Goal: Task Accomplishment & Management: Use online tool/utility

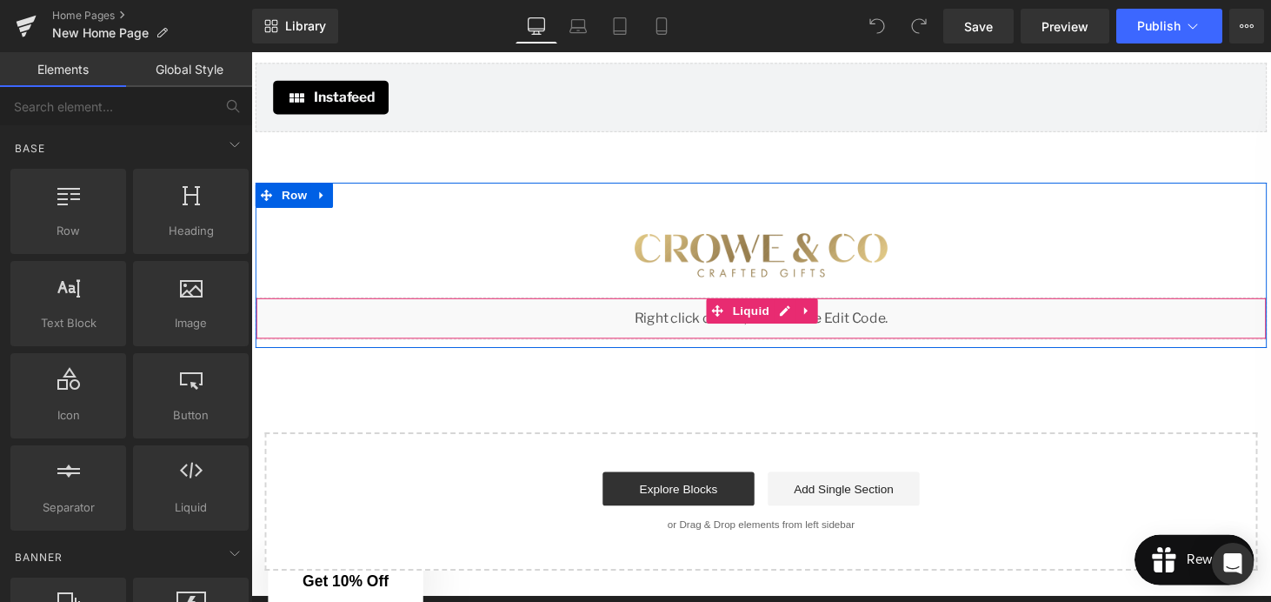
scroll to position [3203, 0]
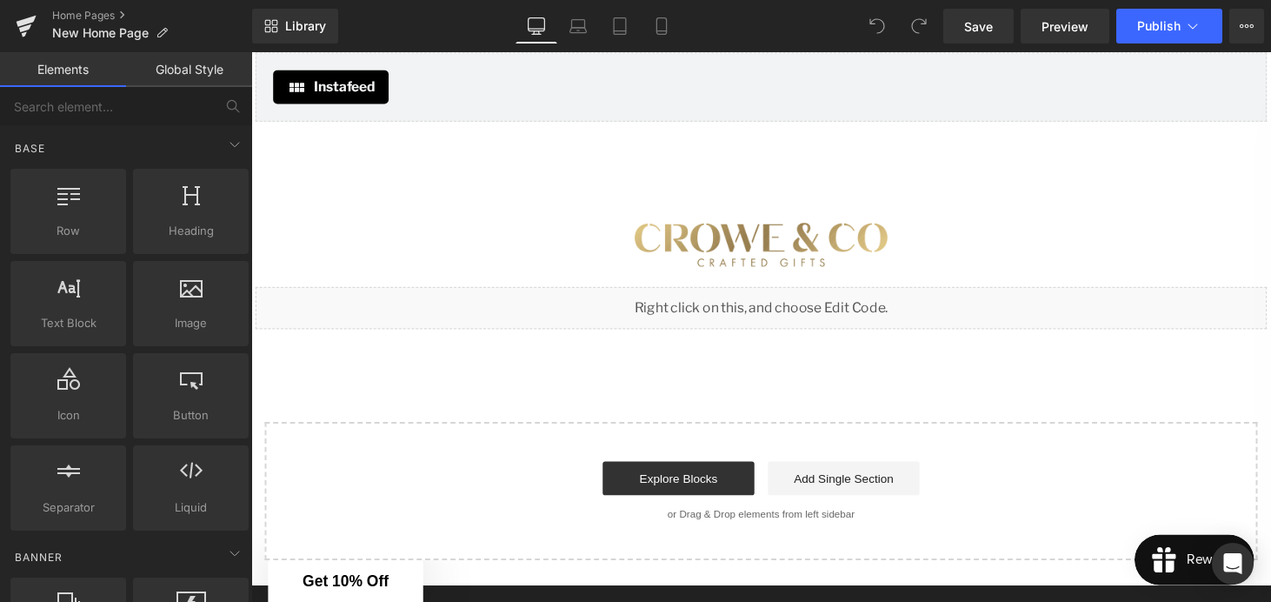
click at [780, 315] on div "Liquid" at bounding box center [777, 315] width 1043 height 43
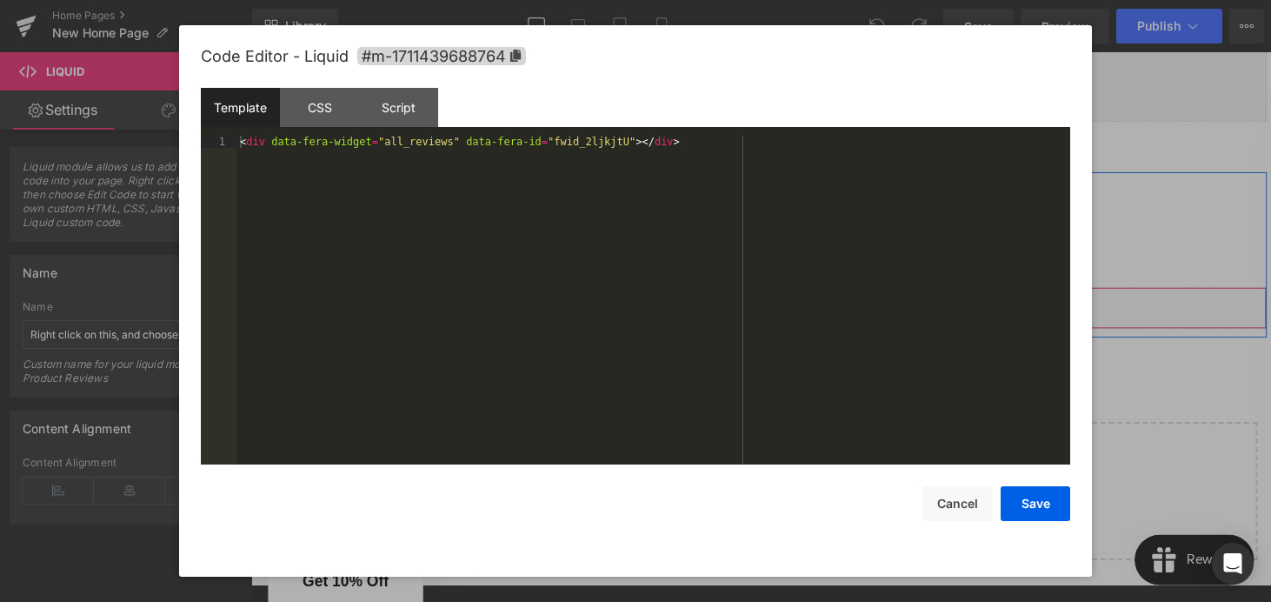
click at [802, 311] on div "Liquid" at bounding box center [777, 315] width 1043 height 43
click at [406, 110] on div "Script" at bounding box center [398, 107] width 79 height 39
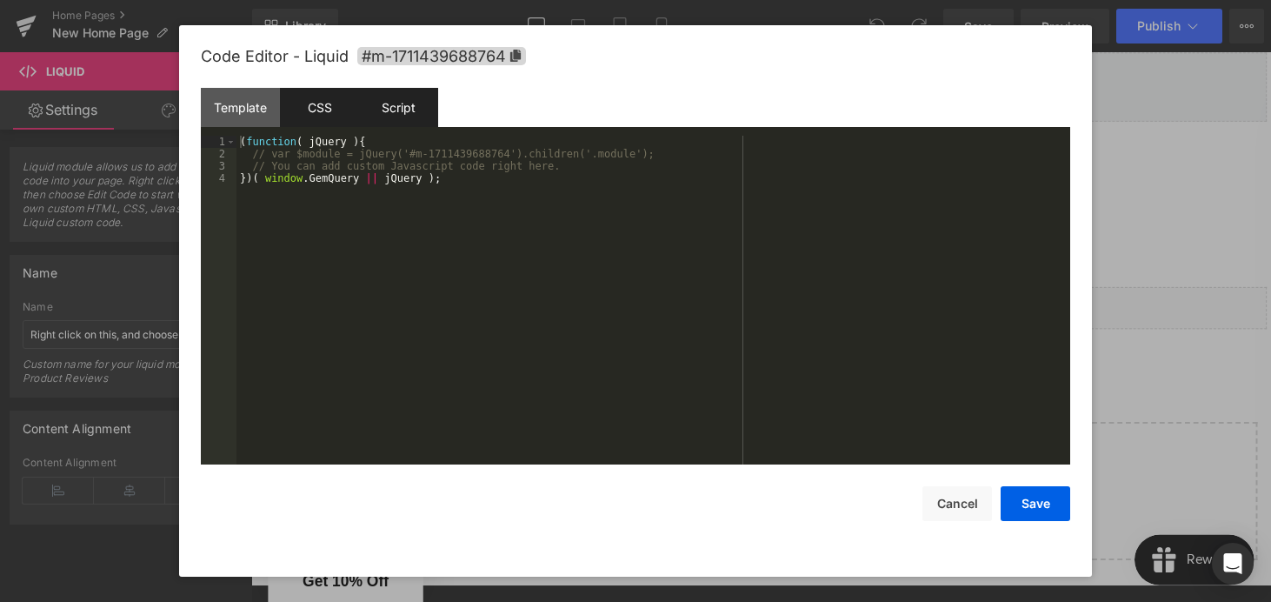
click at [319, 110] on div "CSS" at bounding box center [319, 107] width 79 height 39
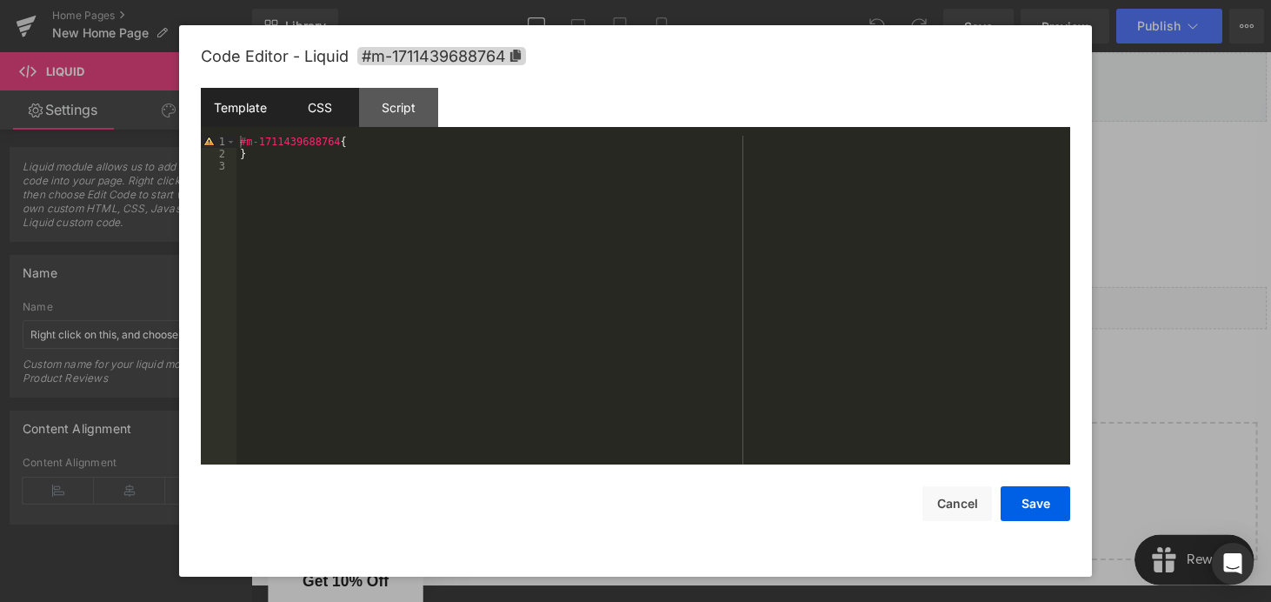
click at [259, 111] on div "Template" at bounding box center [240, 107] width 79 height 39
click at [601, 139] on div "< div data-fera-widget = "all_reviews" data-fera-id = "fwid_2ljkjtU" > </ div >" at bounding box center [654, 312] width 834 height 353
click at [684, 141] on div "< div data-fera-widget = "all_reviews" data-fera-id = "fwid_2ljkjtU" > </ div >" at bounding box center [654, 312] width 834 height 353
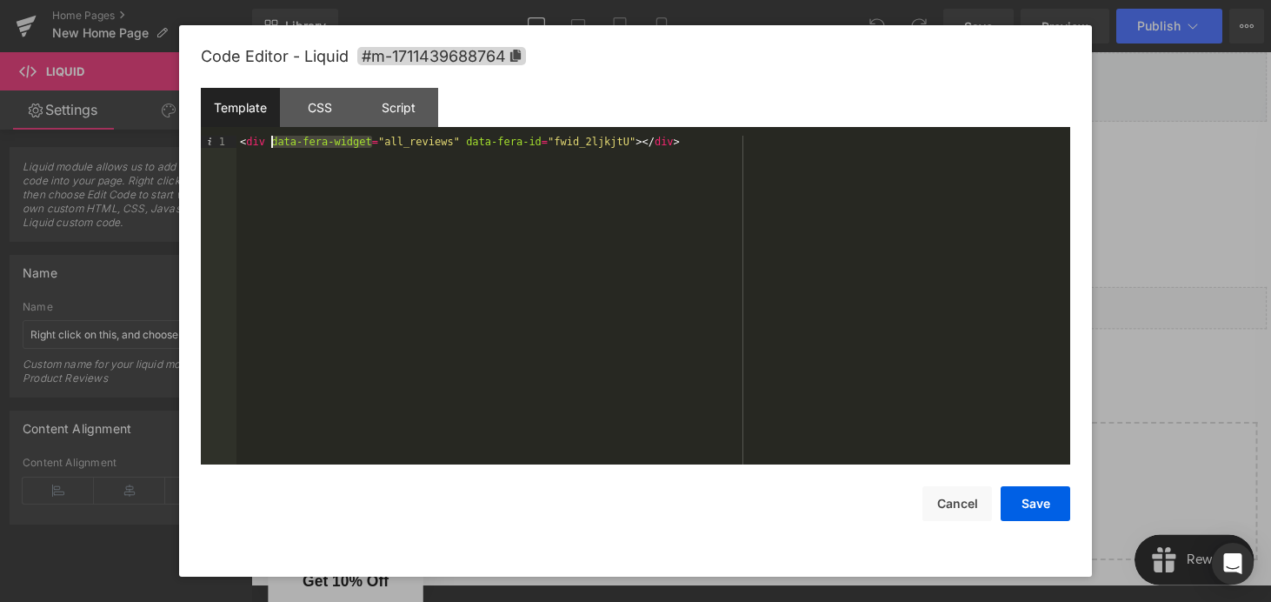
drag, startPoint x: 371, startPoint y: 144, endPoint x: 273, endPoint y: 147, distance: 98.3
click at [273, 146] on div "< div data-fera-widget = "all_reviews" data-fera-id = "fwid_2ljkjtU" > </ div >" at bounding box center [654, 312] width 834 height 353
click at [431, 125] on div "Script" at bounding box center [398, 107] width 79 height 39
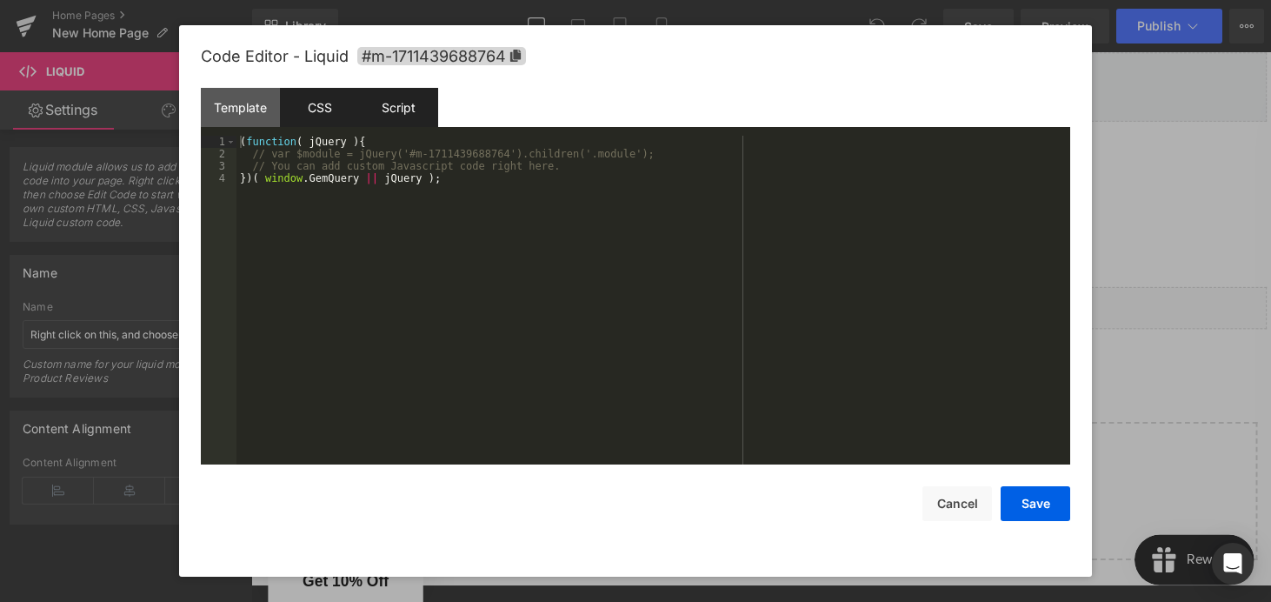
click at [327, 126] on div "CSS" at bounding box center [319, 107] width 79 height 39
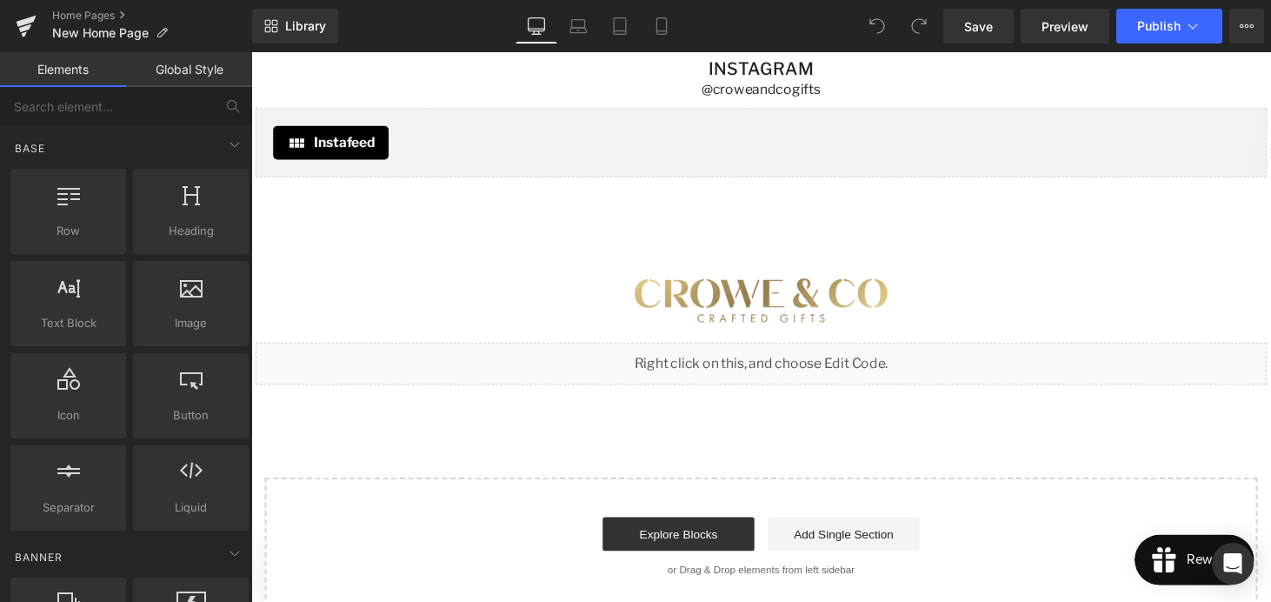
scroll to position [3148, 0]
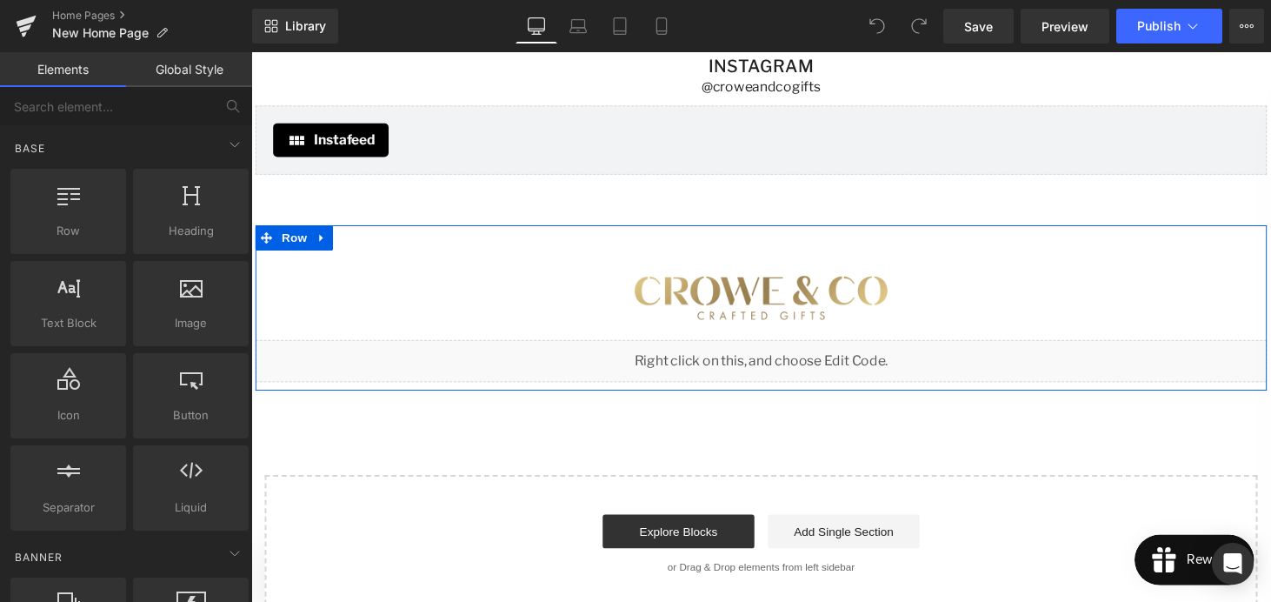
click at [809, 364] on div "Liquid" at bounding box center [777, 370] width 1043 height 43
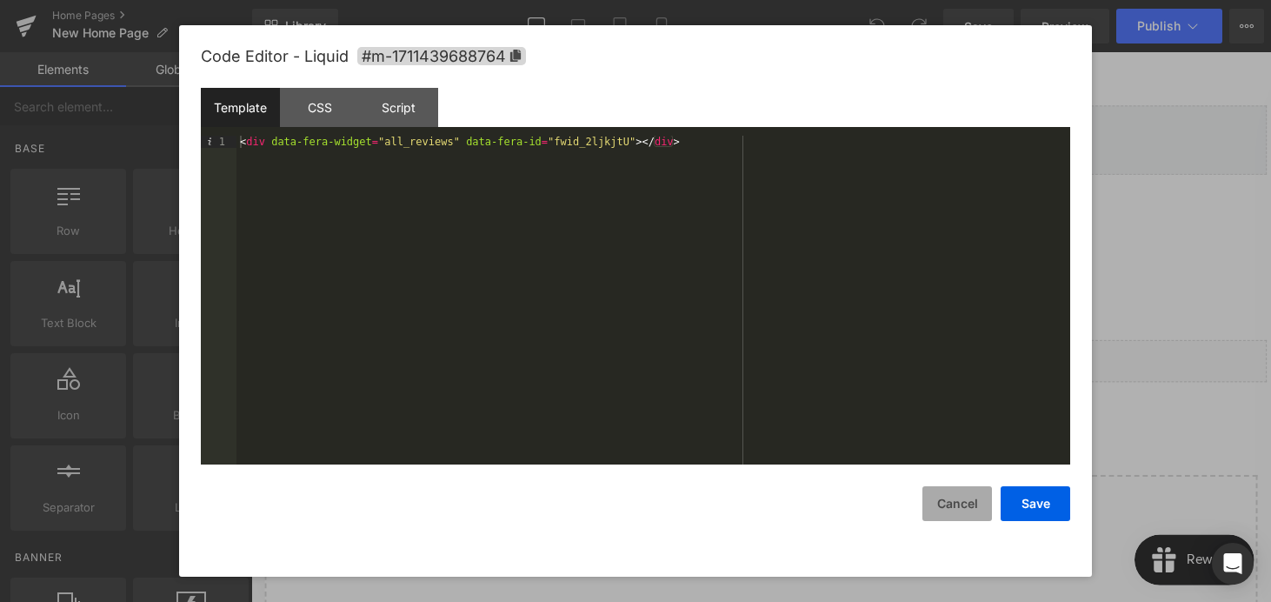
click at [949, 504] on button "Cancel" at bounding box center [958, 503] width 70 height 35
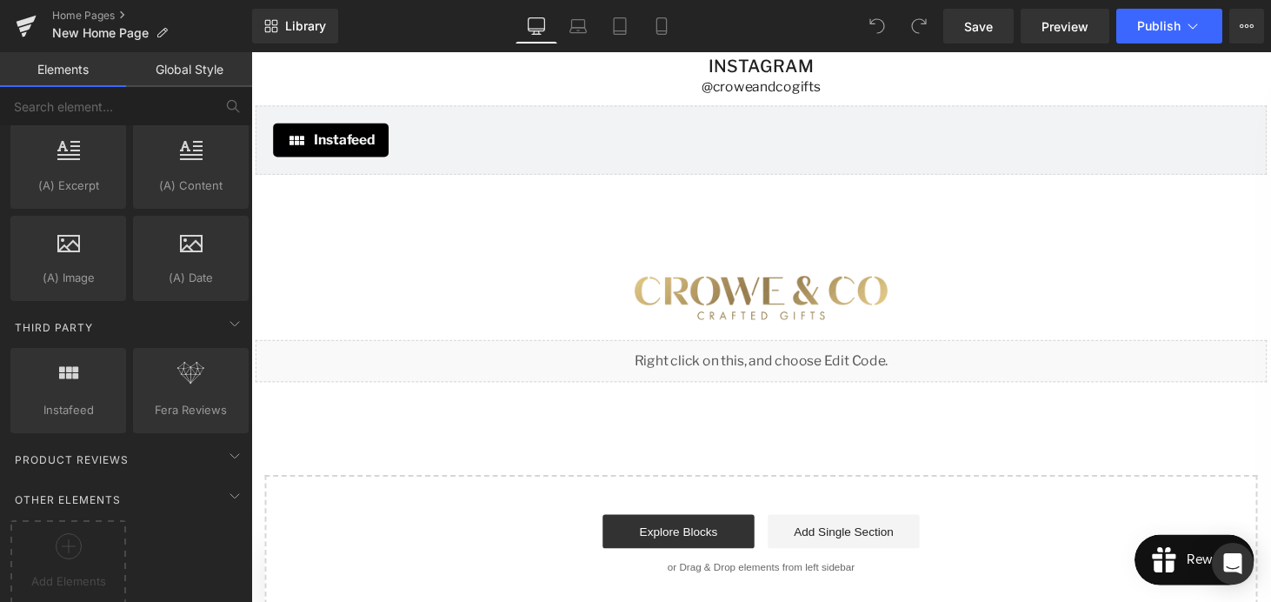
scroll to position [3452, 0]
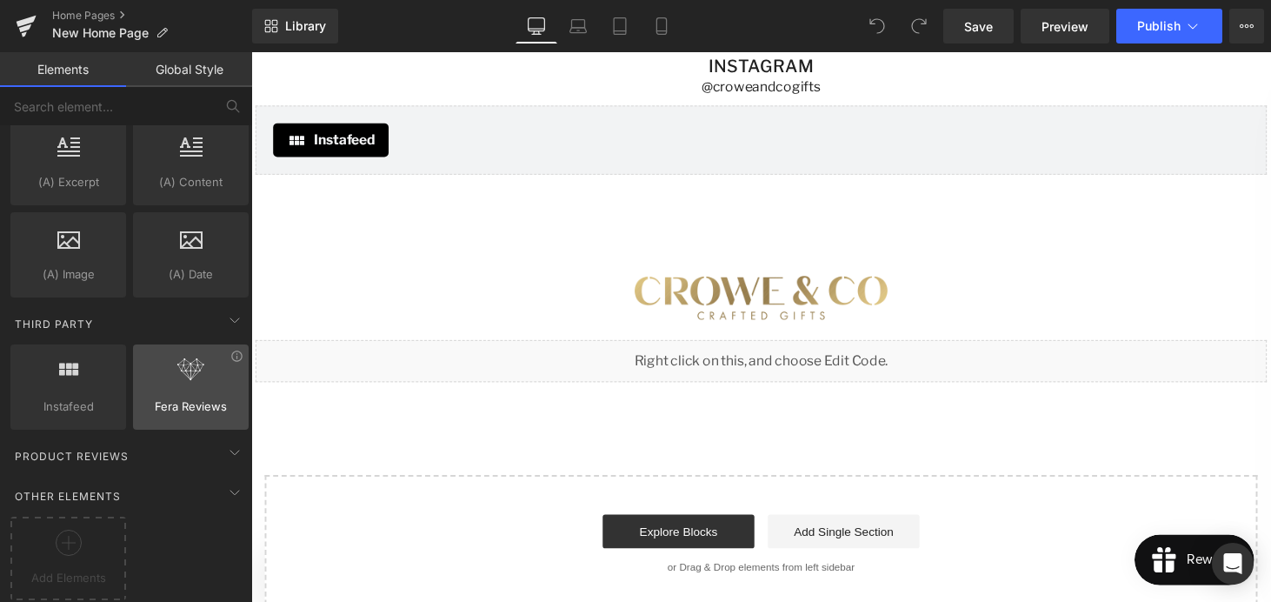
click at [185, 370] on div at bounding box center [190, 377] width 105 height 39
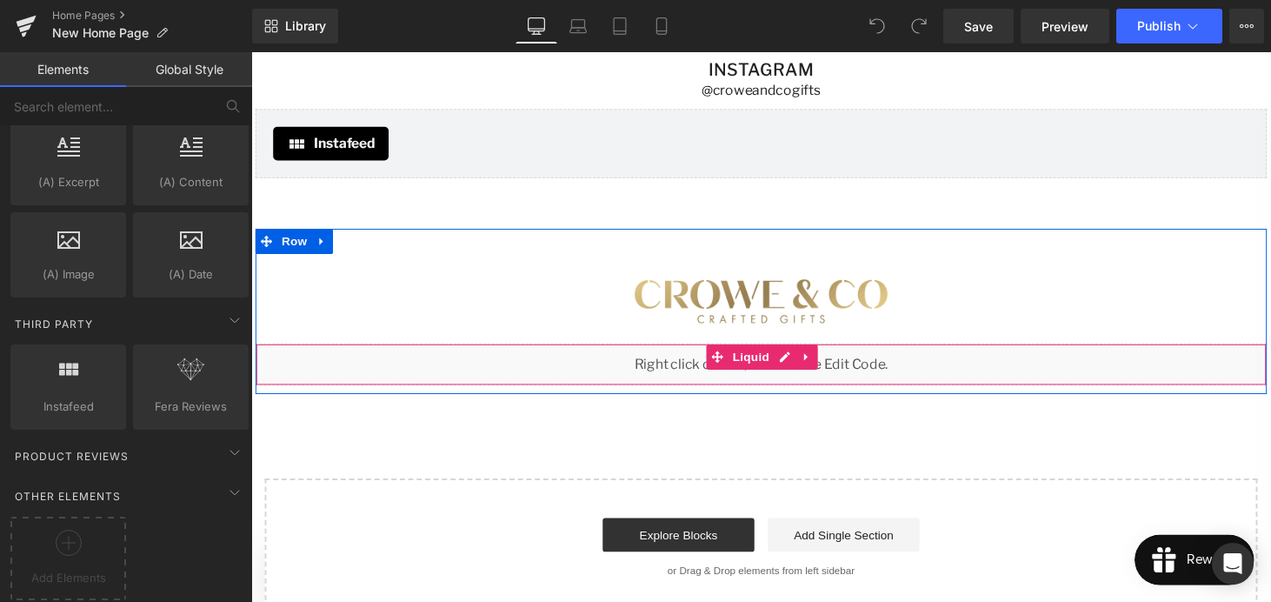
scroll to position [3153, 0]
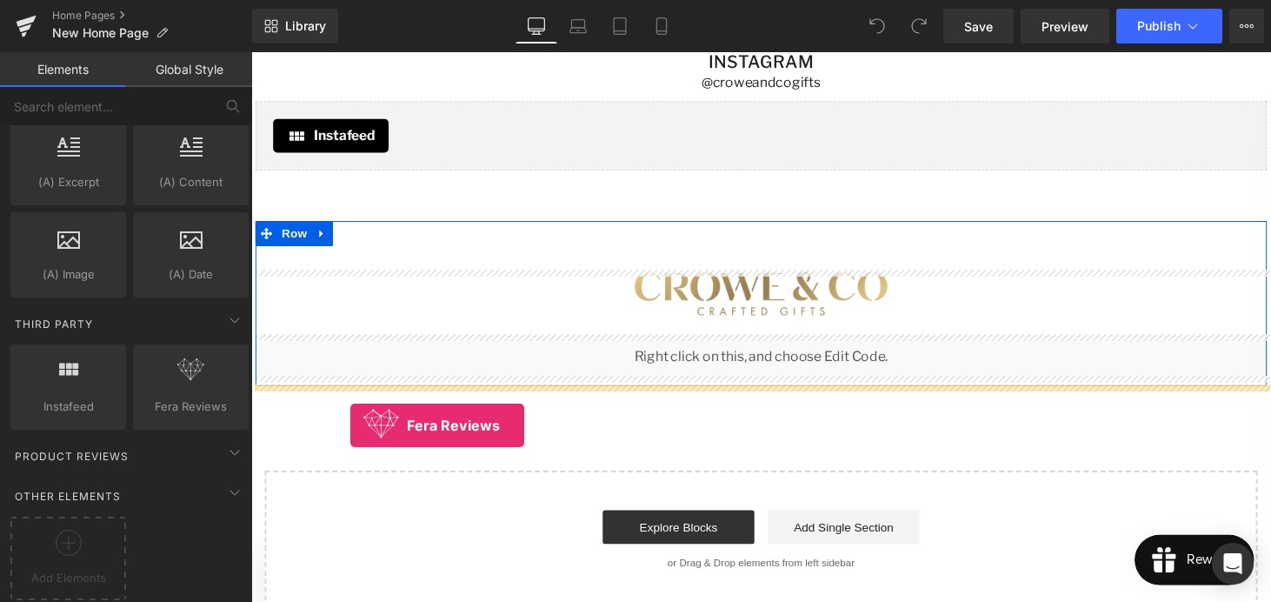
drag, startPoint x: 445, startPoint y: 416, endPoint x: 353, endPoint y: 436, distance: 94.5
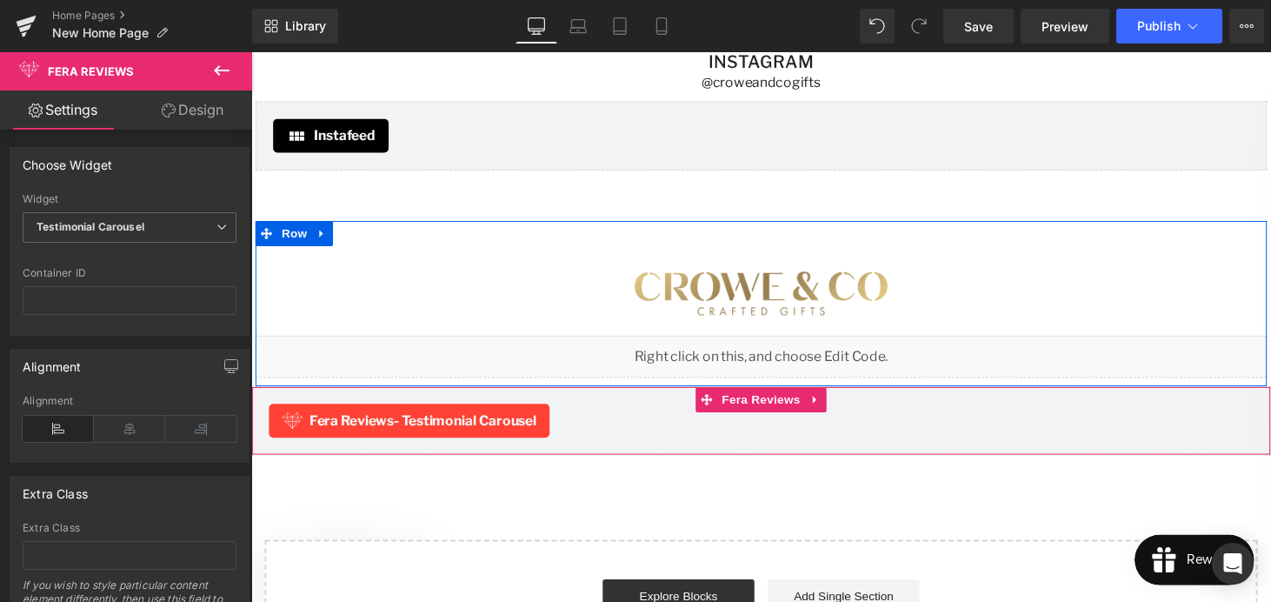
click at [496, 436] on span "- Testimonial Carousel" at bounding box center [471, 431] width 147 height 17
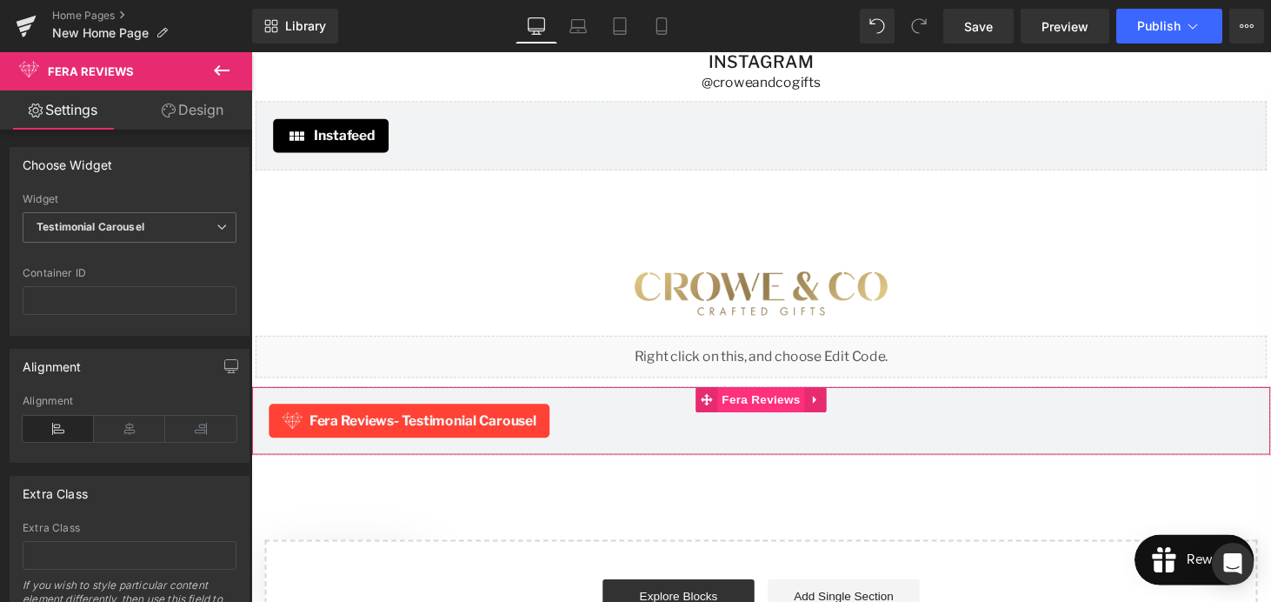
click at [776, 414] on span "Fera Reviews" at bounding box center [777, 410] width 90 height 26
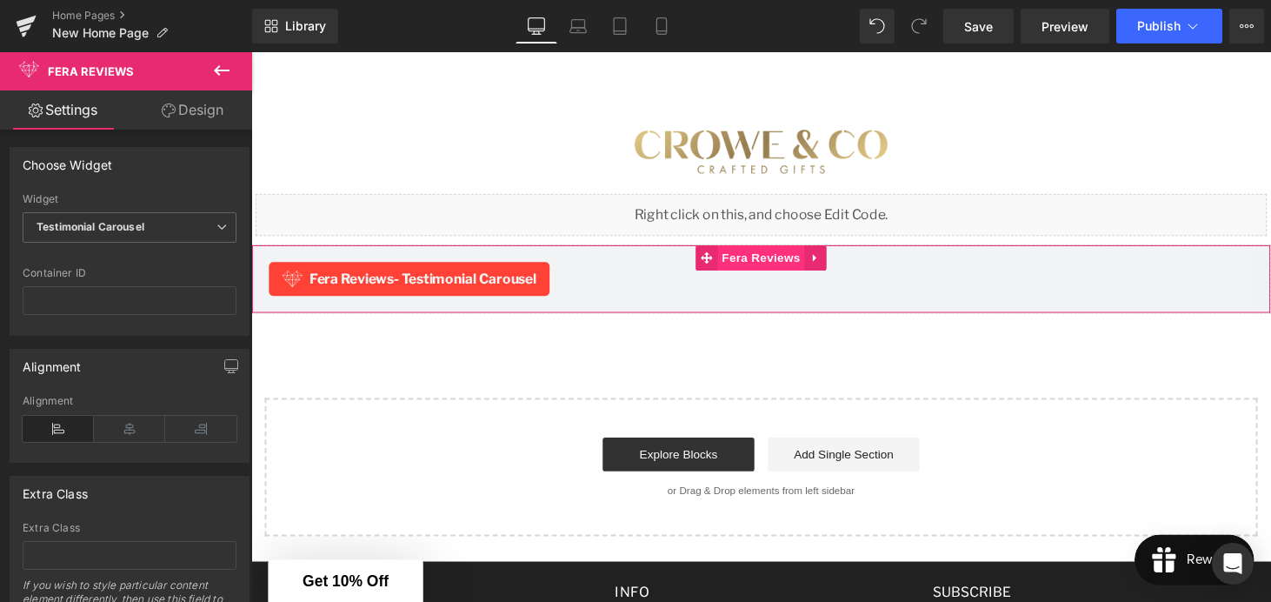
scroll to position [3307, 0]
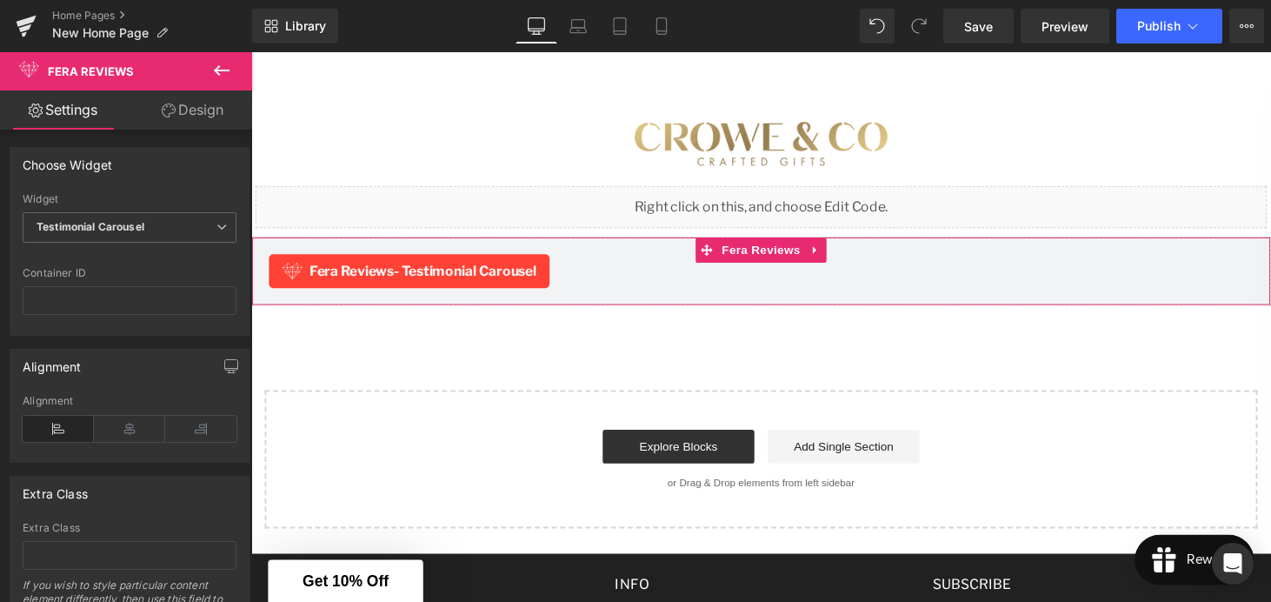
click at [496, 280] on span "- Testimonial Carousel" at bounding box center [471, 278] width 147 height 17
click at [832, 256] on icon at bounding box center [831, 257] width 3 height 8
click at [843, 259] on icon at bounding box center [845, 256] width 12 height 12
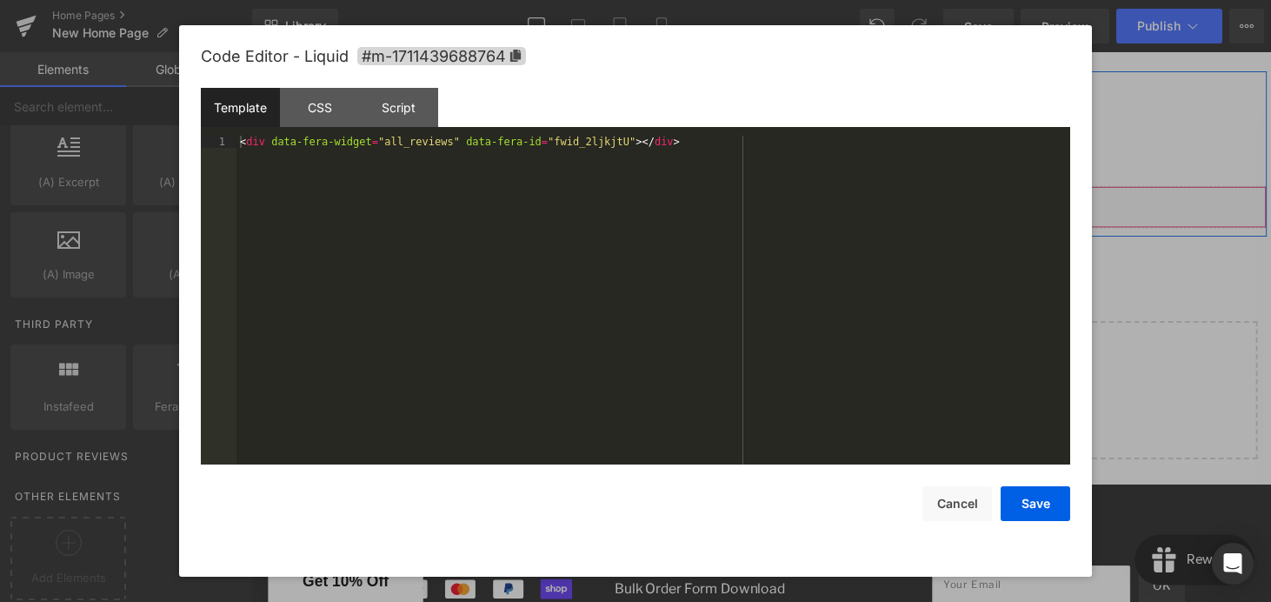
click at [799, 205] on div "Liquid" at bounding box center [777, 211] width 1043 height 43
click at [946, 503] on button "Cancel" at bounding box center [958, 503] width 70 height 35
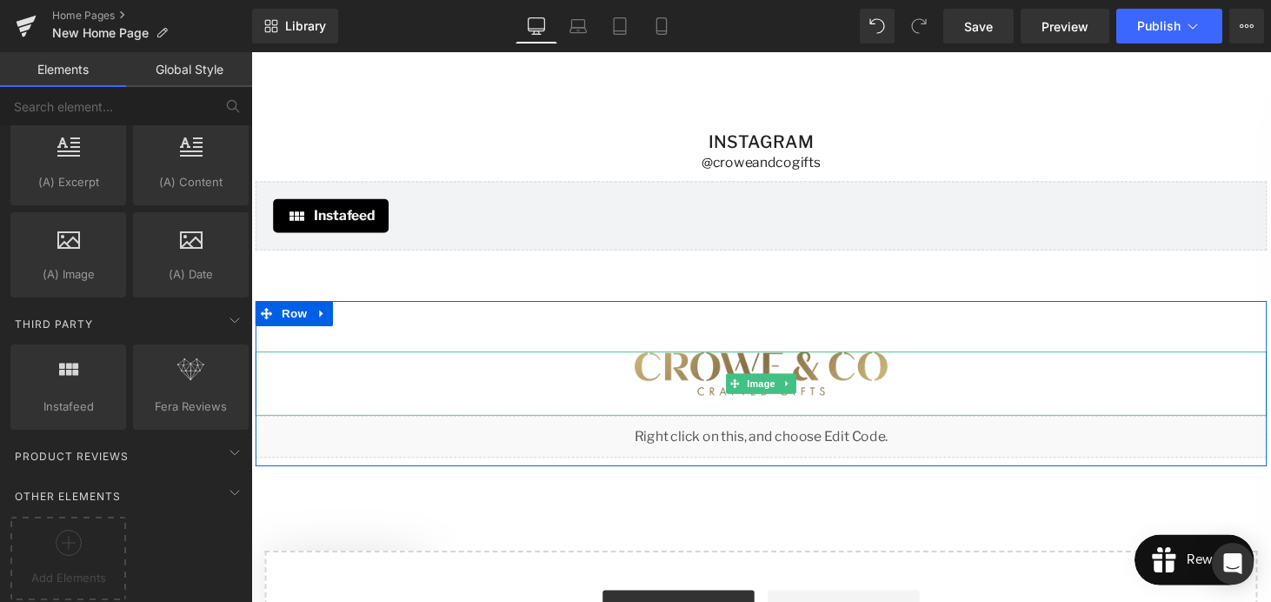
scroll to position [3068, 0]
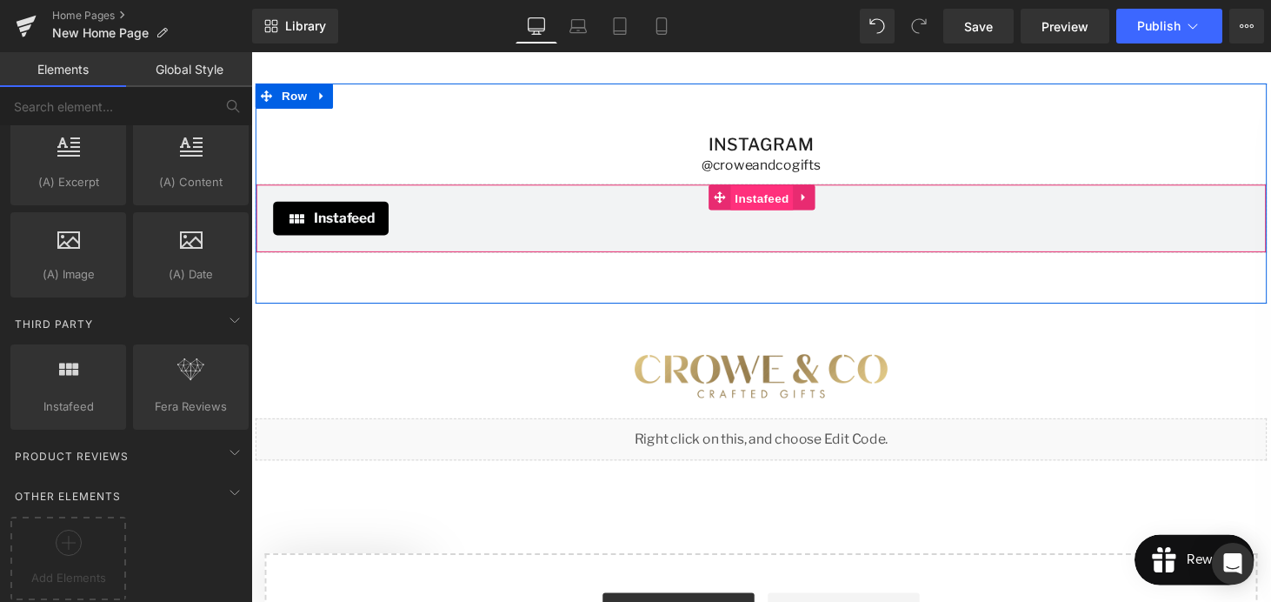
click at [773, 203] on span "Instafeed" at bounding box center [778, 203] width 64 height 26
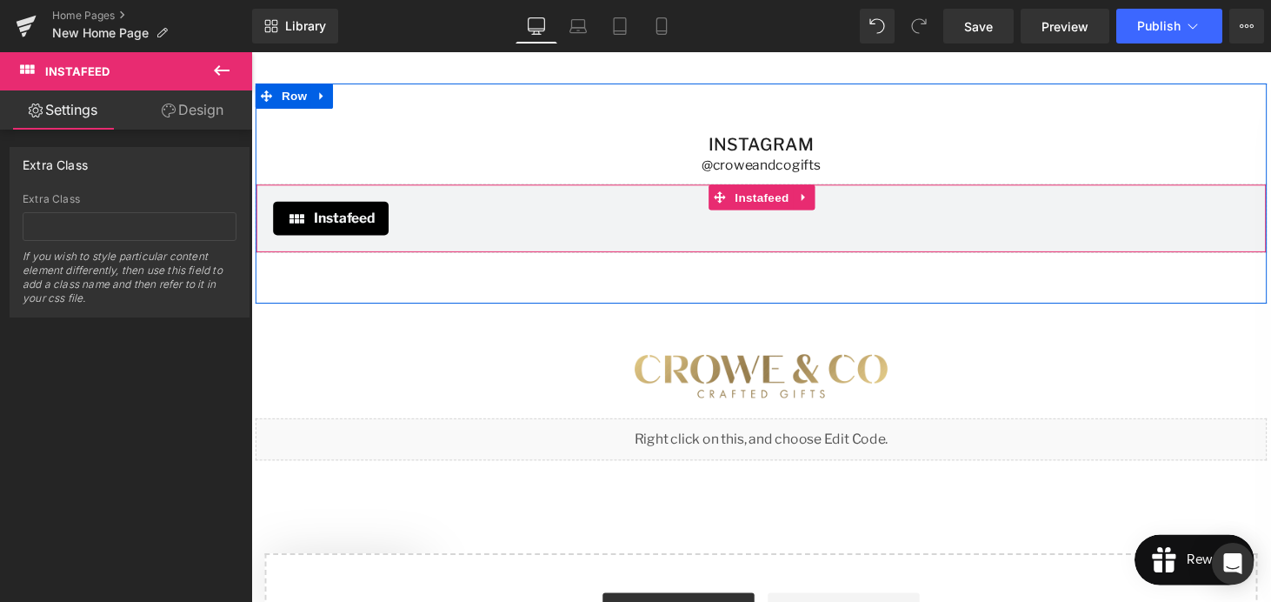
click at [360, 227] on span "Instafeed" at bounding box center [347, 223] width 63 height 21
click at [820, 204] on icon at bounding box center [822, 201] width 12 height 13
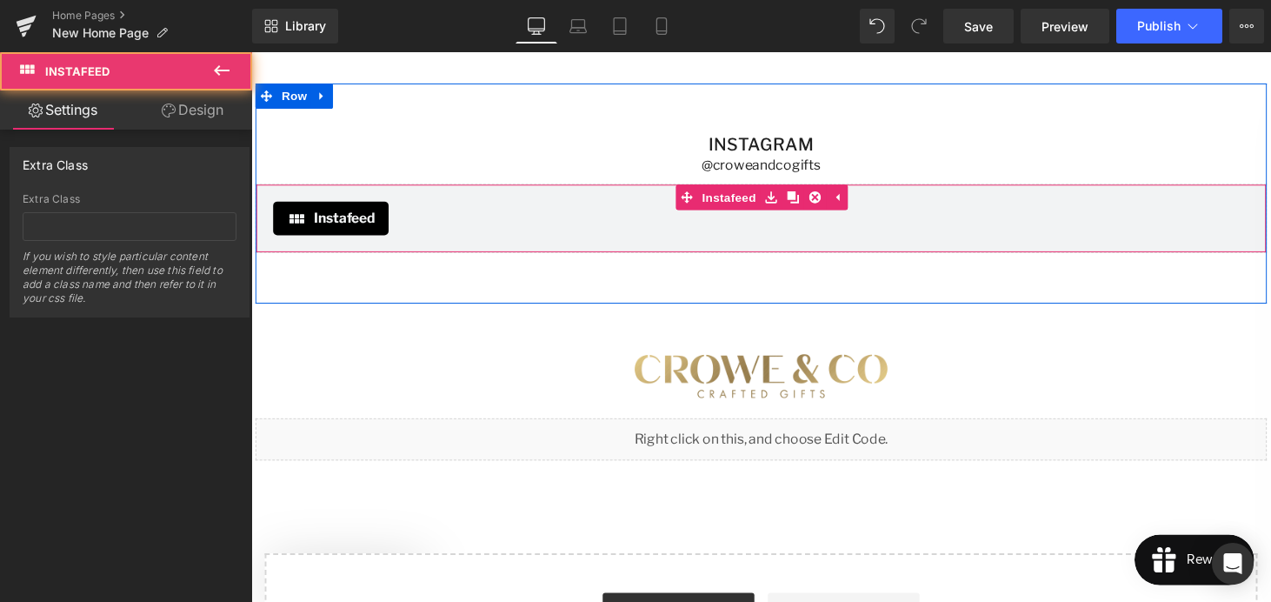
click at [355, 229] on span "Instafeed" at bounding box center [347, 223] width 63 height 21
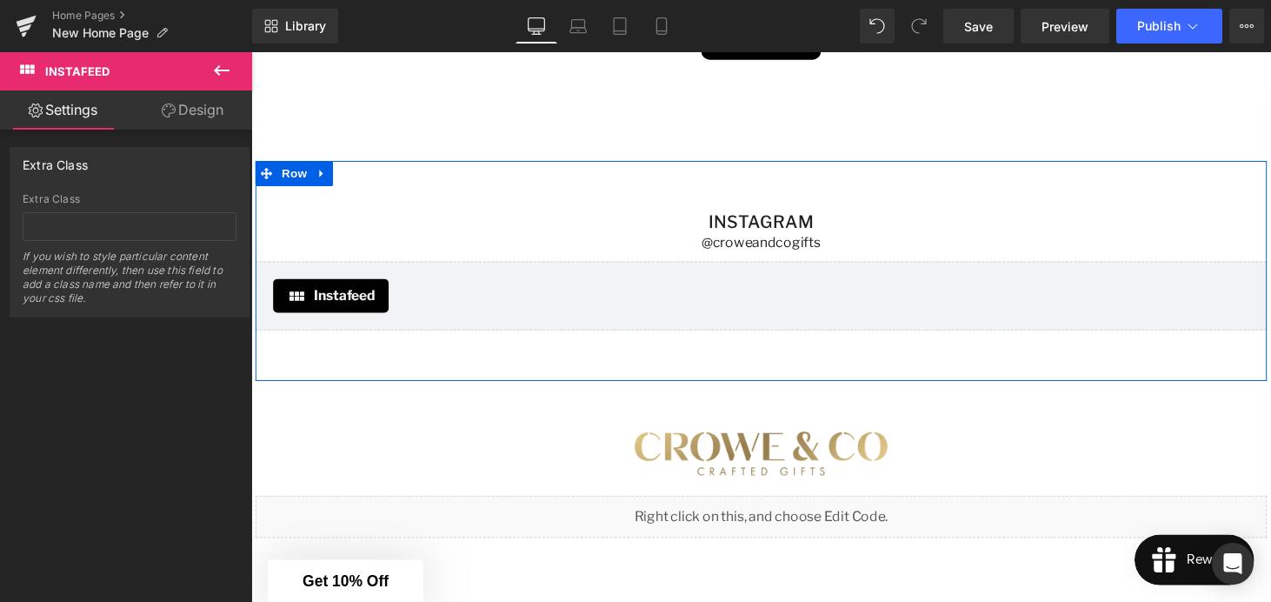
scroll to position [2962, 0]
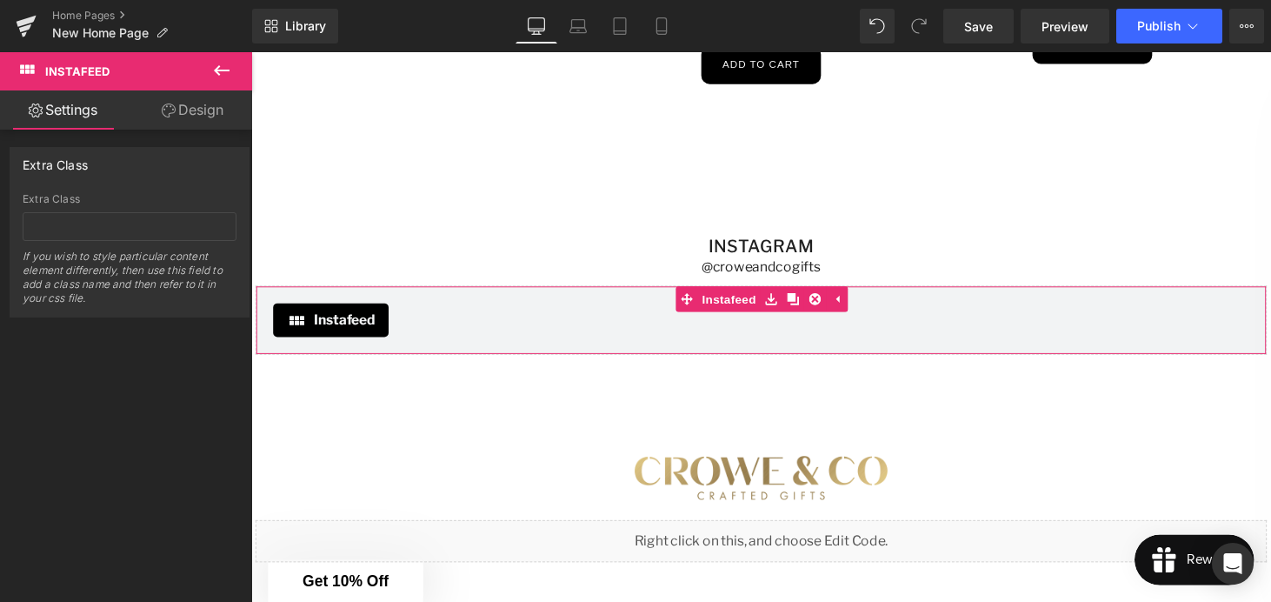
click at [199, 117] on link "Design" at bounding box center [193, 109] width 126 height 39
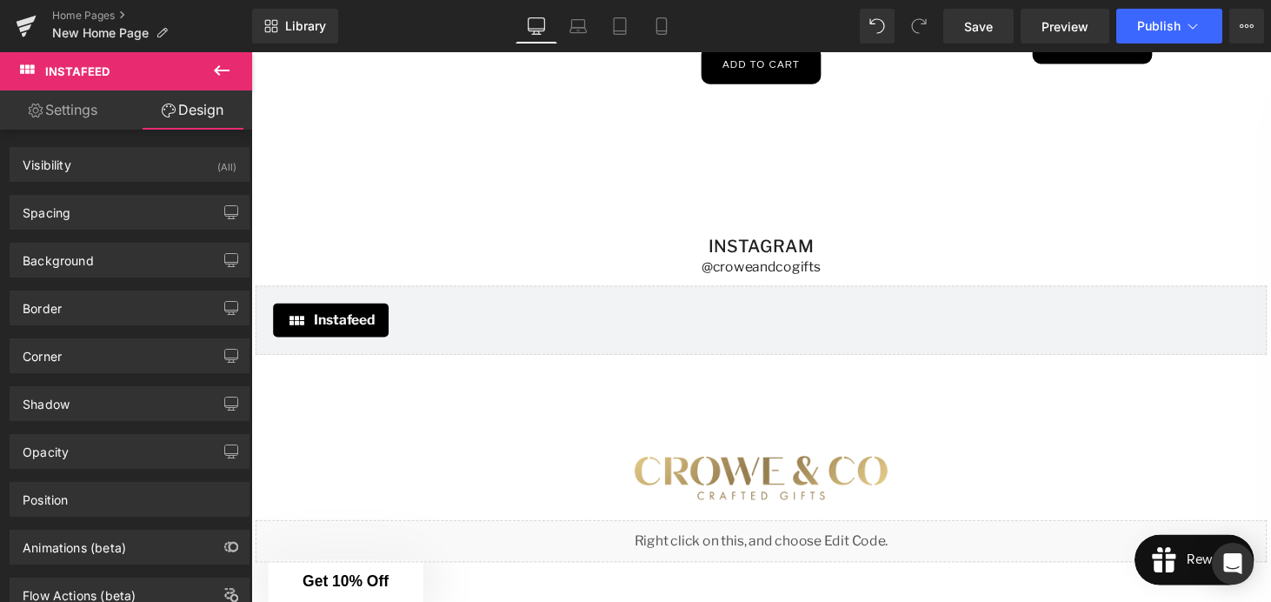
click at [218, 69] on icon at bounding box center [221, 70] width 21 height 21
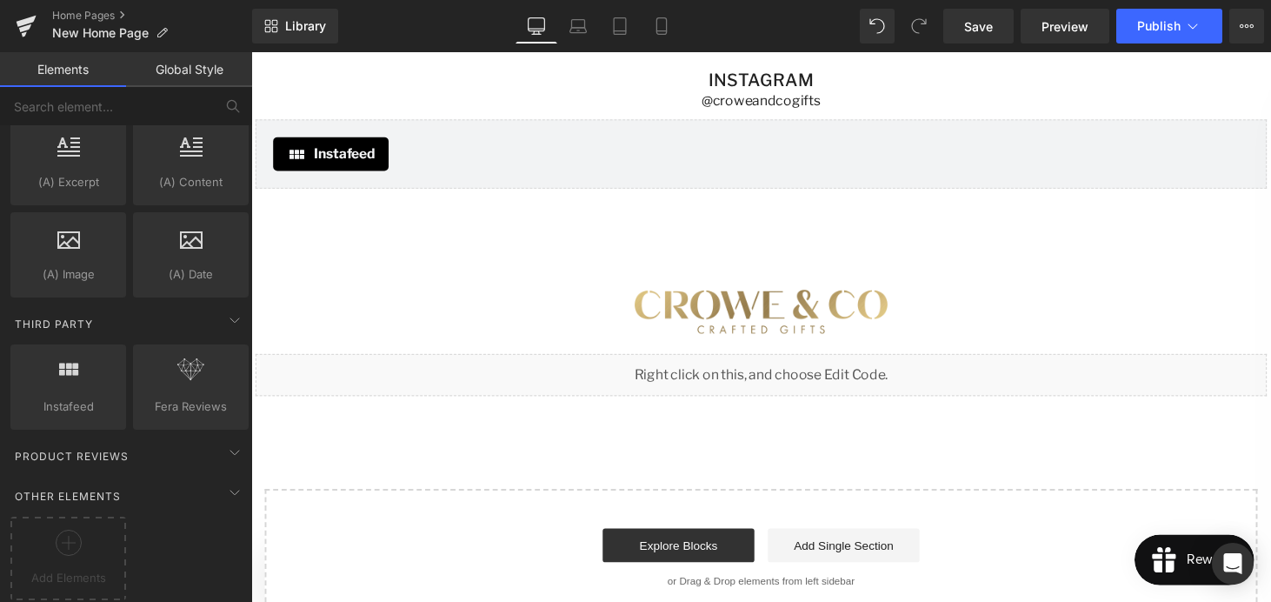
scroll to position [3137, 0]
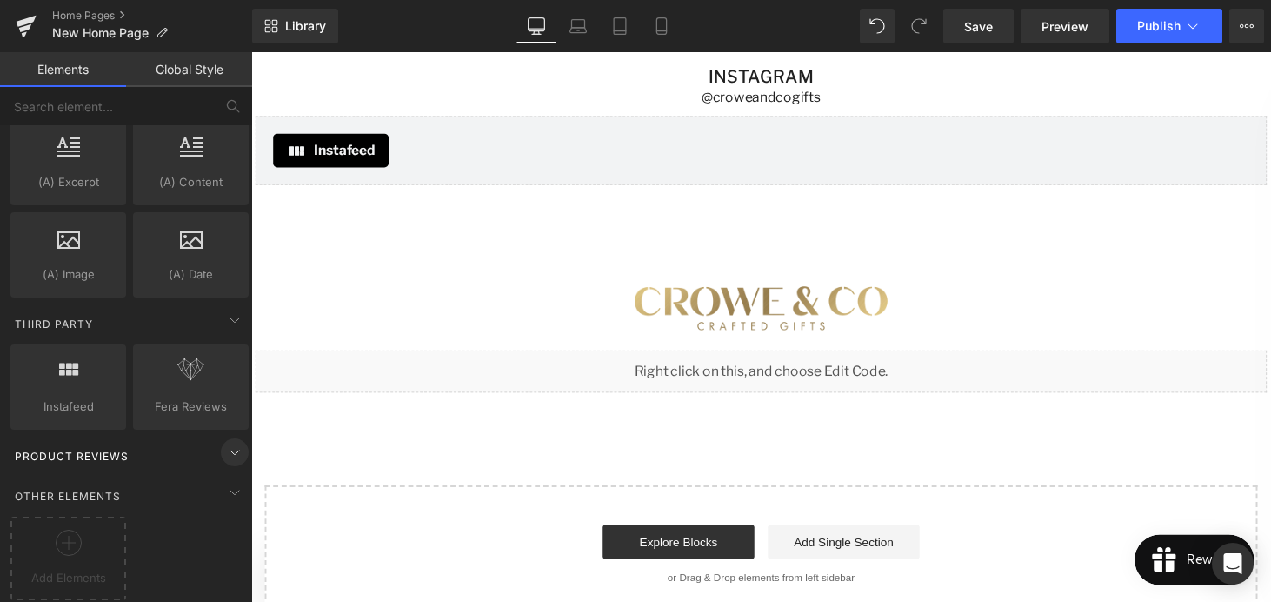
click at [226, 442] on icon at bounding box center [234, 452] width 21 height 21
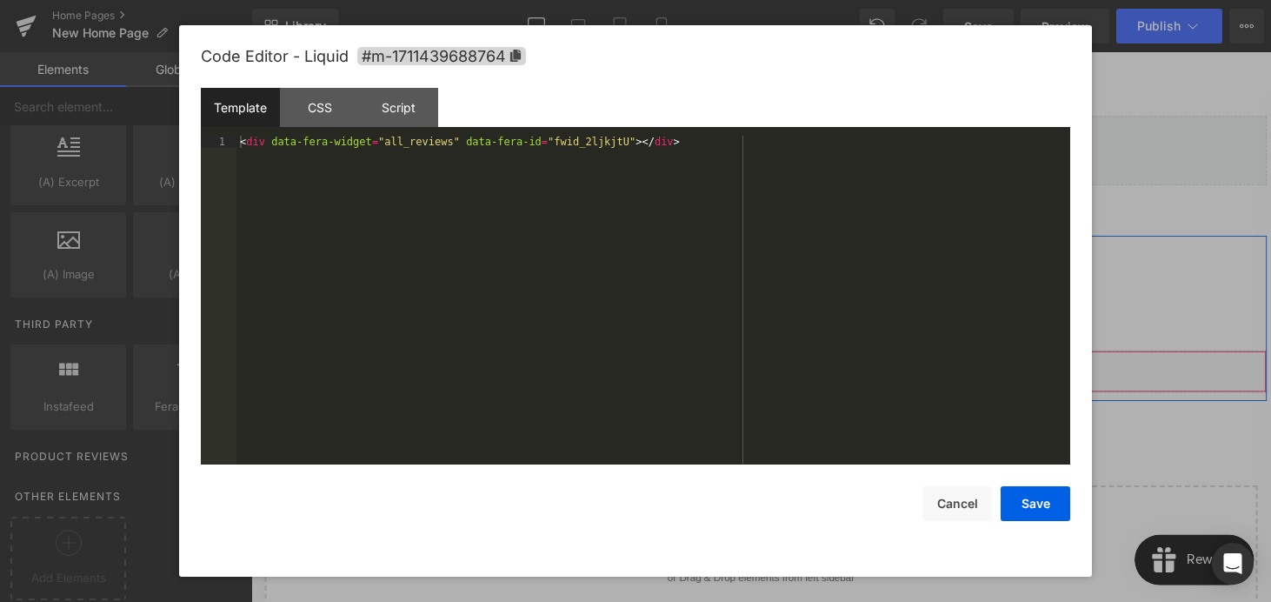
click at [797, 379] on link at bounding box center [801, 374] width 23 height 26
drag, startPoint x: 688, startPoint y: 143, endPoint x: 239, endPoint y: 143, distance: 448.7
click at [239, 143] on div "< div data-fera-widget = "all_reviews" data-fera-id = "fwid_2ljkjtU" > </ div >" at bounding box center [654, 312] width 834 height 353
click at [409, 127] on div "Template CSS Script Data" at bounding box center [636, 112] width 870 height 48
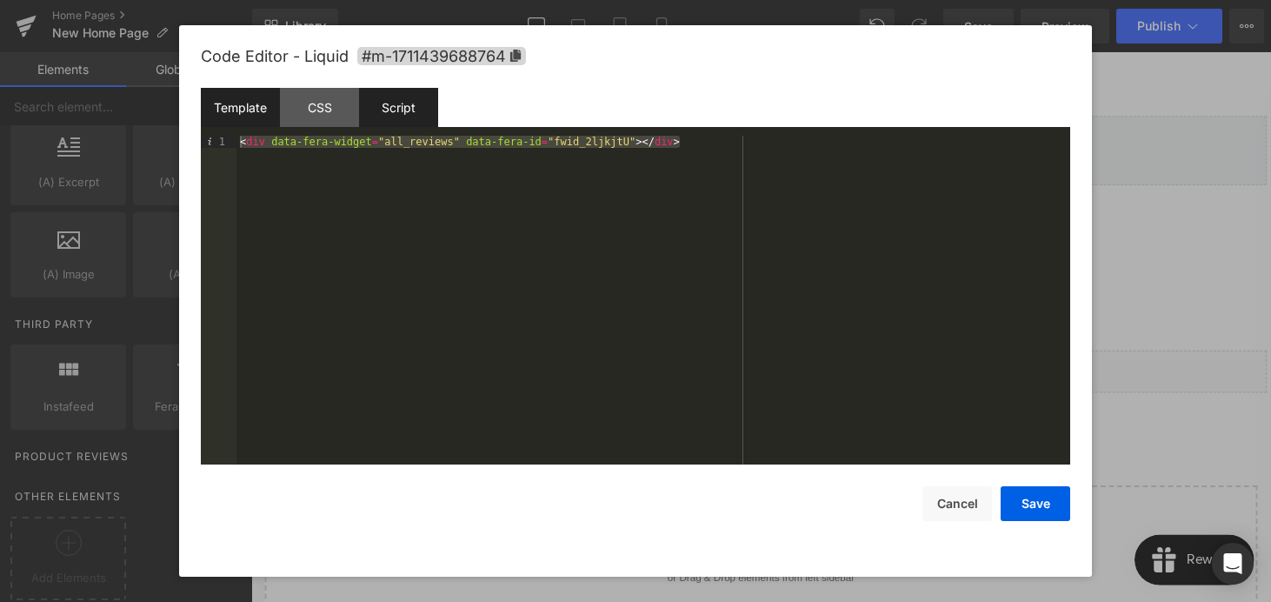
click at [409, 119] on div "Script" at bounding box center [398, 107] width 79 height 39
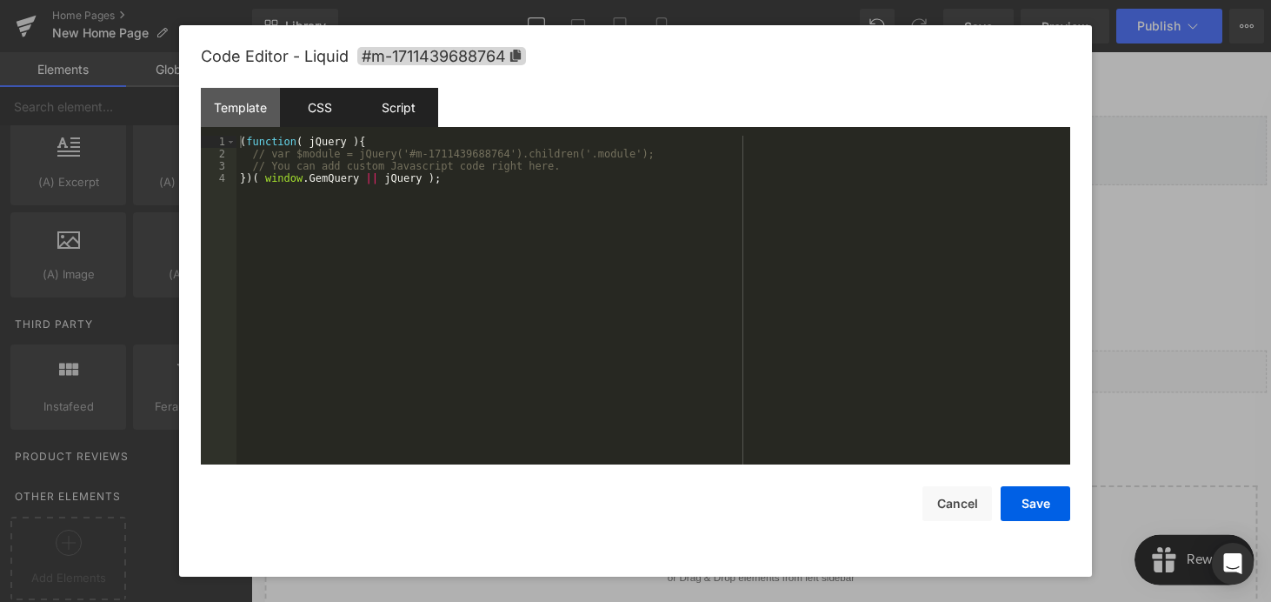
click at [336, 111] on div "CSS" at bounding box center [319, 107] width 79 height 39
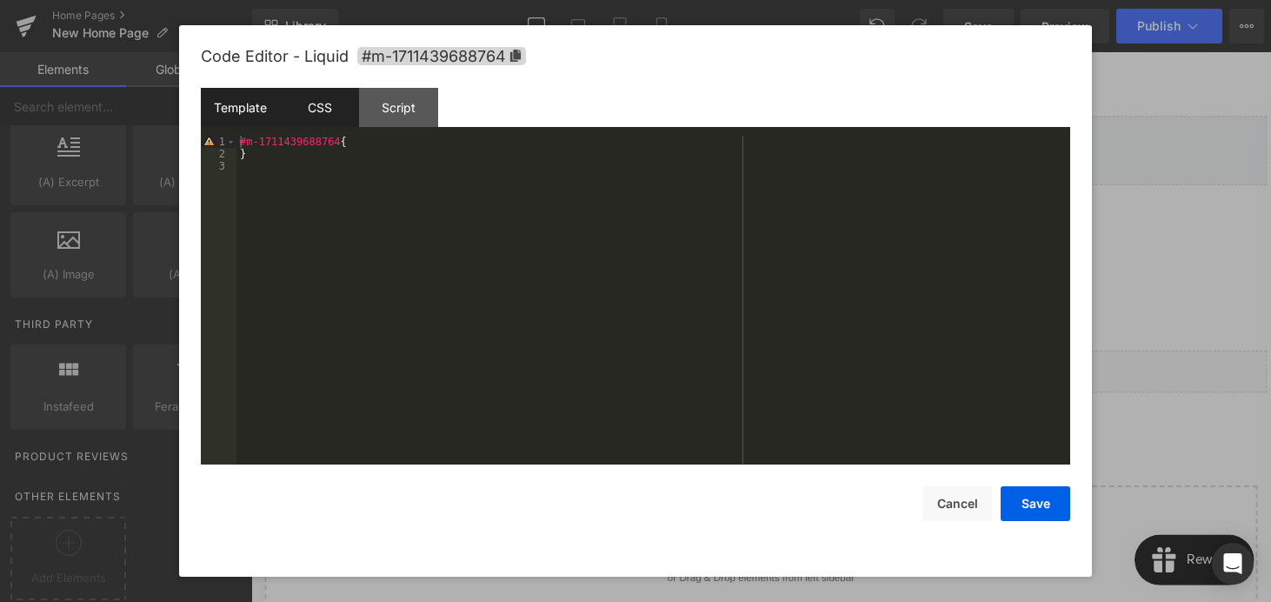
click at [247, 112] on div "Template" at bounding box center [240, 107] width 79 height 39
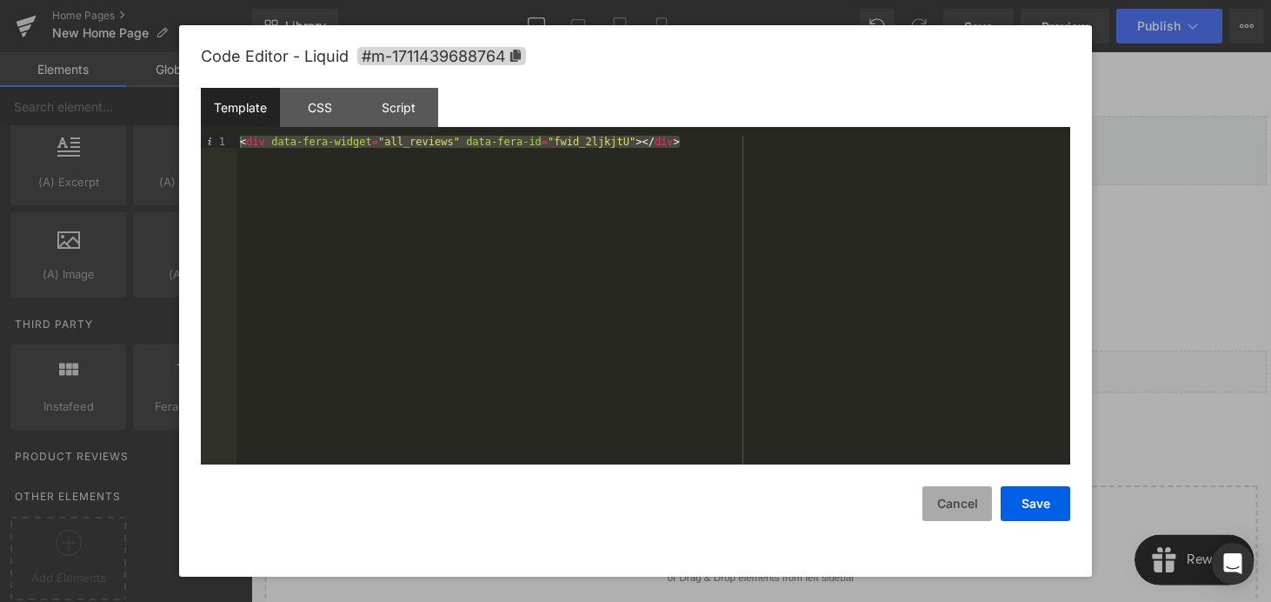
click at [965, 492] on button "Cancel" at bounding box center [958, 503] width 70 height 35
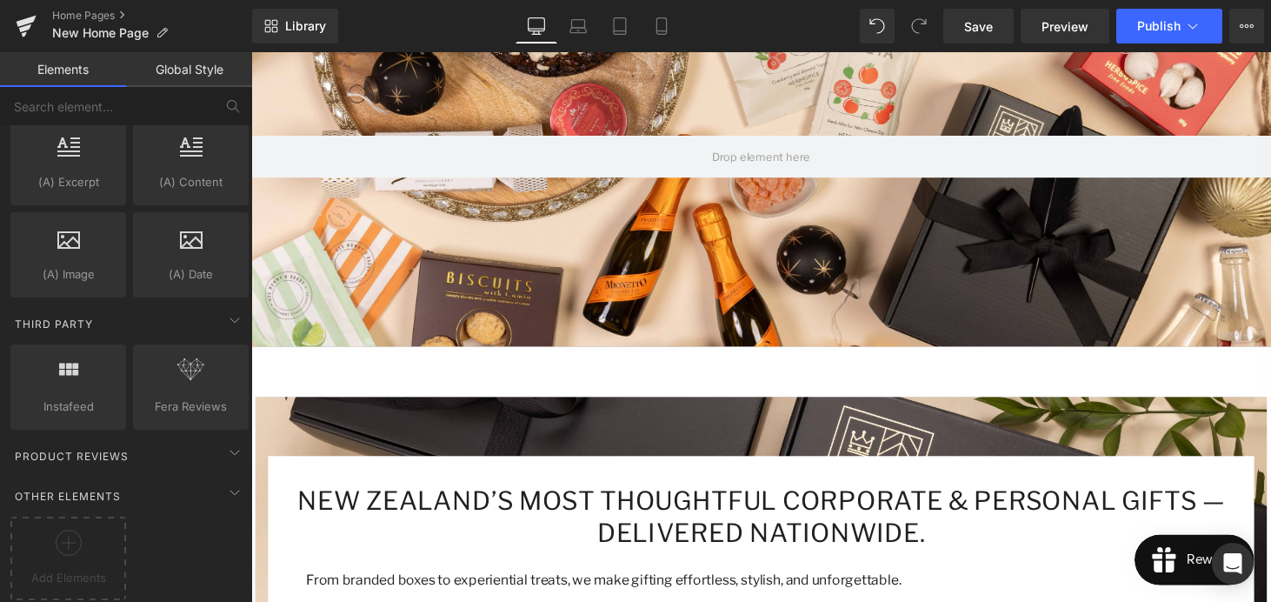
scroll to position [0, 0]
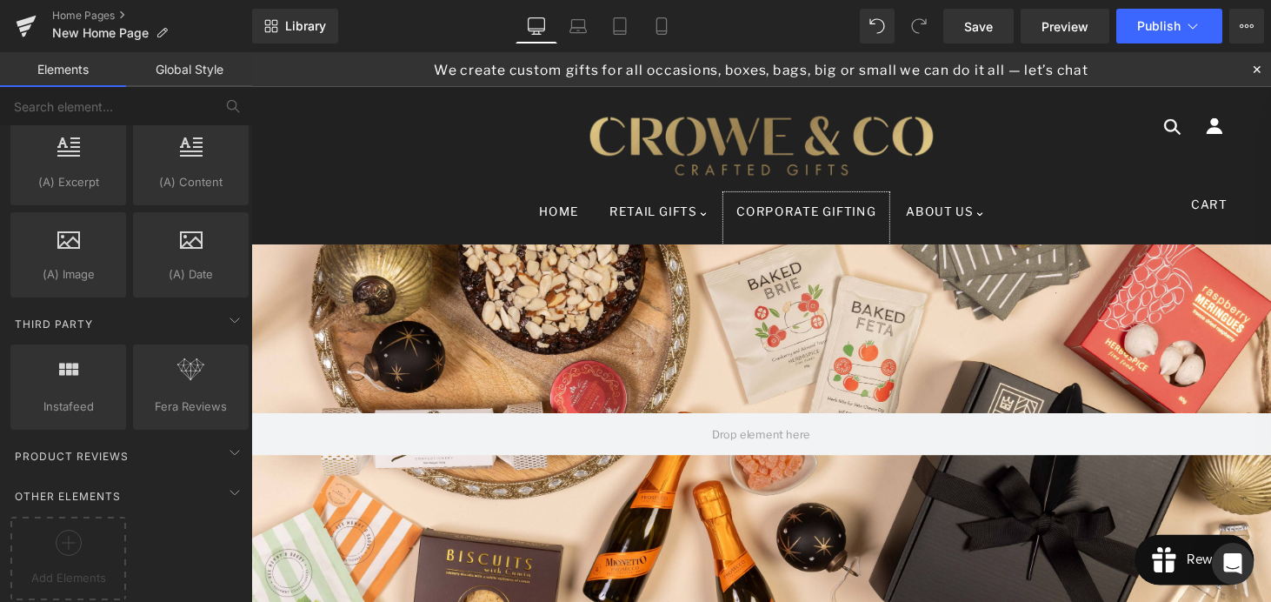
click at [787, 217] on span "Corporate Gifting" at bounding box center [823, 216] width 143 height 15
click at [86, 19] on link "Home Pages" at bounding box center [152, 16] width 200 height 14
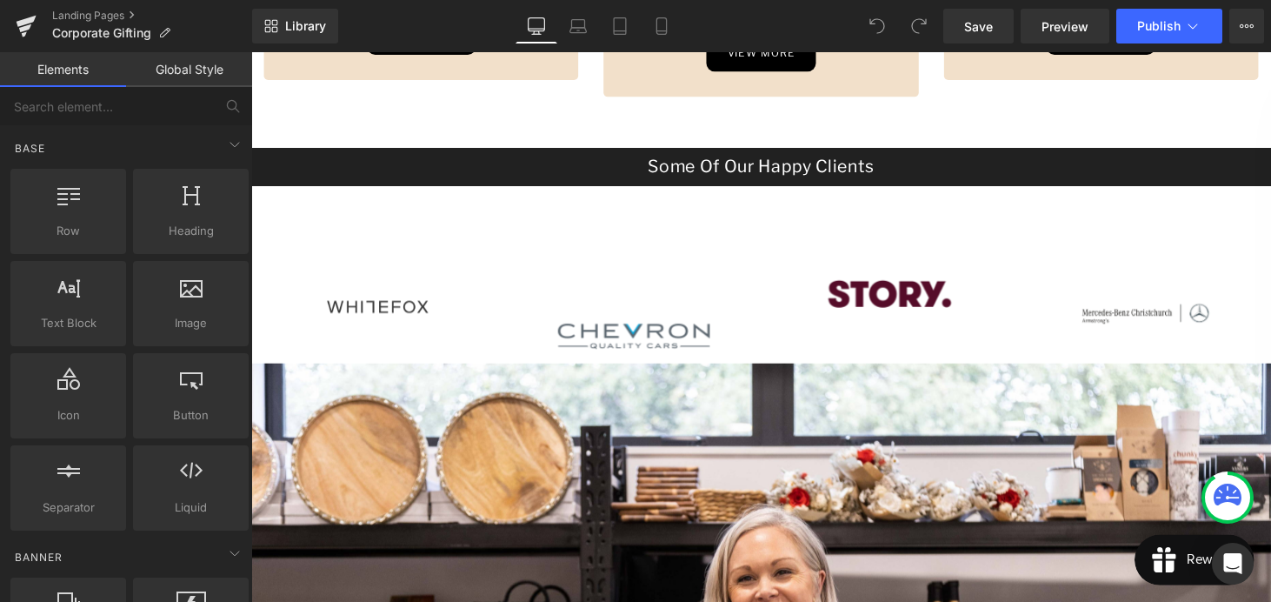
scroll to position [1093, 0]
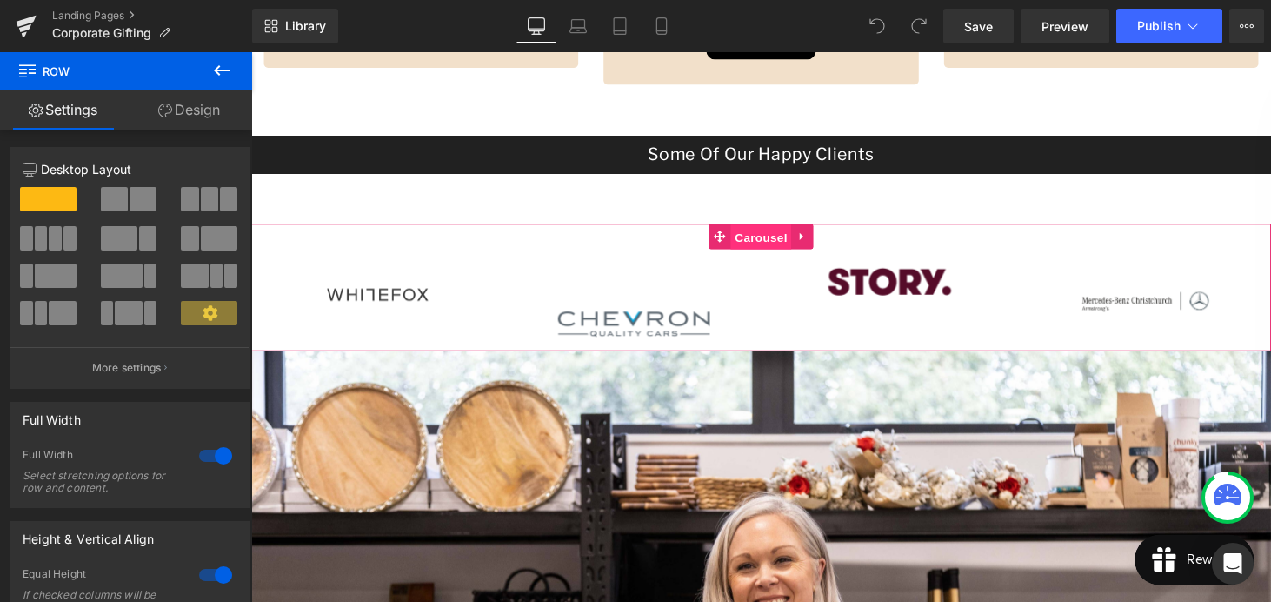
click at [764, 238] on span "Carousel" at bounding box center [777, 243] width 63 height 26
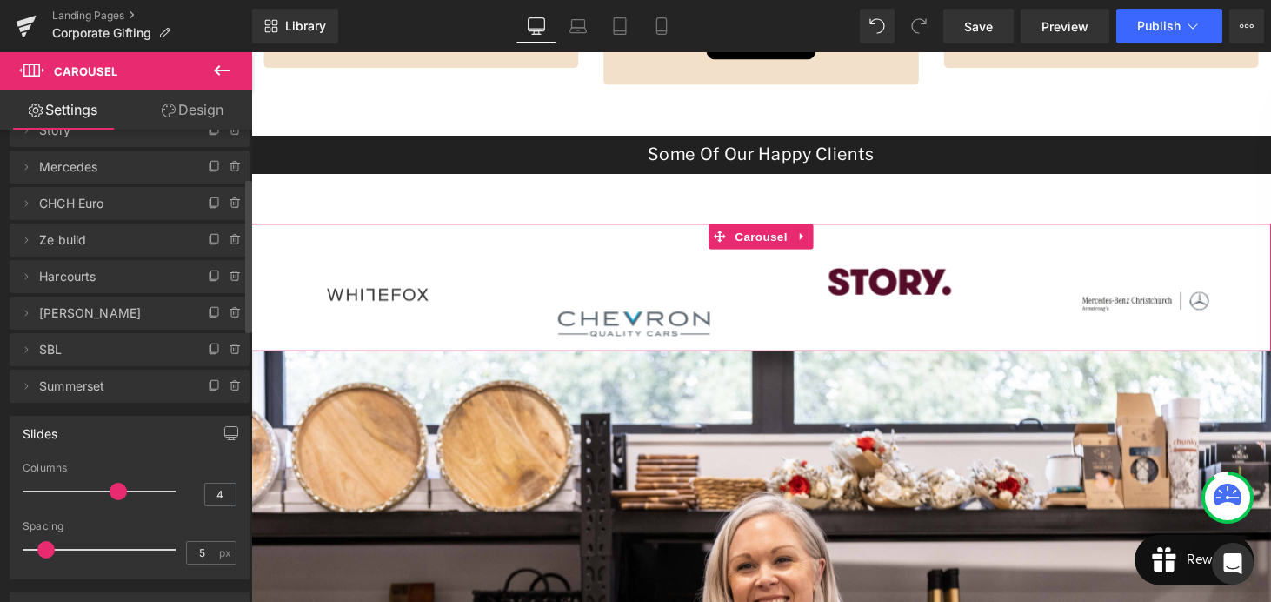
scroll to position [147, 0]
click at [24, 385] on icon at bounding box center [26, 386] width 14 height 14
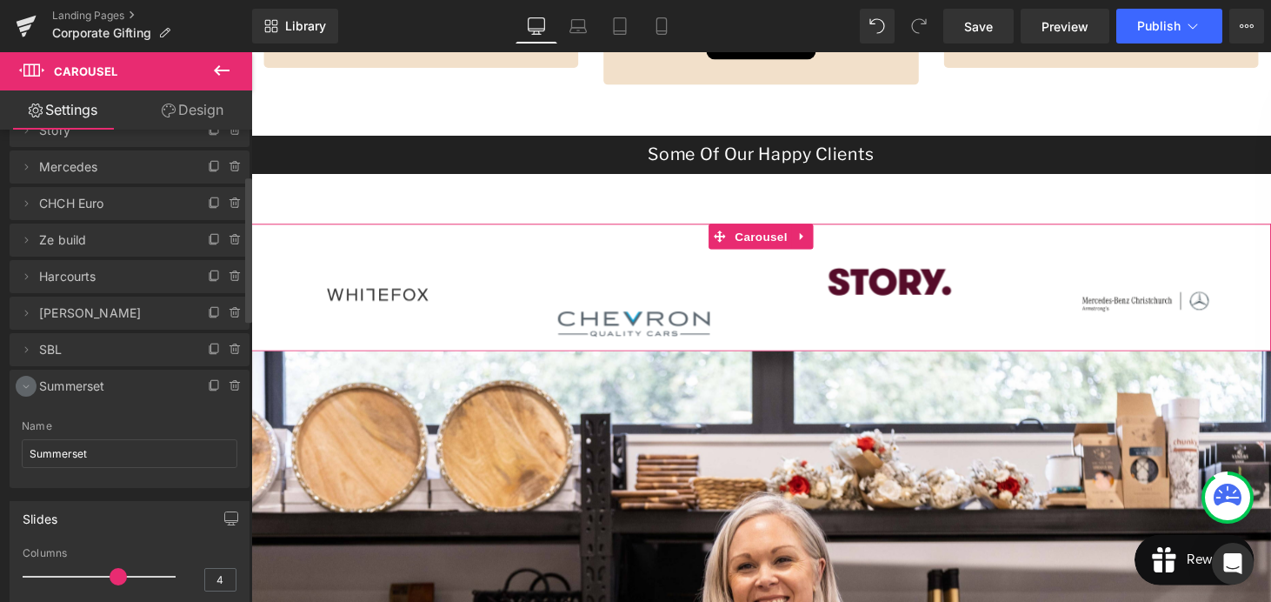
click at [24, 385] on icon at bounding box center [26, 386] width 14 height 14
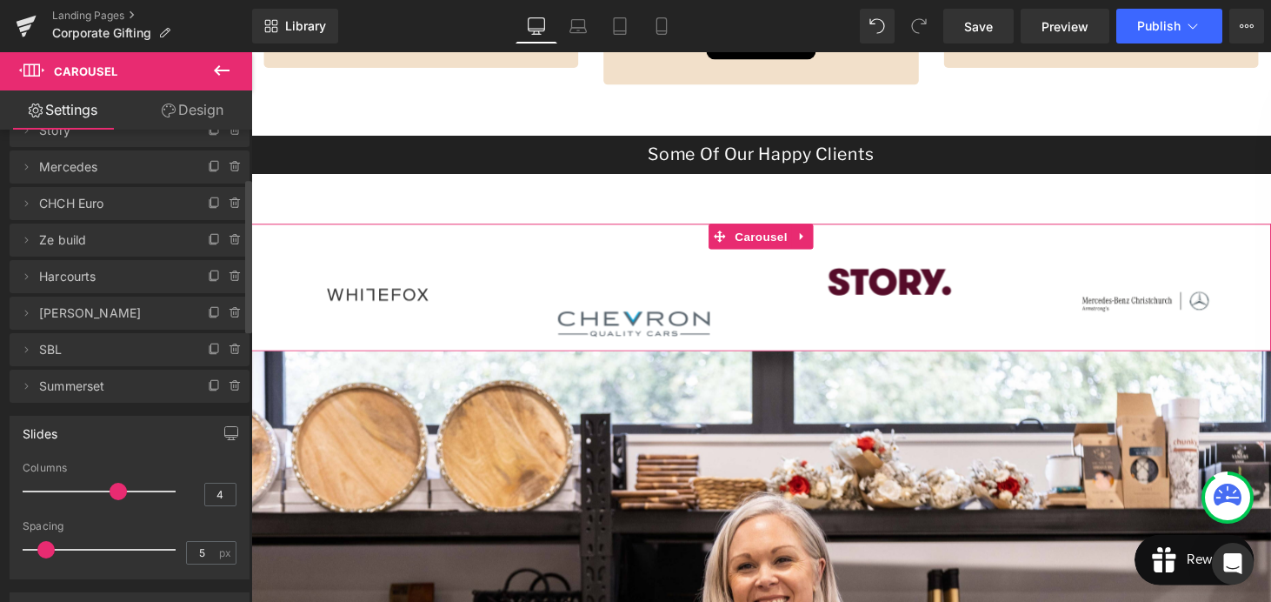
scroll to position [137, 0]
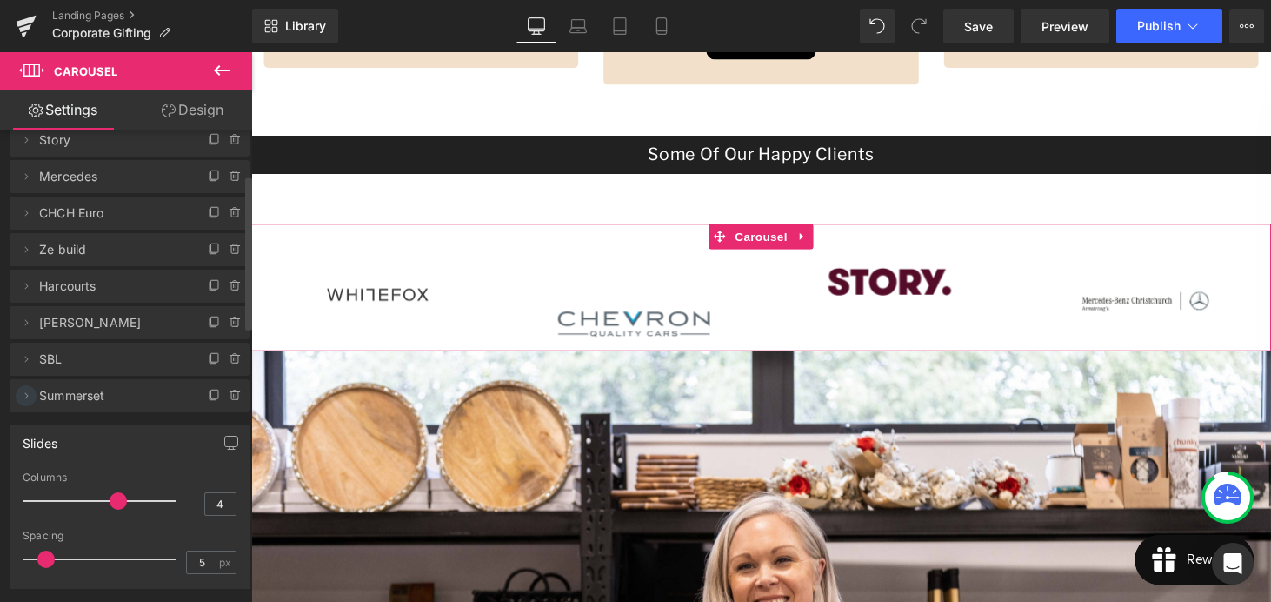
click at [27, 394] on icon at bounding box center [26, 396] width 14 height 14
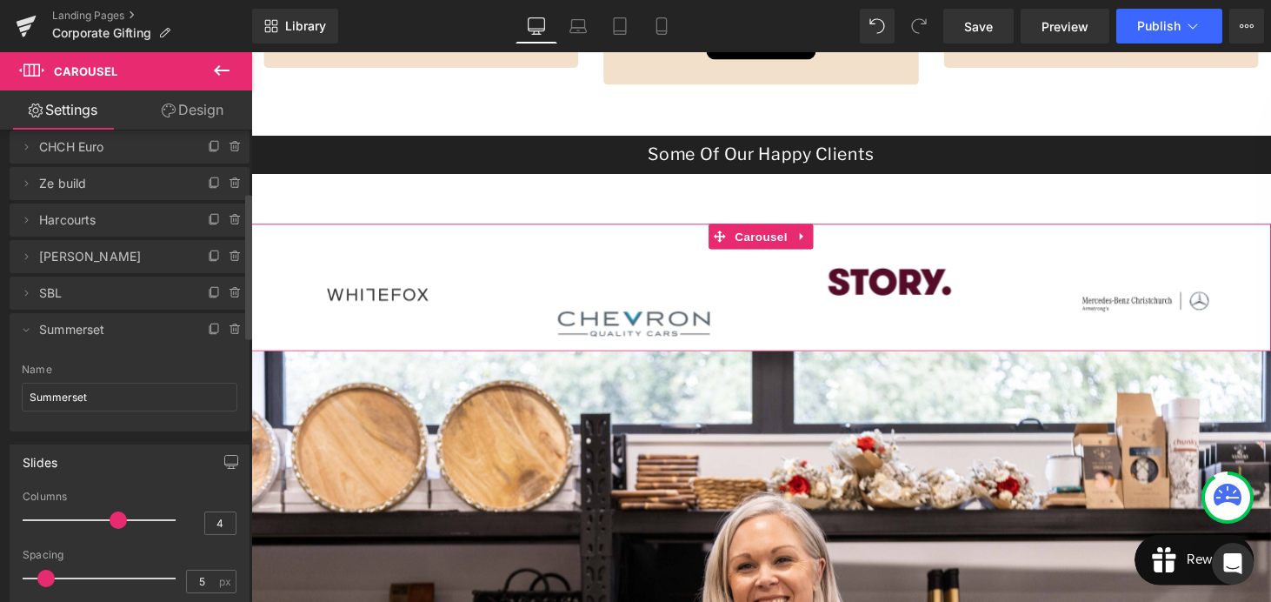
scroll to position [210, 0]
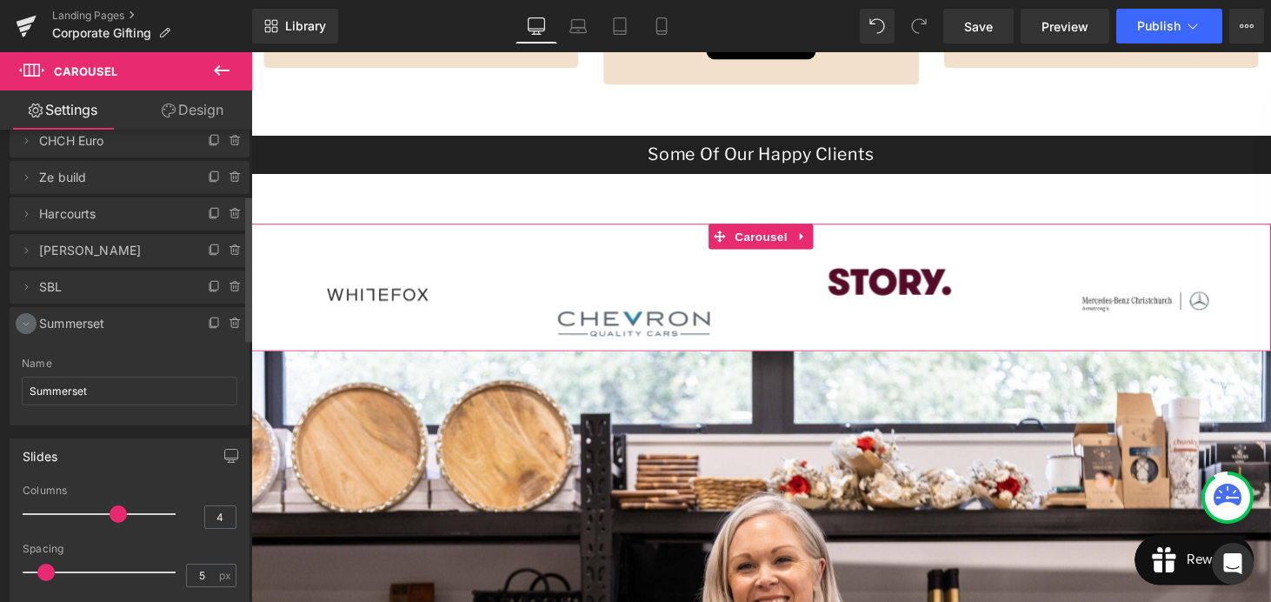
click at [23, 323] on icon at bounding box center [26, 324] width 6 height 3
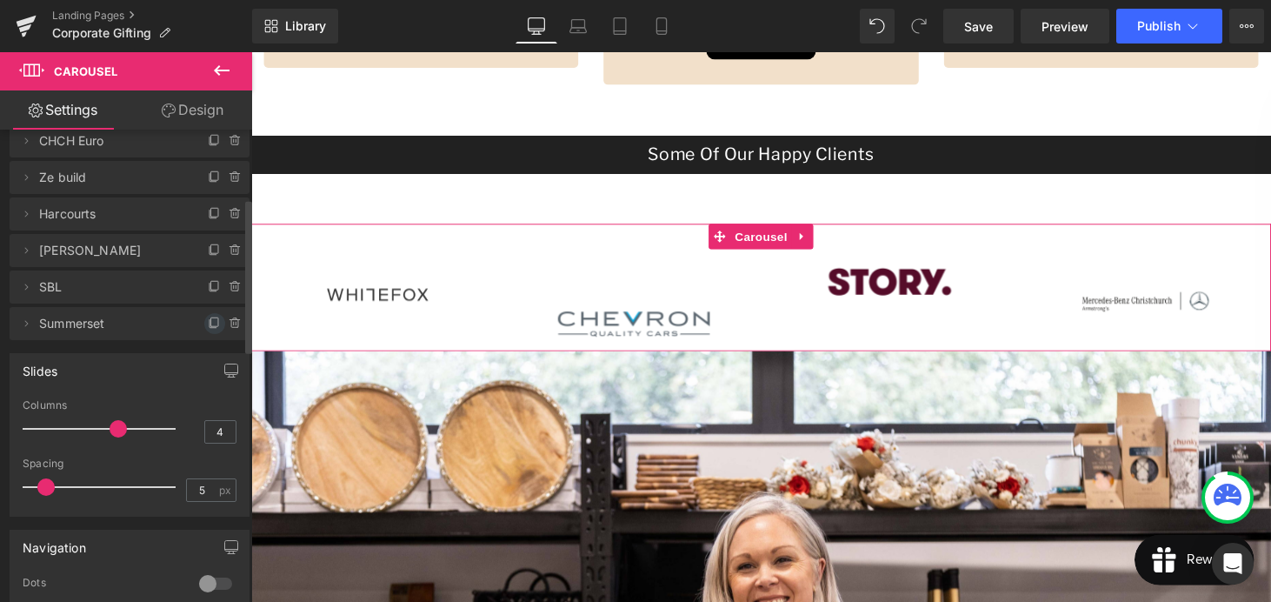
click at [209, 325] on icon at bounding box center [215, 323] width 14 height 14
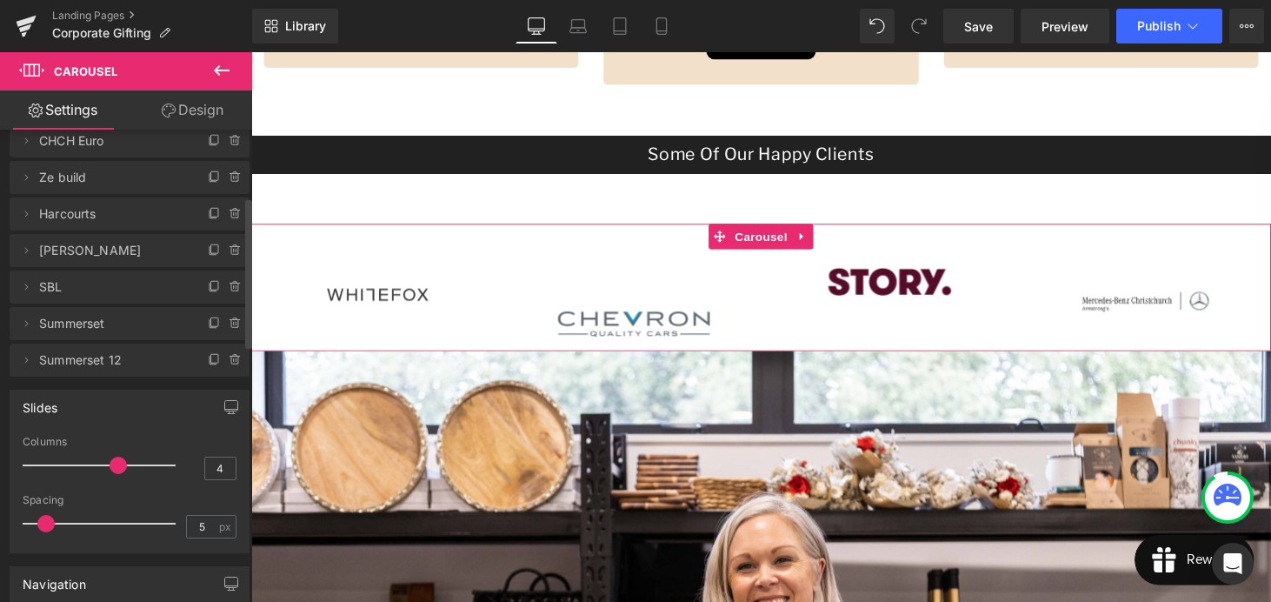
click at [116, 358] on span "Summerset 12" at bounding box center [112, 359] width 146 height 33
click at [122, 369] on span "Summerset 12" at bounding box center [112, 359] width 146 height 33
click at [24, 363] on icon at bounding box center [26, 360] width 14 height 14
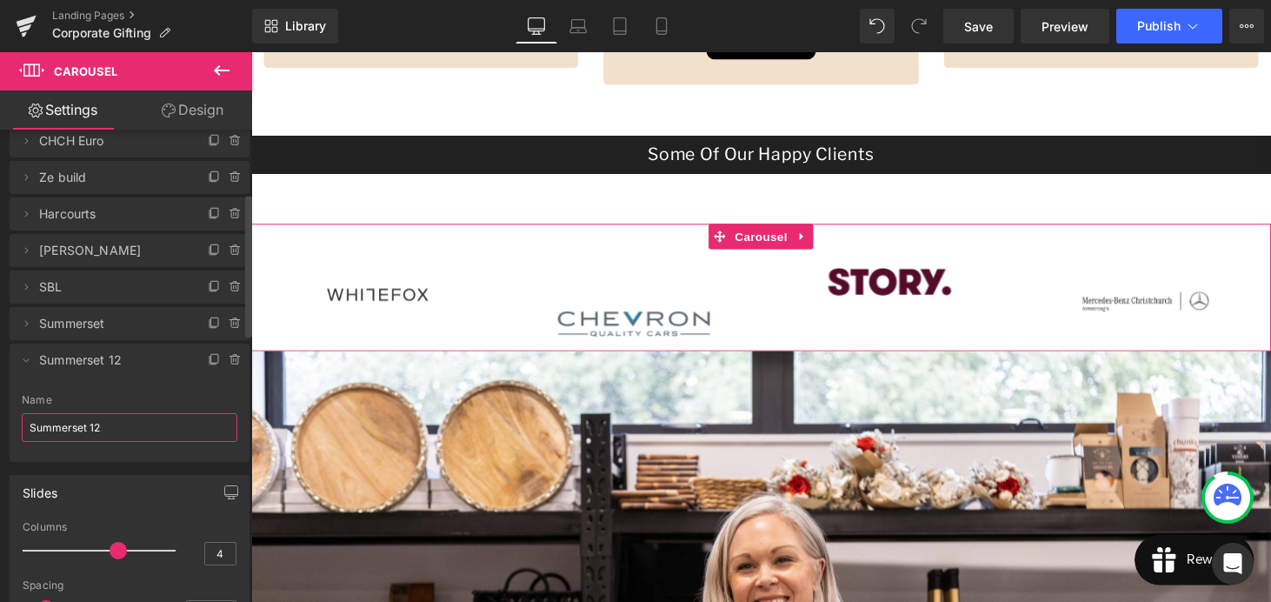
click at [110, 423] on input "Summerset 12" at bounding box center [130, 427] width 216 height 29
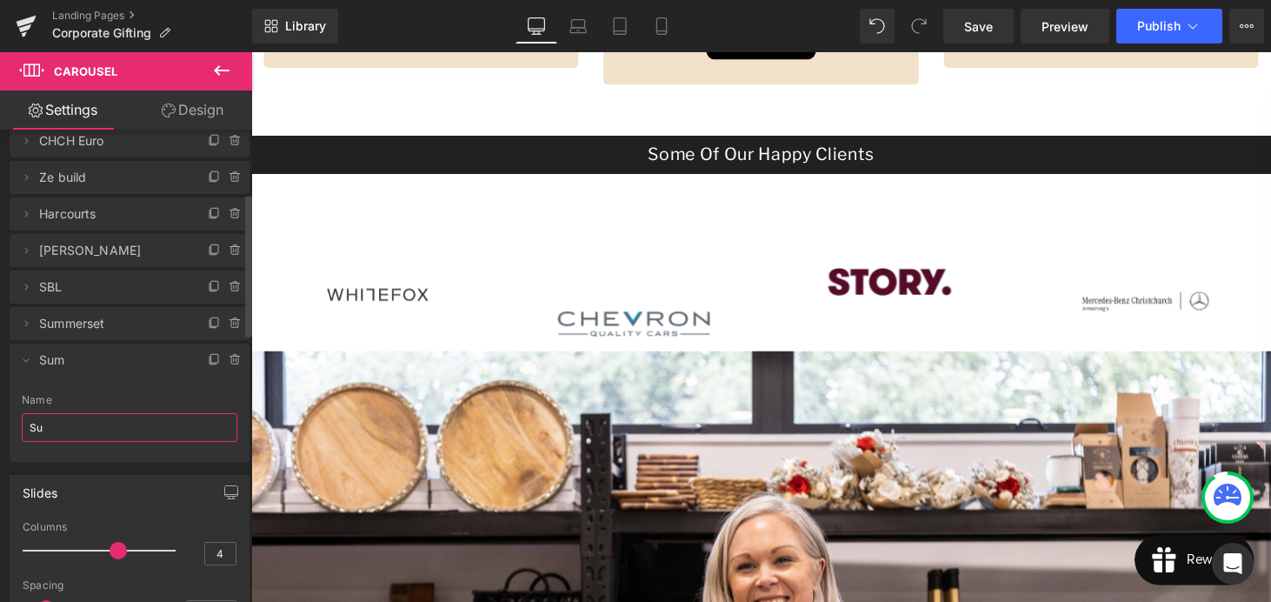
type input "S"
click at [103, 365] on span "Ford" at bounding box center [112, 359] width 146 height 33
type input "Ford"
click at [27, 365] on icon at bounding box center [26, 360] width 14 height 14
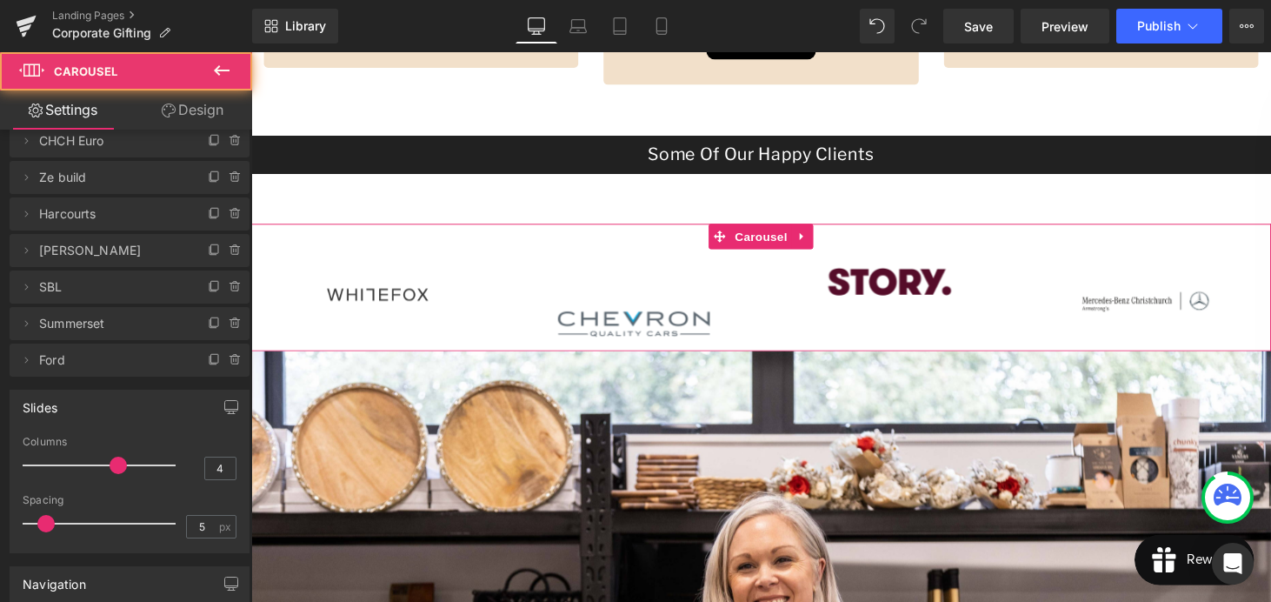
drag, startPoint x: 670, startPoint y: 303, endPoint x: 727, endPoint y: 302, distance: 57.4
click at [727, 302] on div "Image" at bounding box center [646, 302] width 260 height 87
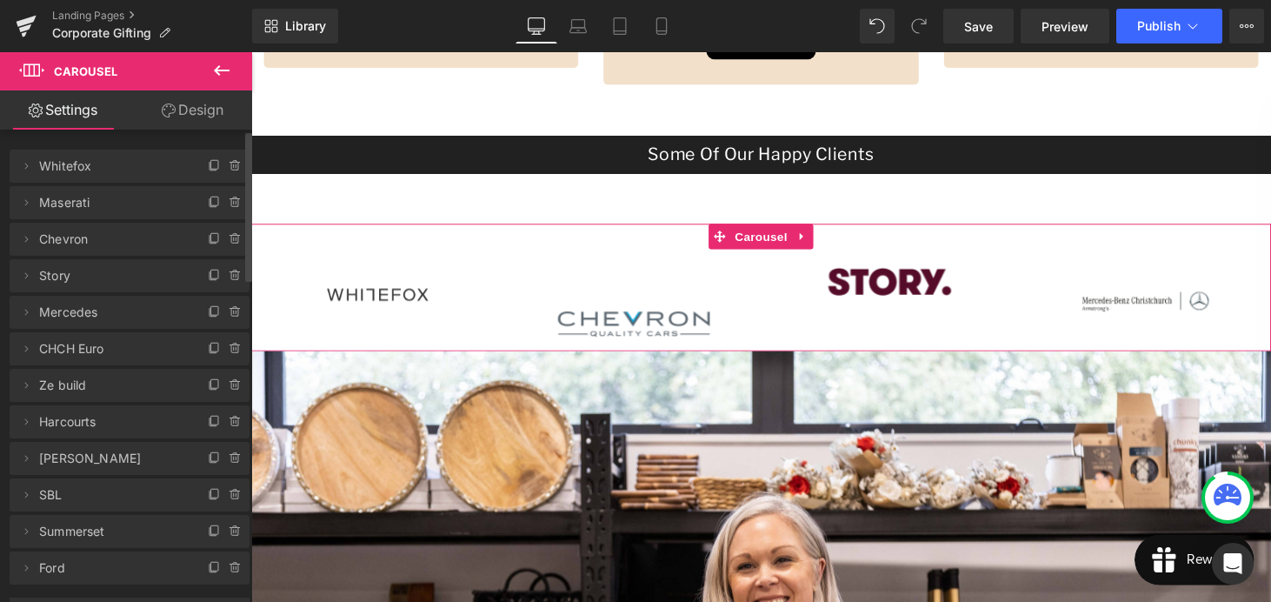
scroll to position [0, 0]
click at [25, 569] on icon at bounding box center [26, 570] width 14 height 14
click at [53, 573] on span "Ford" at bounding box center [112, 569] width 146 height 33
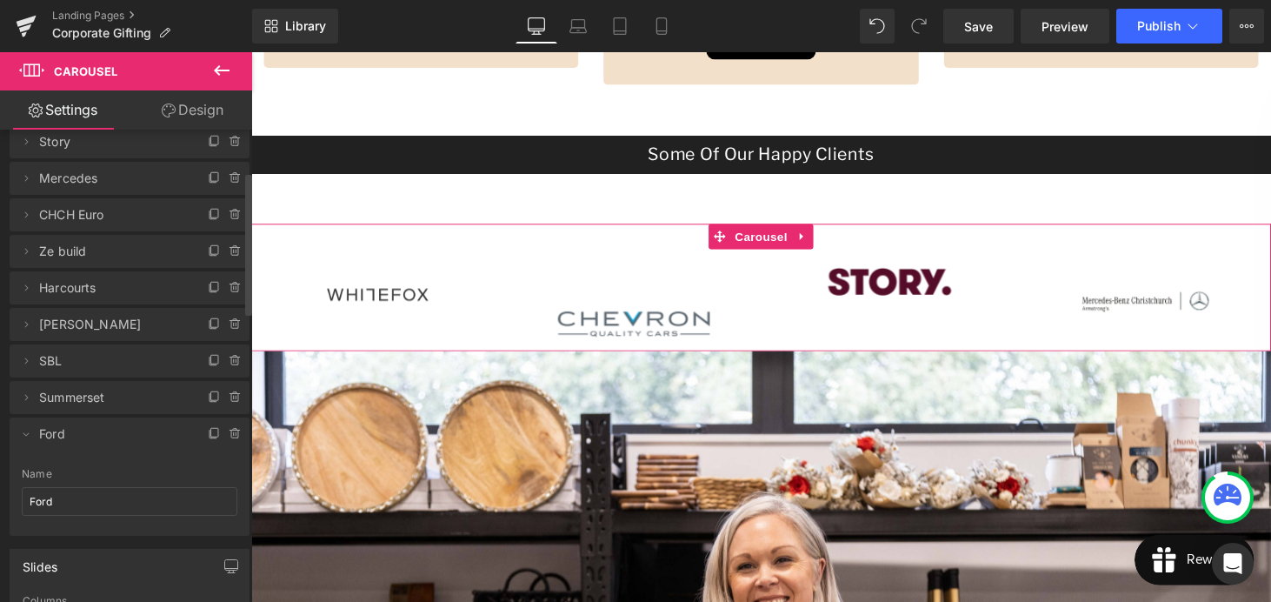
scroll to position [142, 0]
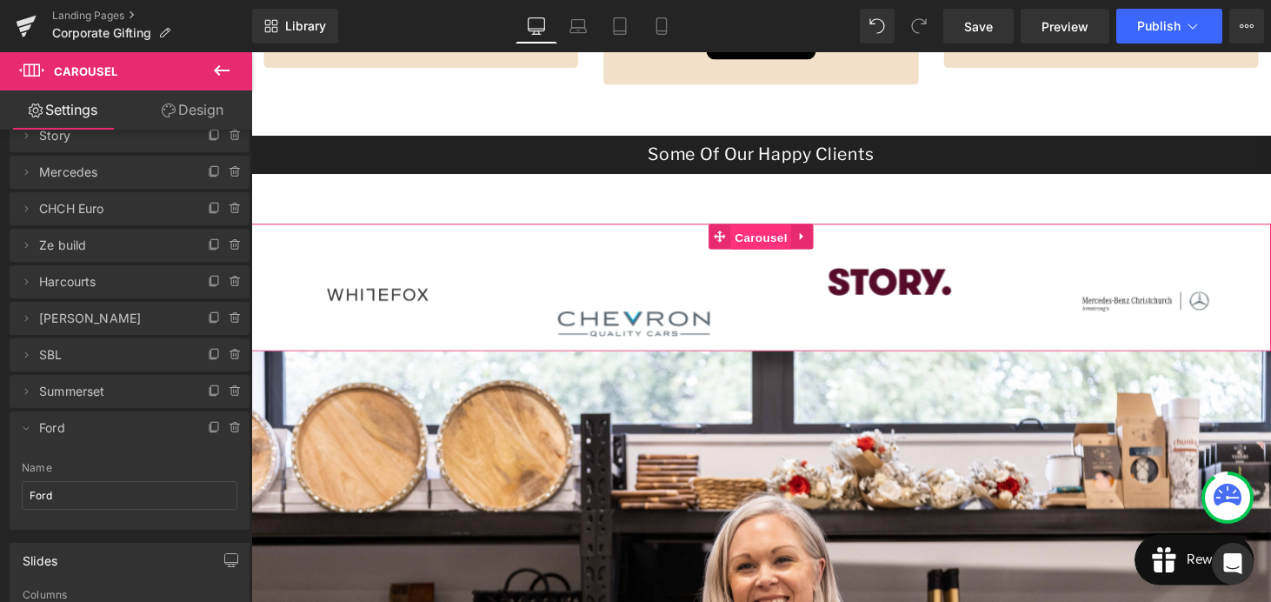
click at [771, 240] on span "Carousel" at bounding box center [777, 243] width 63 height 26
click at [193, 113] on link "Design" at bounding box center [193, 109] width 126 height 39
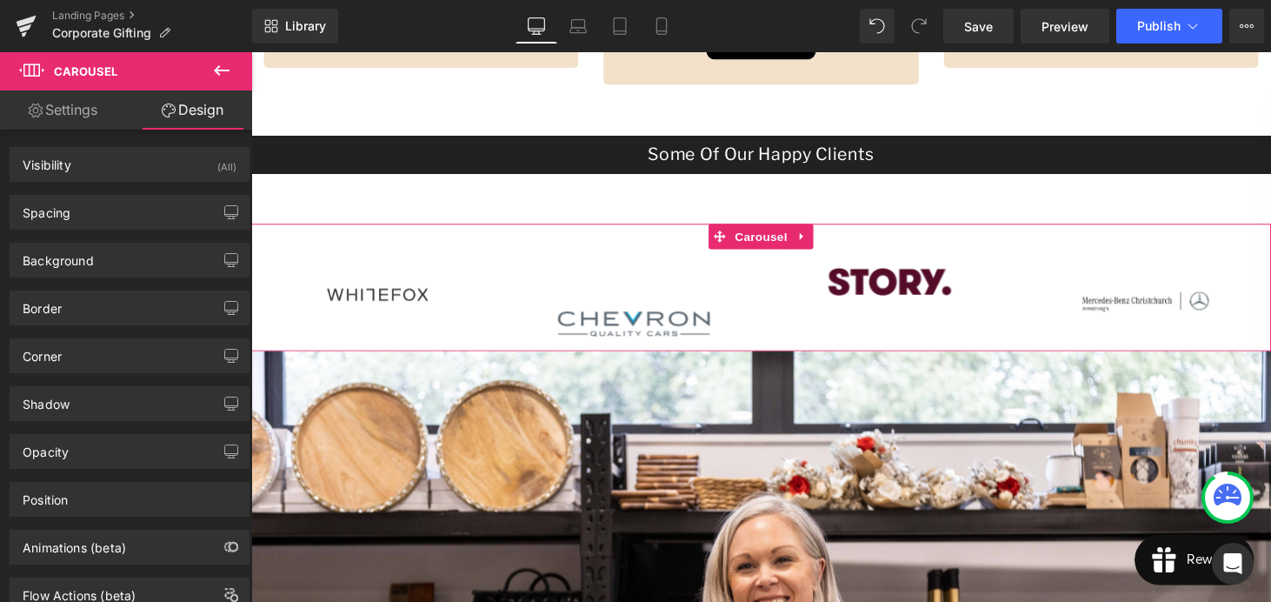
click at [94, 112] on link "Settings" at bounding box center [63, 109] width 126 height 39
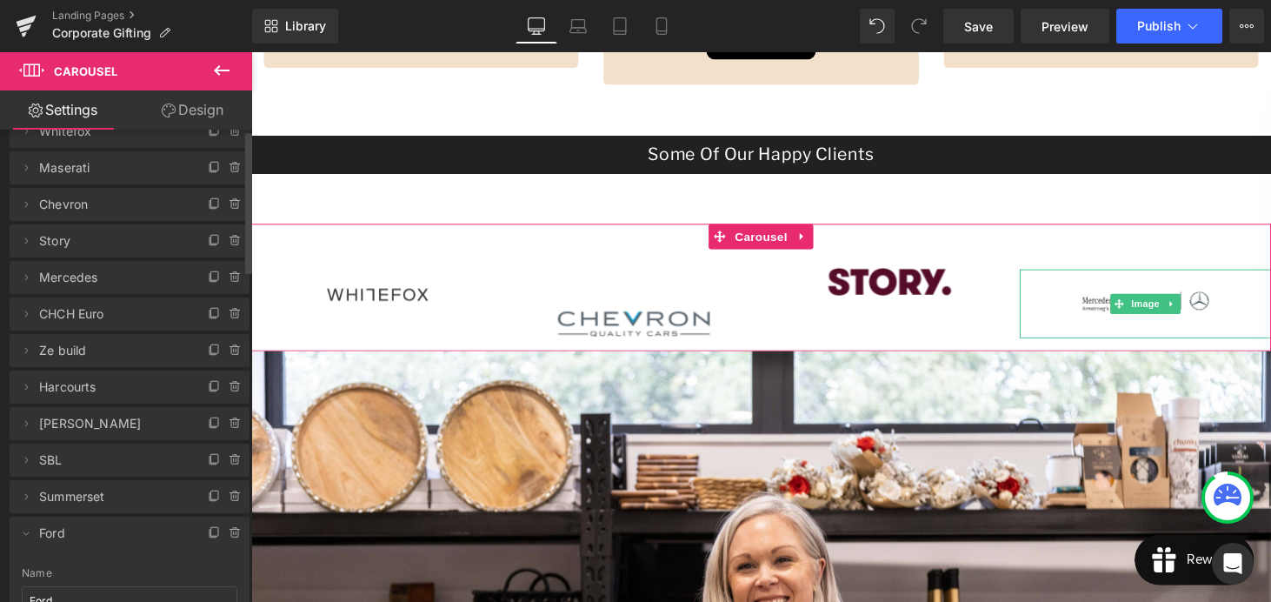
scroll to position [0, 0]
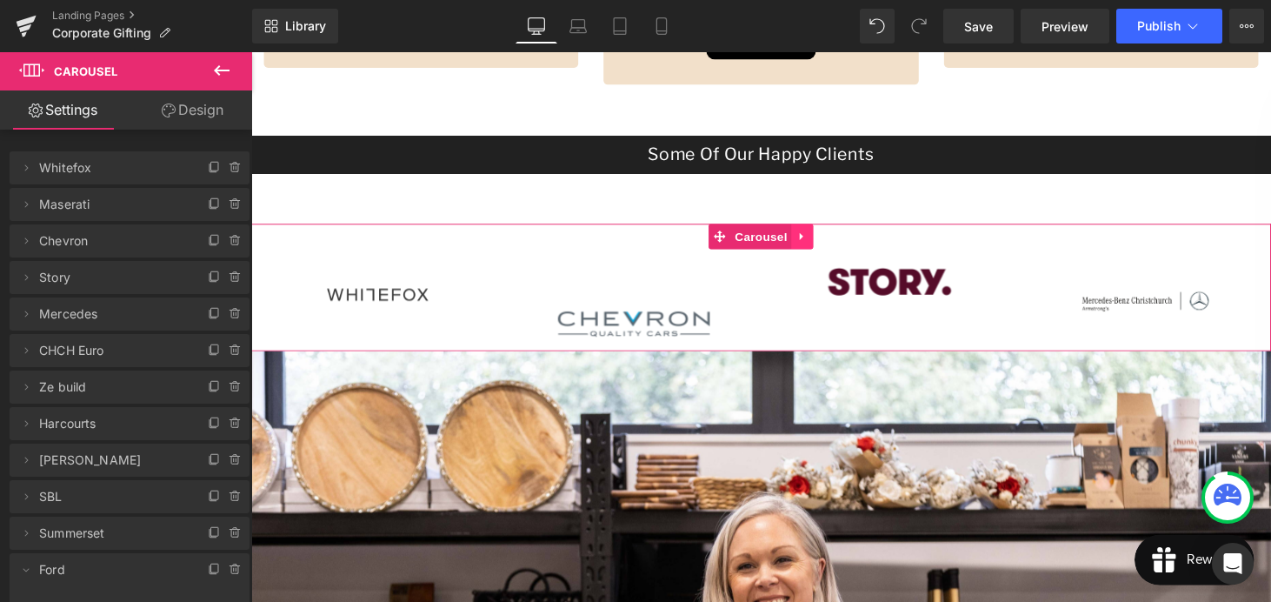
click at [816, 243] on icon at bounding box center [820, 243] width 12 height 13
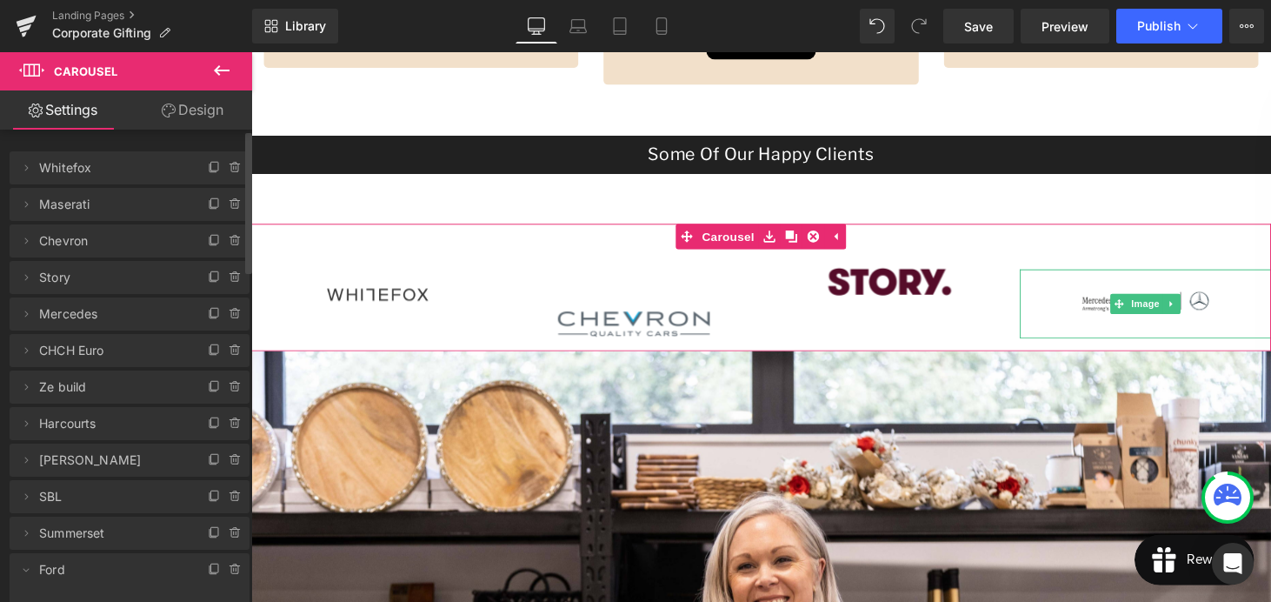
click at [126, 325] on span "Mercedes" at bounding box center [112, 313] width 146 height 33
click at [79, 315] on span "Mercedes" at bounding box center [112, 313] width 146 height 33
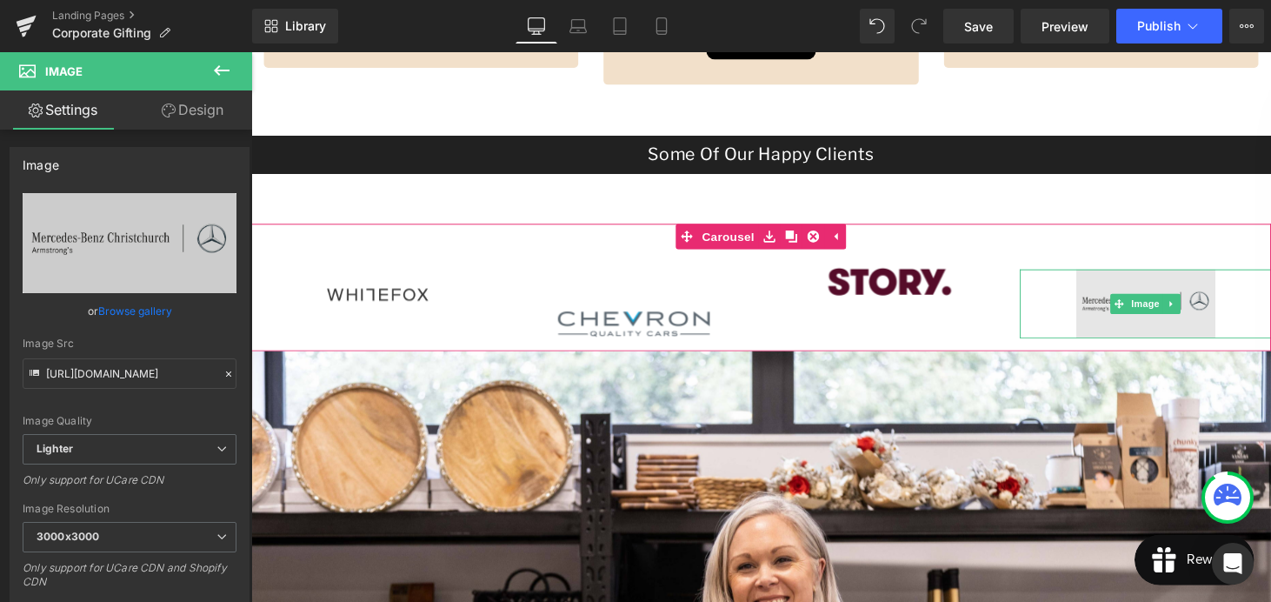
drag, startPoint x: 1253, startPoint y: 289, endPoint x: 1178, endPoint y: 286, distance: 74.8
click at [1178, 286] on div at bounding box center [1174, 312] width 260 height 71
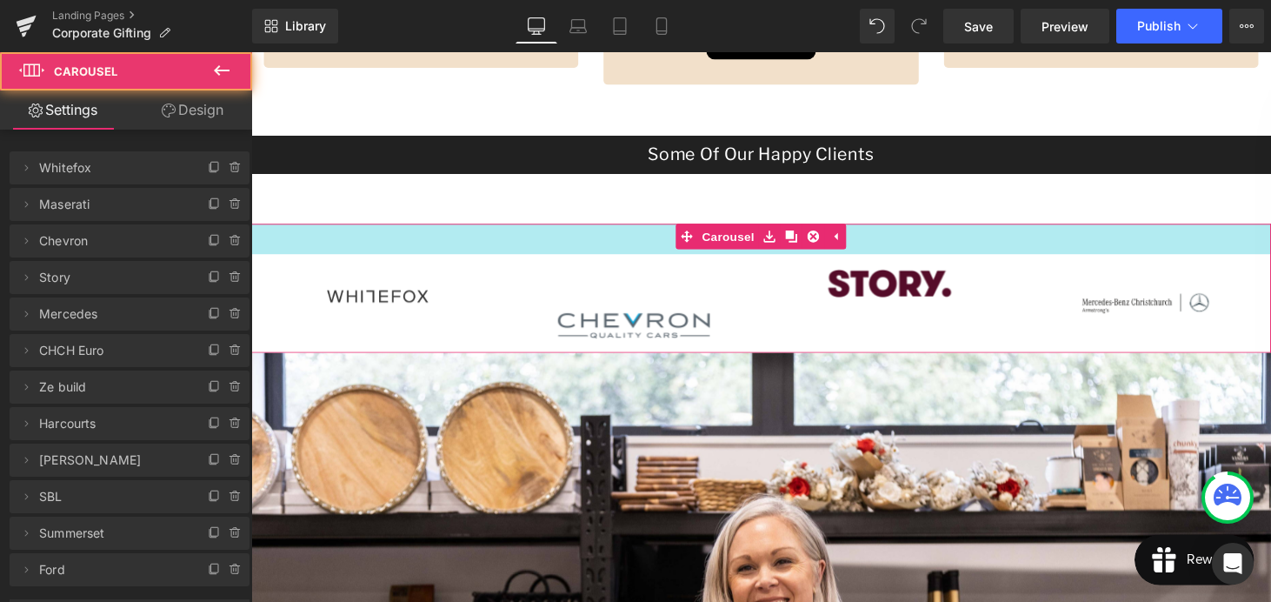
drag, startPoint x: 1169, startPoint y: 253, endPoint x: 1074, endPoint y: 256, distance: 95.7
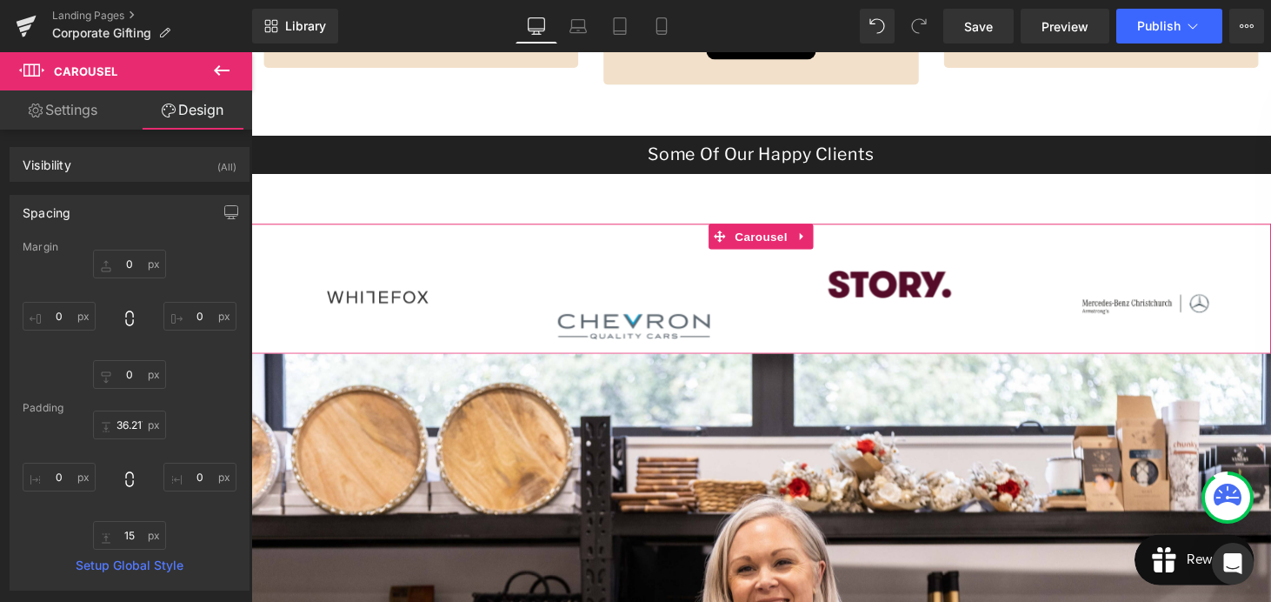
click at [85, 109] on link "Settings" at bounding box center [63, 109] width 126 height 39
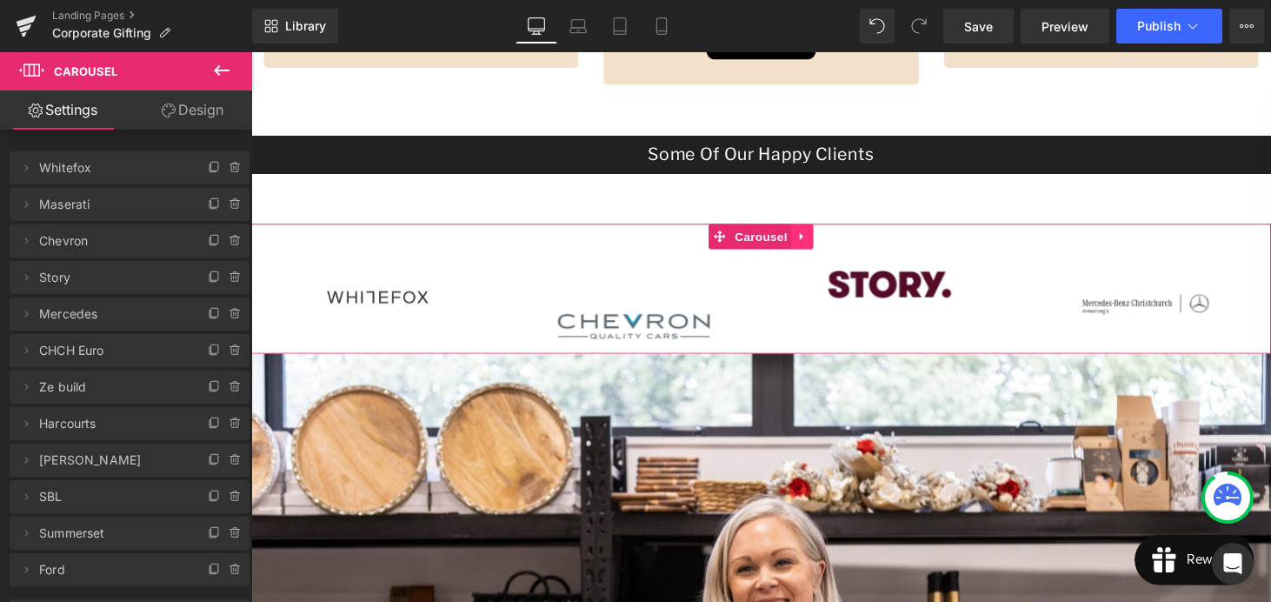
click at [825, 241] on icon at bounding box center [820, 243] width 12 height 13
click at [855, 249] on icon at bounding box center [854, 243] width 12 height 13
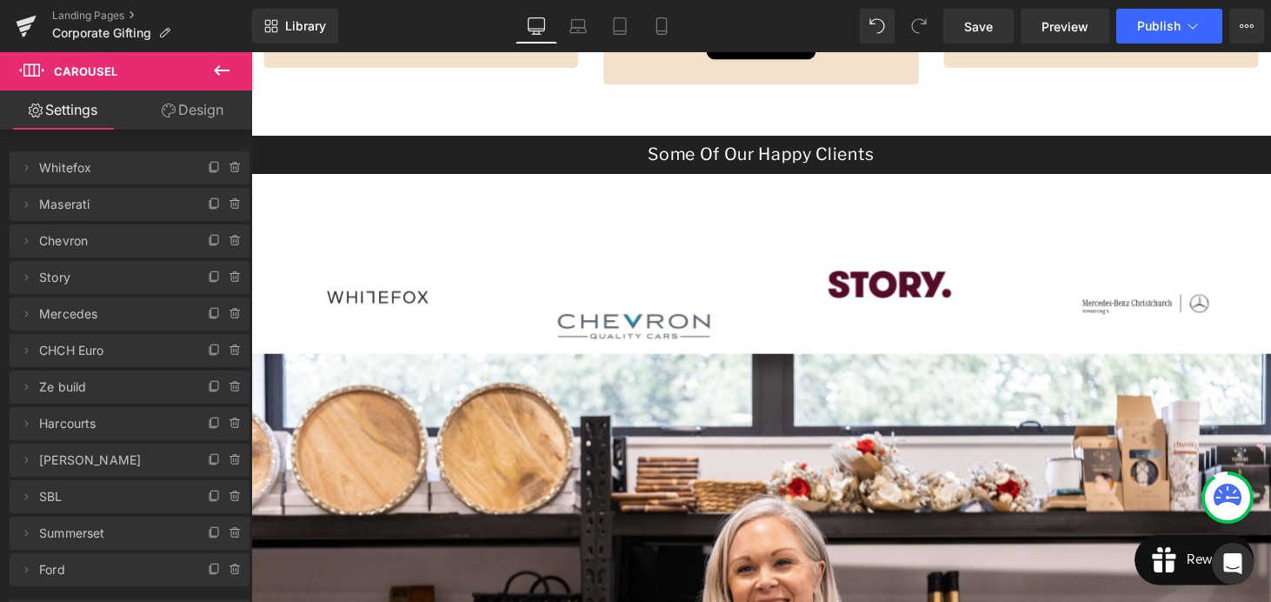
click at [61, 64] on span "Carousel" at bounding box center [85, 71] width 63 height 14
click at [223, 73] on icon at bounding box center [221, 70] width 21 height 21
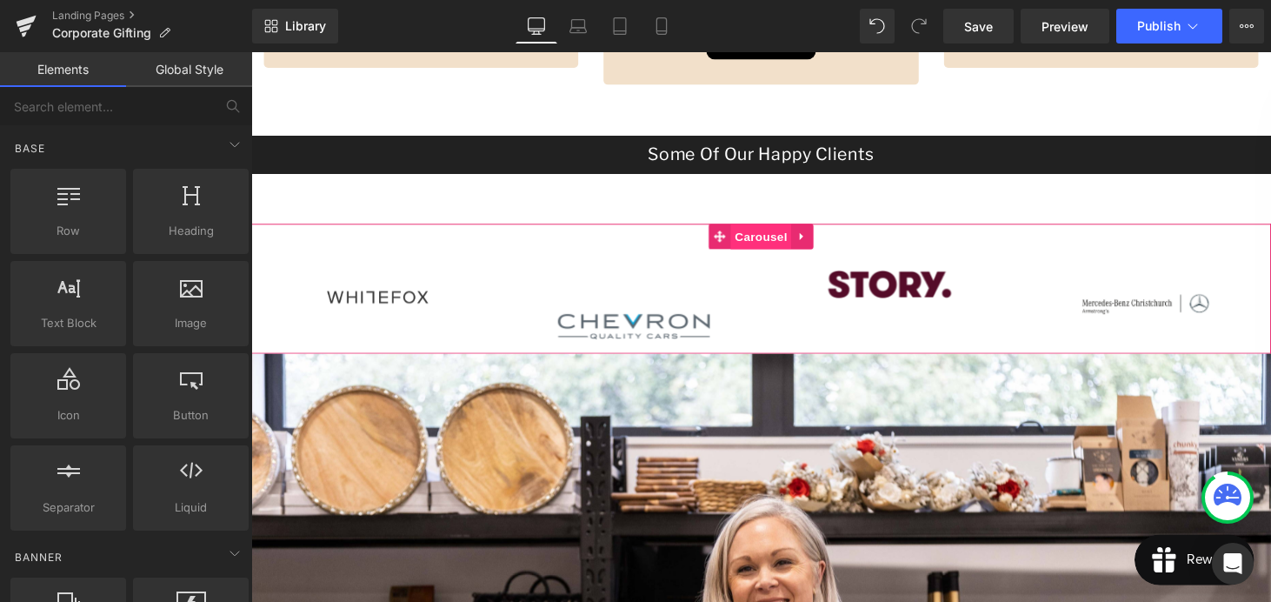
click at [773, 243] on span "Carousel" at bounding box center [777, 243] width 63 height 26
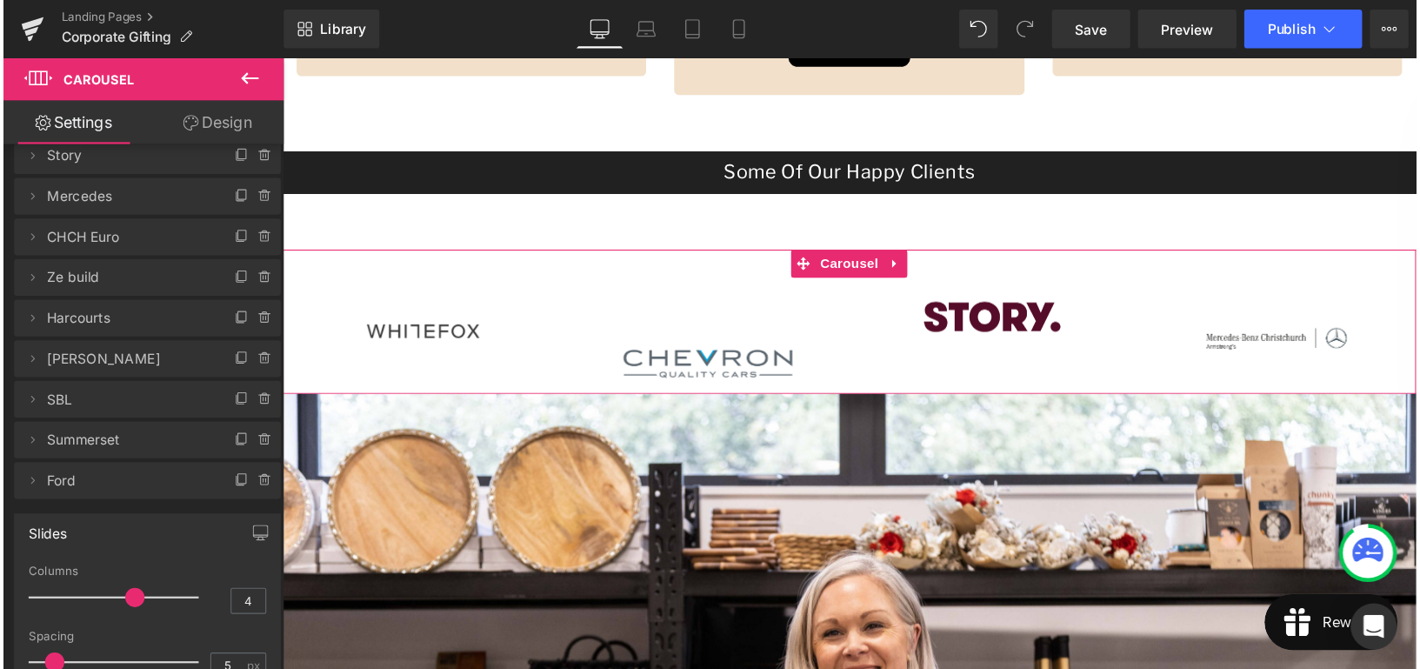
scroll to position [138, 0]
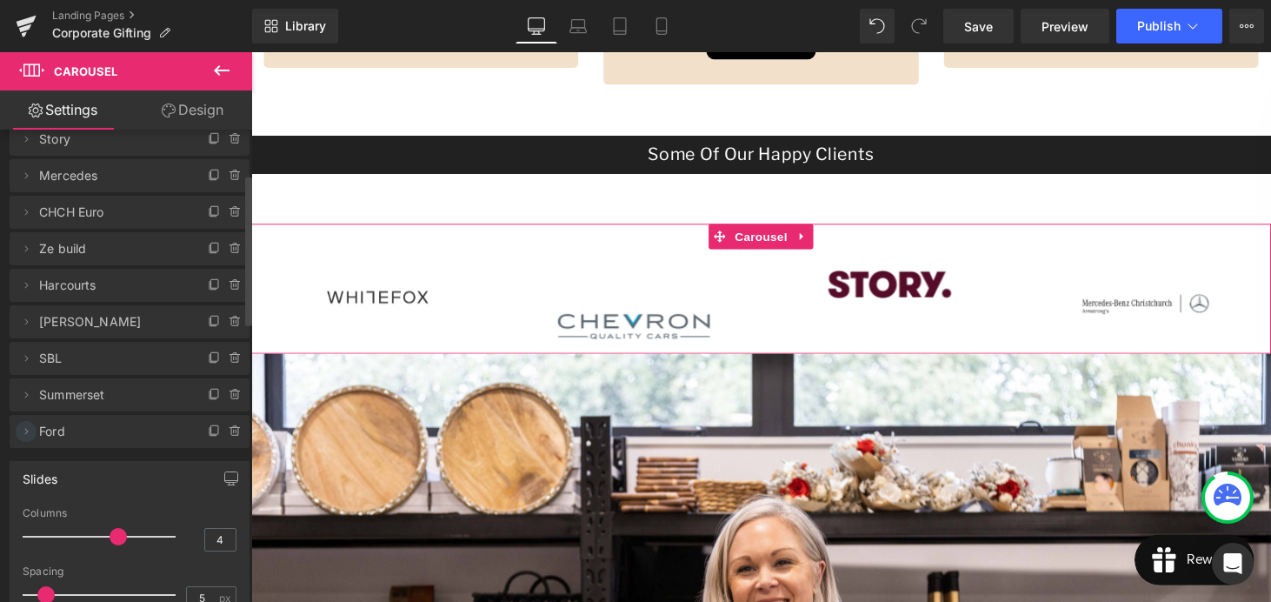
click at [23, 436] on icon at bounding box center [26, 431] width 14 height 14
click at [83, 436] on span "Ford" at bounding box center [112, 431] width 146 height 33
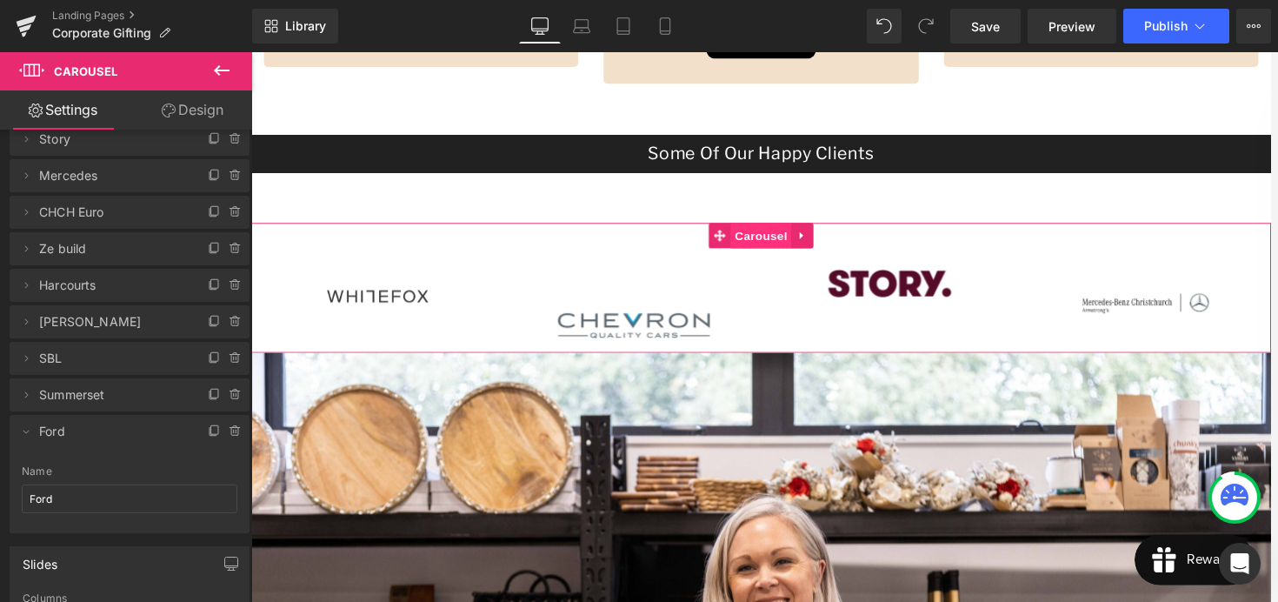
click at [766, 248] on span "Carousel" at bounding box center [777, 242] width 63 height 26
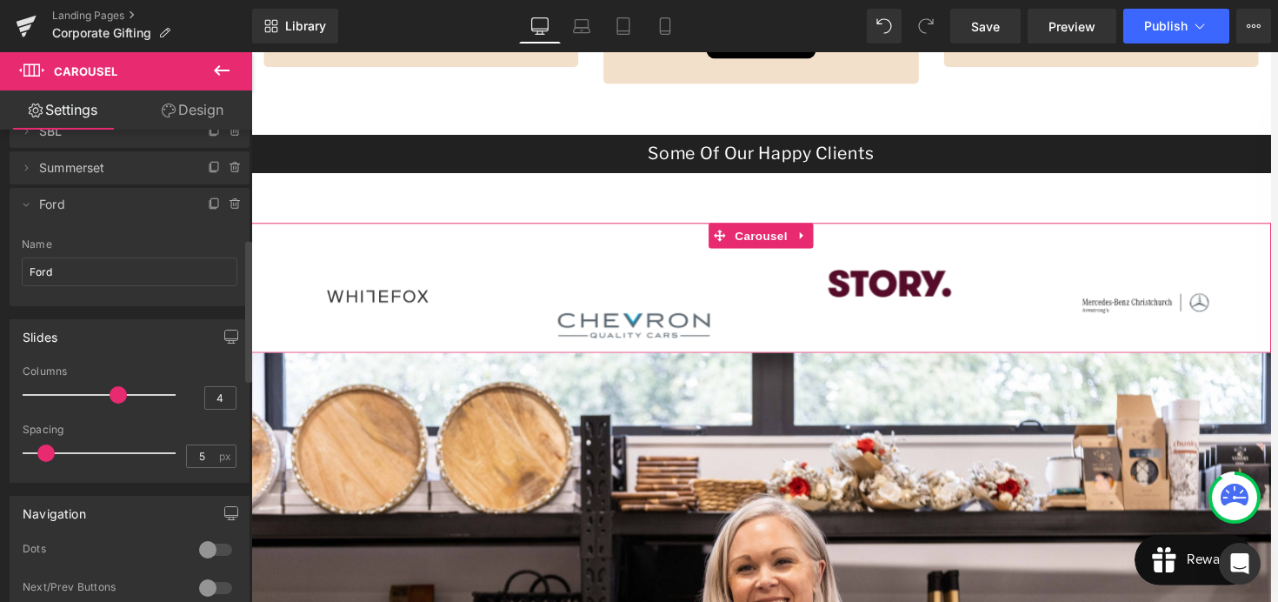
scroll to position [415, 0]
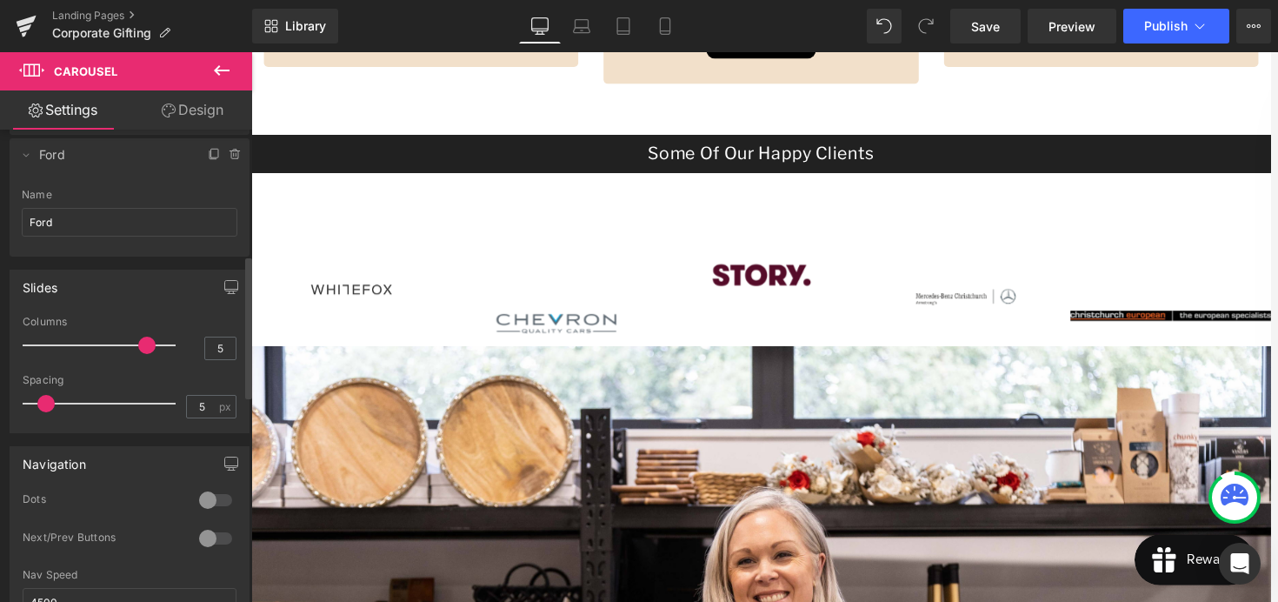
type input "6"
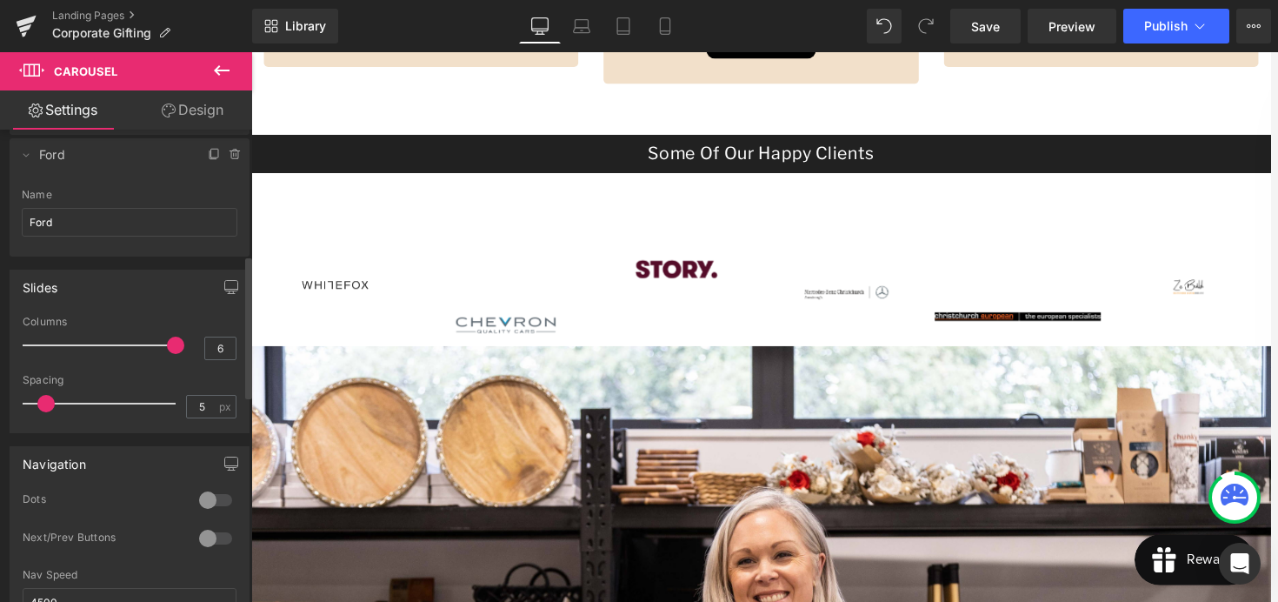
drag, startPoint x: 115, startPoint y: 344, endPoint x: 168, endPoint y: 350, distance: 53.3
click at [168, 350] on span at bounding box center [175, 344] width 17 height 17
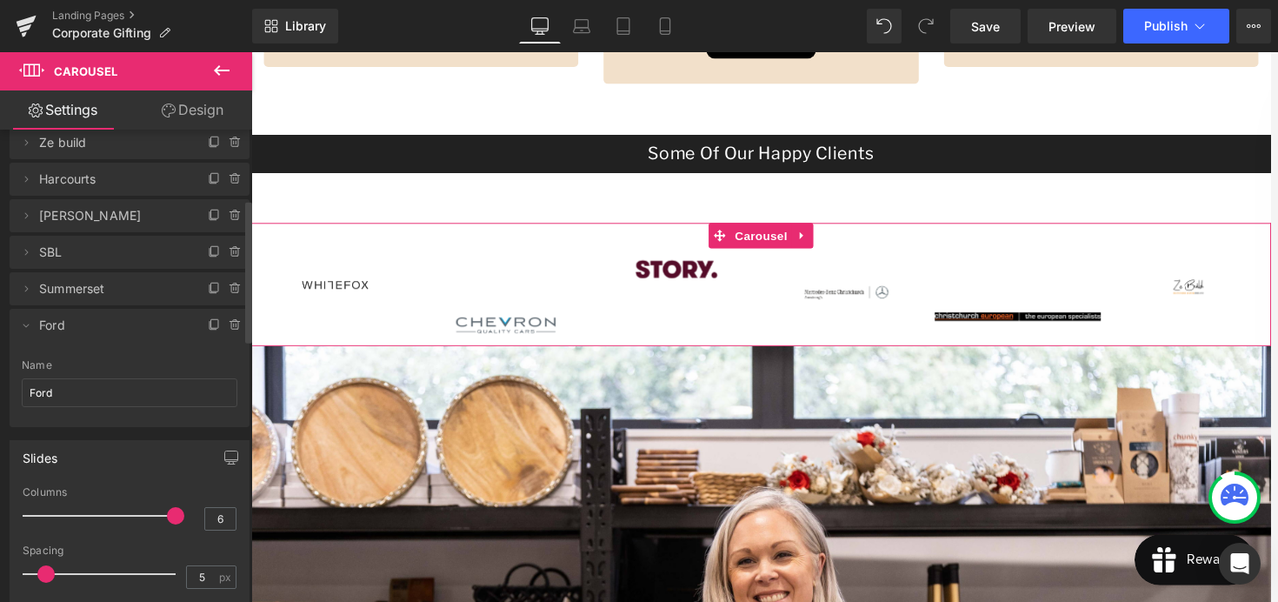
scroll to position [230, 0]
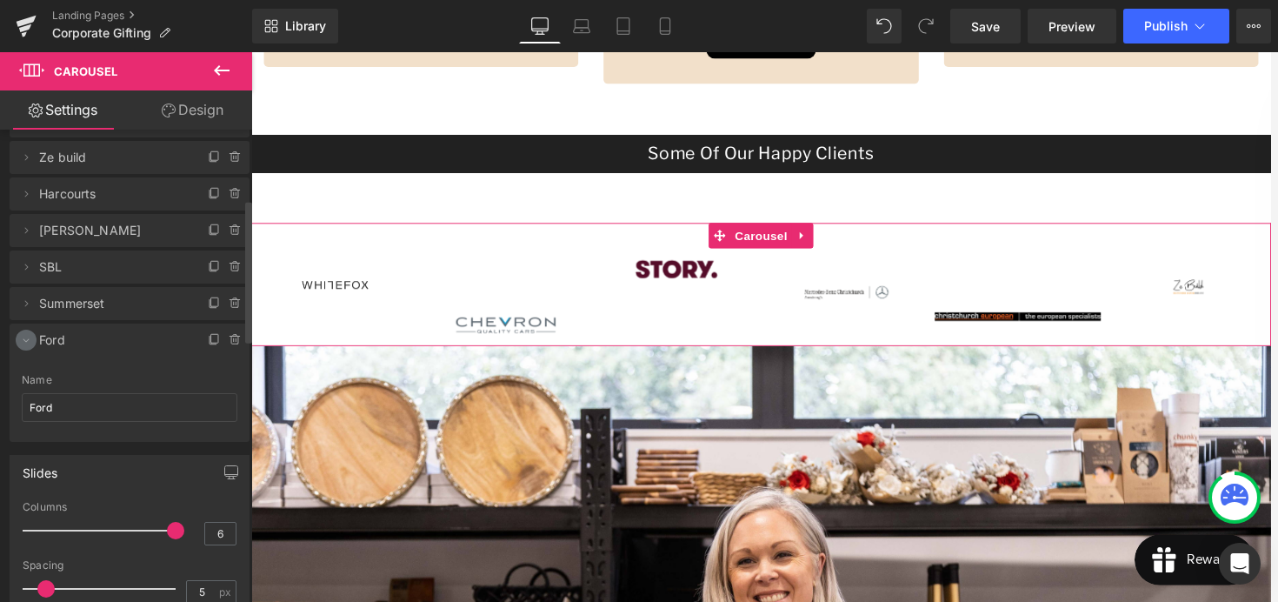
click at [26, 343] on icon at bounding box center [26, 340] width 14 height 14
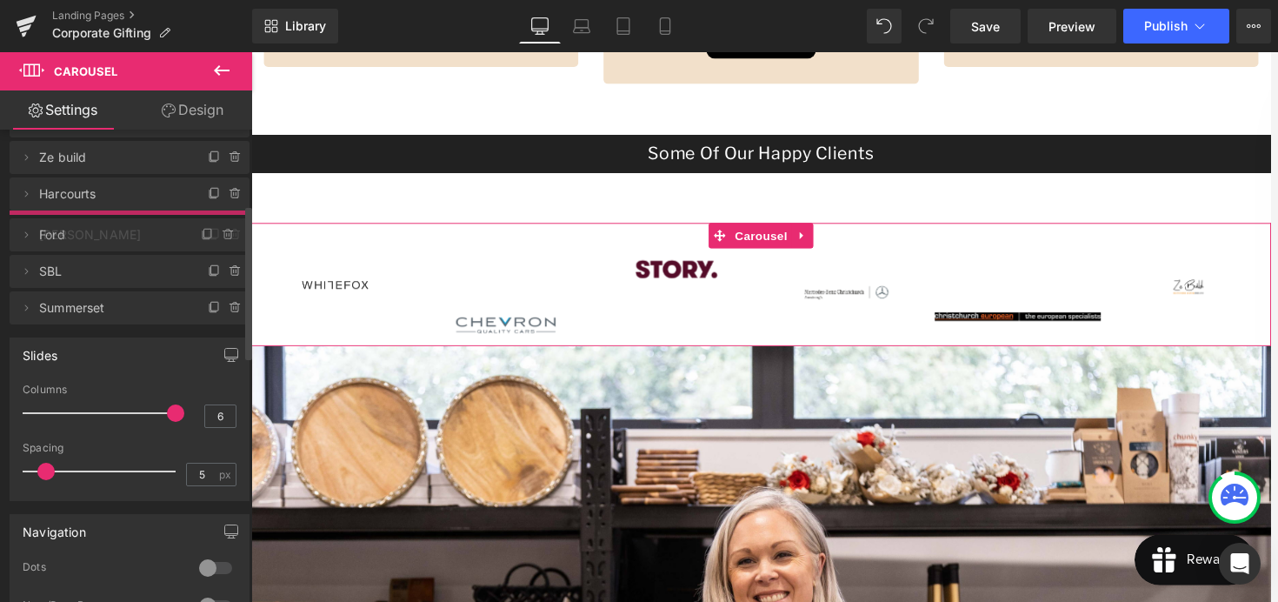
drag, startPoint x: 90, startPoint y: 334, endPoint x: 93, endPoint y: 229, distance: 105.2
drag, startPoint x: 114, startPoint y: 232, endPoint x: 117, endPoint y: 197, distance: 35.7
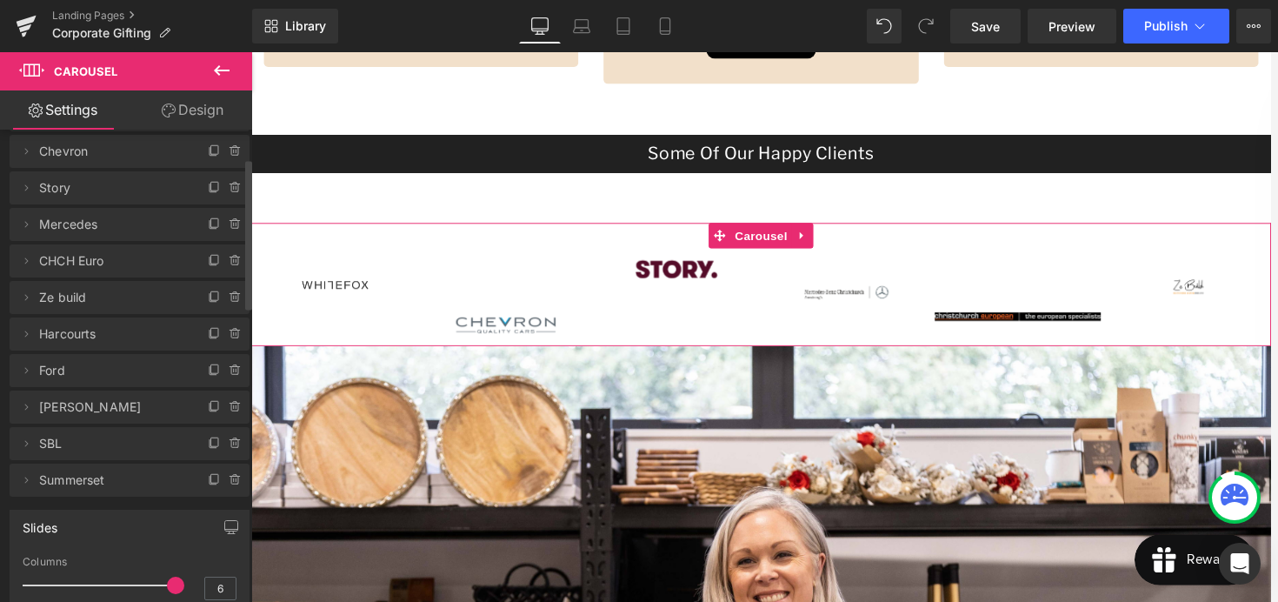
scroll to position [89, 0]
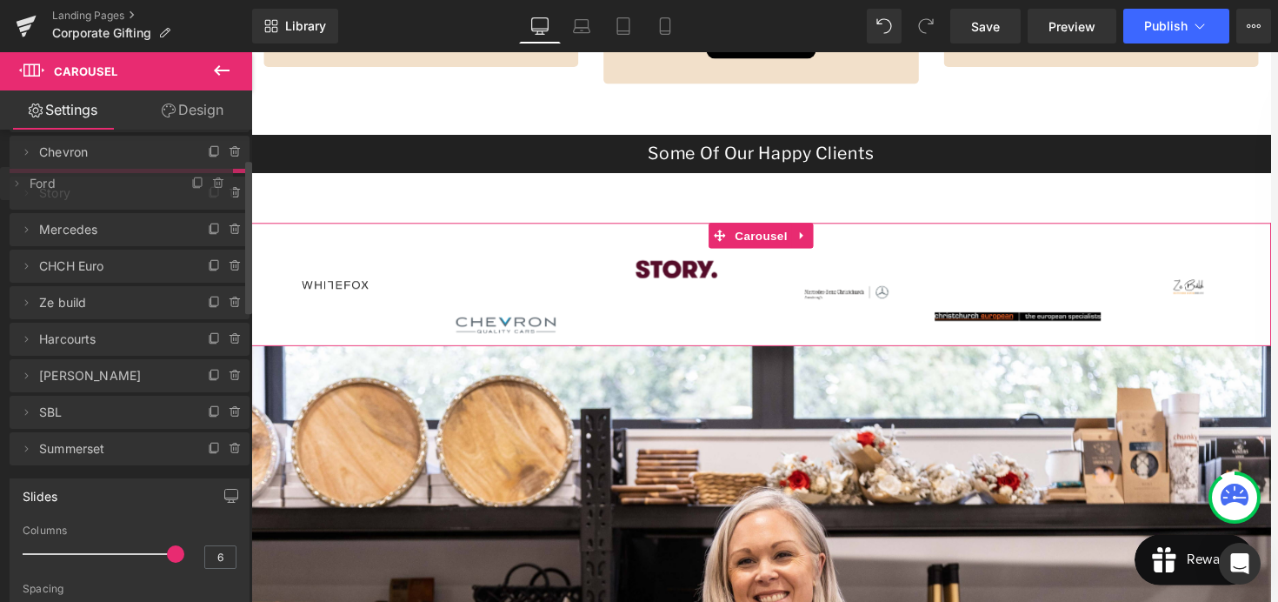
drag, startPoint x: 109, startPoint y: 378, endPoint x: 130, endPoint y: 190, distance: 189.0
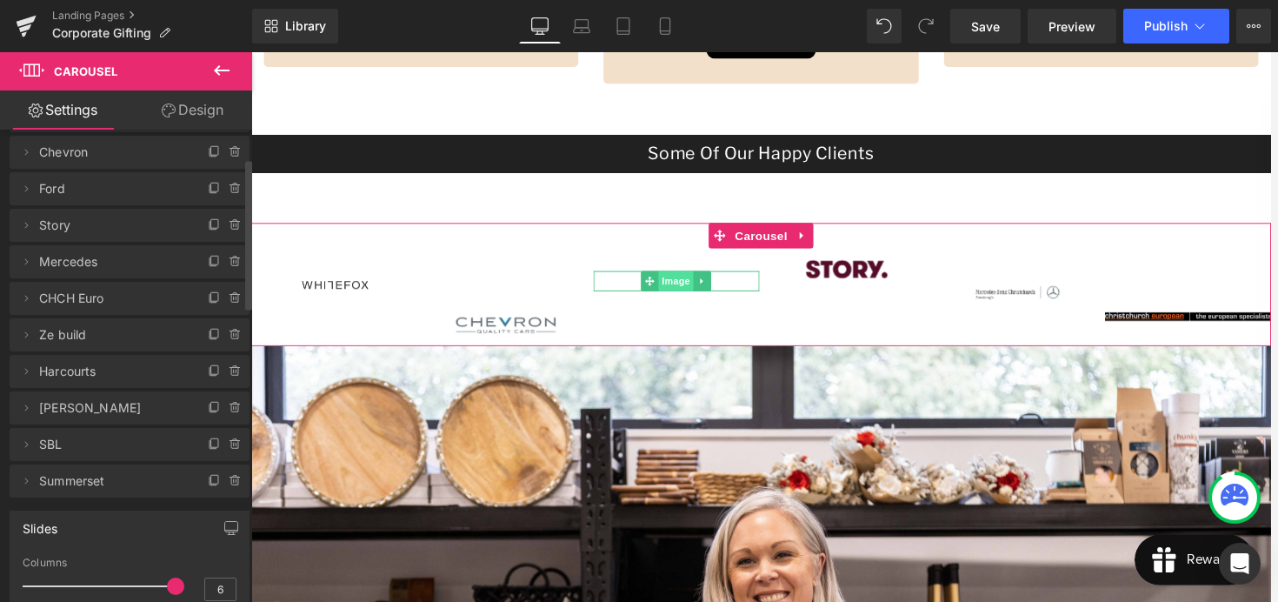
click at [693, 290] on span "Image" at bounding box center [689, 288] width 37 height 21
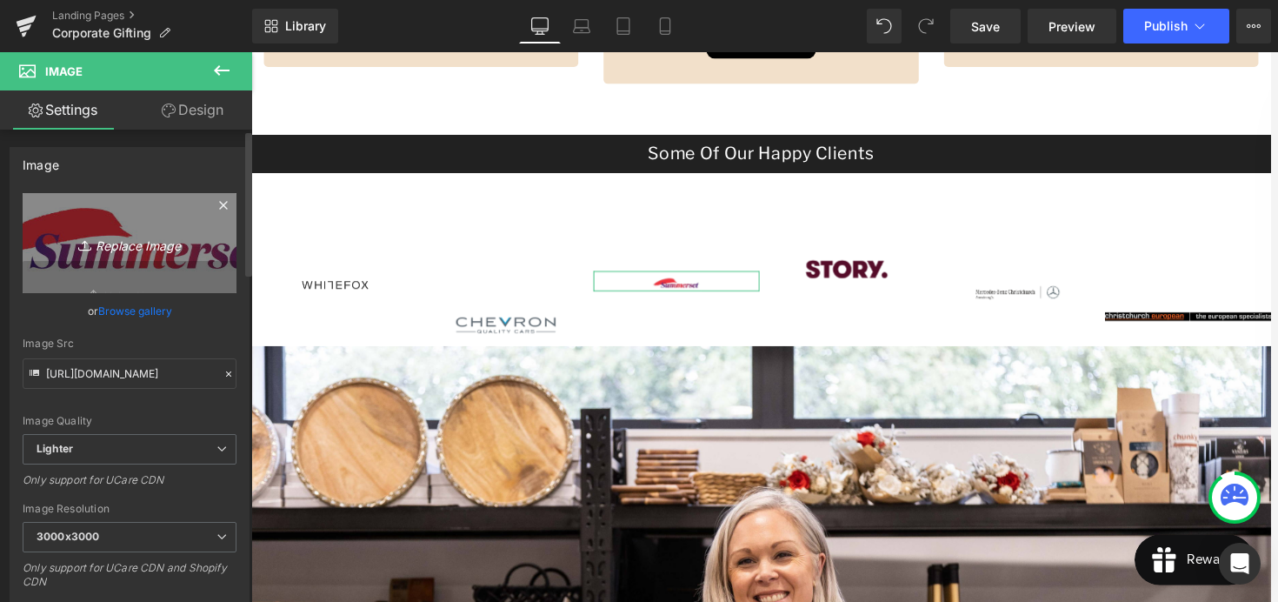
click at [127, 244] on icon "Replace Image" at bounding box center [129, 243] width 139 height 22
type input "C:\fakepath\Ford_Oval_Blue_Screen_RGB_v1.png"
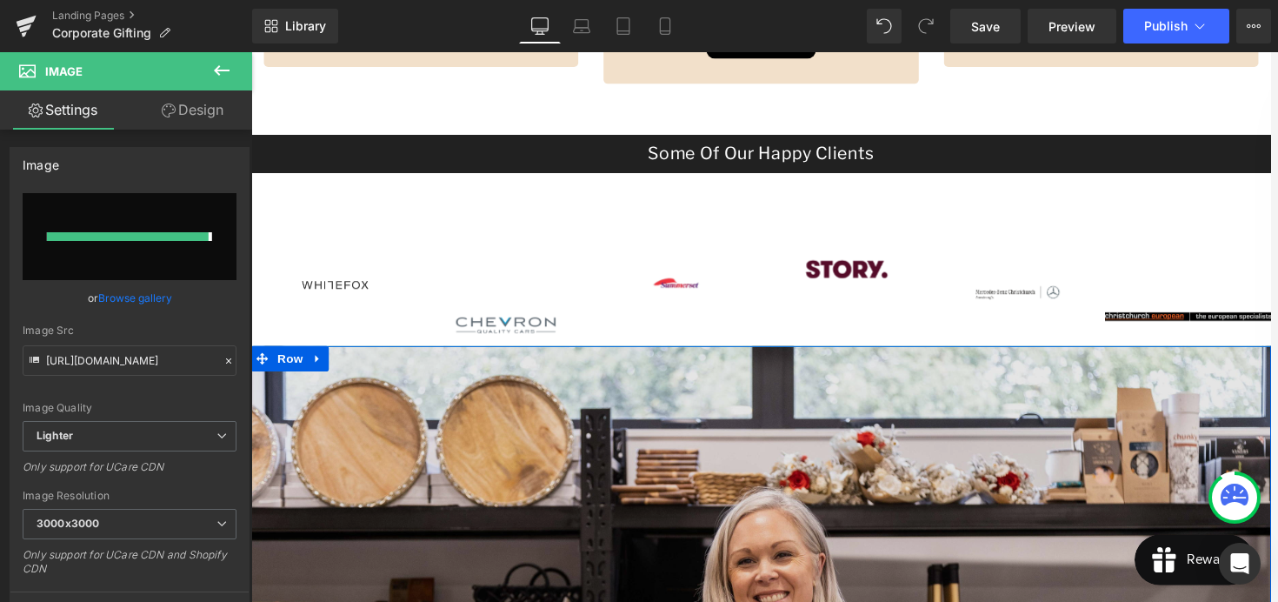
type input "https://ucarecdn.com/7146cbf3-efc2-4d75-86d4-9e8c976c7a3c/-/format/auto/-/previ…"
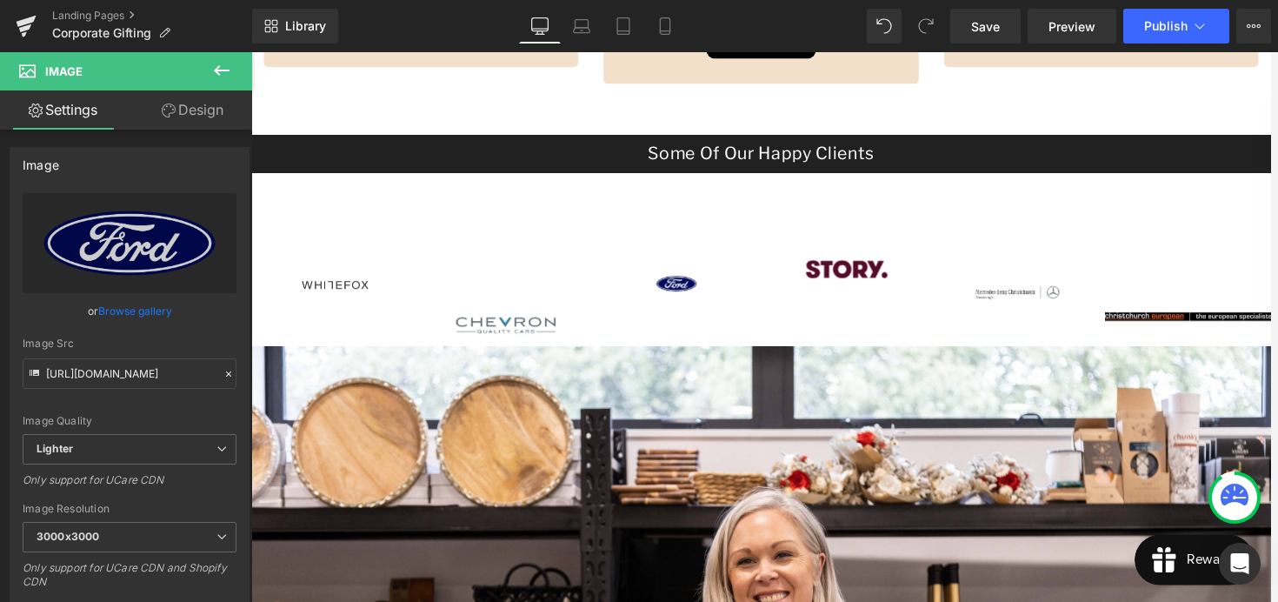
click at [230, 69] on icon at bounding box center [221, 70] width 21 height 21
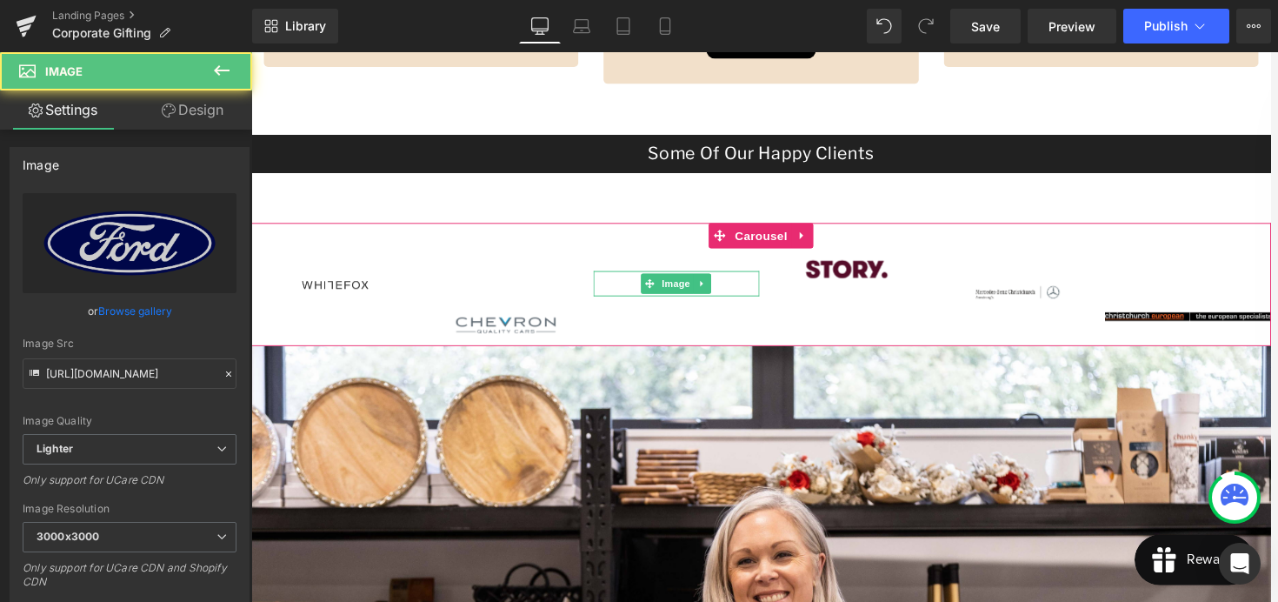
click at [632, 279] on div at bounding box center [690, 280] width 172 height 4
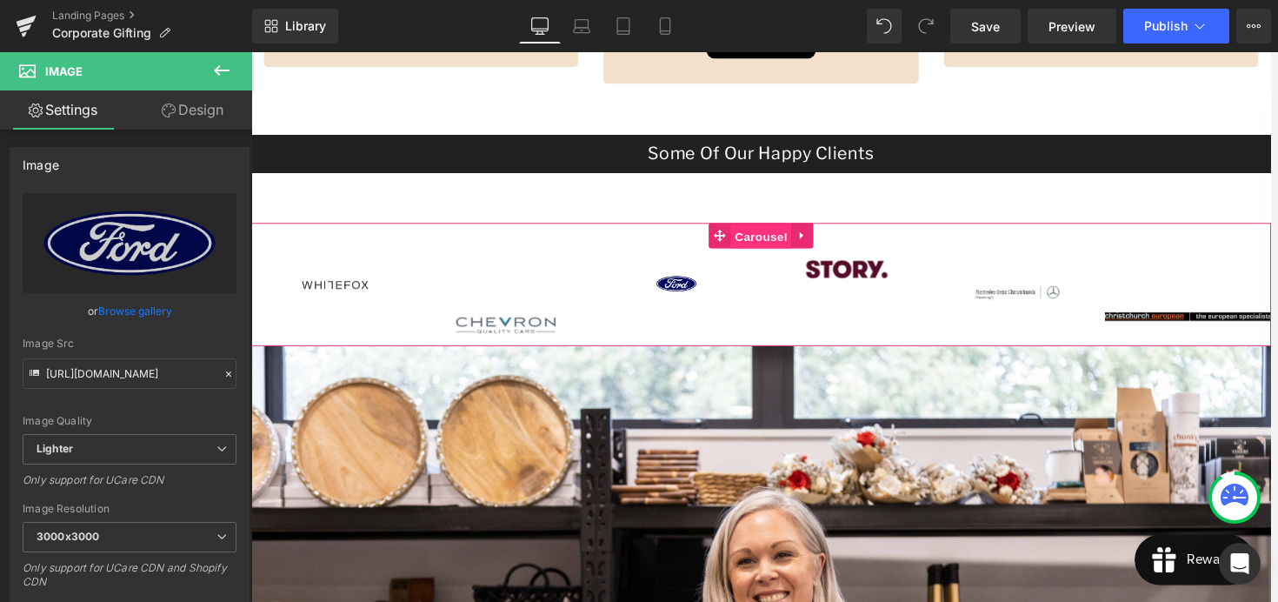
click at [761, 250] on span "Carousel" at bounding box center [777, 243] width 63 height 26
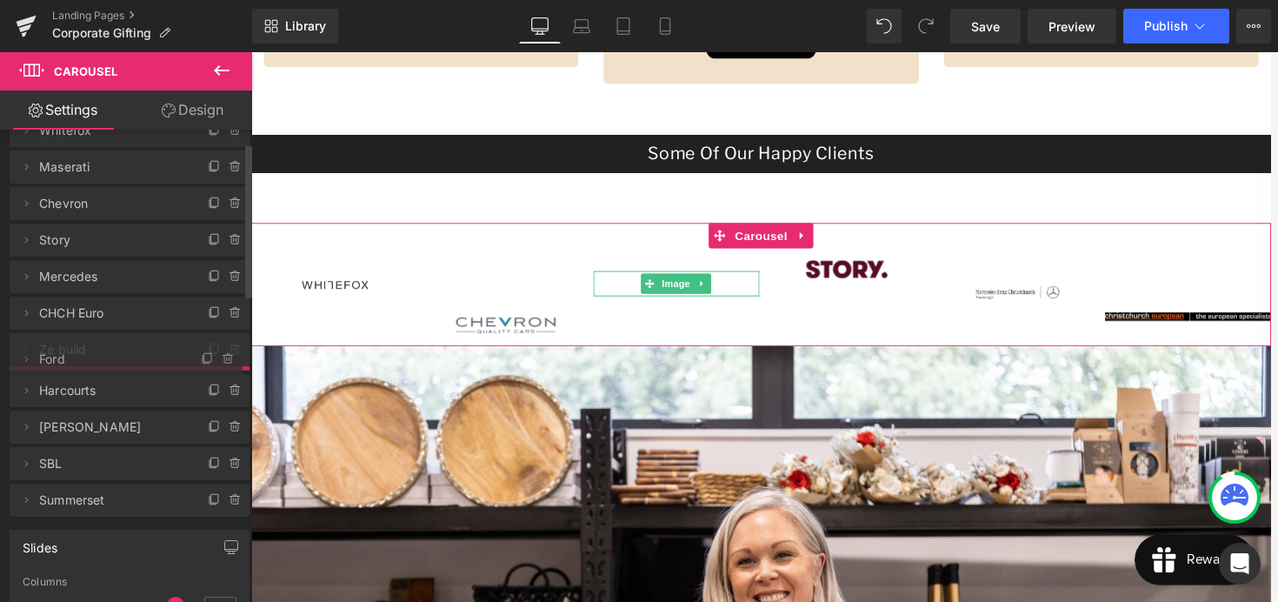
scroll to position [40, 0]
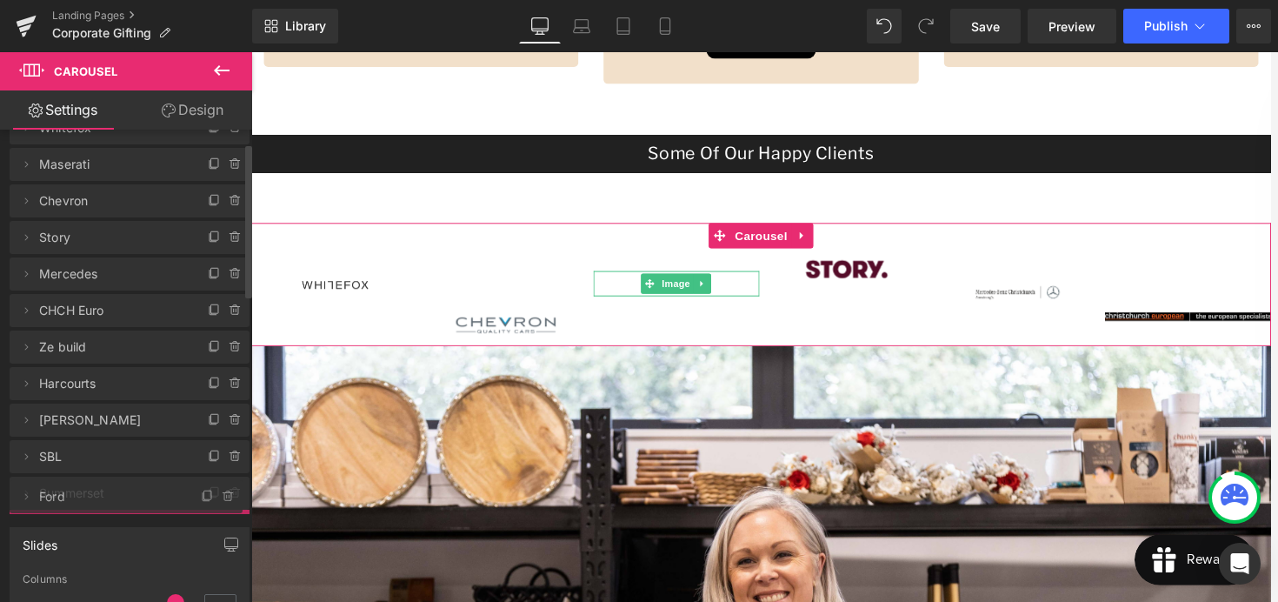
drag, startPoint x: 90, startPoint y: 284, endPoint x: 72, endPoint y: 503, distance: 219.8
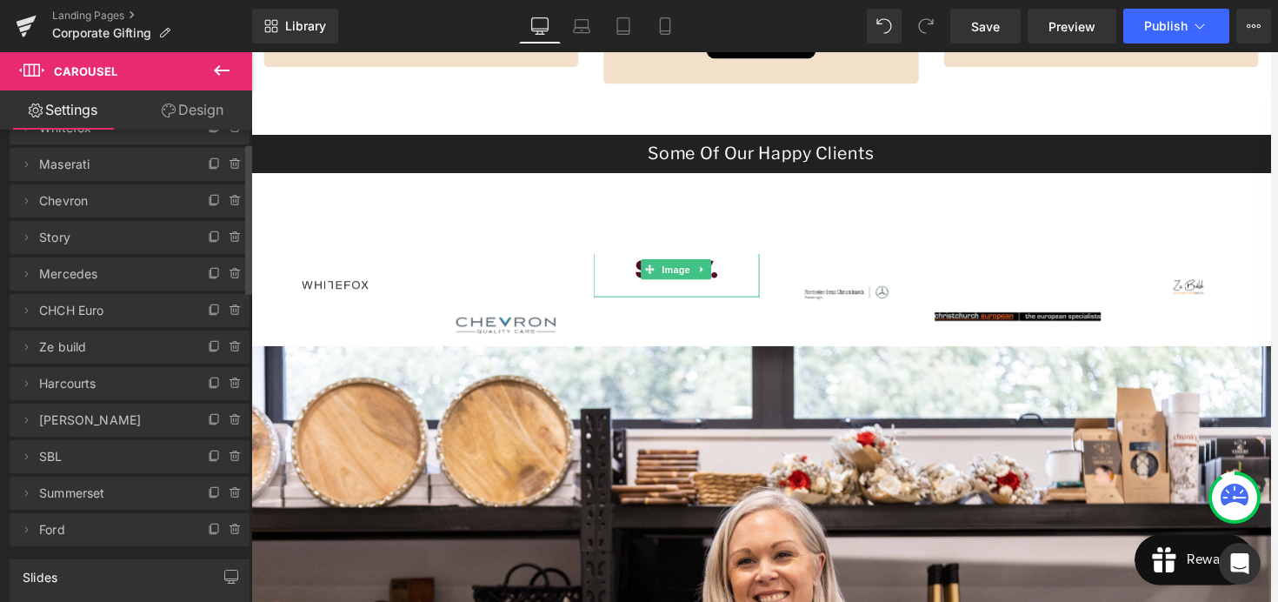
scroll to position [0, 0]
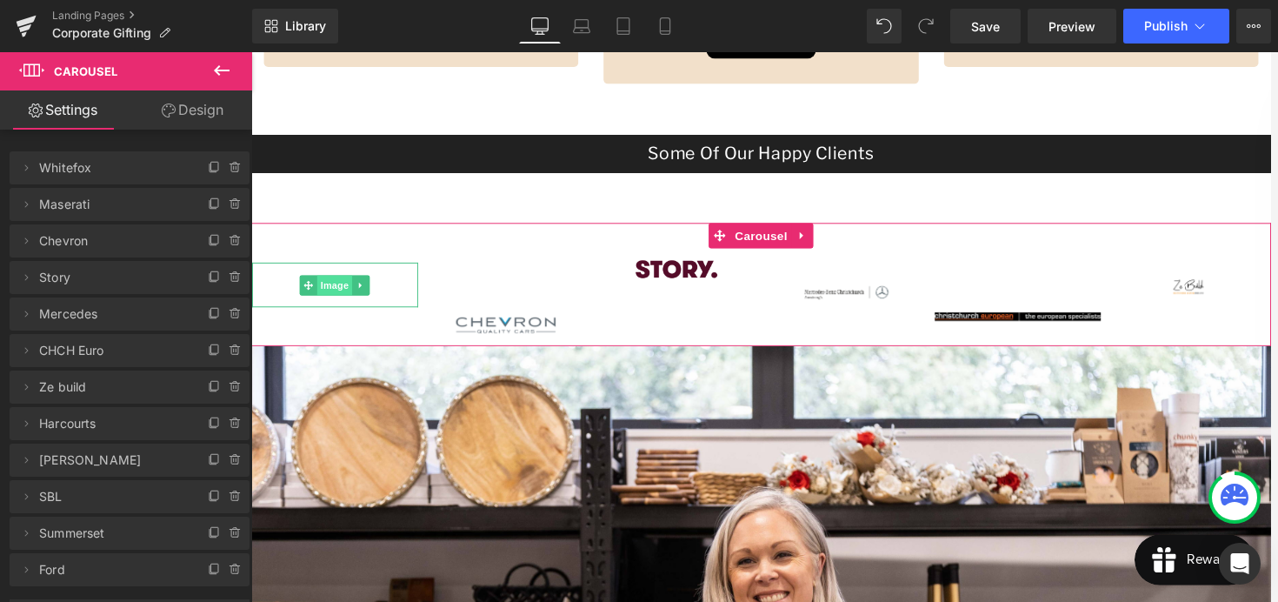
click at [343, 296] on span "Image" at bounding box center [337, 293] width 37 height 21
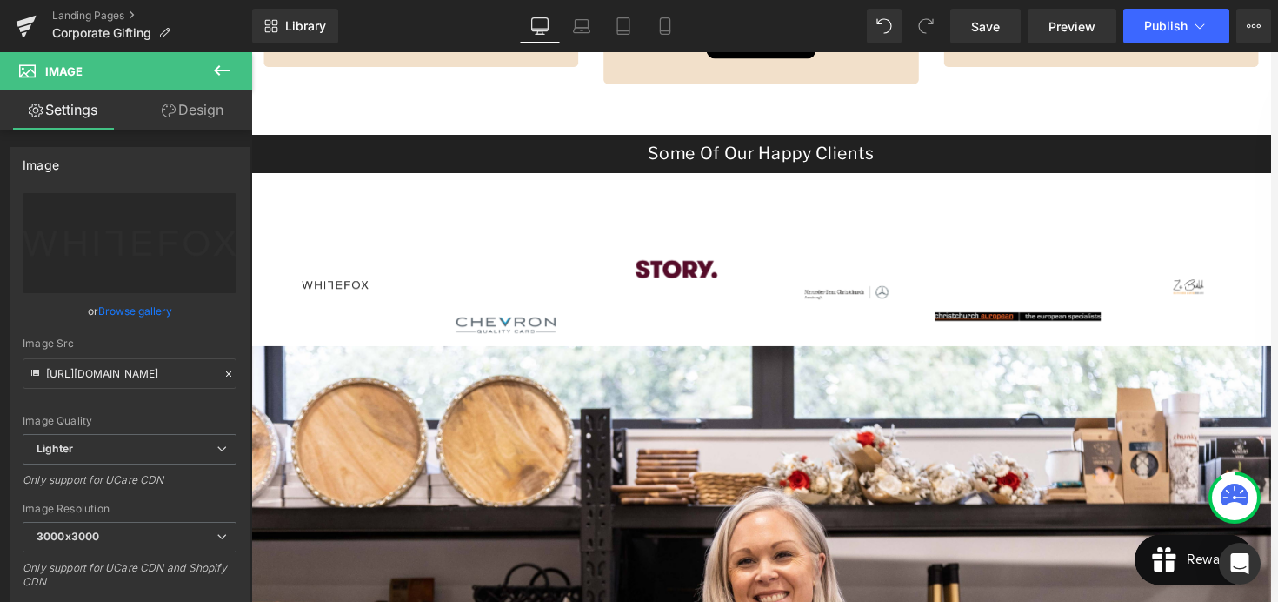
click at [217, 70] on icon at bounding box center [222, 70] width 16 height 10
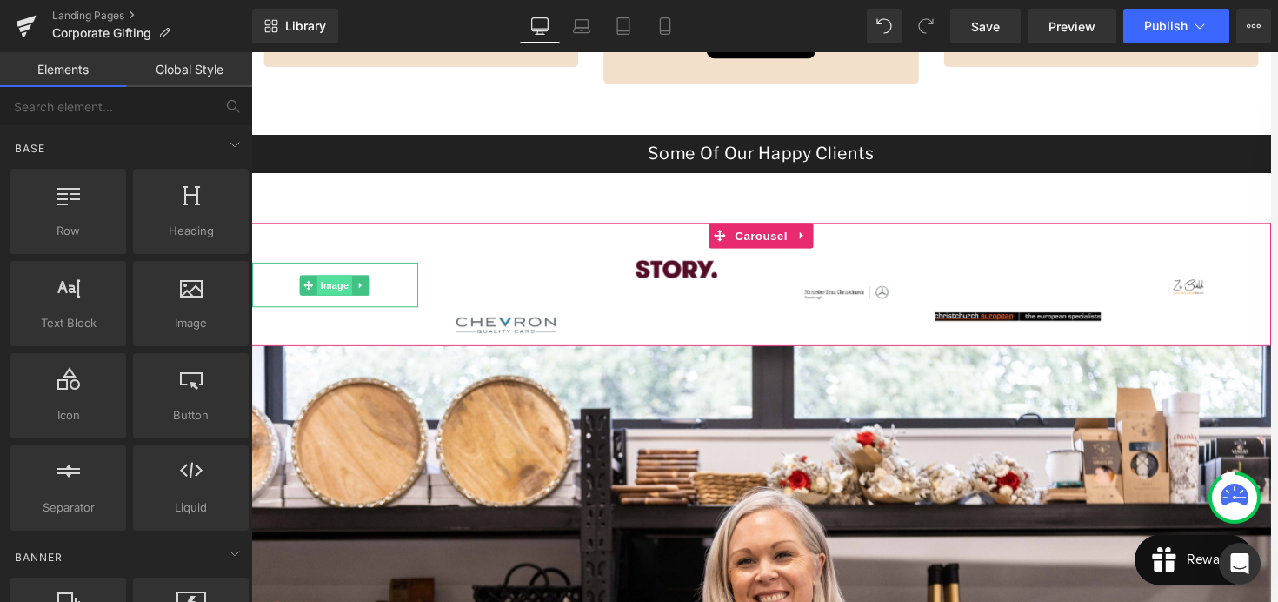
click at [336, 296] on span "Image" at bounding box center [337, 293] width 37 height 21
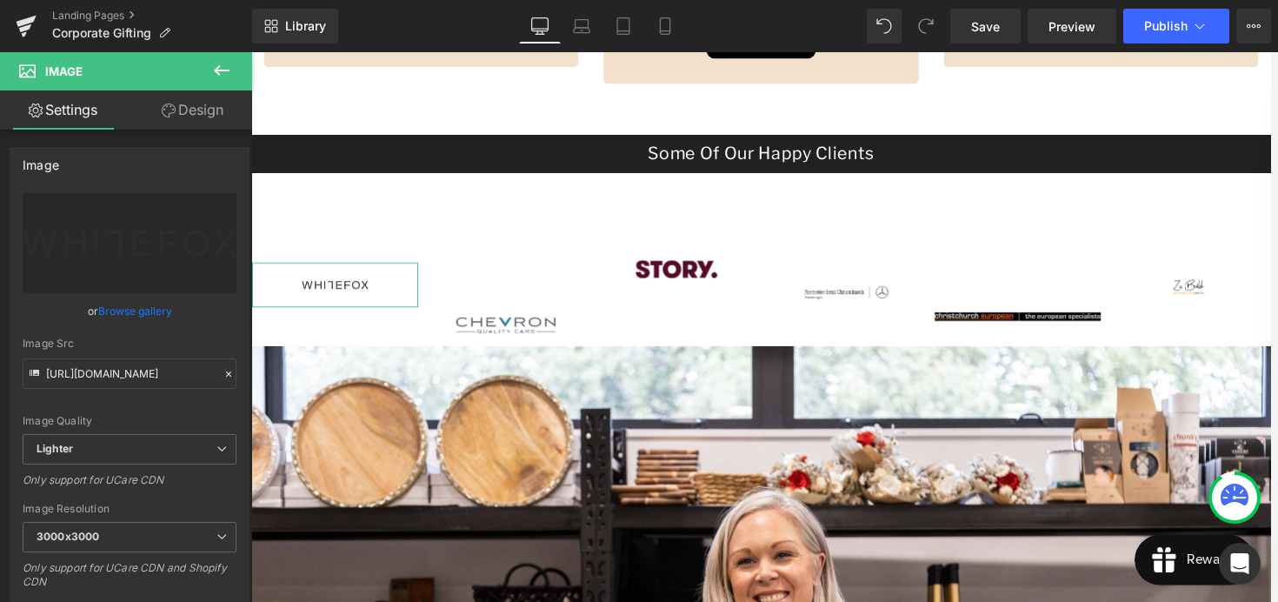
click at [206, 122] on link "Design" at bounding box center [193, 109] width 126 height 39
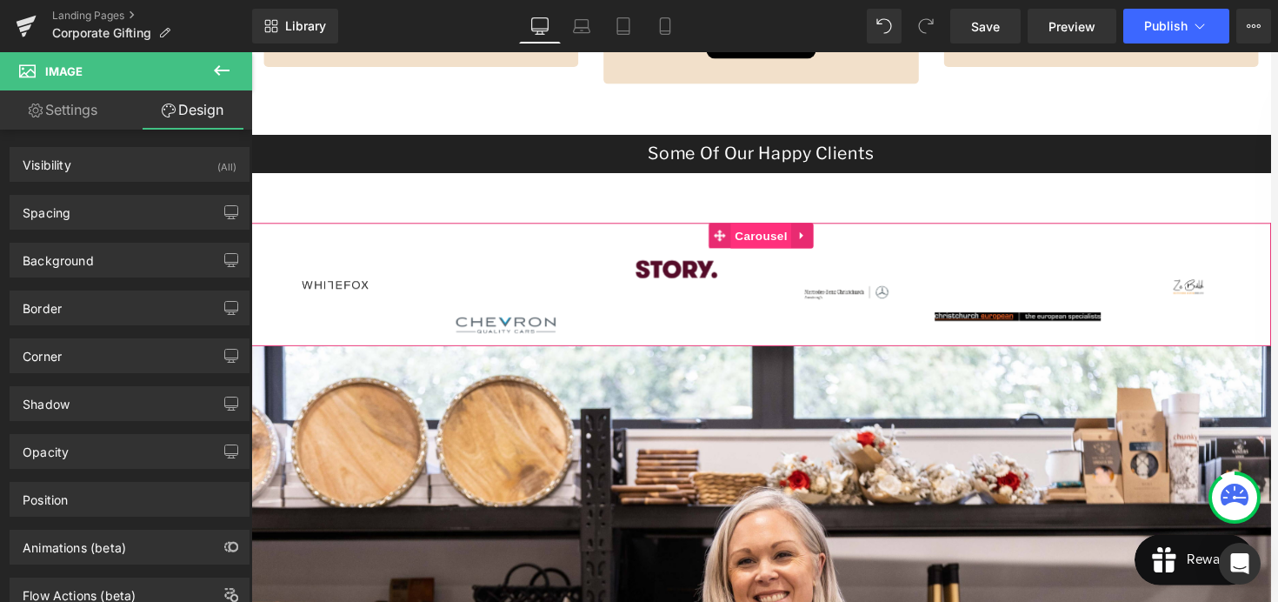
click at [778, 239] on span "Carousel" at bounding box center [777, 242] width 63 height 26
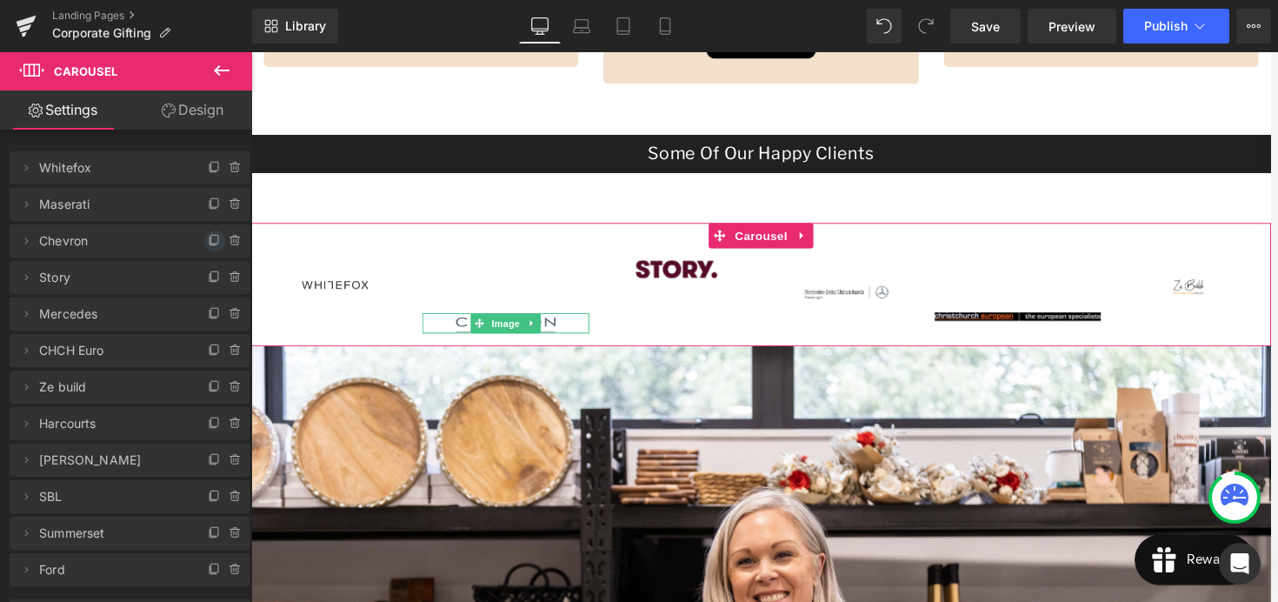
click at [210, 244] on icon at bounding box center [213, 241] width 7 height 8
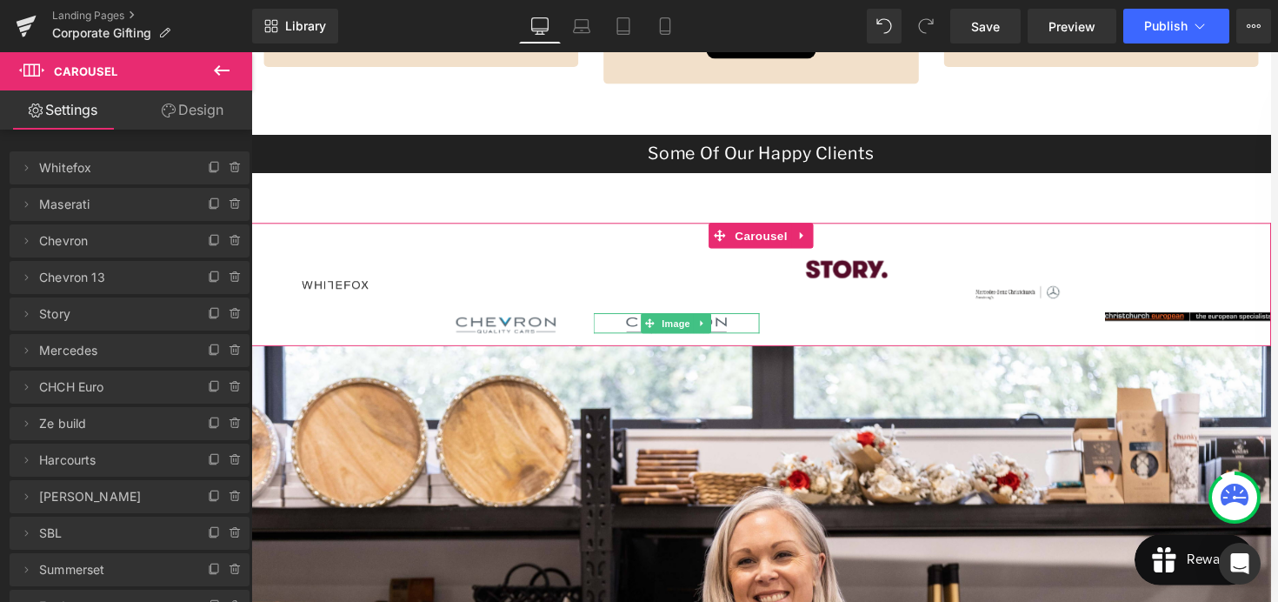
click at [104, 280] on span "Chevron 13" at bounding box center [112, 277] width 146 height 33
click at [26, 278] on icon at bounding box center [26, 277] width 3 height 6
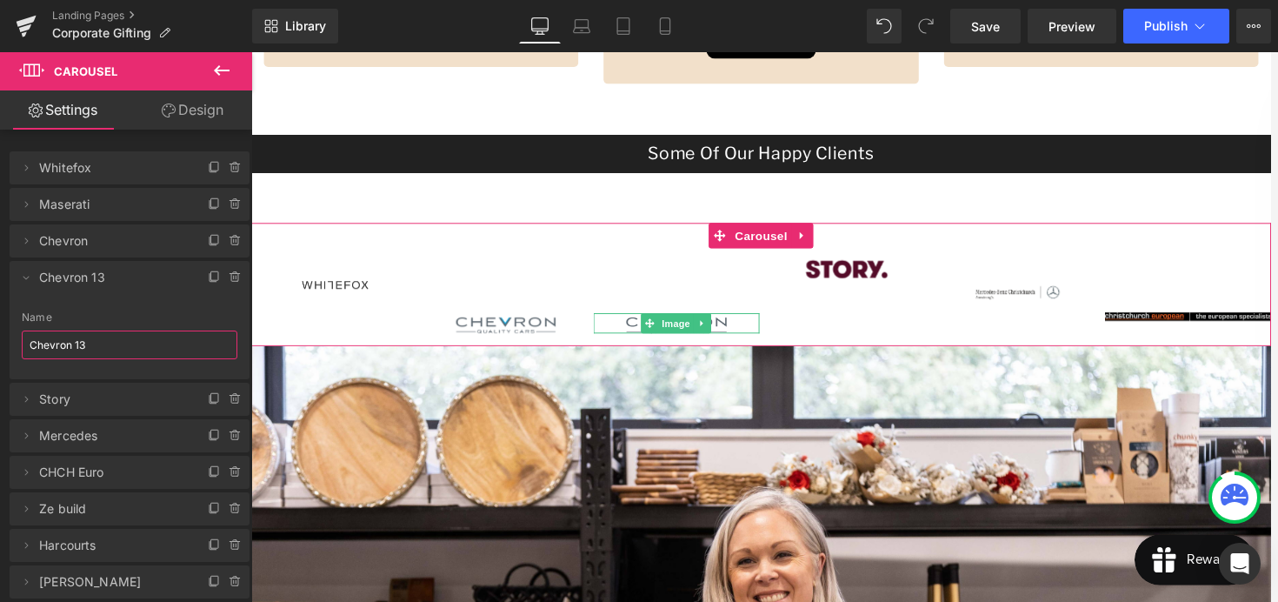
click at [104, 345] on input "Chevron 13" at bounding box center [130, 344] width 216 height 29
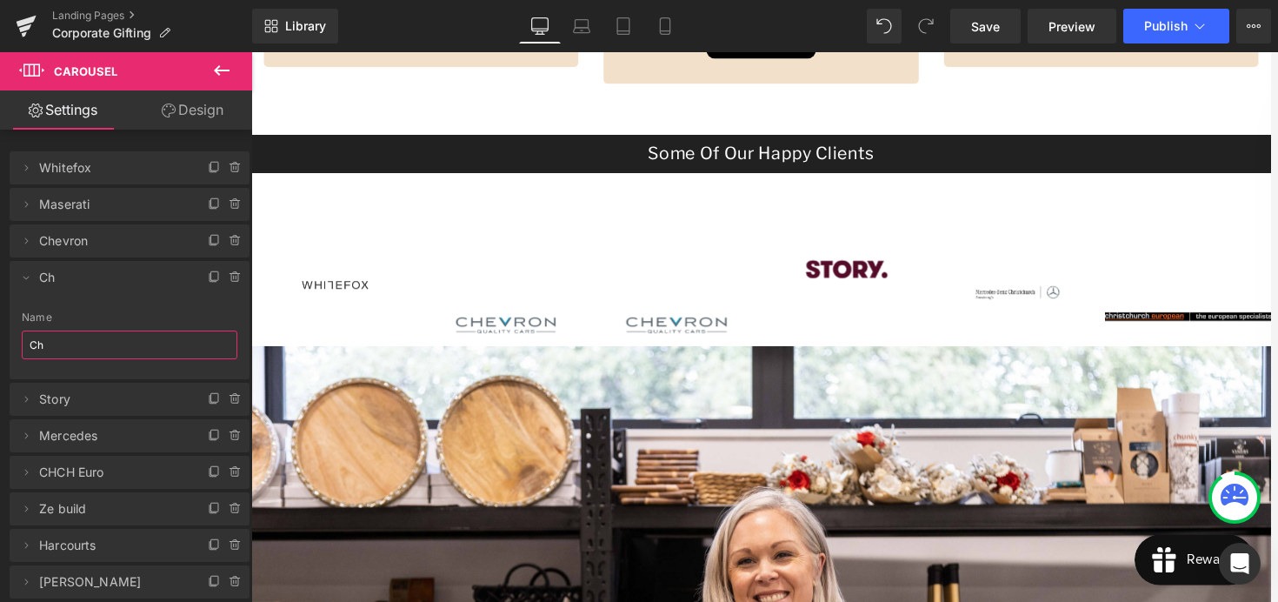
type input "C"
type input "Maserati"
click at [117, 316] on div "Name" at bounding box center [130, 317] width 216 height 12
click at [25, 281] on icon at bounding box center [26, 277] width 14 height 14
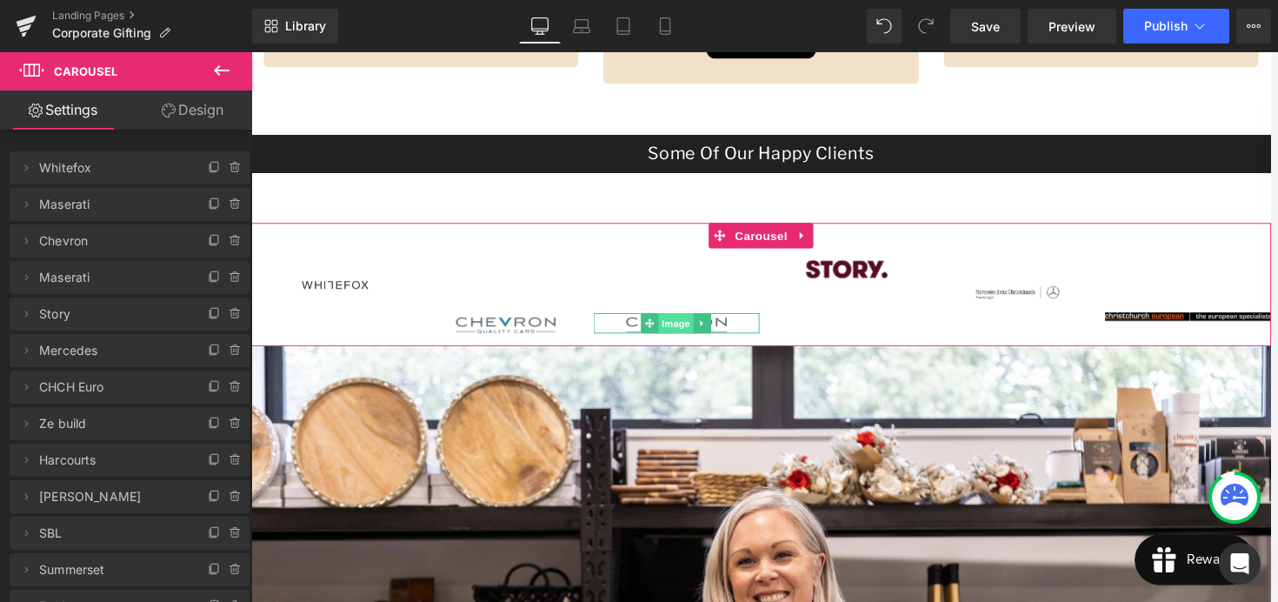
click at [708, 338] on span "Image" at bounding box center [689, 332] width 37 height 21
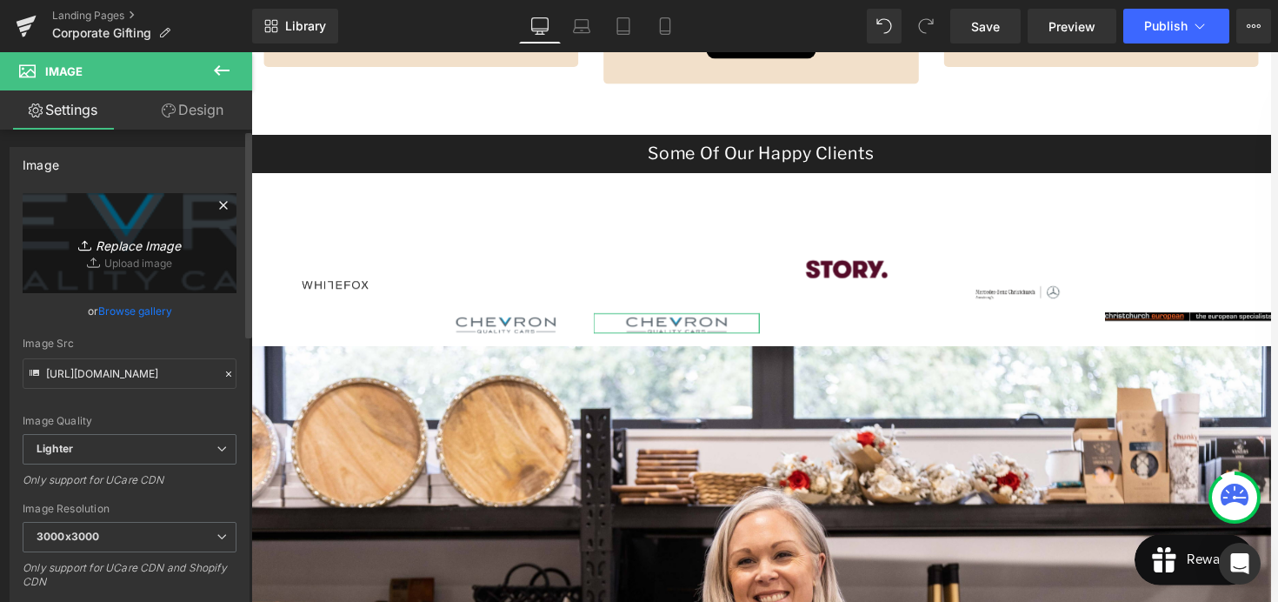
click at [151, 245] on icon "Replace Image" at bounding box center [129, 243] width 139 height 22
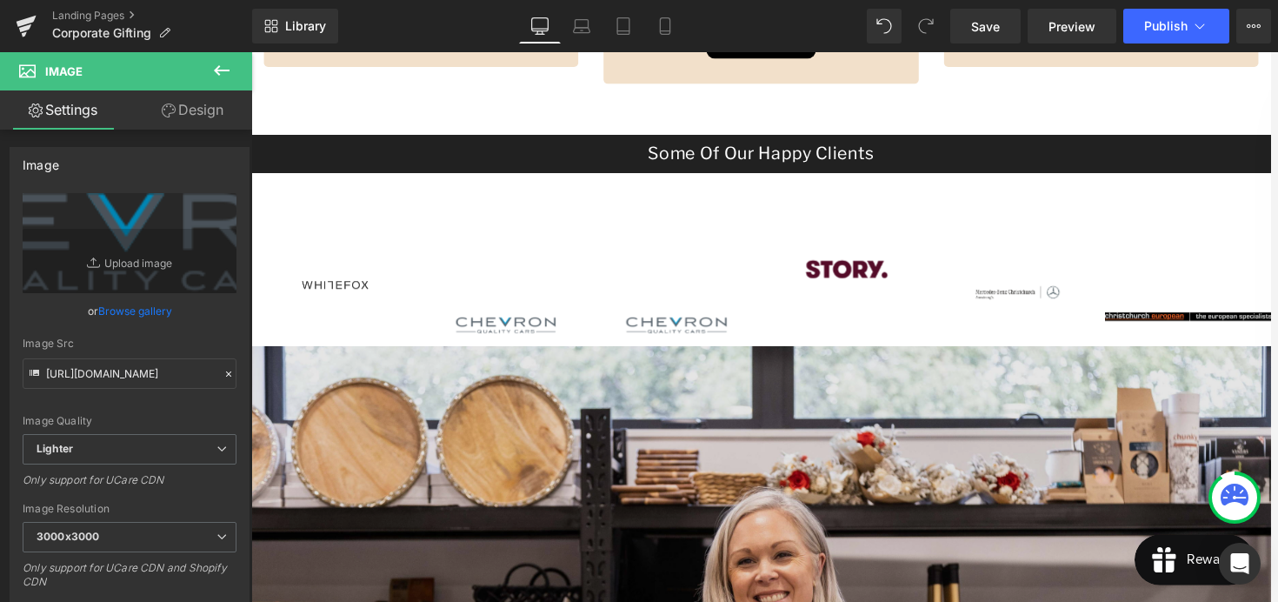
type input "C:\fakepath\Unknown.png"
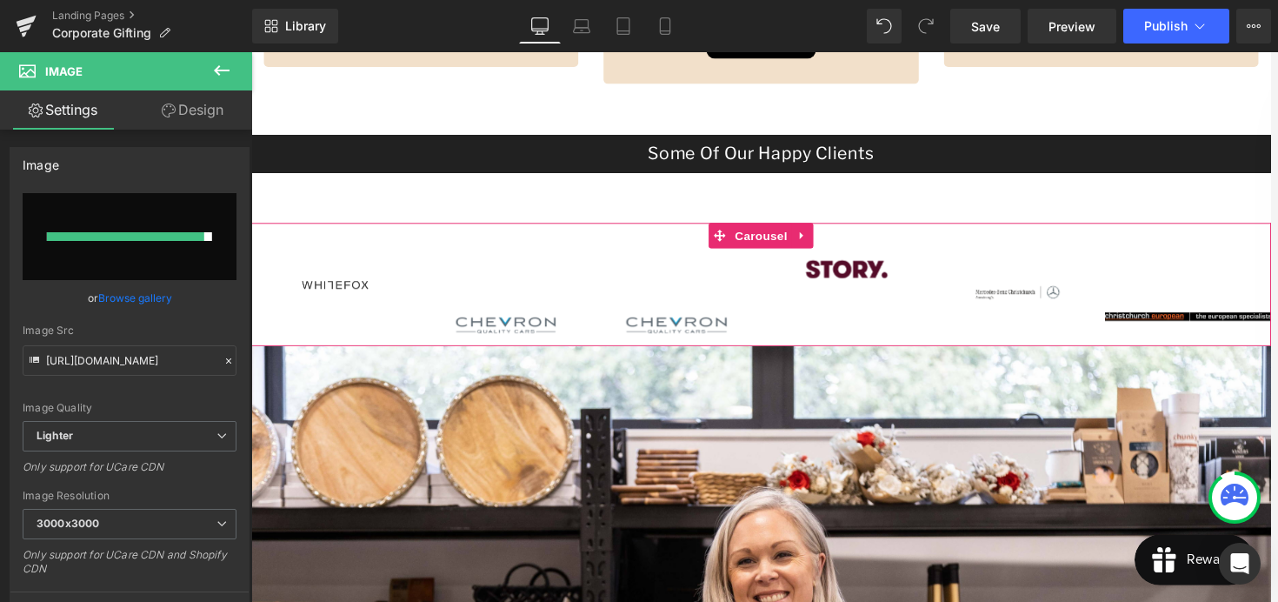
type input "https://ucarecdn.com/0590cf21-1097-4174-901b-174b566d864d/-/format/auto/-/previ…"
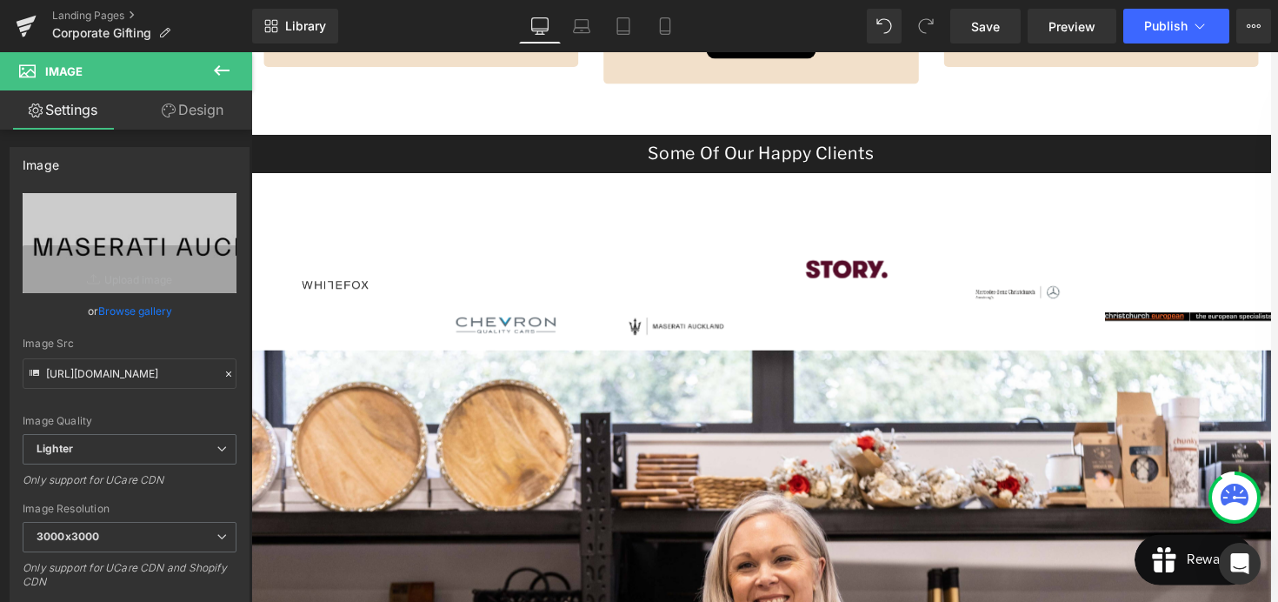
click at [221, 72] on icon at bounding box center [221, 70] width 21 height 21
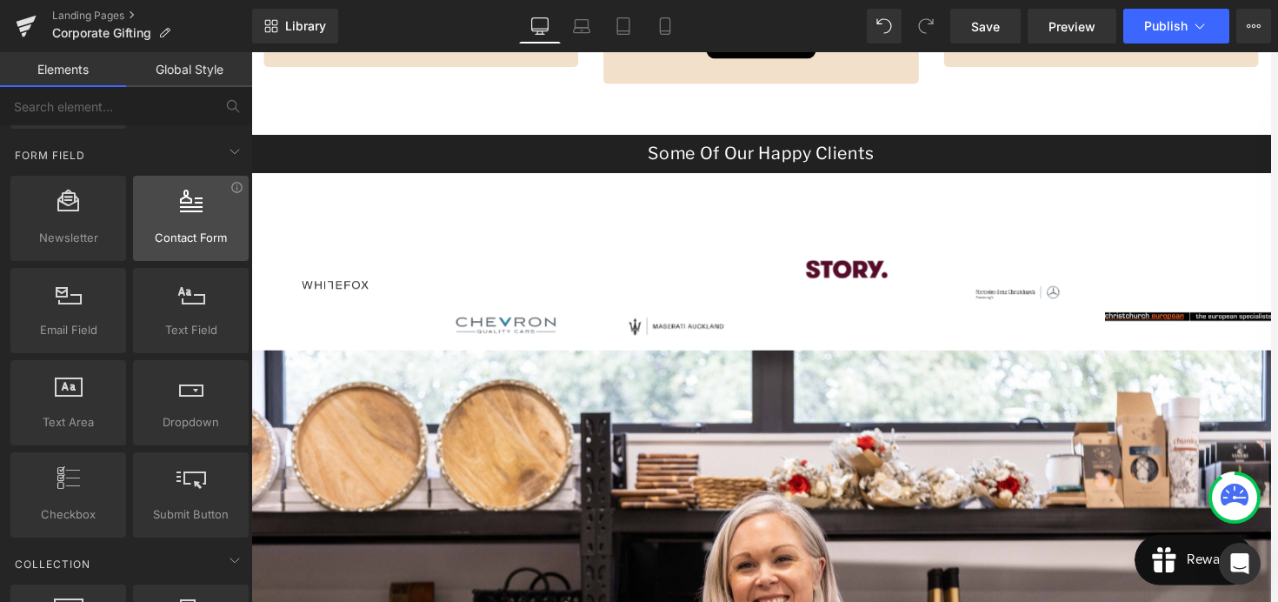
scroll to position [2589, 0]
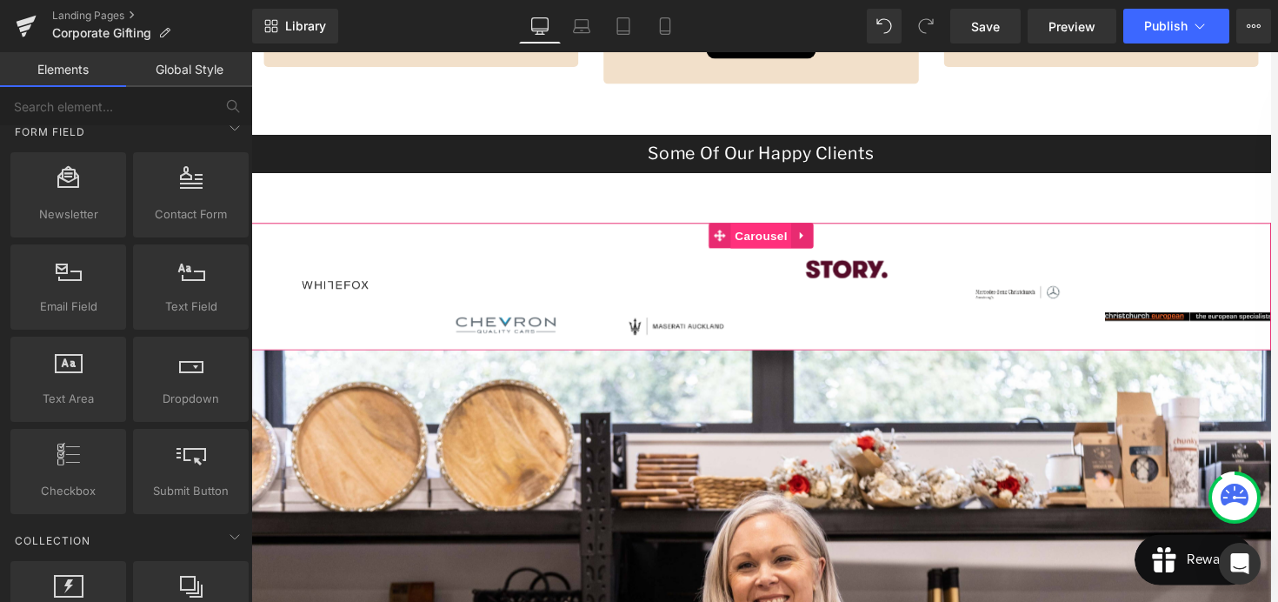
click at [763, 243] on span "Carousel" at bounding box center [777, 242] width 63 height 26
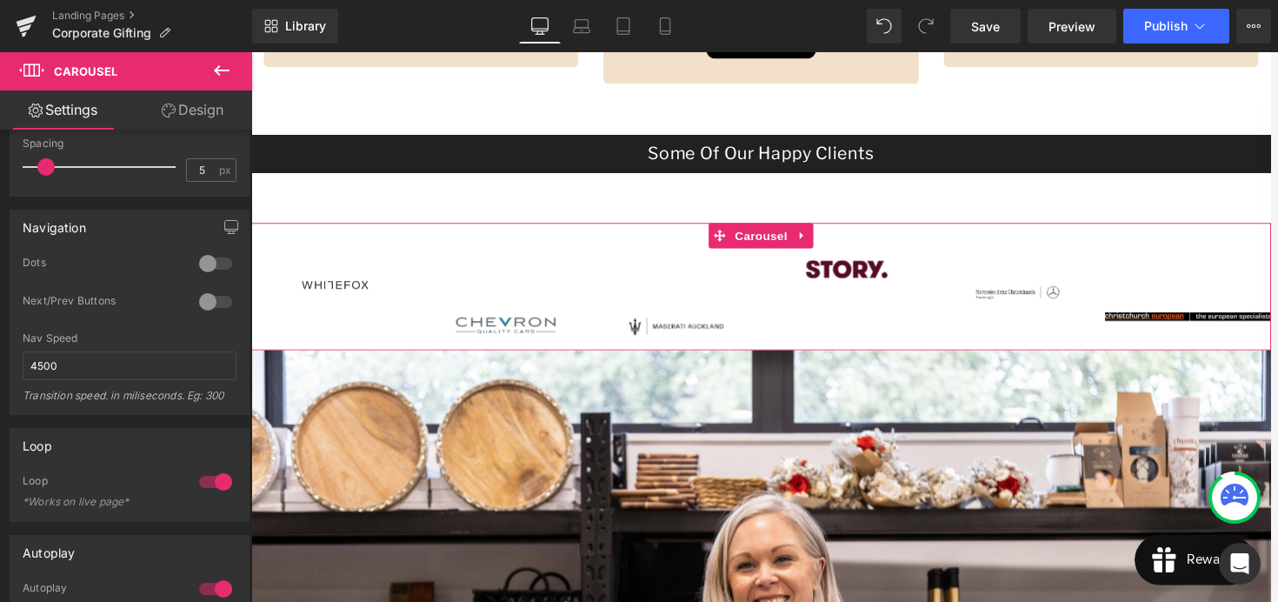
scroll to position [534, 0]
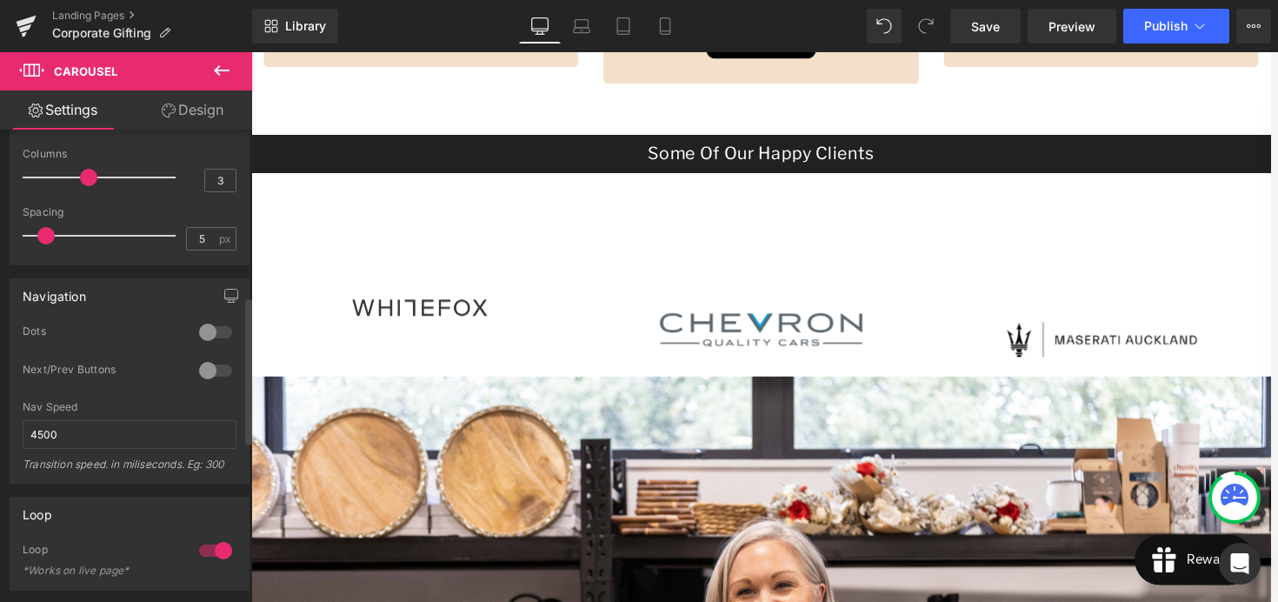
type input "4"
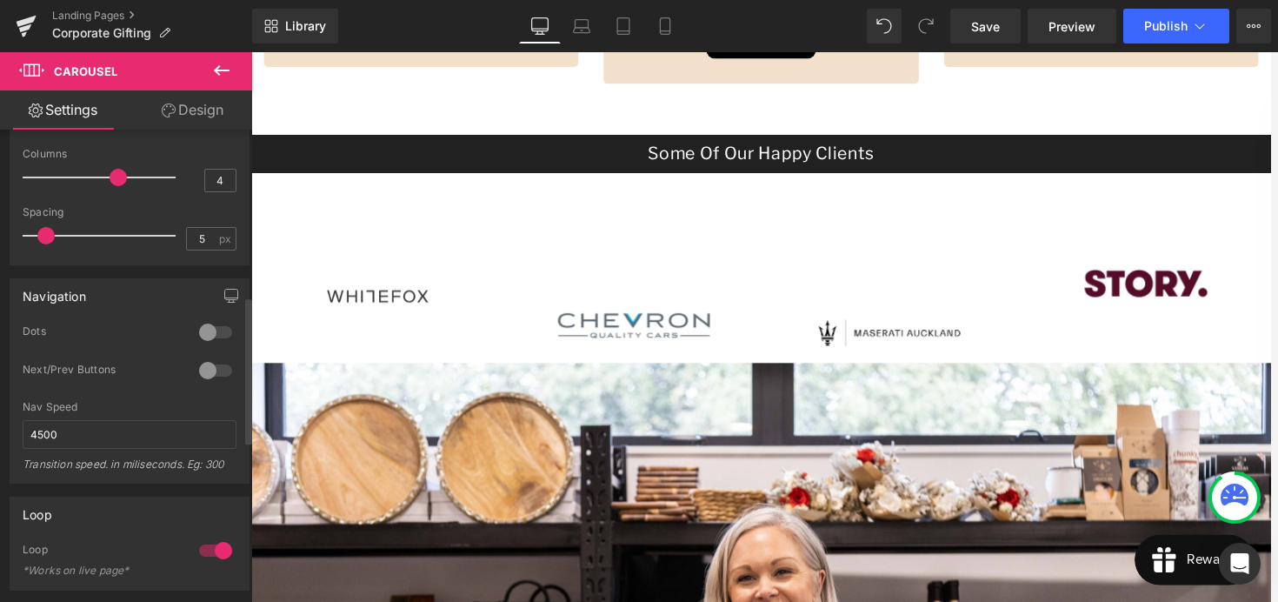
drag, startPoint x: 167, startPoint y: 178, endPoint x: 110, endPoint y: 178, distance: 56.5
click at [110, 178] on span at bounding box center [118, 177] width 17 height 17
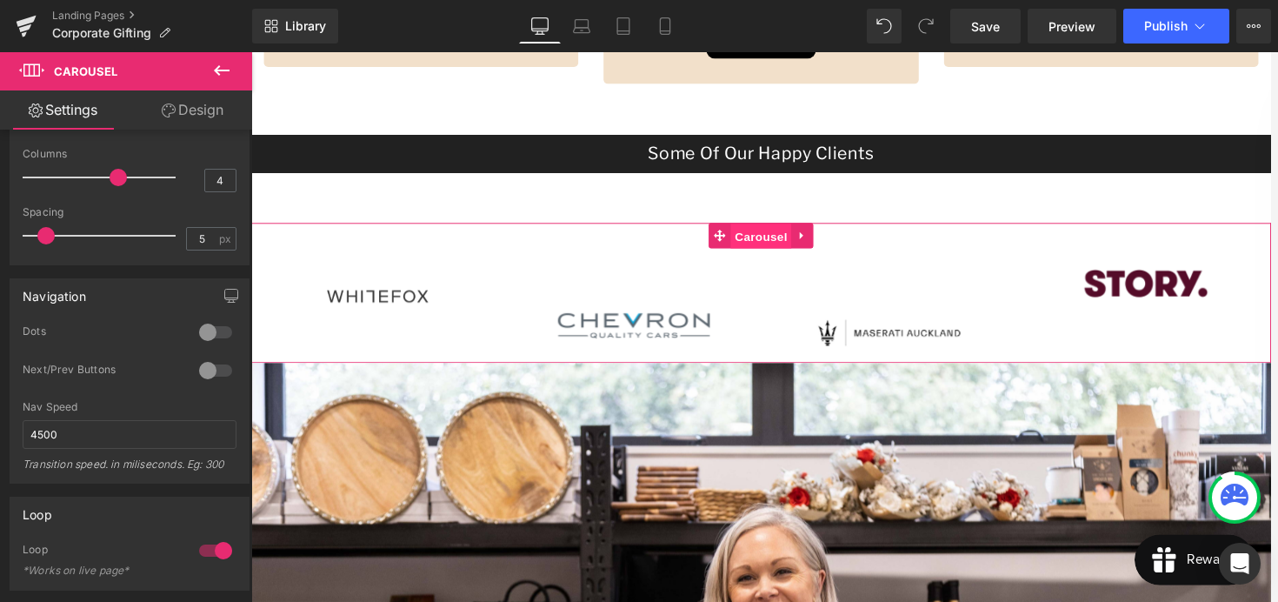
click at [770, 242] on span "Carousel" at bounding box center [777, 243] width 63 height 26
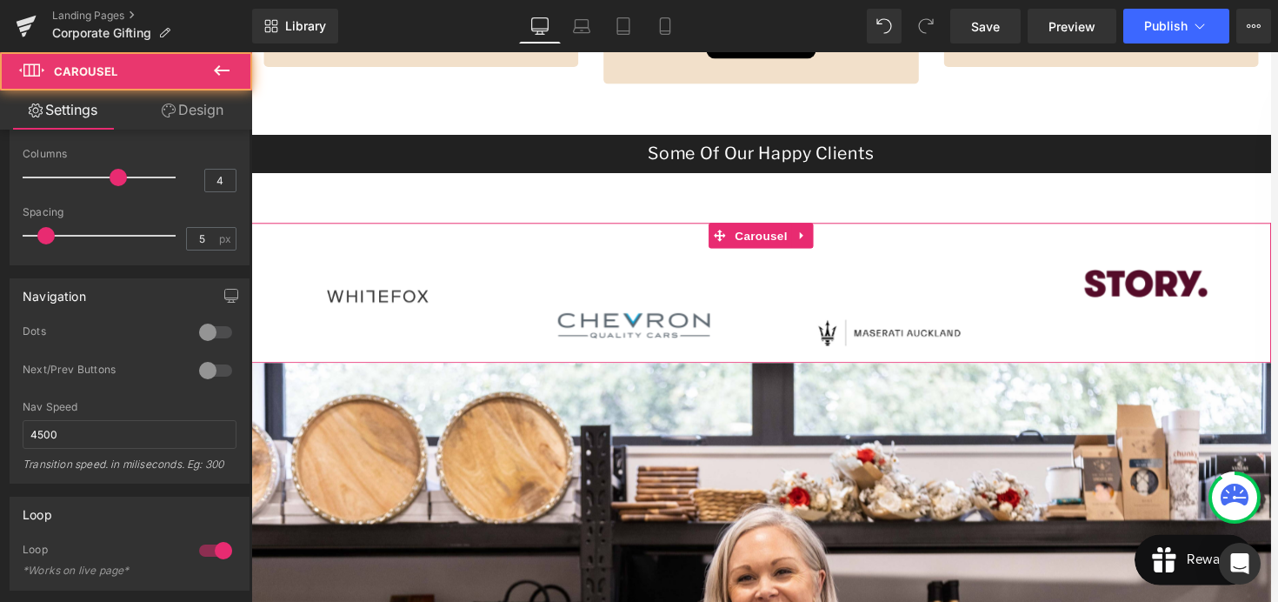
click at [189, 109] on link "Design" at bounding box center [193, 109] width 126 height 39
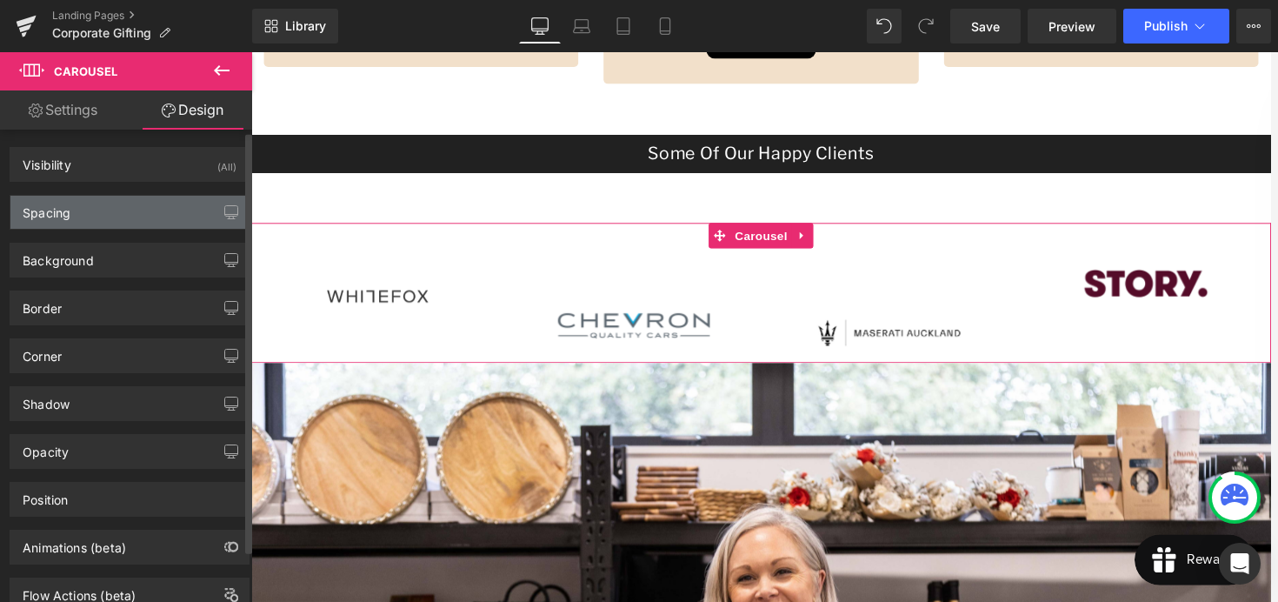
scroll to position [60, 0]
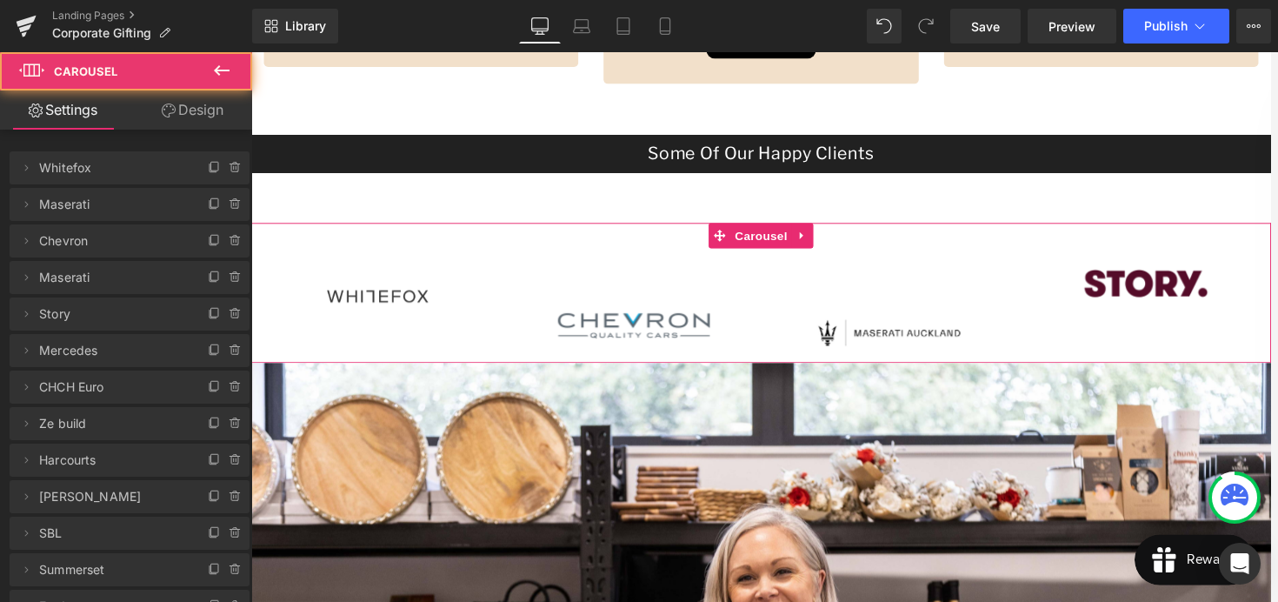
click at [623, 320] on div "Image" at bounding box center [646, 304] width 260 height 87
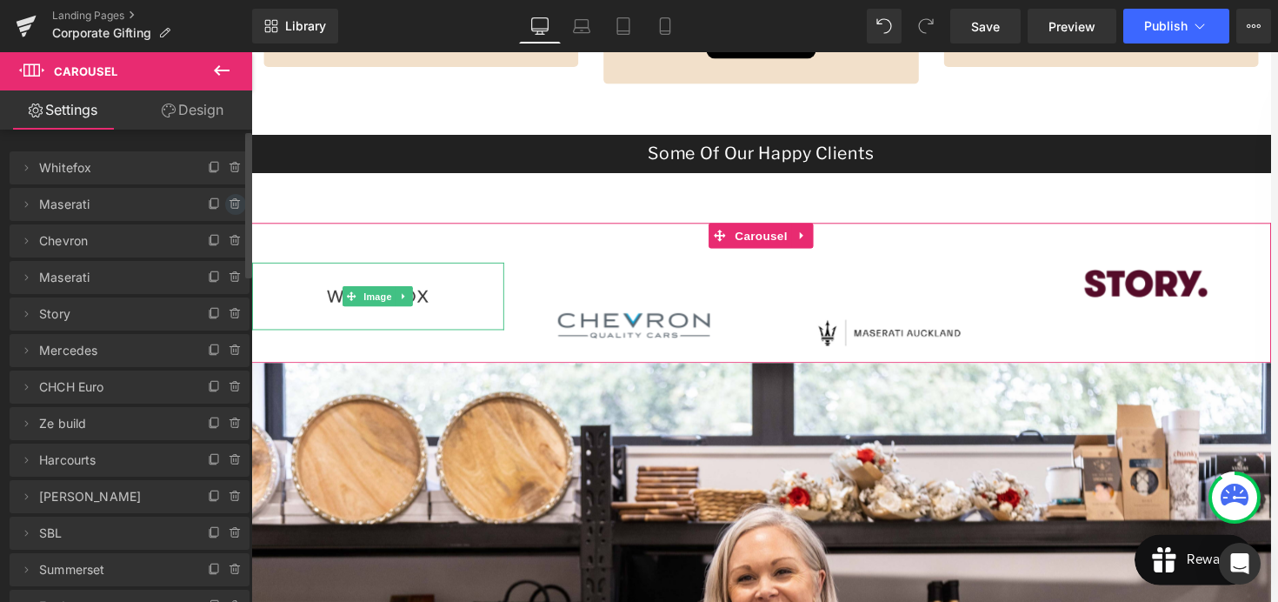
click at [229, 206] on icon at bounding box center [236, 204] width 14 height 14
click at [229, 207] on button "Delete" at bounding box center [217, 205] width 55 height 23
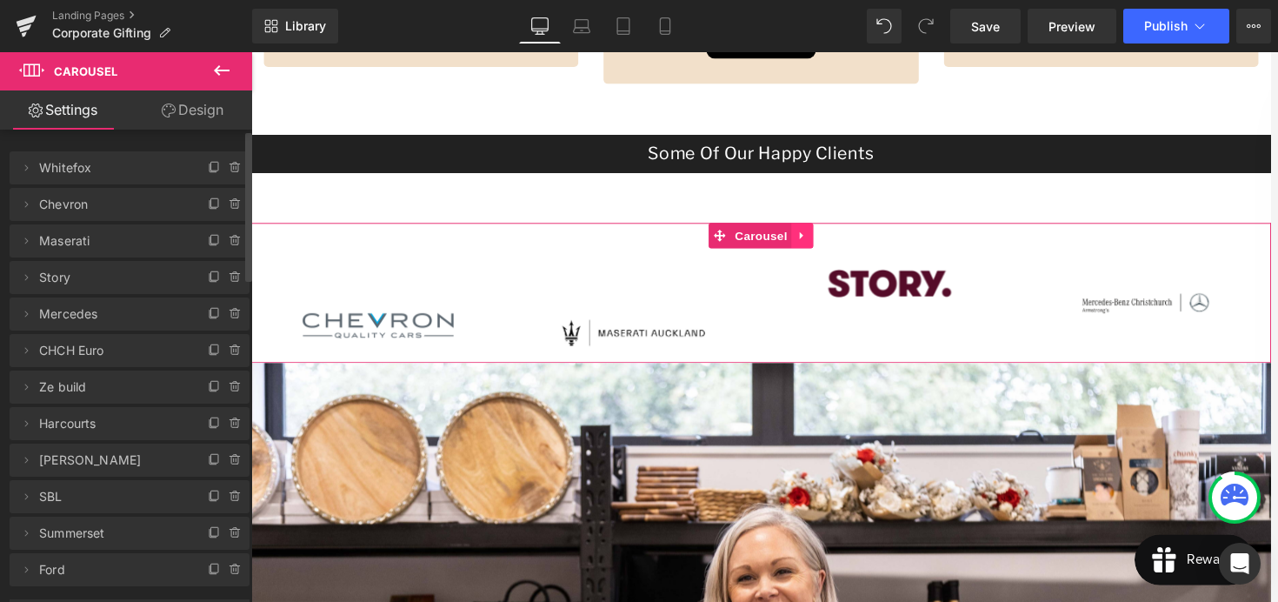
click at [817, 241] on icon at bounding box center [818, 242] width 3 height 8
click at [788, 244] on icon at bounding box center [786, 242] width 12 height 13
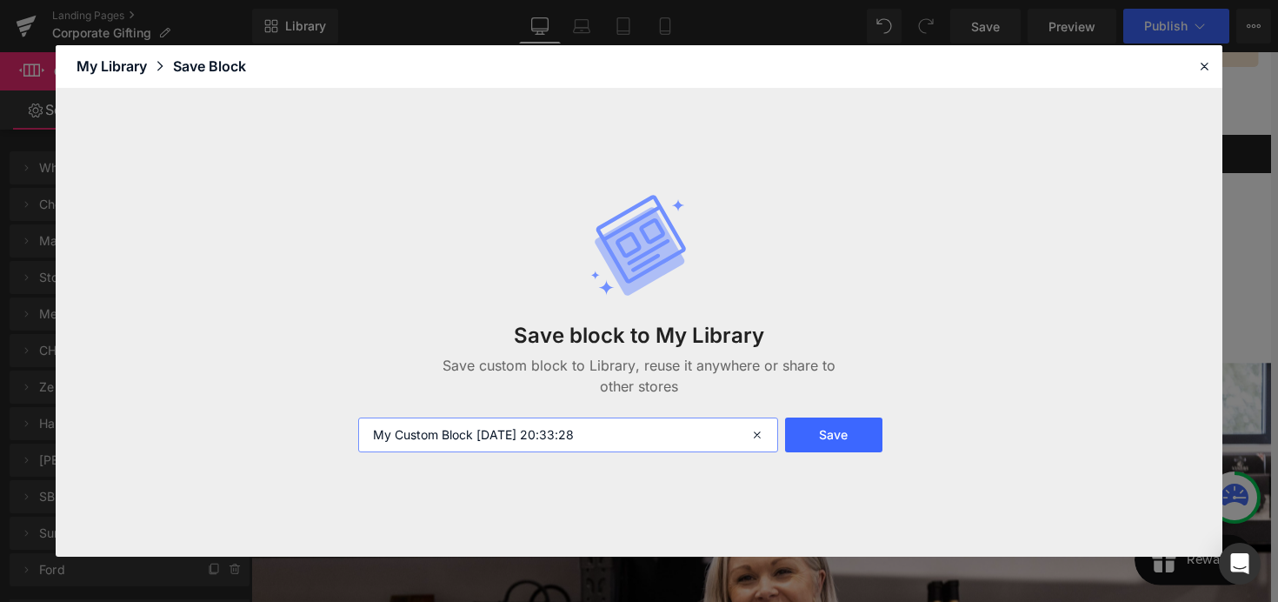
drag, startPoint x: 633, startPoint y: 430, endPoint x: 356, endPoint y: 425, distance: 276.5
click at [356, 425] on div "My Custom Block 2025-10-05 20:33:28" at bounding box center [566, 434] width 437 height 35
type input "client carousel"
click at [824, 438] on button "Save" at bounding box center [833, 434] width 97 height 35
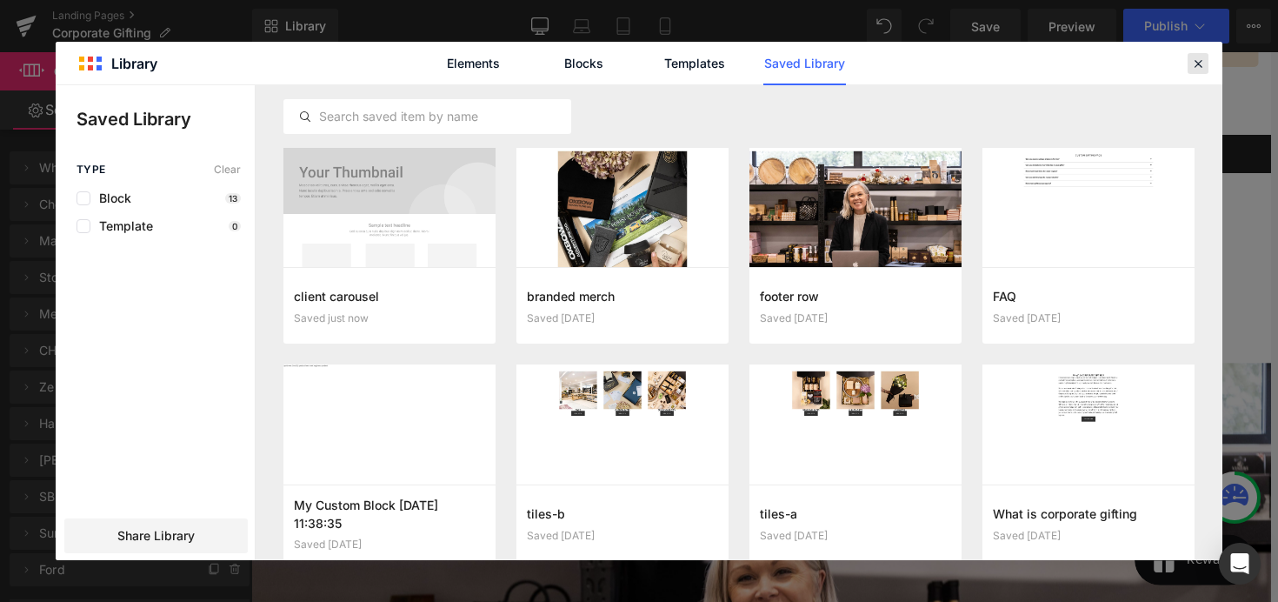
click at [1205, 64] on icon at bounding box center [1198, 64] width 16 height 16
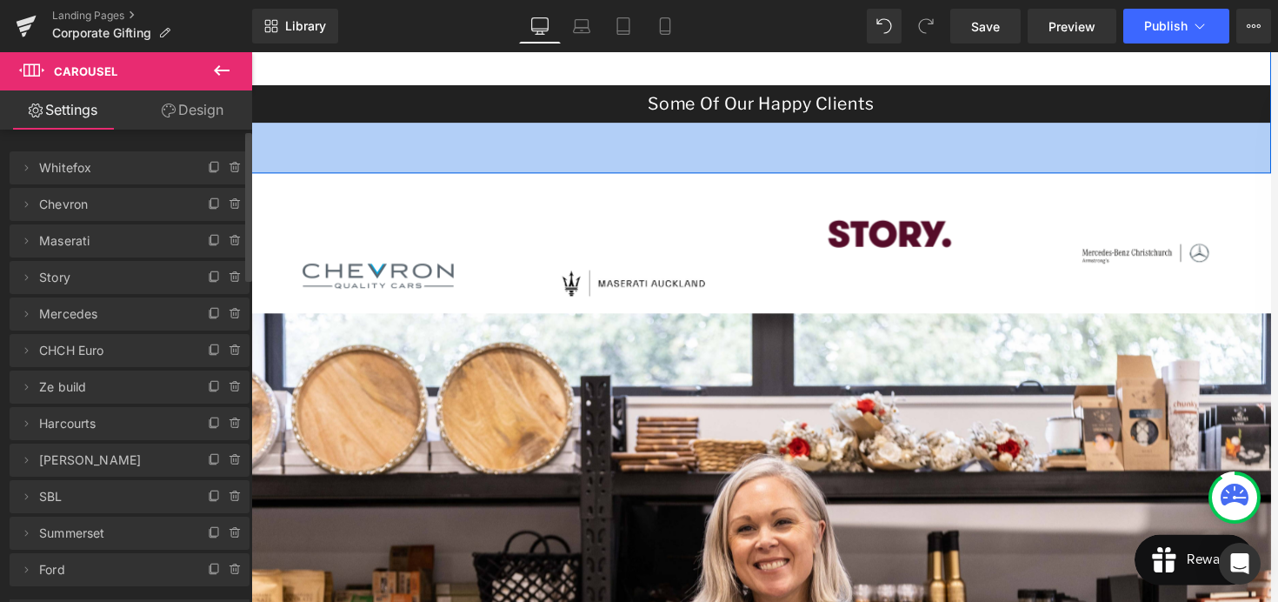
scroll to position [1143, 0]
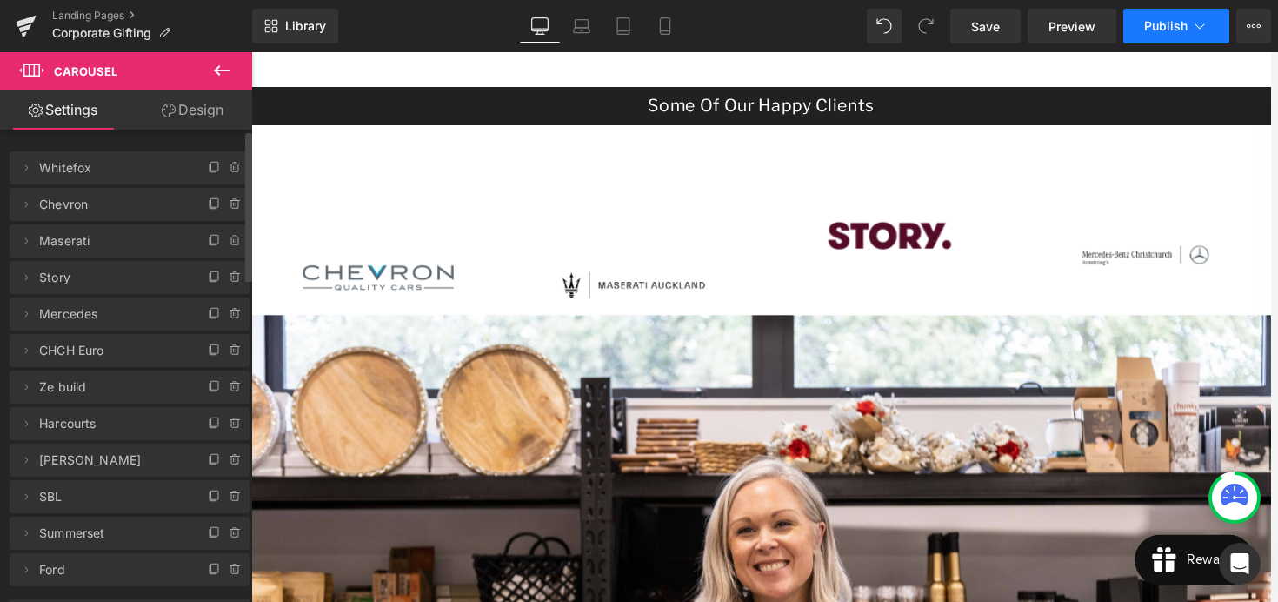
click at [1158, 29] on span "Publish" at bounding box center [1165, 26] width 43 height 14
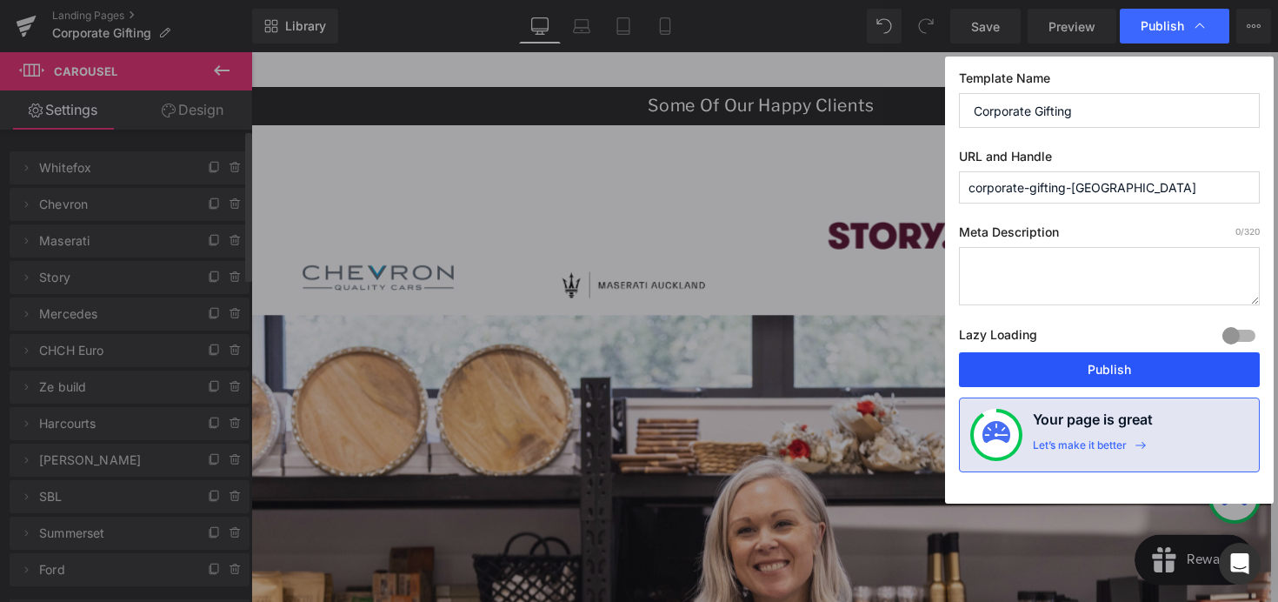
click at [1090, 381] on button "Publish" at bounding box center [1109, 369] width 301 height 35
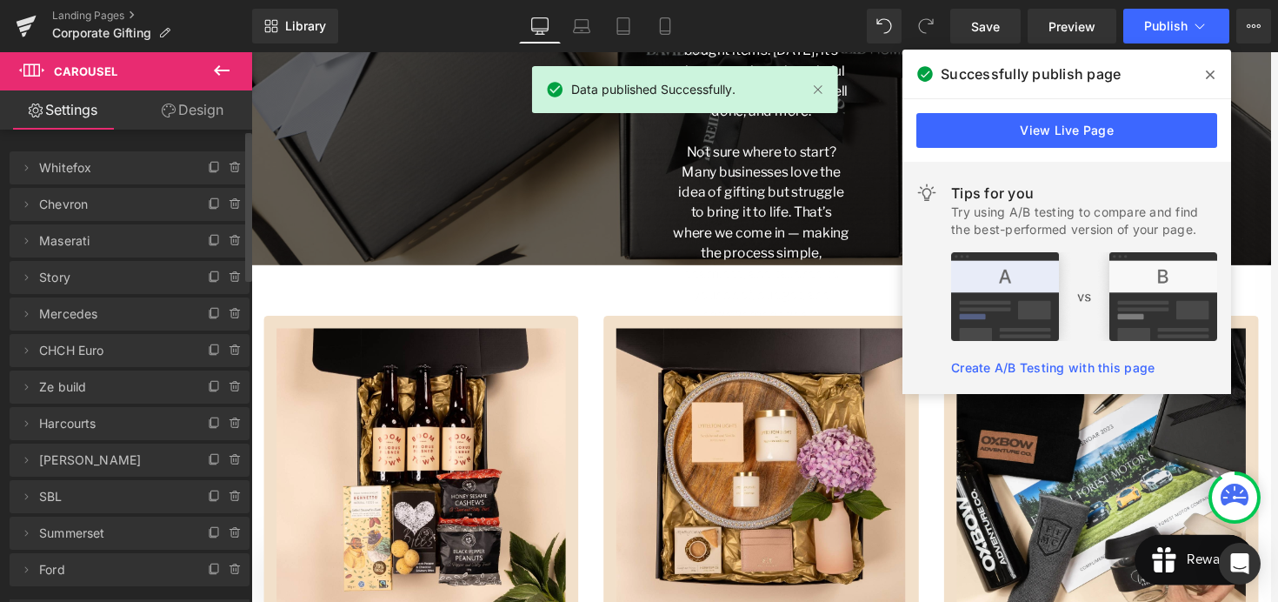
scroll to position [413, 0]
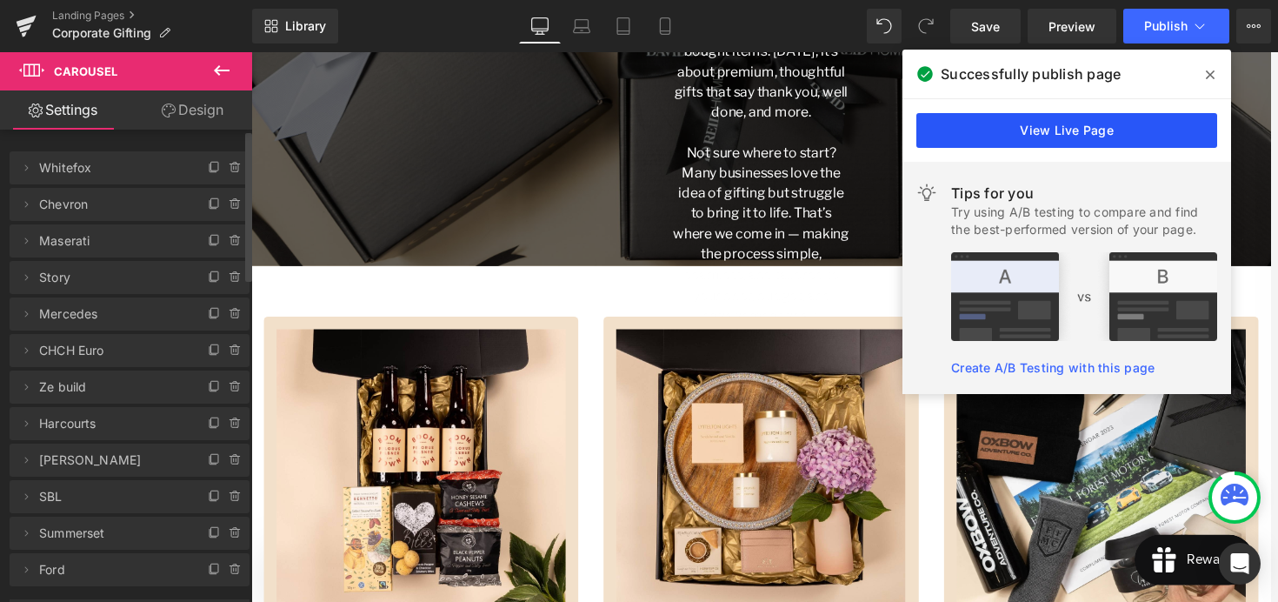
click at [1064, 137] on link "View Live Page" at bounding box center [1066, 130] width 301 height 35
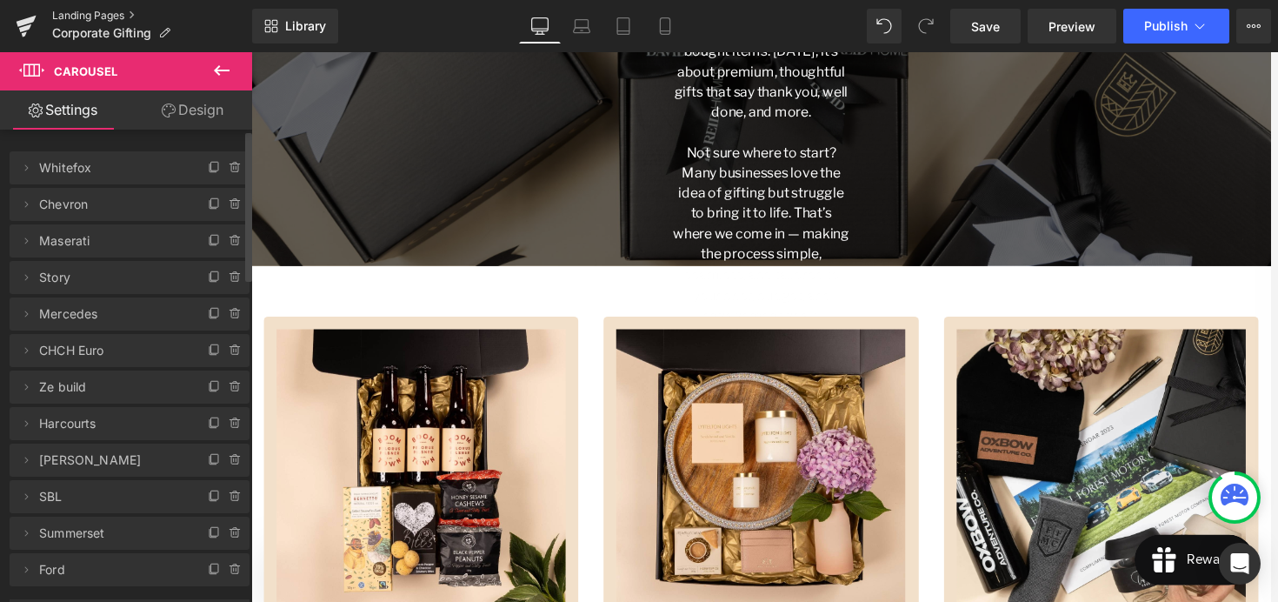
click at [98, 17] on link "Landing Pages" at bounding box center [152, 16] width 200 height 14
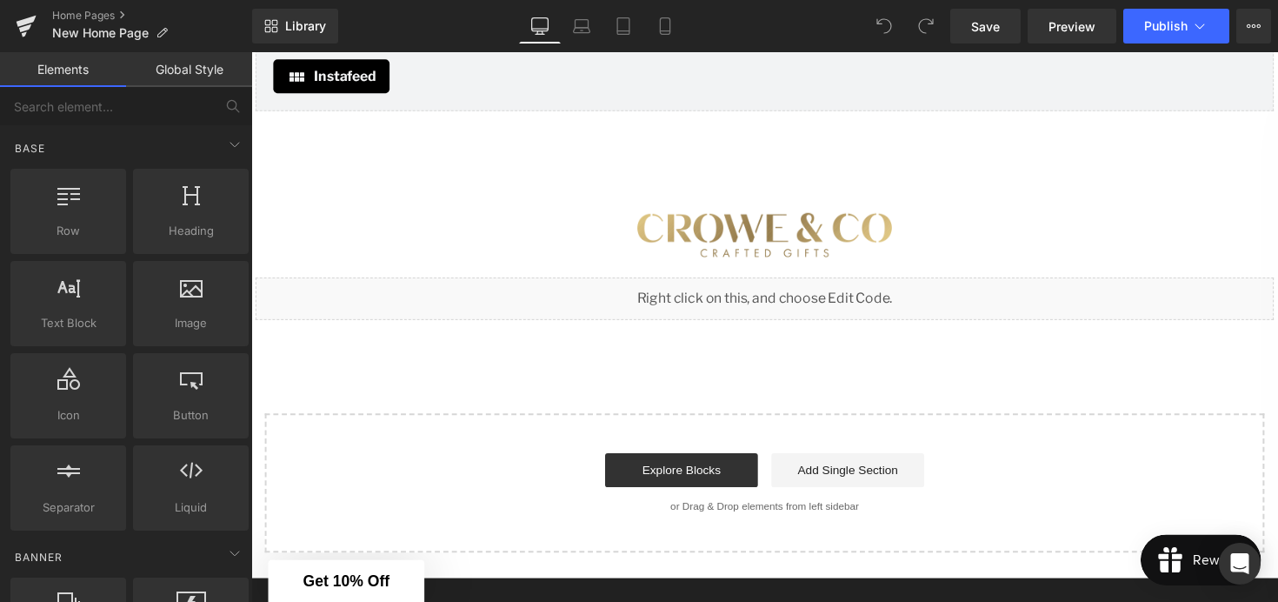
scroll to position [3216, 0]
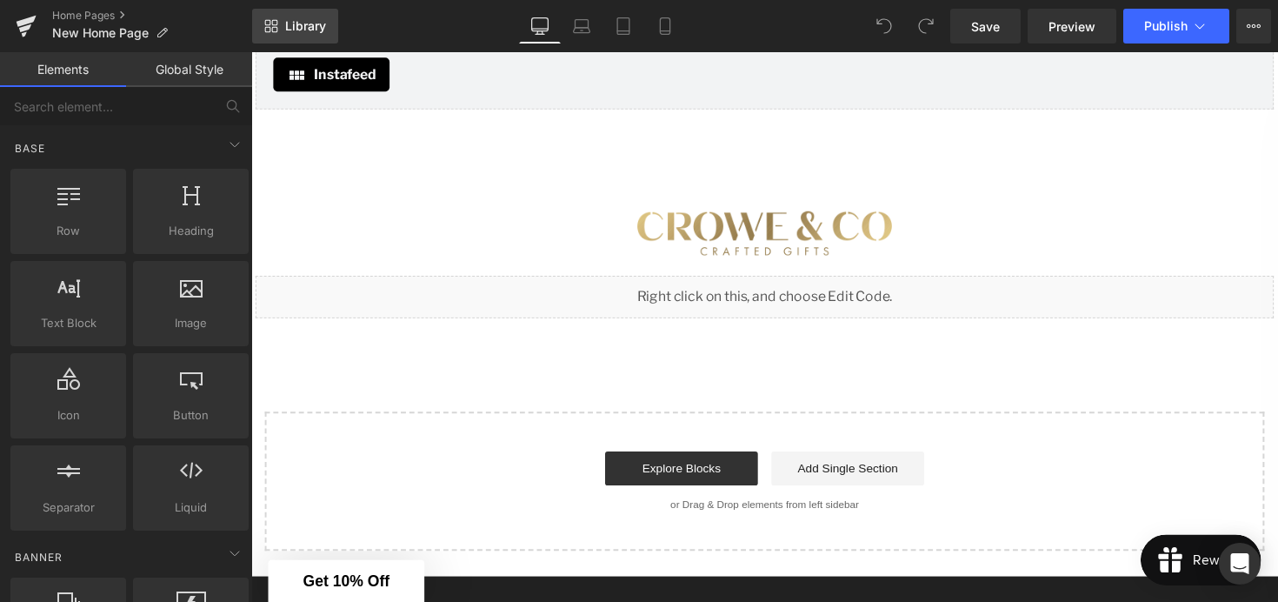
click at [322, 40] on link "Library" at bounding box center [295, 26] width 86 height 35
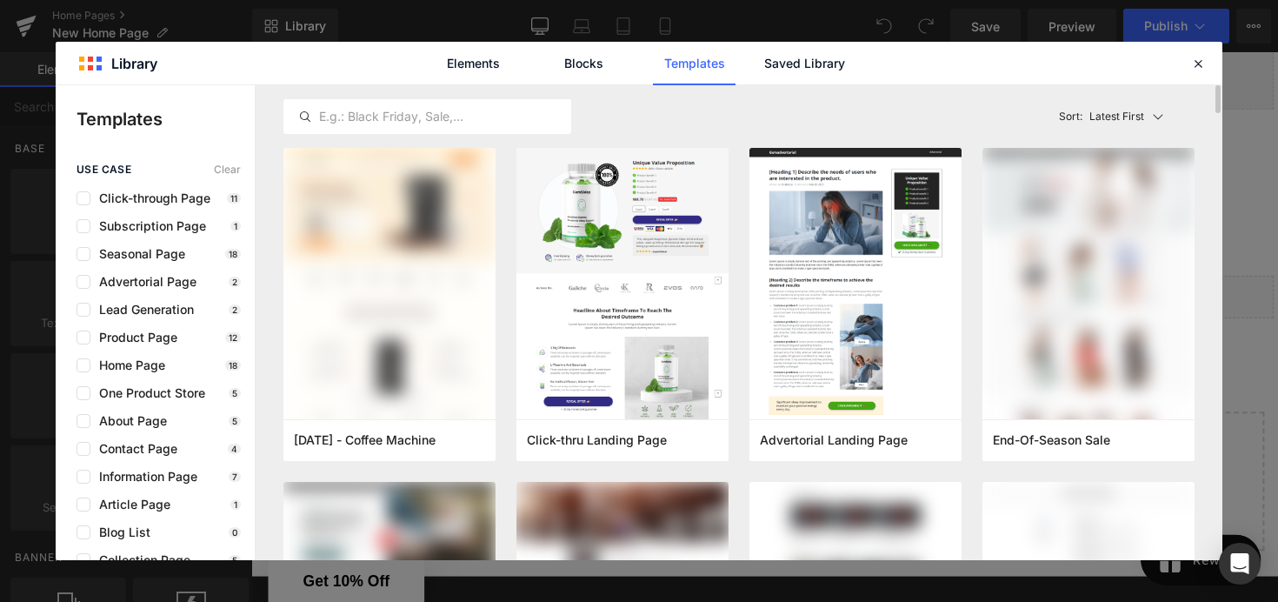
click at [795, 88] on div "Latest First Most View Latest First Sort: Latest First" at bounding box center [738, 116] width 911 height 63
click at [795, 82] on link "Saved Library" at bounding box center [804, 63] width 83 height 43
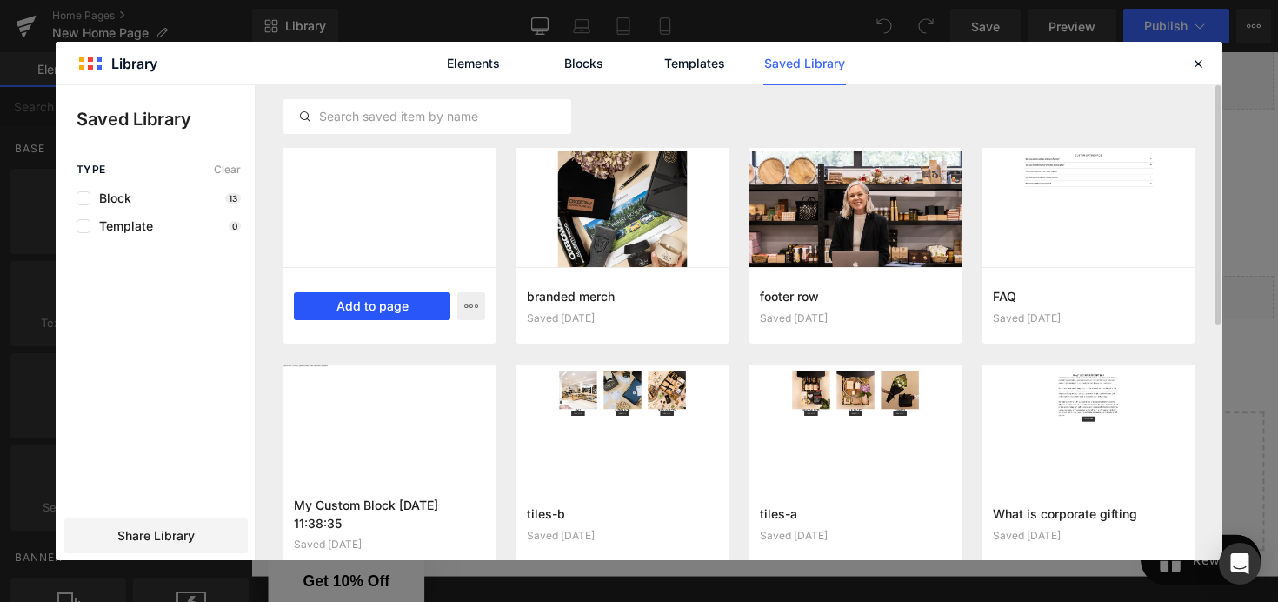
click at [383, 306] on button "Add to page" at bounding box center [372, 306] width 157 height 28
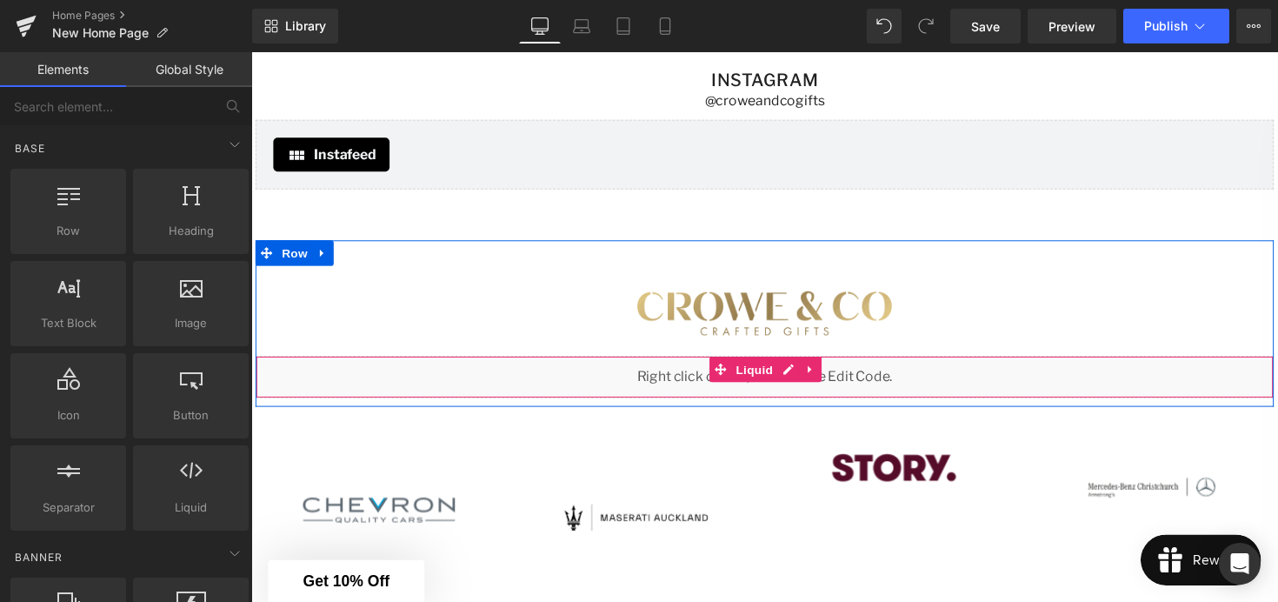
scroll to position [3133, 0]
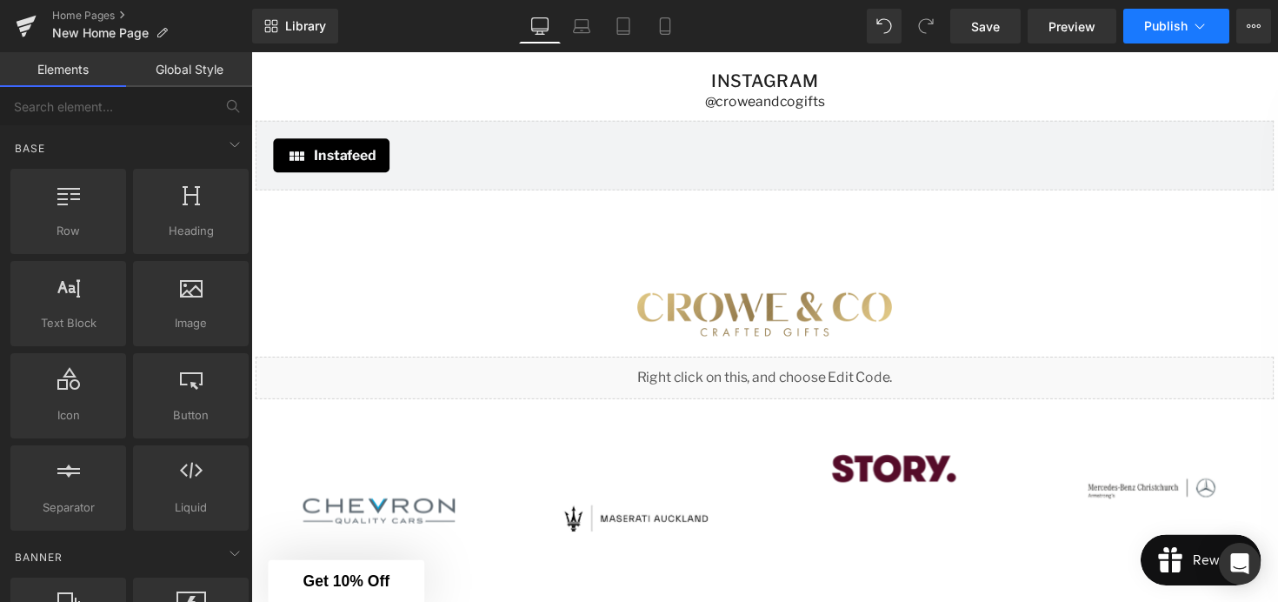
click at [1165, 37] on button "Publish" at bounding box center [1176, 26] width 106 height 35
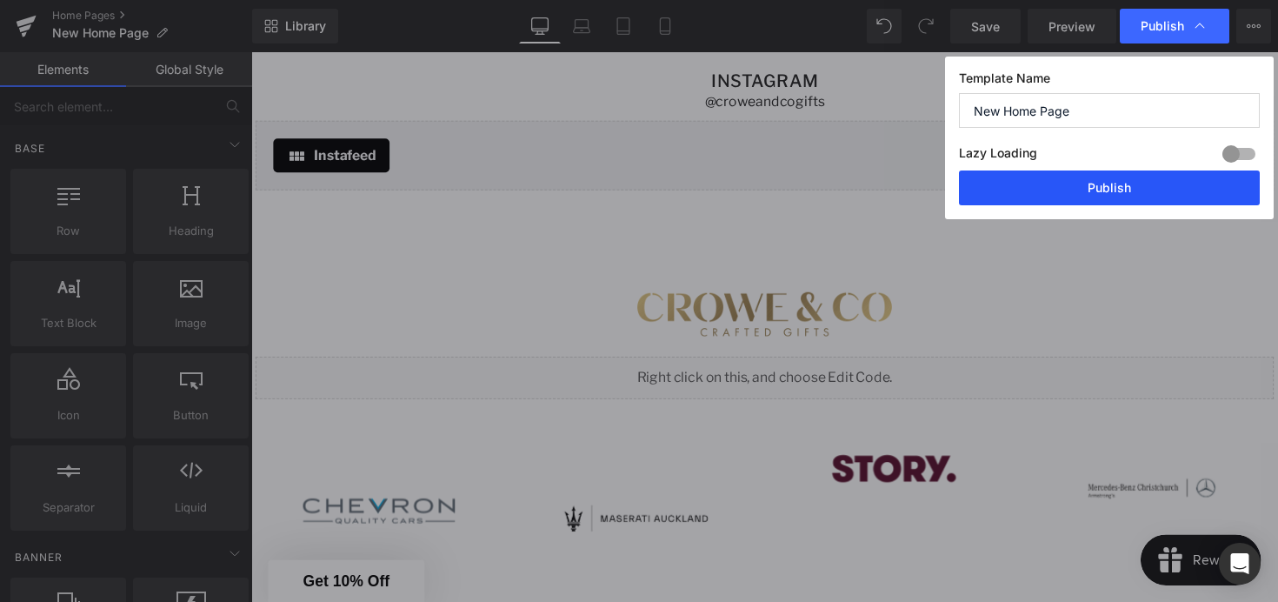
click at [1098, 188] on button "Publish" at bounding box center [1109, 187] width 301 height 35
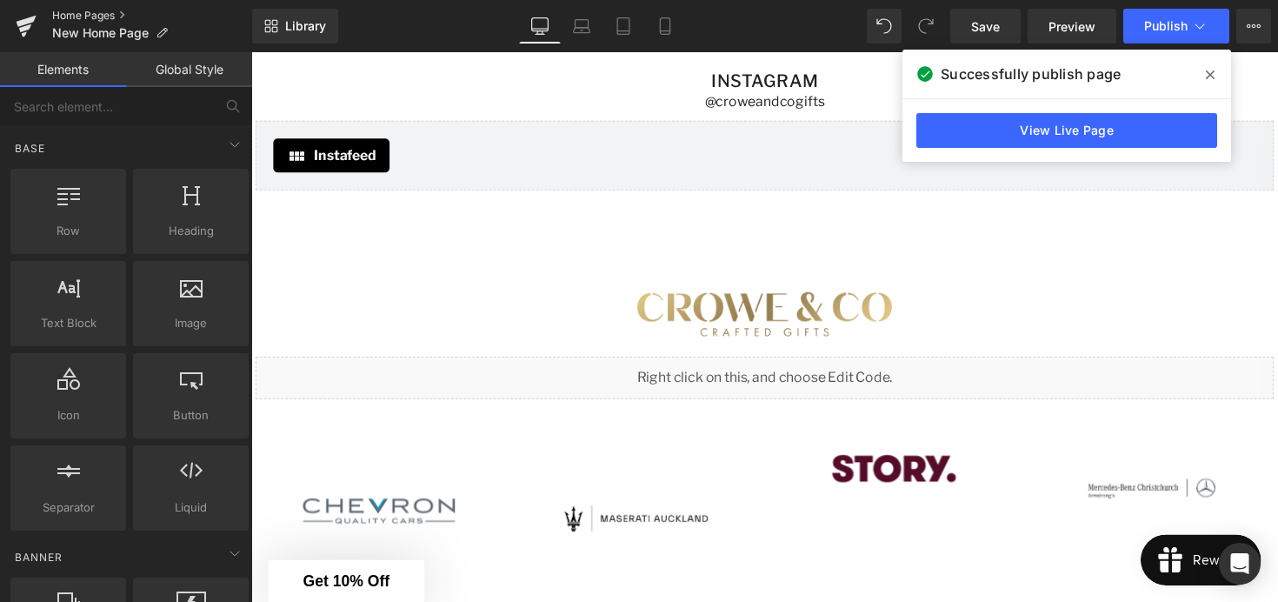
click at [91, 19] on link "Home Pages" at bounding box center [152, 16] width 200 height 14
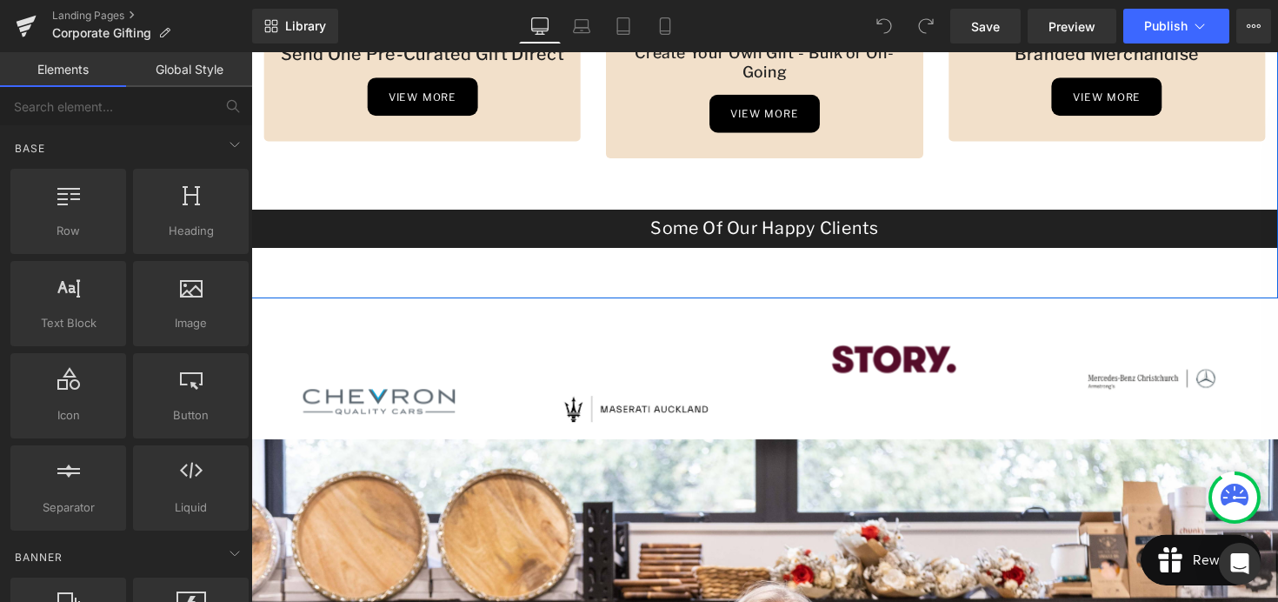
scroll to position [1016, 0]
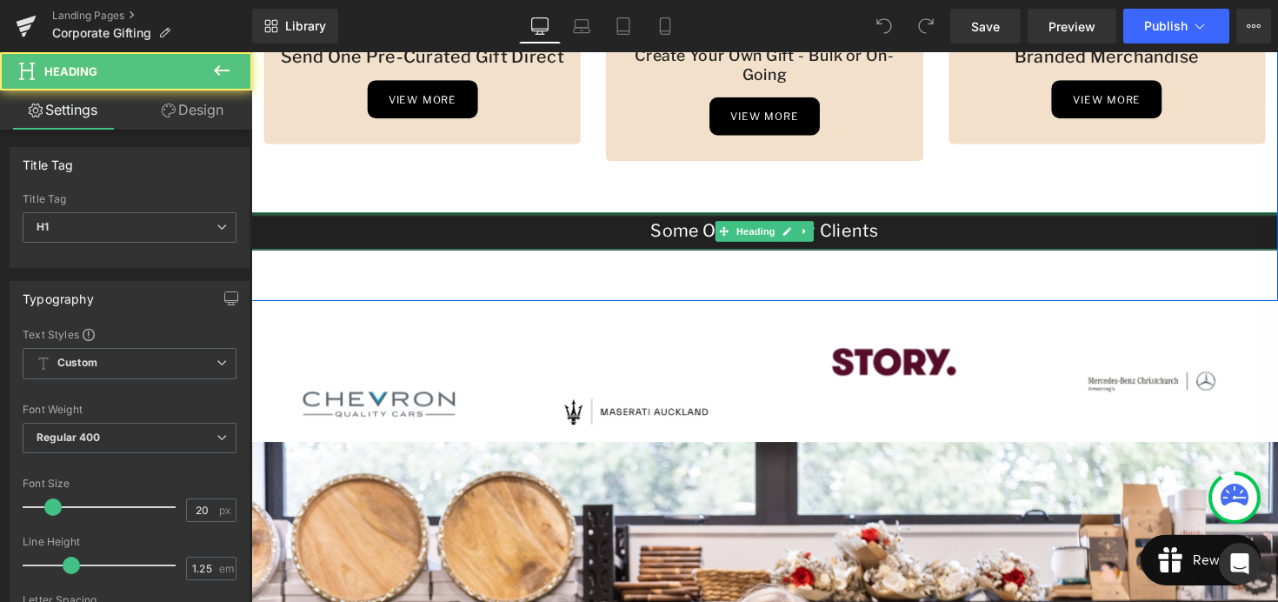
click at [600, 221] on div "Some Of Our Happy Clients" at bounding box center [777, 235] width 1052 height 39
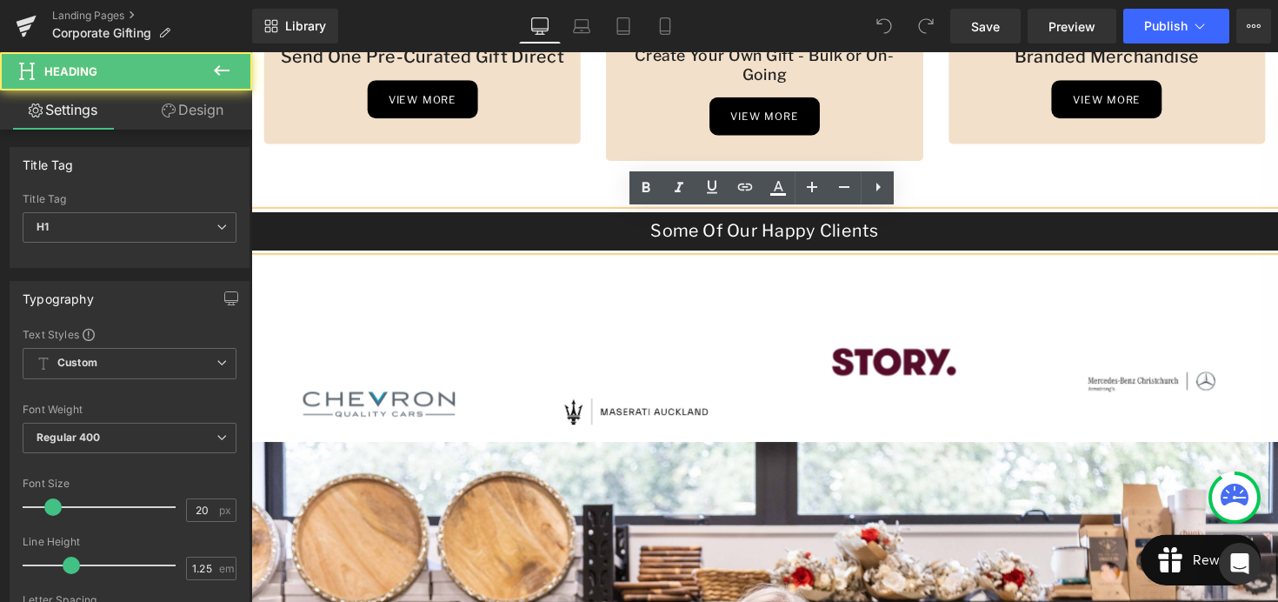
click at [604, 237] on h1 "Some Of Our Happy Clients" at bounding box center [777, 235] width 1052 height 22
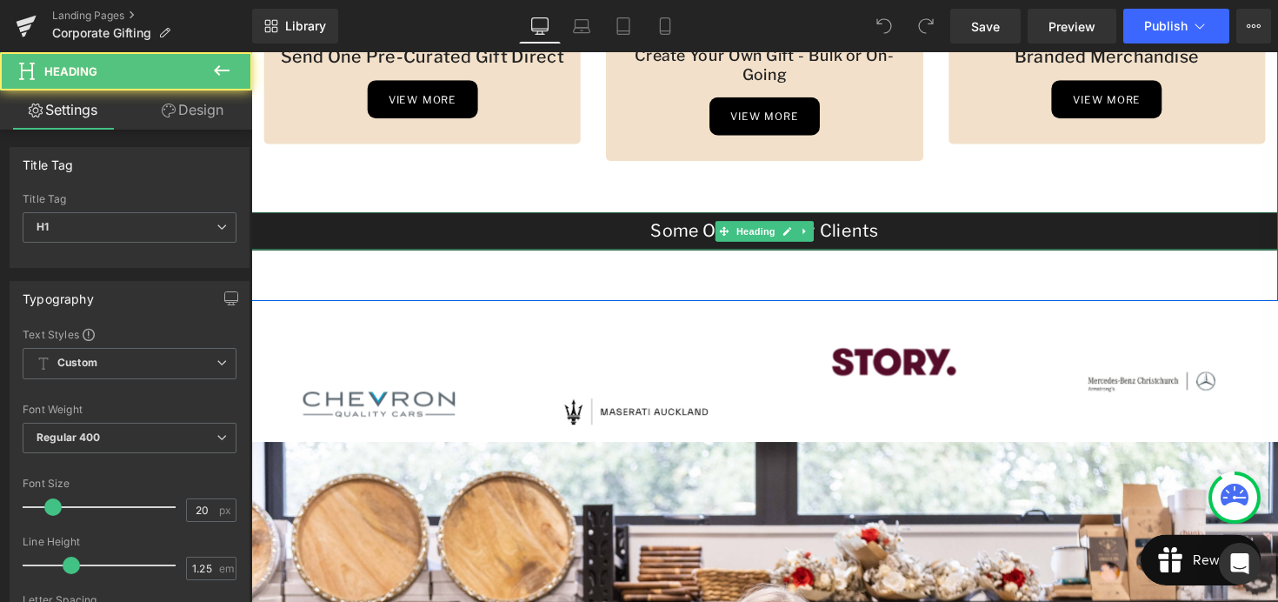
click at [476, 224] on h1 "Some Of Our Happy Clients" at bounding box center [777, 235] width 1052 height 22
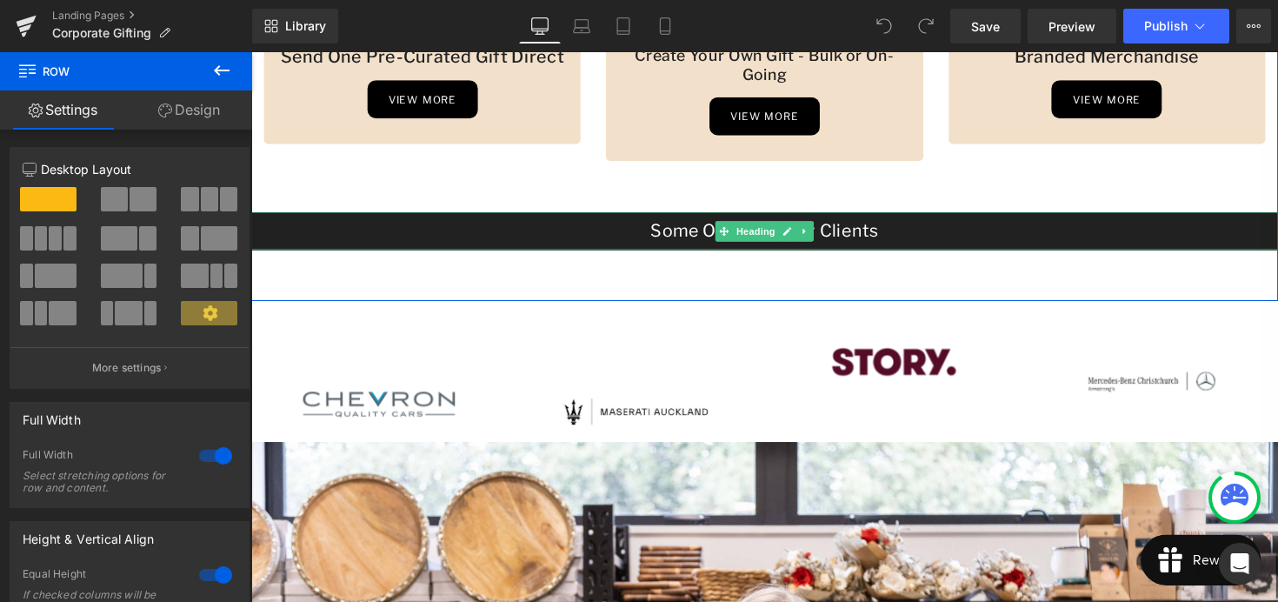
click at [623, 250] on div "Some Of Our Happy Clients" at bounding box center [777, 235] width 1052 height 39
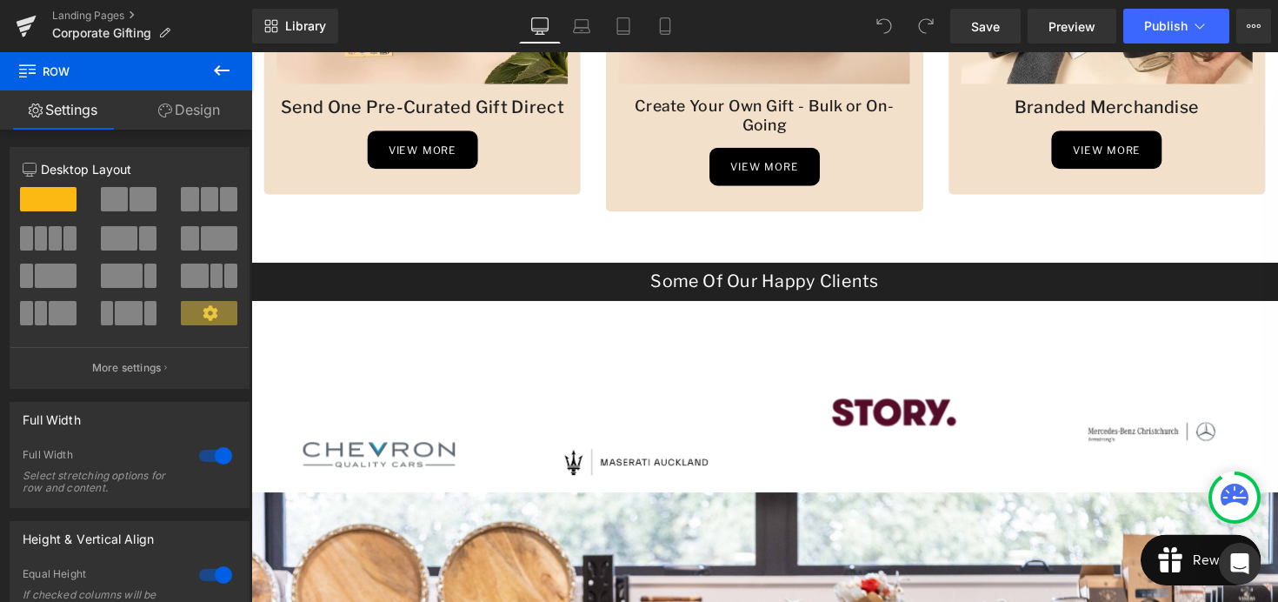
scroll to position [936, 0]
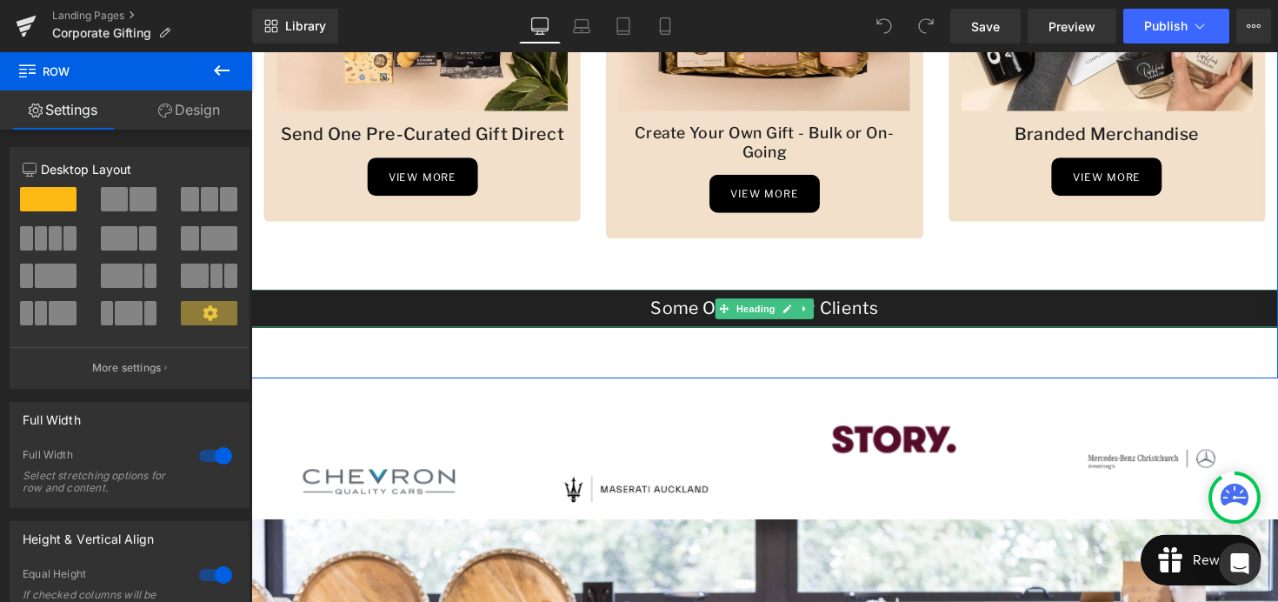
click at [603, 322] on h1 "Some Of Our Happy Clients" at bounding box center [777, 314] width 1052 height 22
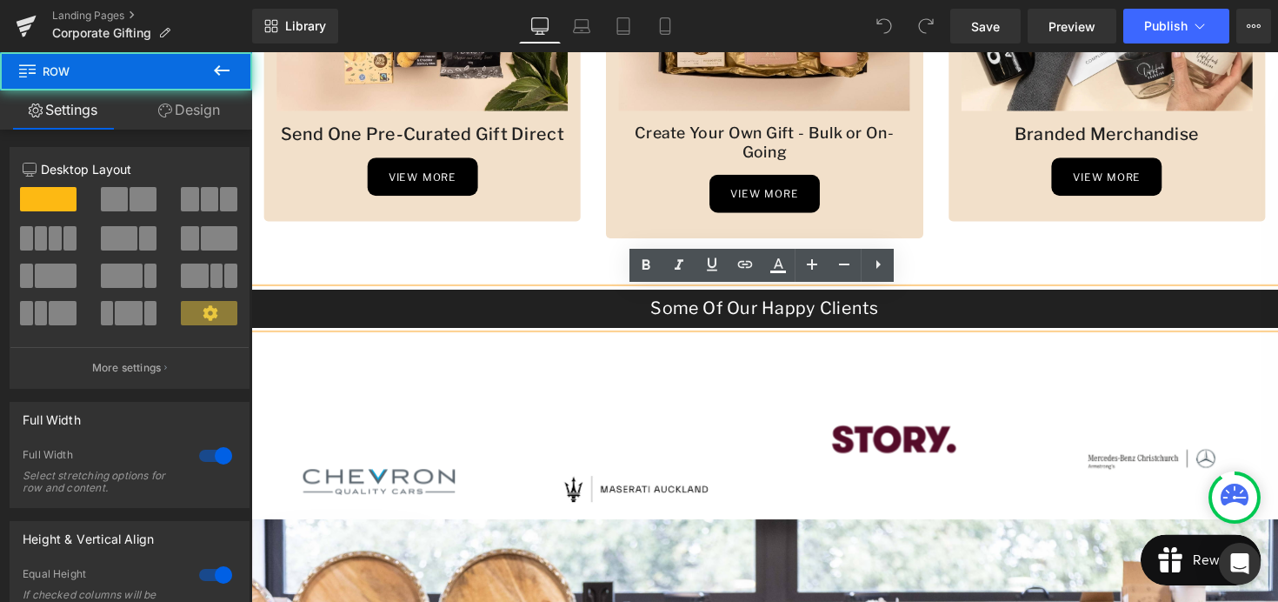
click at [498, 357] on div "Image Send One Pre-Curated Gift Direct Heading view more Button Row Image Creat…" at bounding box center [777, 67] width 1052 height 637
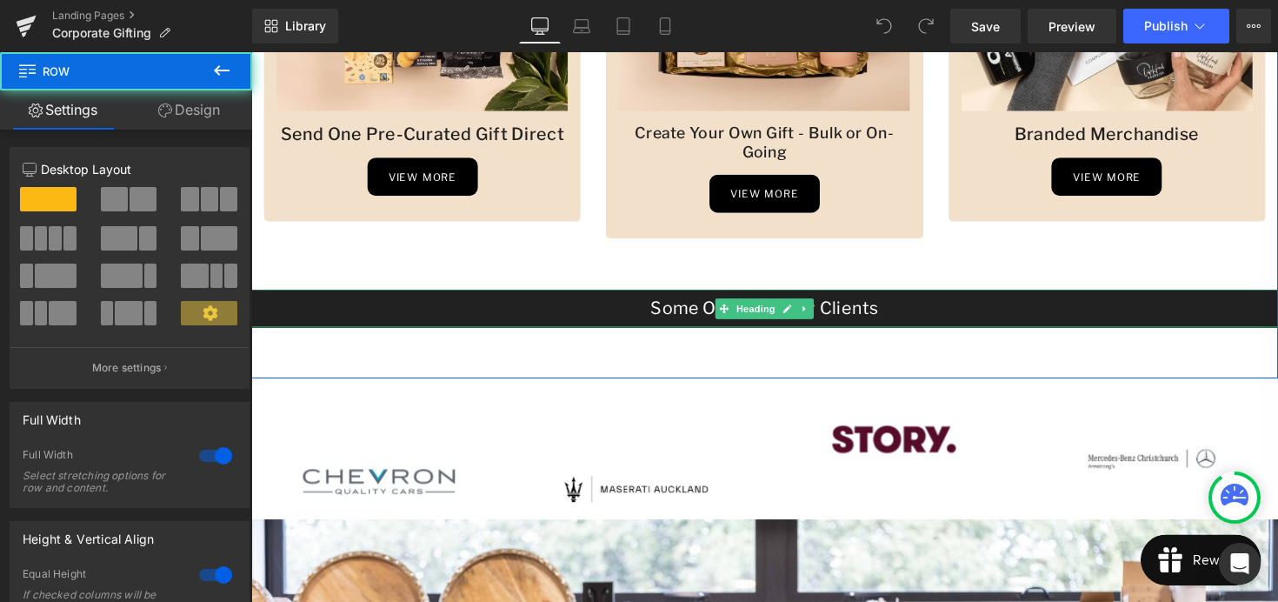
click at [703, 316] on h1 "Some Of Our Happy Clients" at bounding box center [777, 314] width 1052 height 22
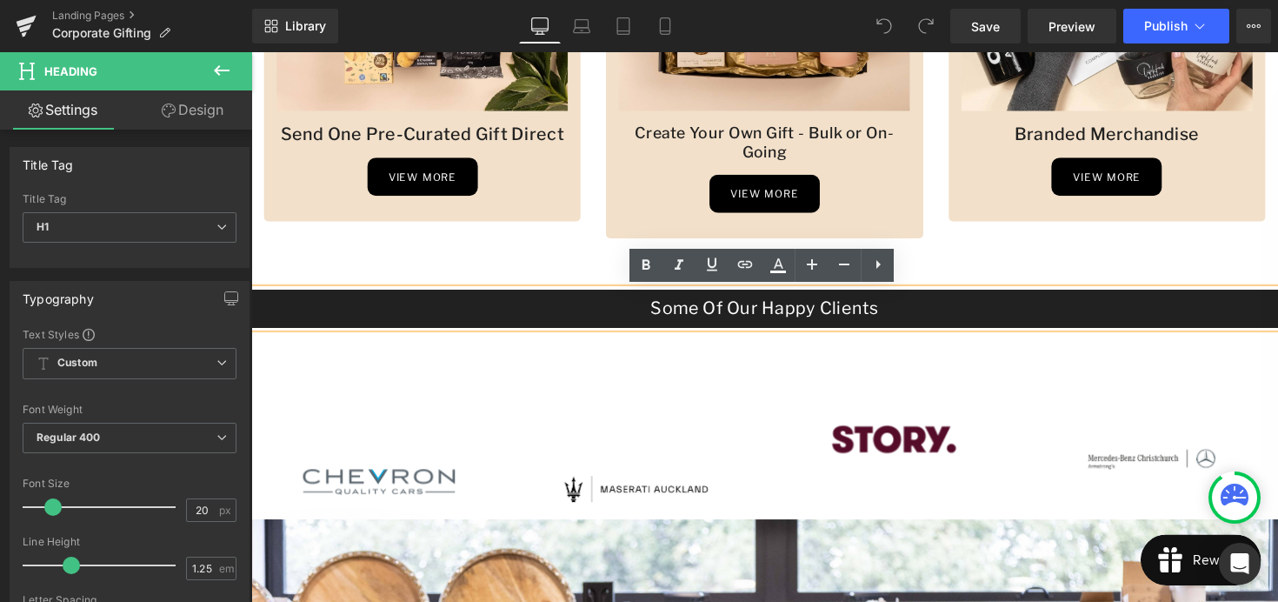
click at [510, 319] on h1 "Some Of Our Happy Clients" at bounding box center [777, 314] width 1052 height 22
click at [885, 317] on h1 "Some Of Our Happy Clients" at bounding box center [777, 314] width 1052 height 22
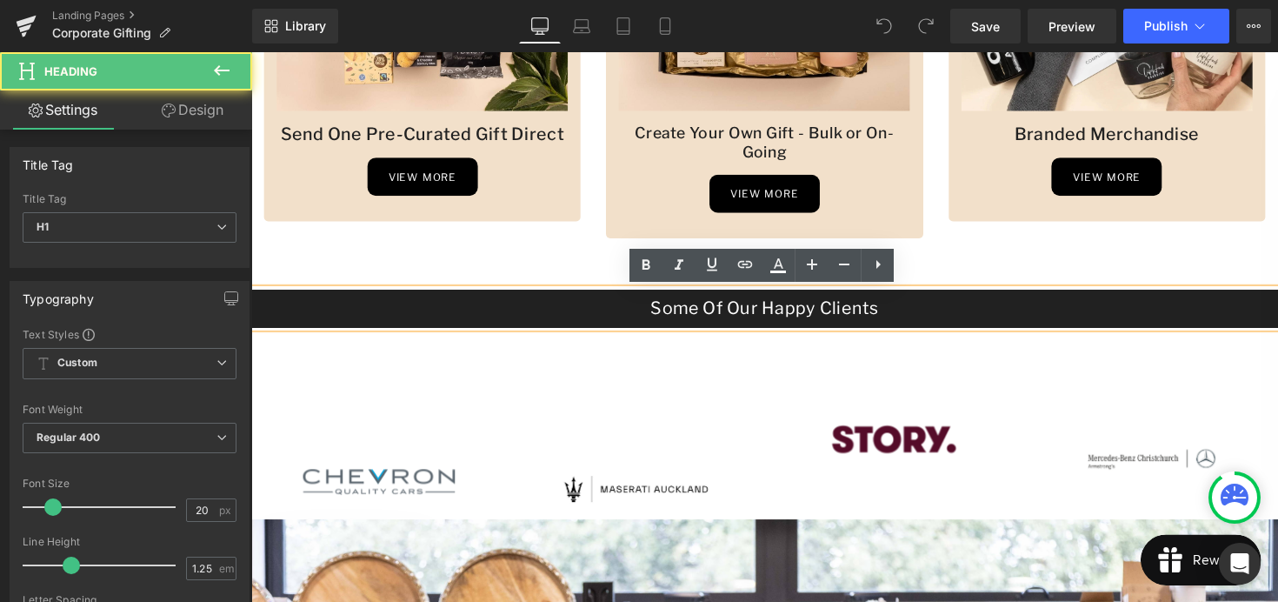
click at [913, 317] on h1 "Some Of Our Happy Clients" at bounding box center [777, 314] width 1052 height 22
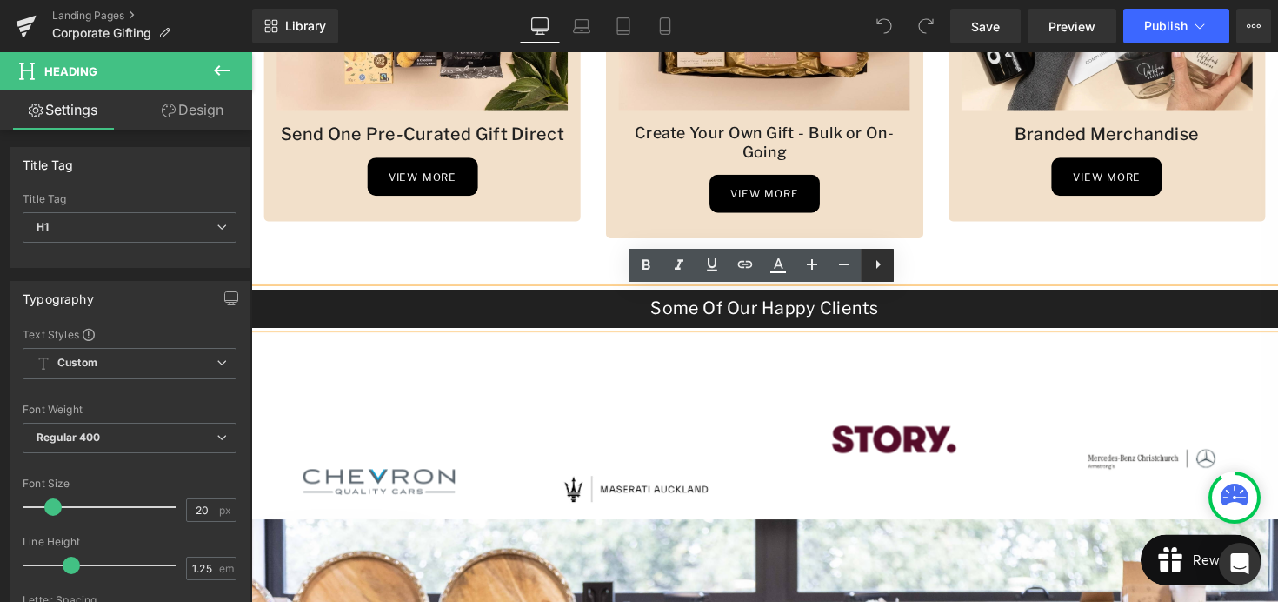
click at [885, 270] on icon at bounding box center [878, 264] width 21 height 21
click at [549, 314] on h1 "Some Of Our Happy Clients" at bounding box center [777, 314] width 1052 height 22
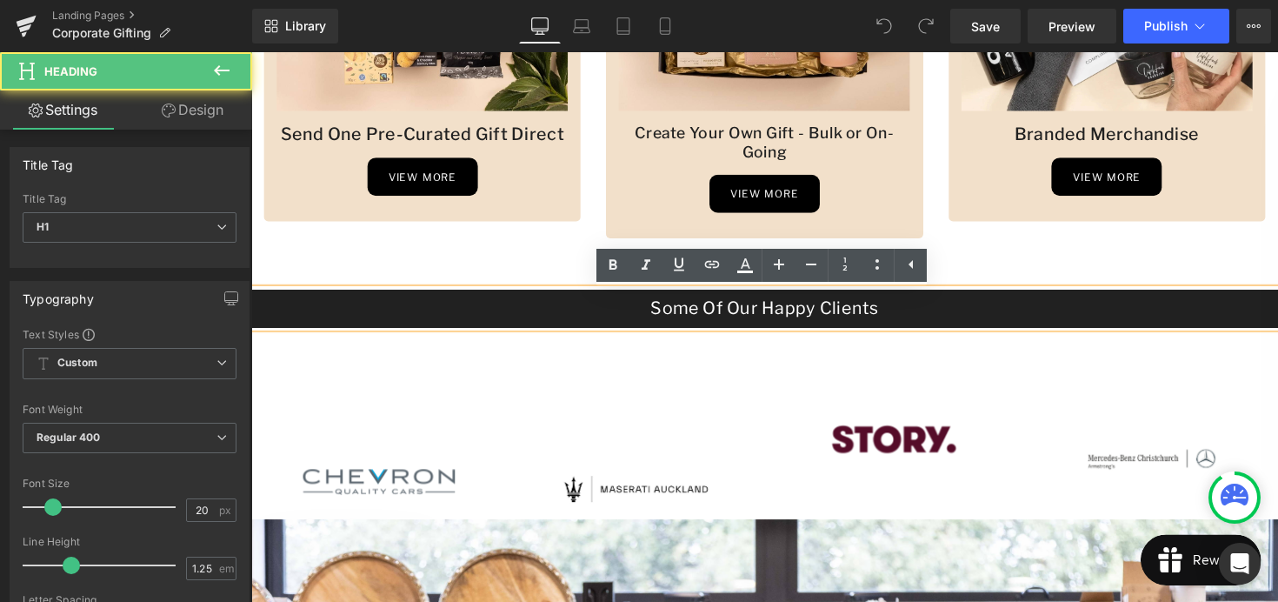
click at [513, 361] on div "Image Send One Pre-Curated Gift Direct Heading view more Button Row Image Creat…" at bounding box center [777, 67] width 1052 height 637
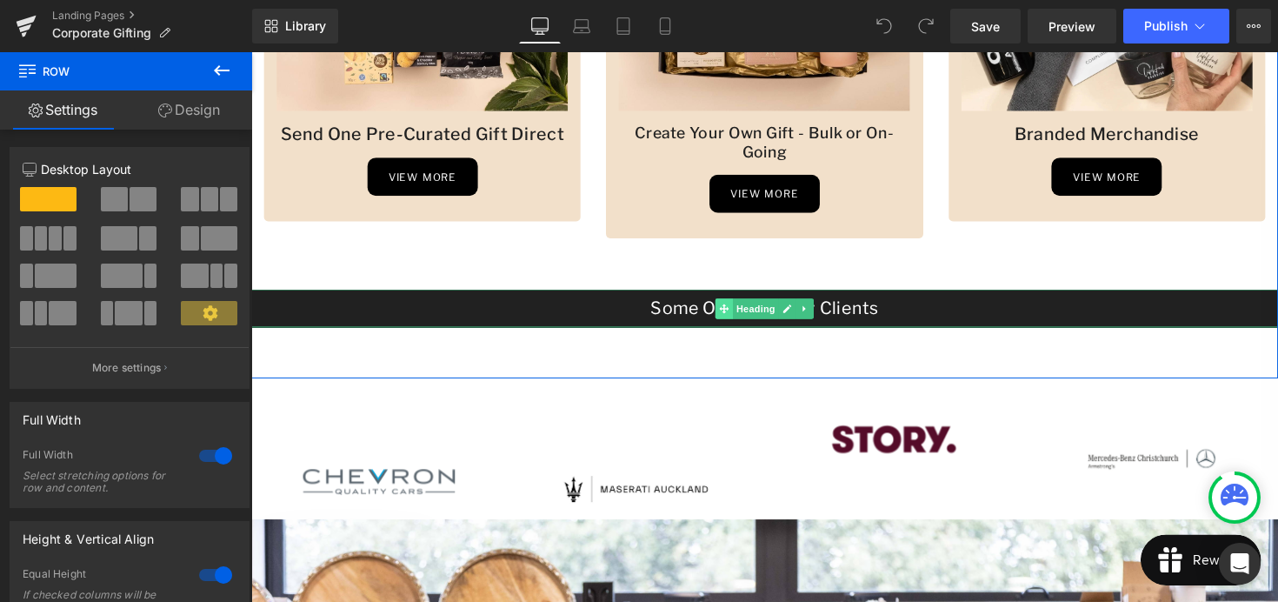
click at [743, 320] on span at bounding box center [736, 314] width 18 height 21
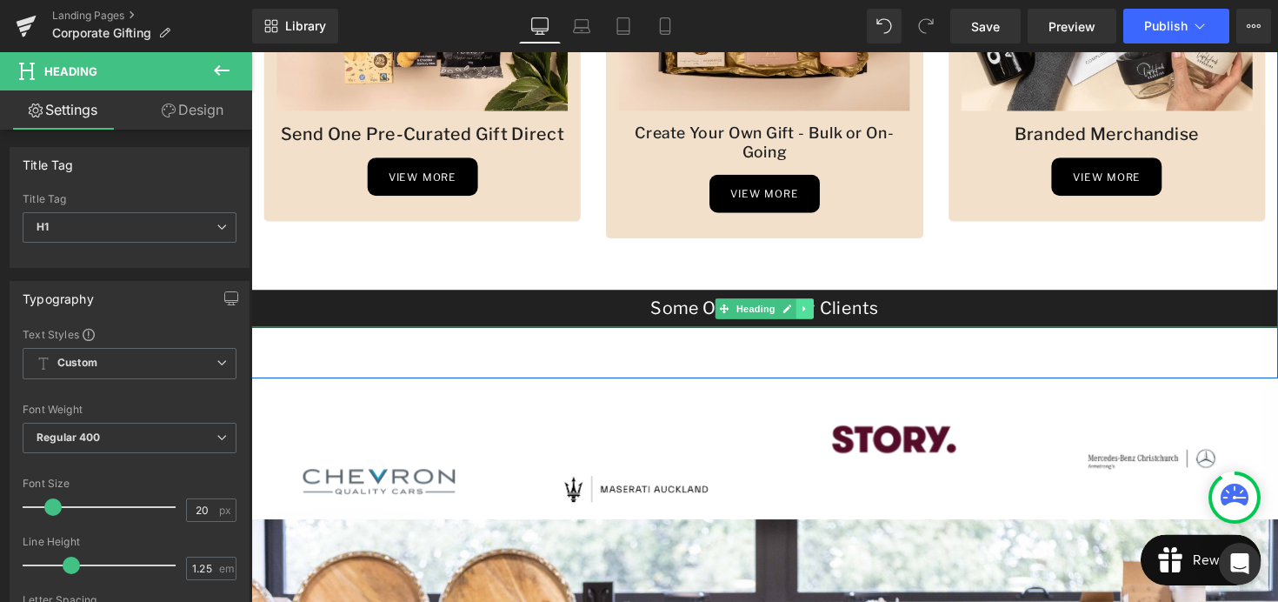
click at [821, 317] on icon at bounding box center [819, 315] width 10 height 10
click at [796, 317] on icon at bounding box center [792, 315] width 10 height 10
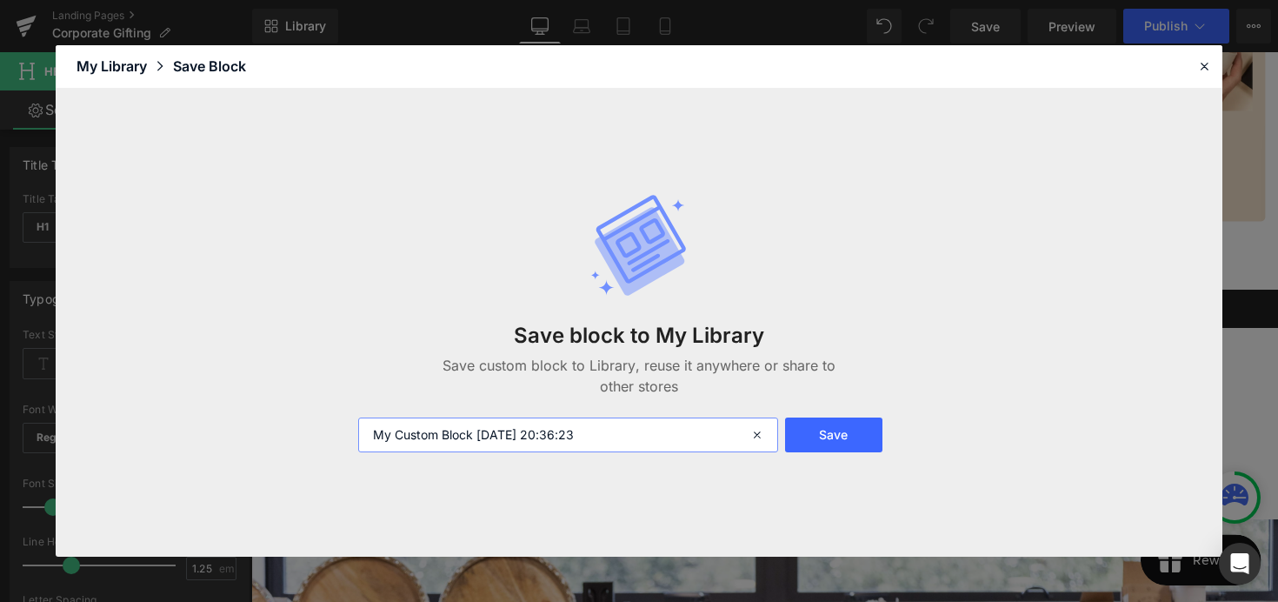
drag, startPoint x: 619, startPoint y: 443, endPoint x: 327, endPoint y: 436, distance: 292.3
click at [327, 436] on div "Save block to My Library Save custom block to Library, reuse it anywhere or sha…" at bounding box center [639, 323] width 1167 height 468
type input "carousel title"
click at [877, 419] on button "Save" at bounding box center [833, 434] width 97 height 35
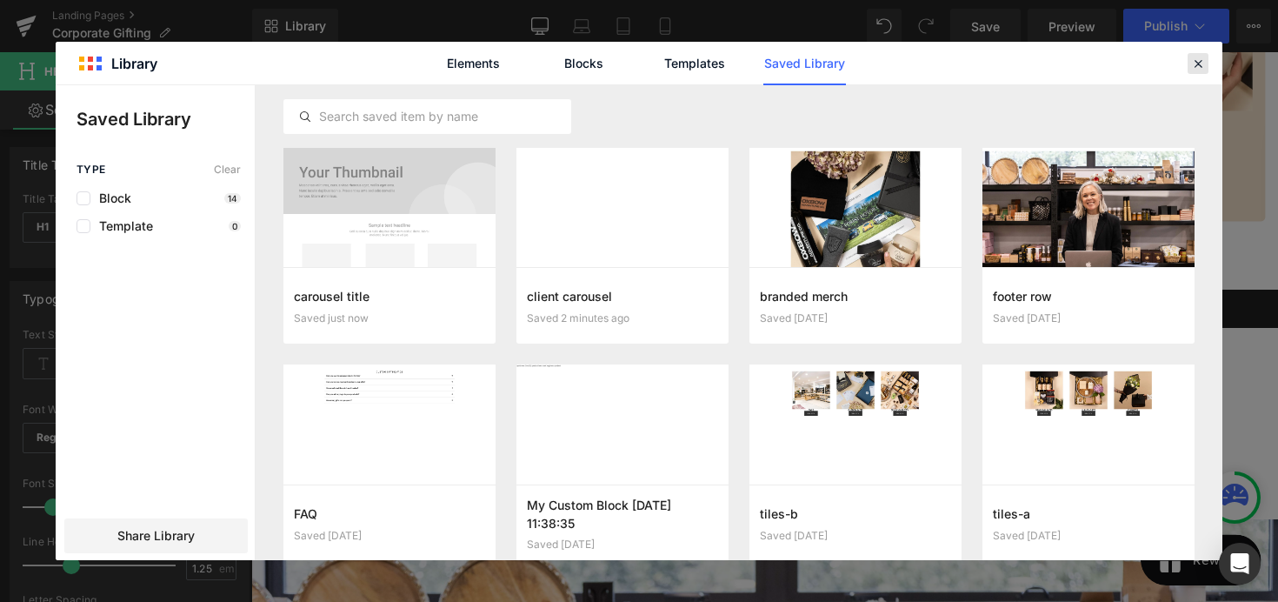
click at [1203, 69] on icon at bounding box center [1198, 64] width 16 height 16
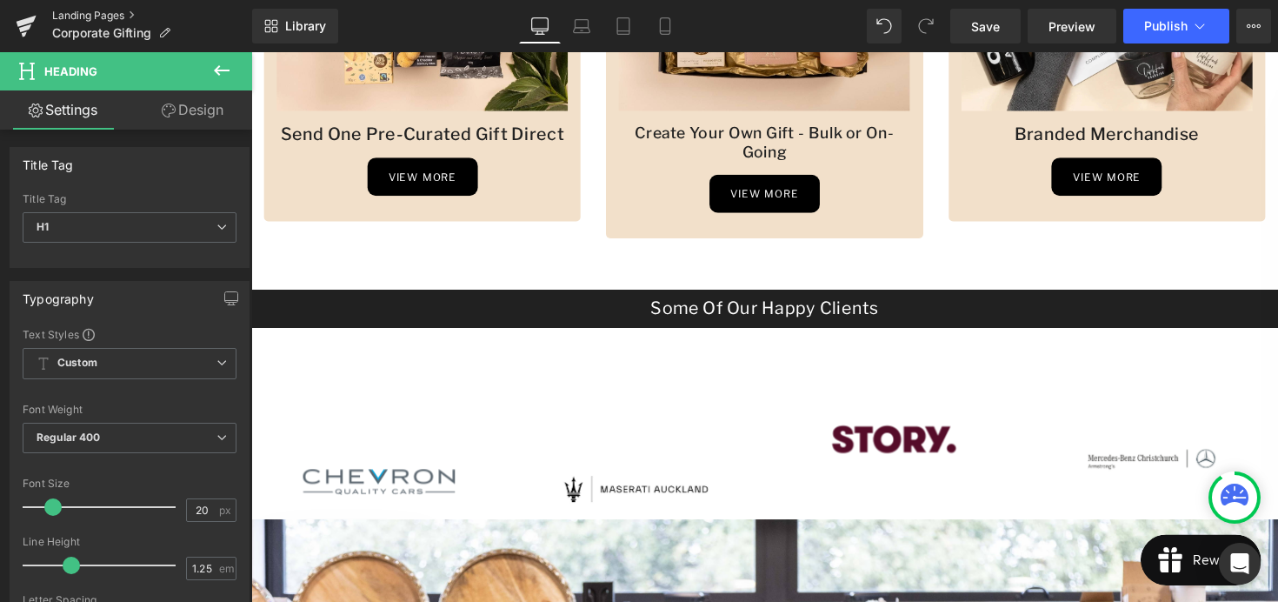
click at [85, 11] on link "Landing Pages" at bounding box center [152, 16] width 200 height 14
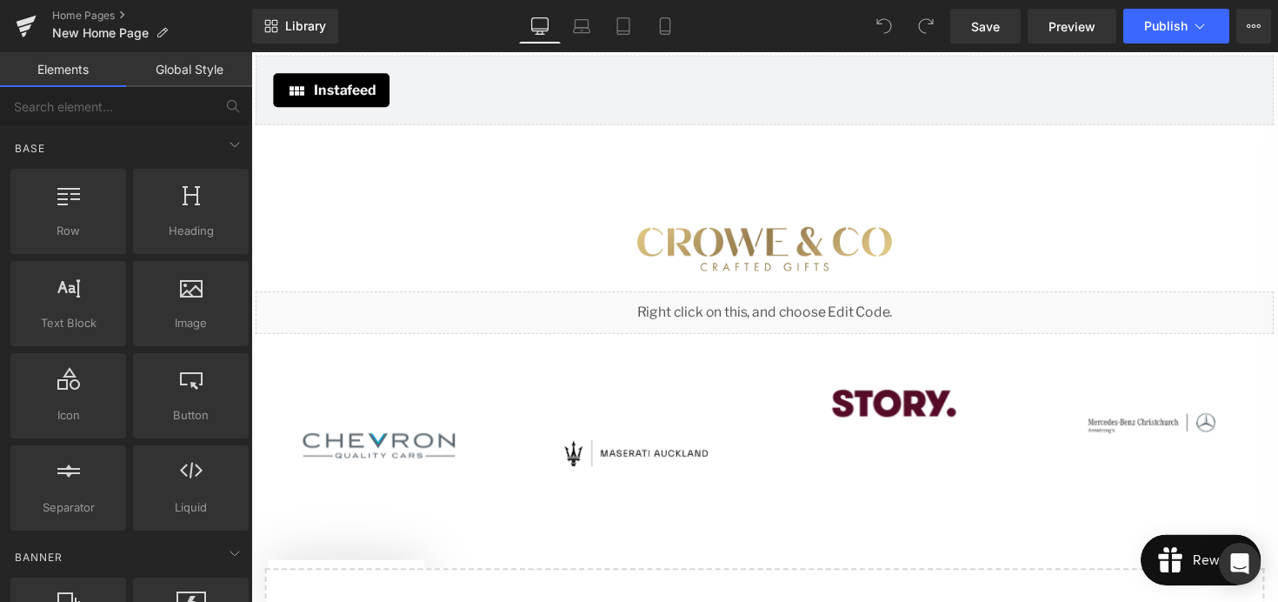
scroll to position [3202, 0]
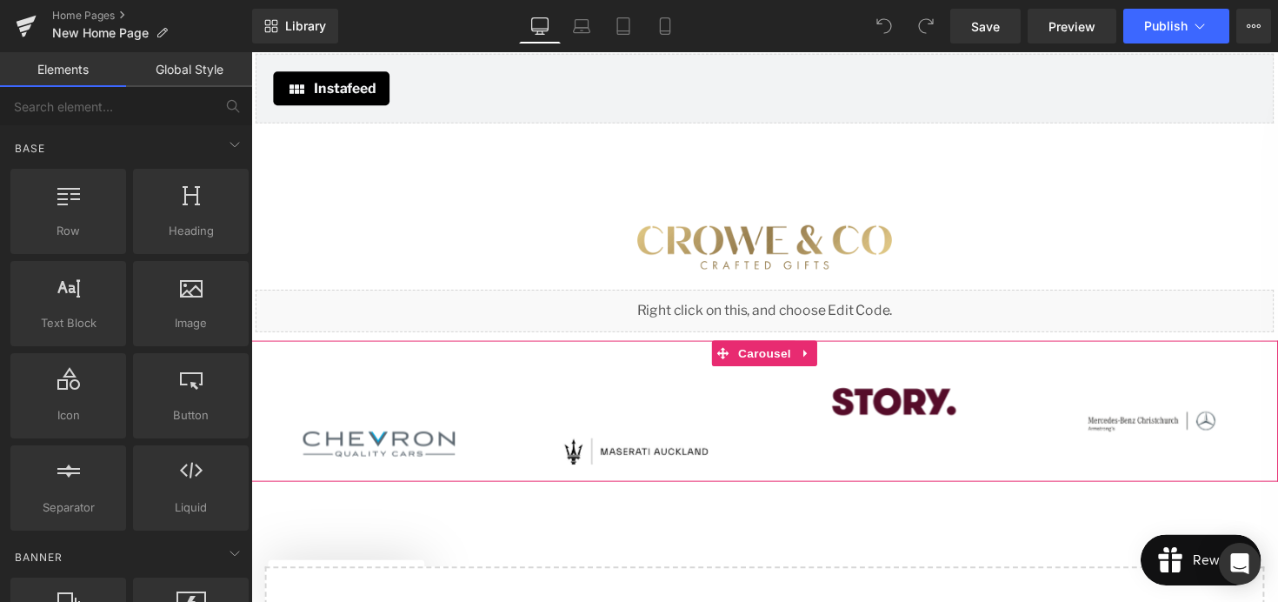
click at [667, 384] on div "Image" at bounding box center [646, 429] width 260 height 99
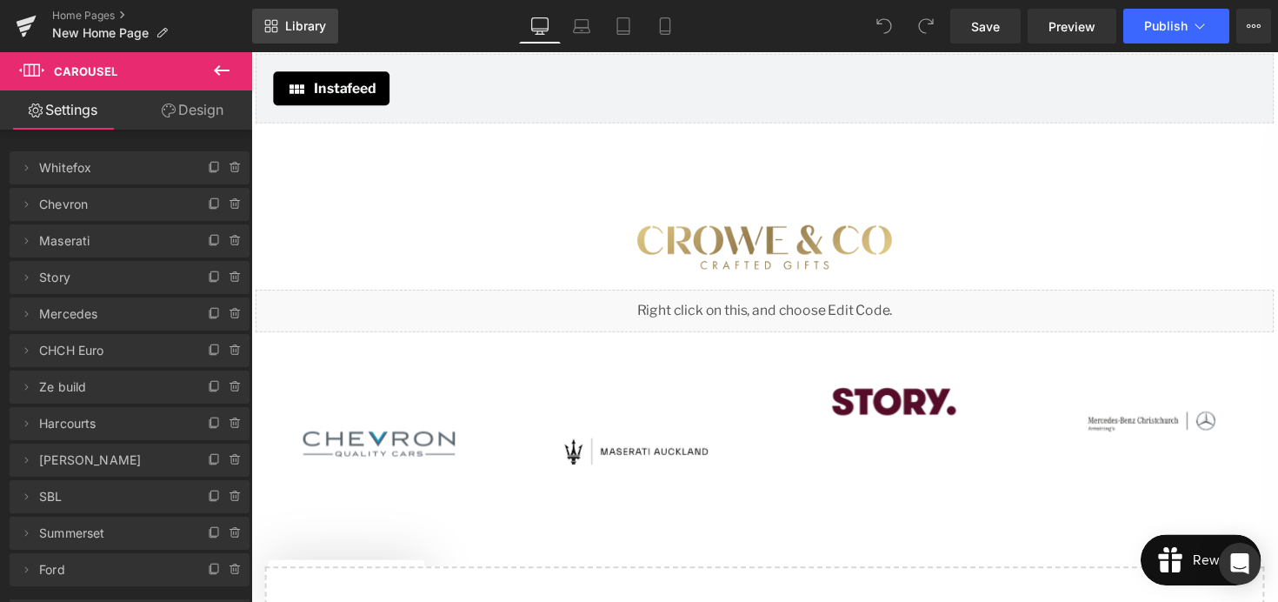
click at [312, 26] on span "Library" at bounding box center [305, 26] width 41 height 16
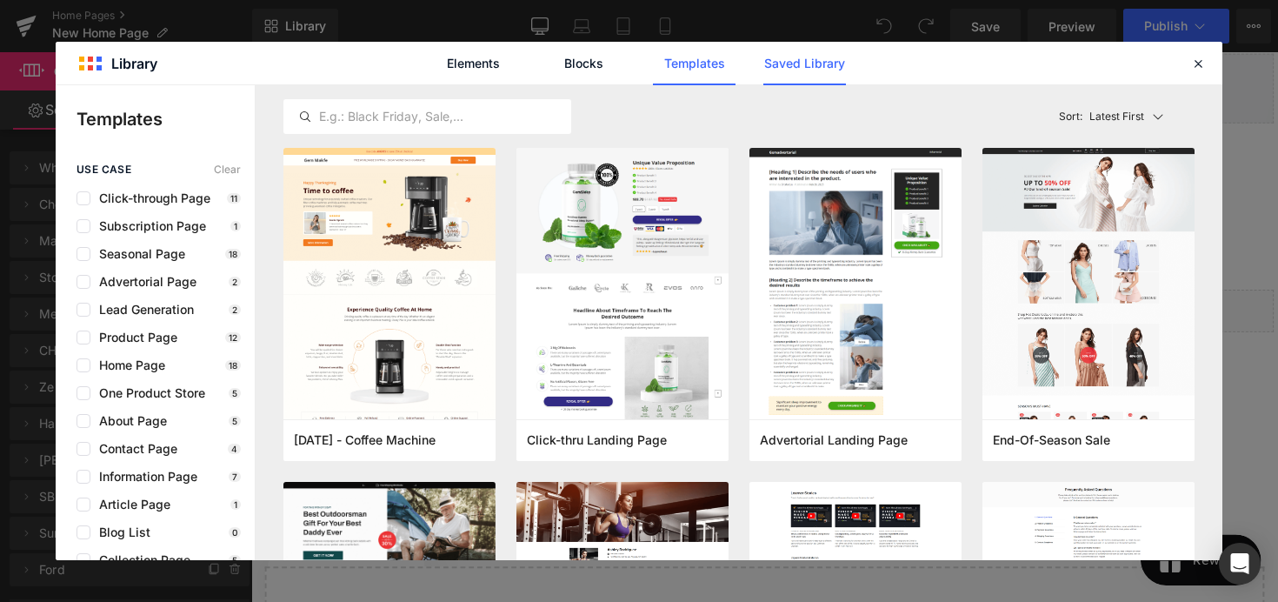
click at [803, 67] on link "Saved Library" at bounding box center [804, 63] width 83 height 43
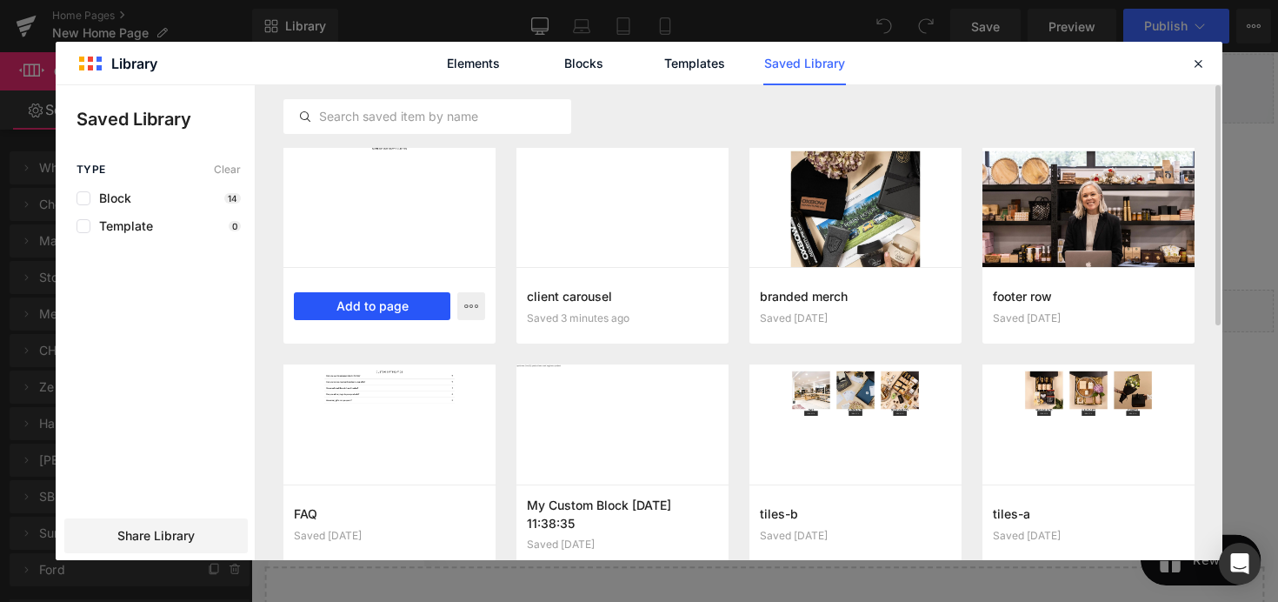
click at [372, 301] on button "Add to page" at bounding box center [372, 306] width 157 height 28
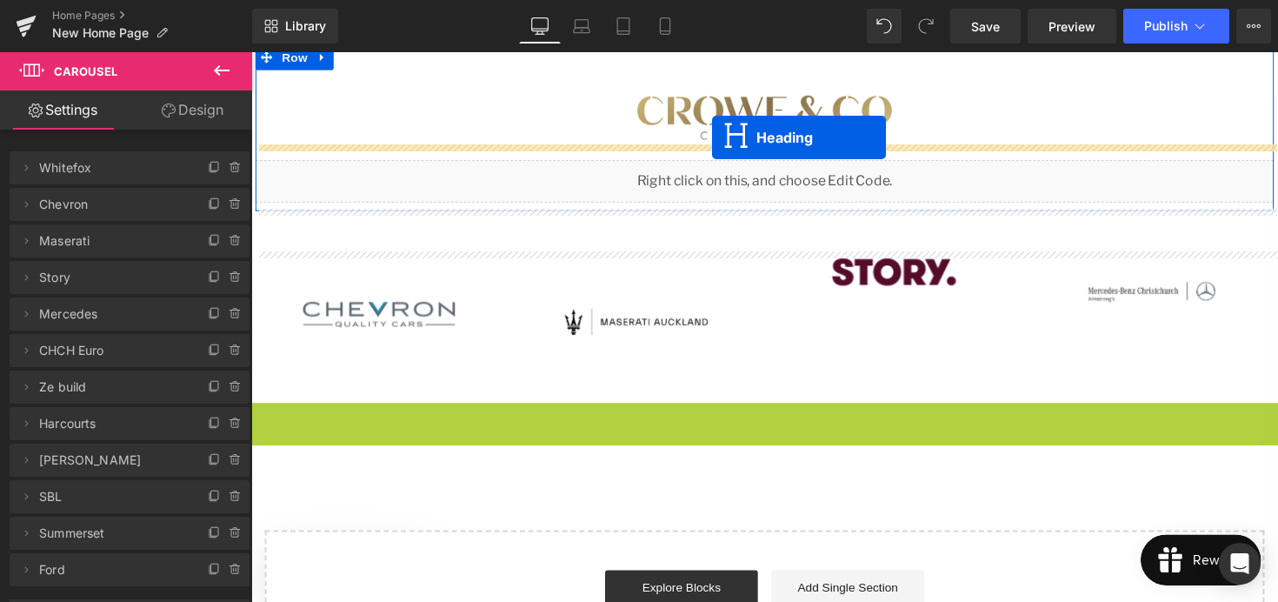
scroll to position [3282, 0]
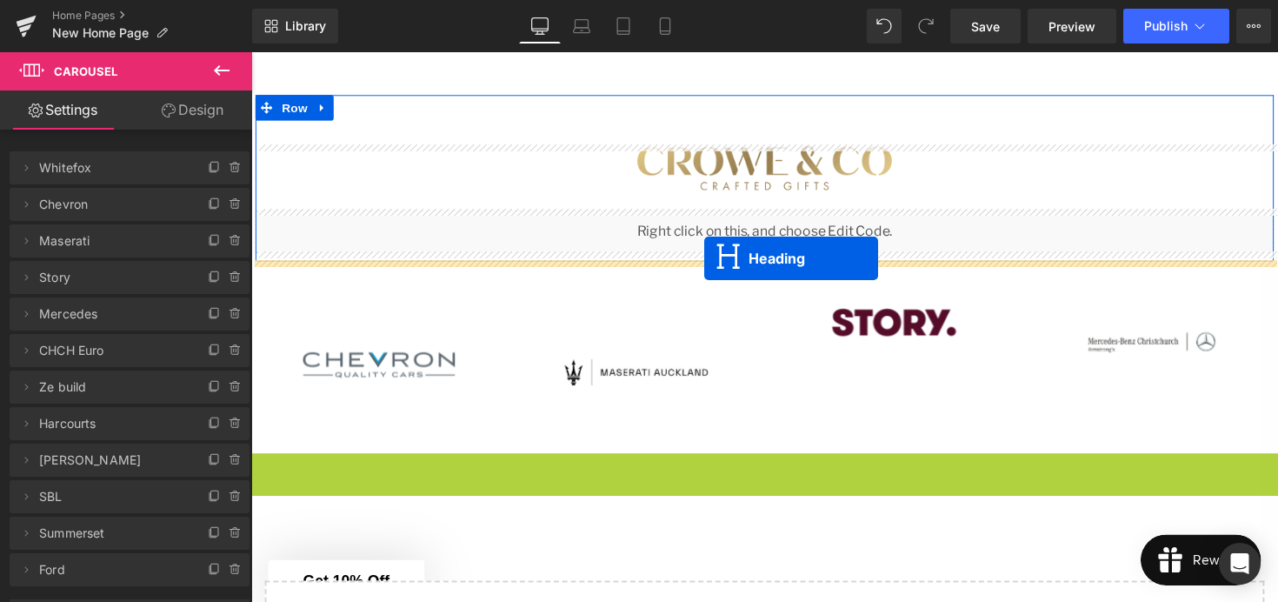
drag, startPoint x: 734, startPoint y: 338, endPoint x: 716, endPoint y: 263, distance: 77.0
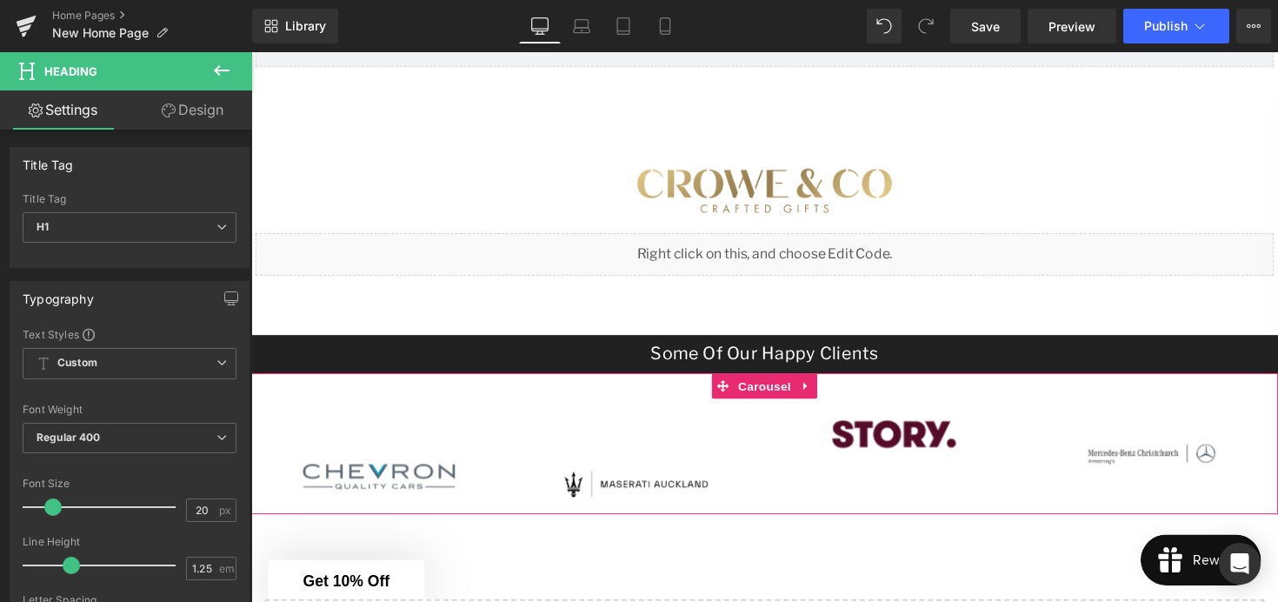
scroll to position [3258, 0]
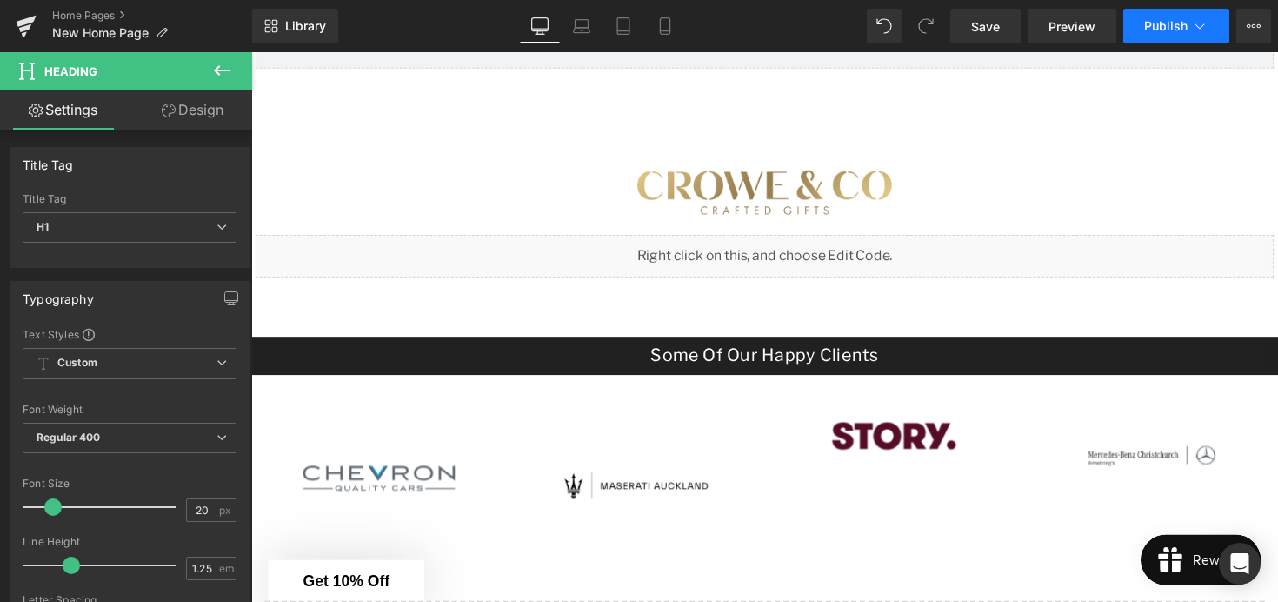
click at [1152, 31] on span "Publish" at bounding box center [1165, 26] width 43 height 14
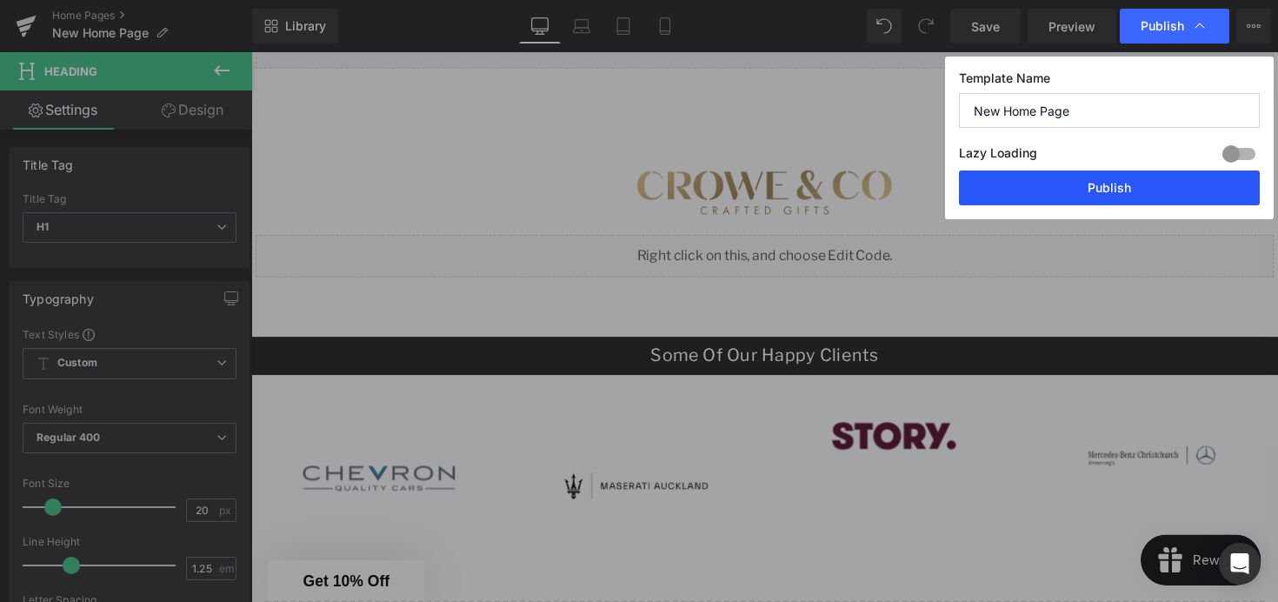
click at [1093, 201] on button "Publish" at bounding box center [1109, 187] width 301 height 35
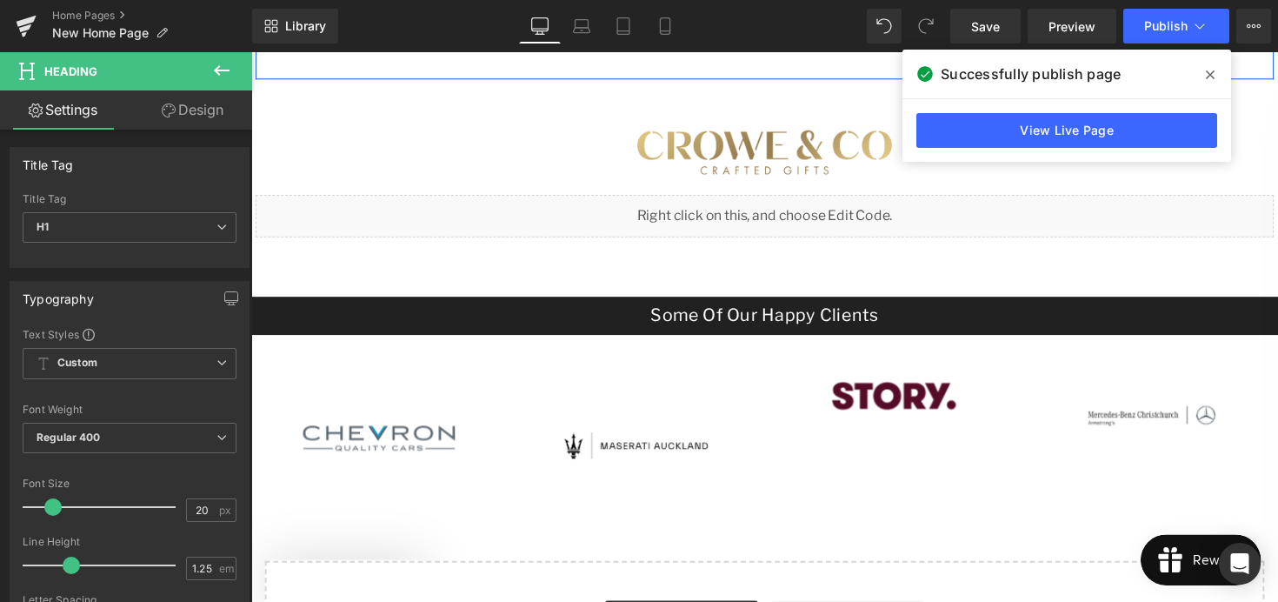
scroll to position [3434, 0]
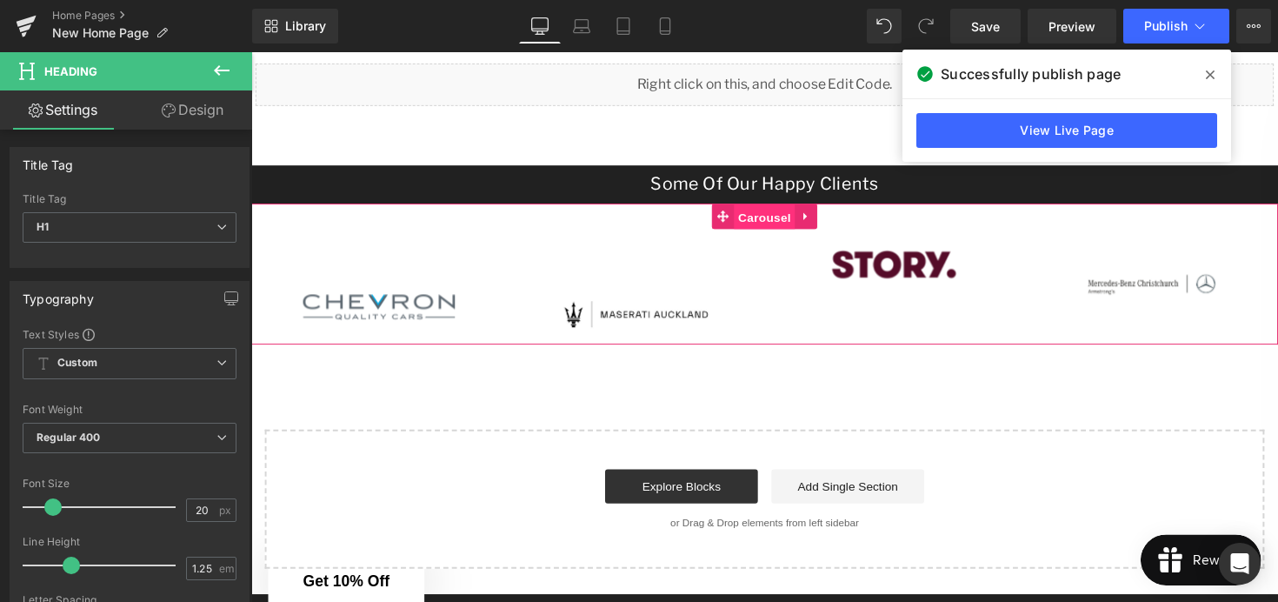
click at [762, 217] on span "Carousel" at bounding box center [777, 221] width 63 height 26
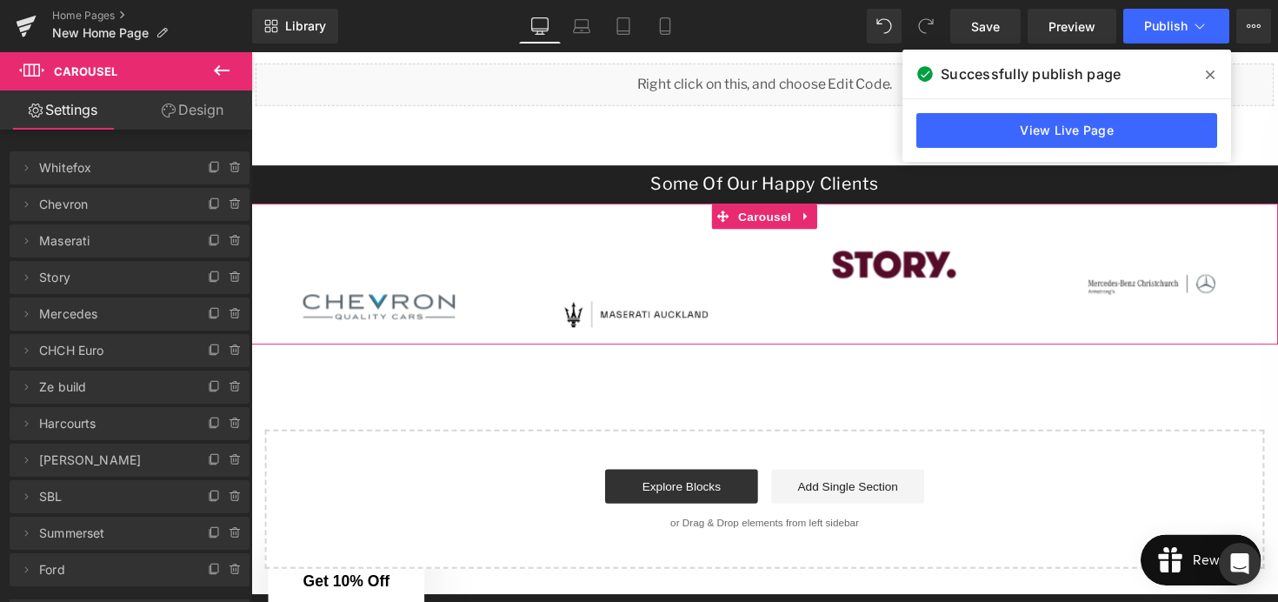
click at [216, 100] on link "Design" at bounding box center [193, 109] width 126 height 39
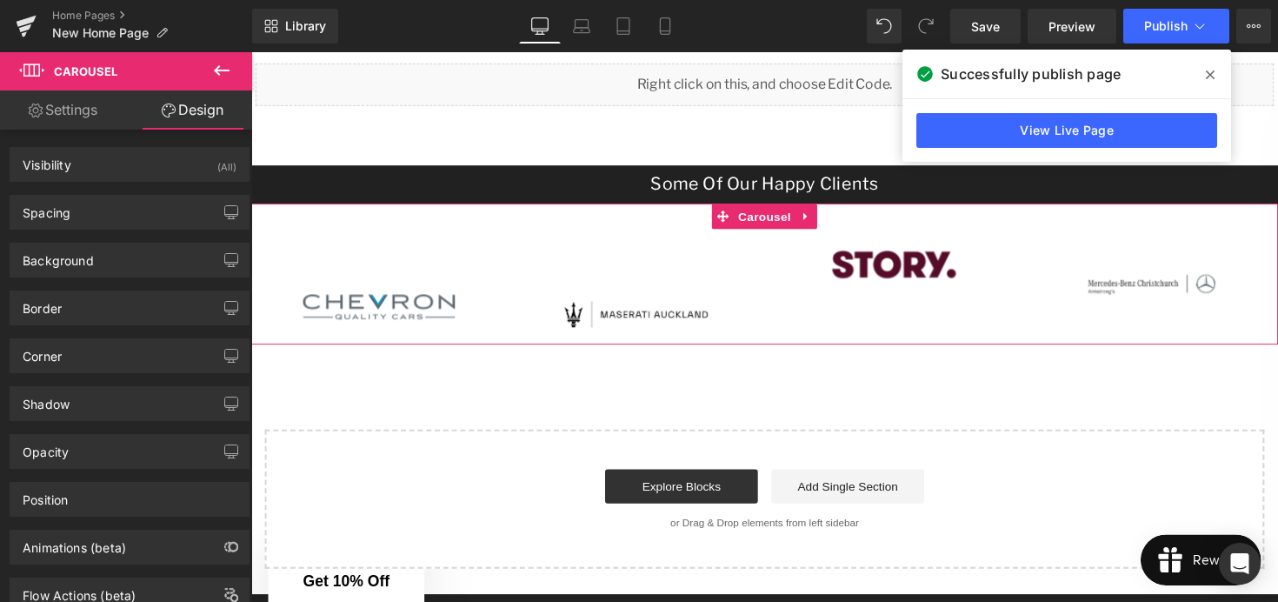
type input "0"
type input "37"
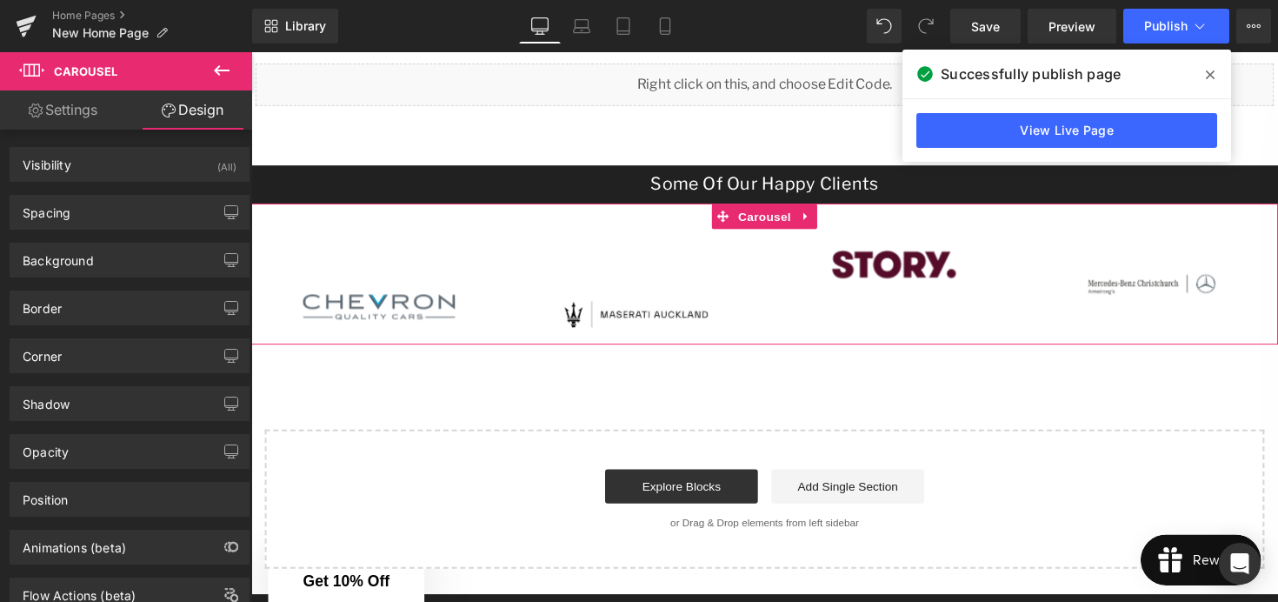
type input "0"
type input "15"
type input "0"
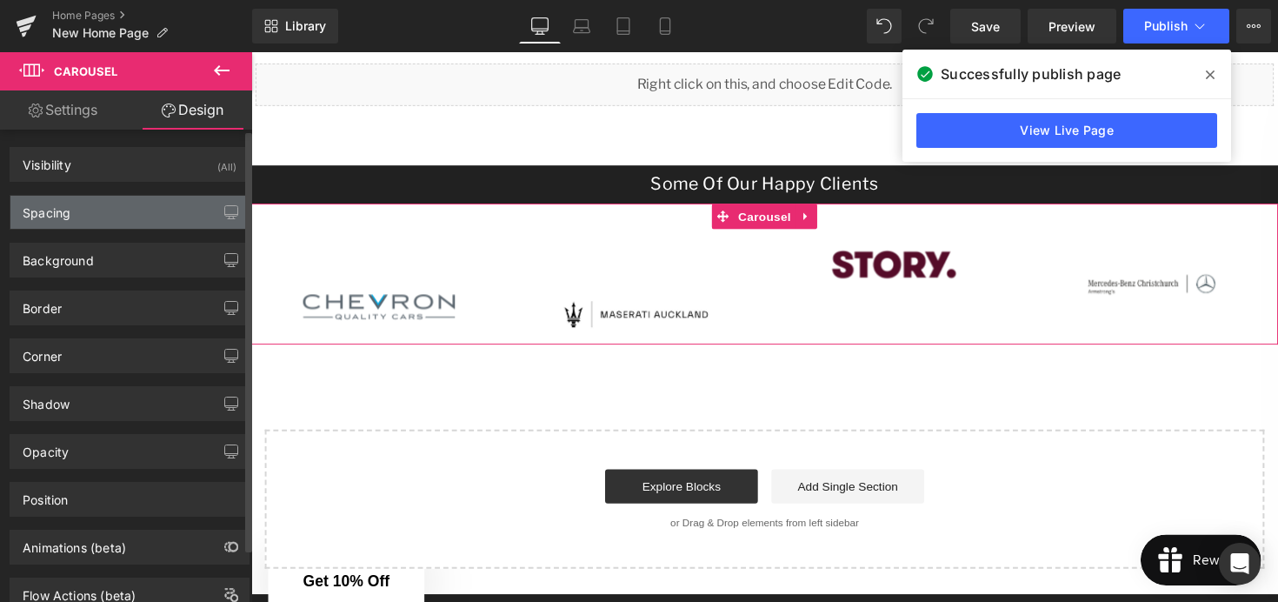
click at [95, 212] on div "Spacing" at bounding box center [129, 212] width 238 height 33
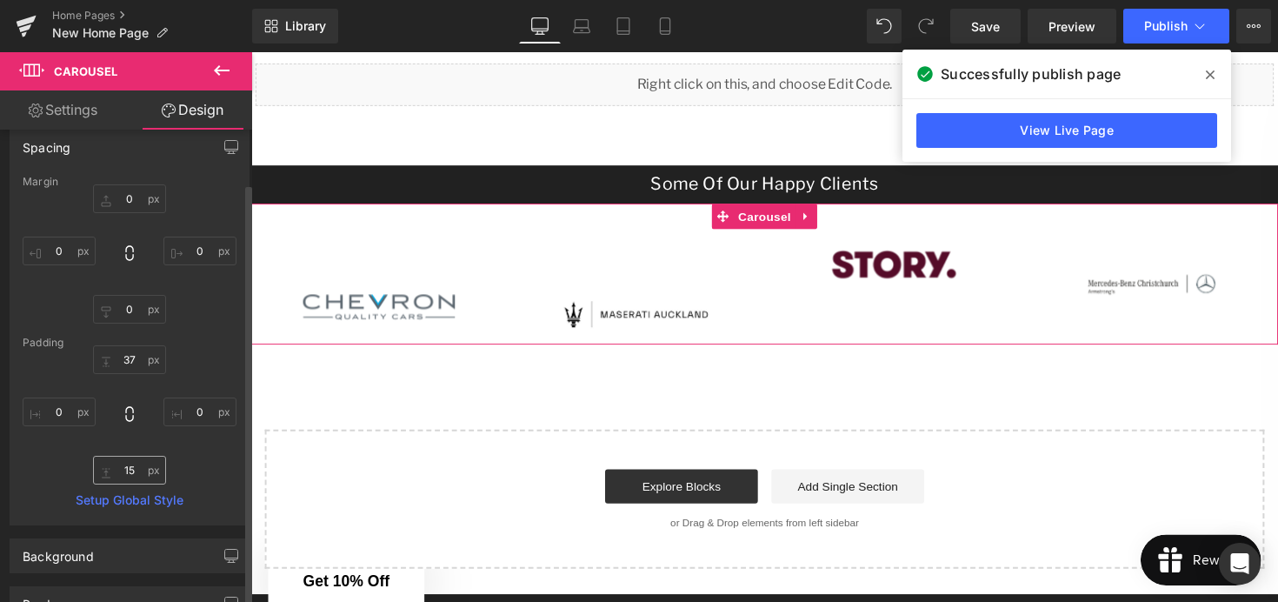
scroll to position [64, 0]
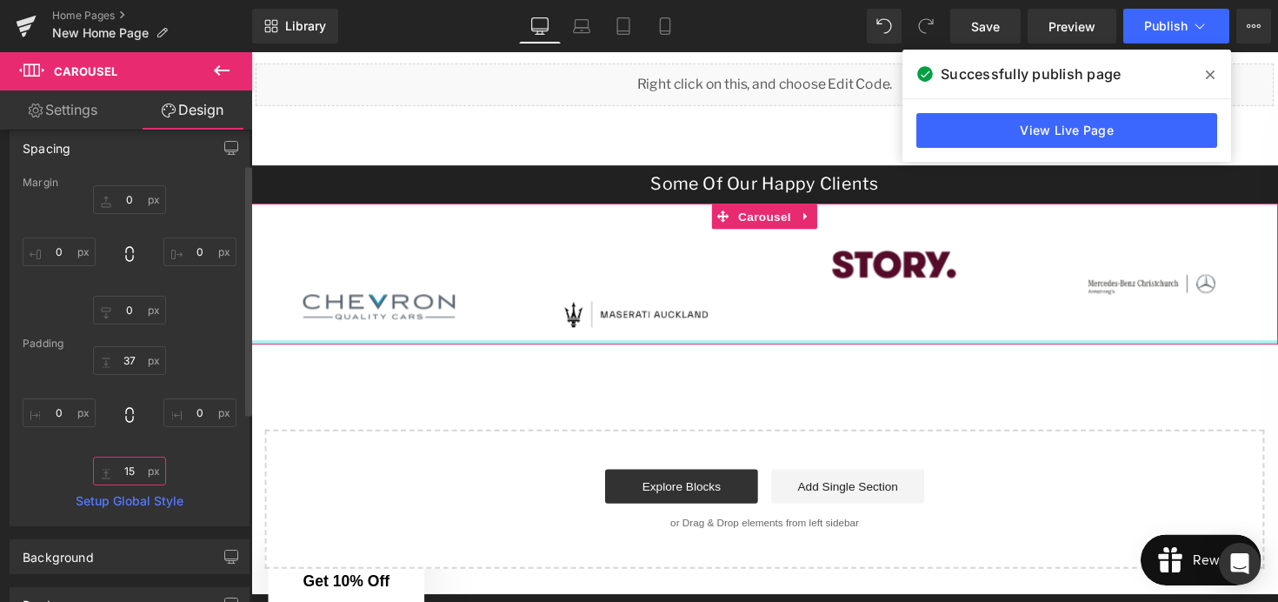
click at [131, 475] on input "15" at bounding box center [129, 470] width 73 height 29
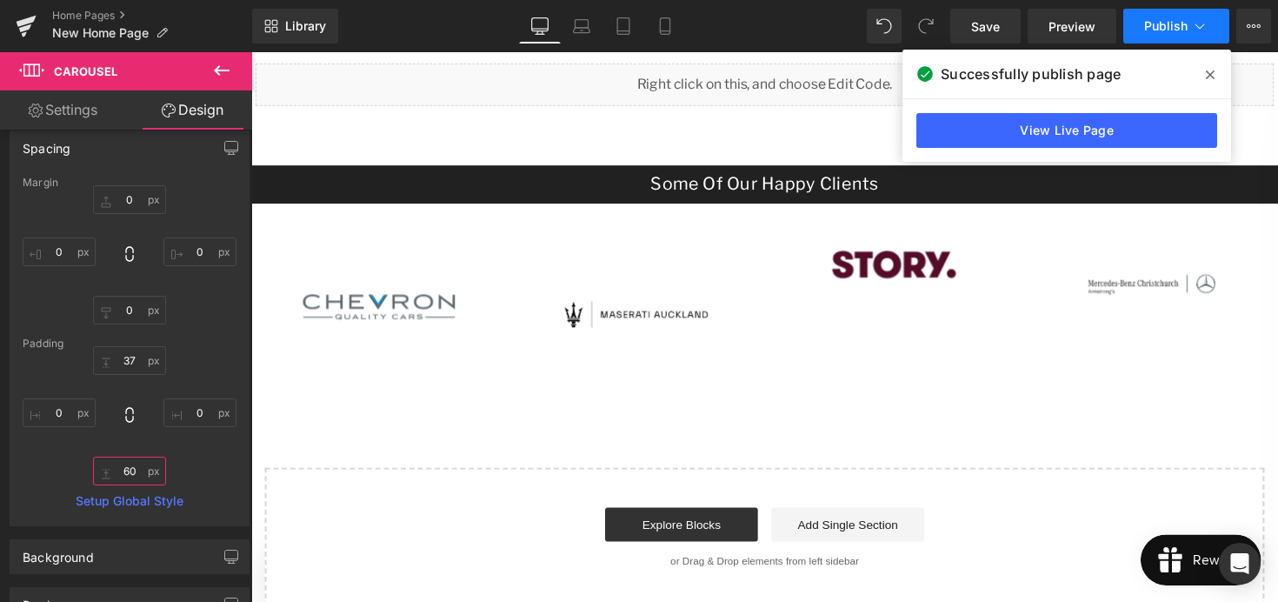
type input "60"
click at [1177, 14] on button "Publish" at bounding box center [1176, 26] width 106 height 35
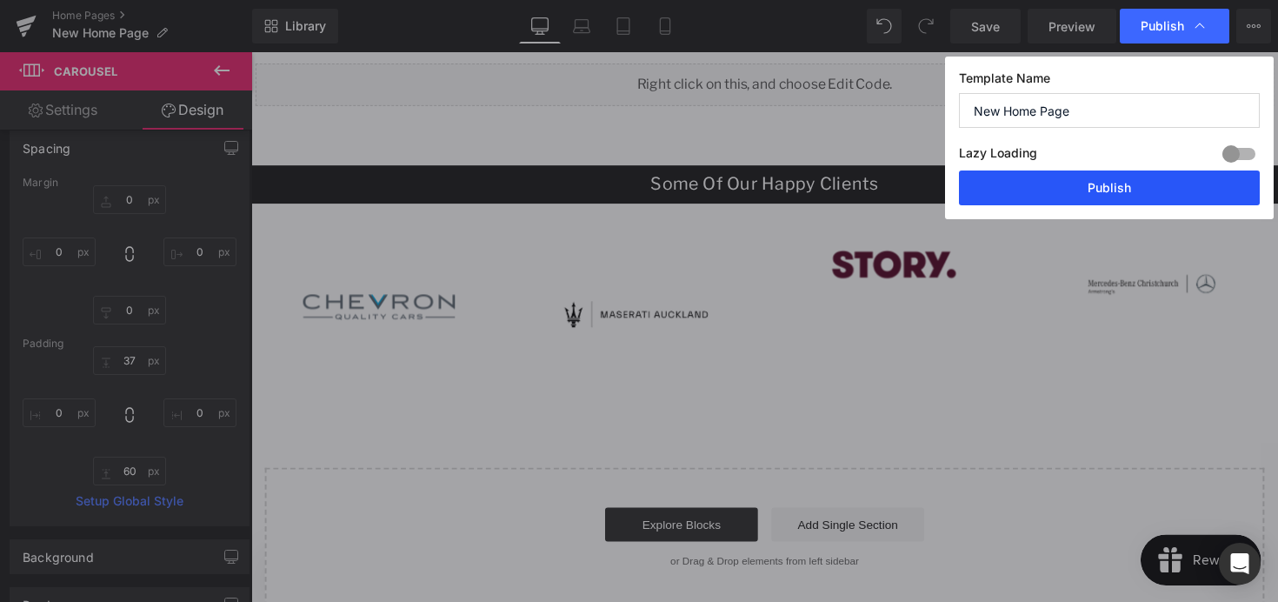
click at [1069, 184] on button "Publish" at bounding box center [1109, 187] width 301 height 35
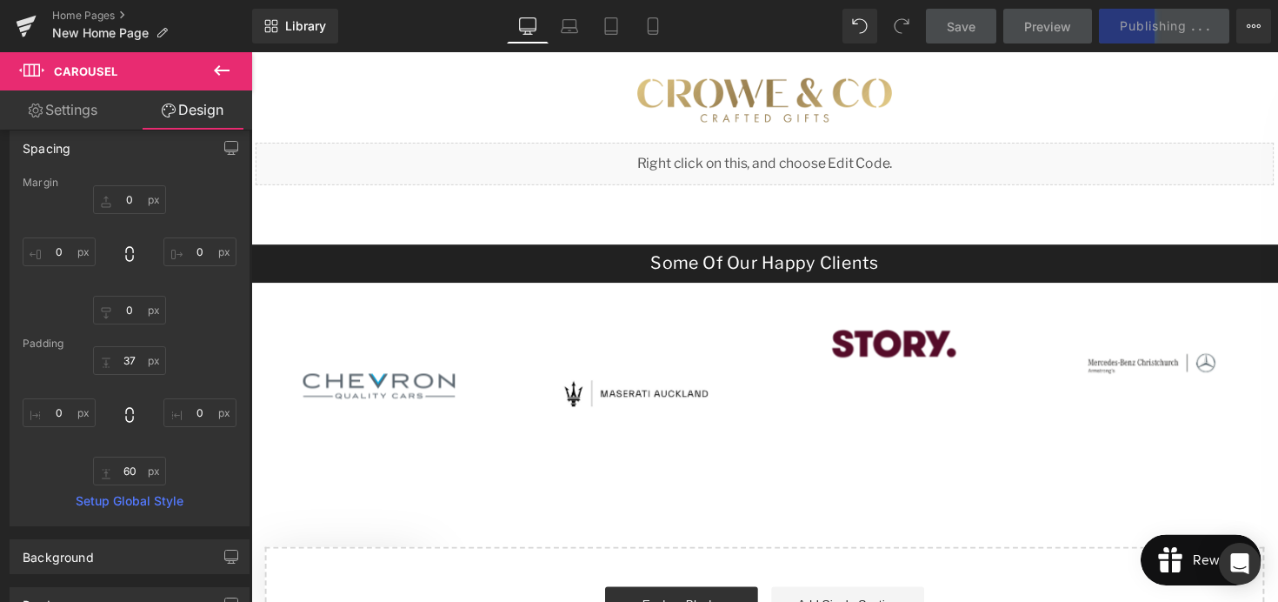
scroll to position [3313, 0]
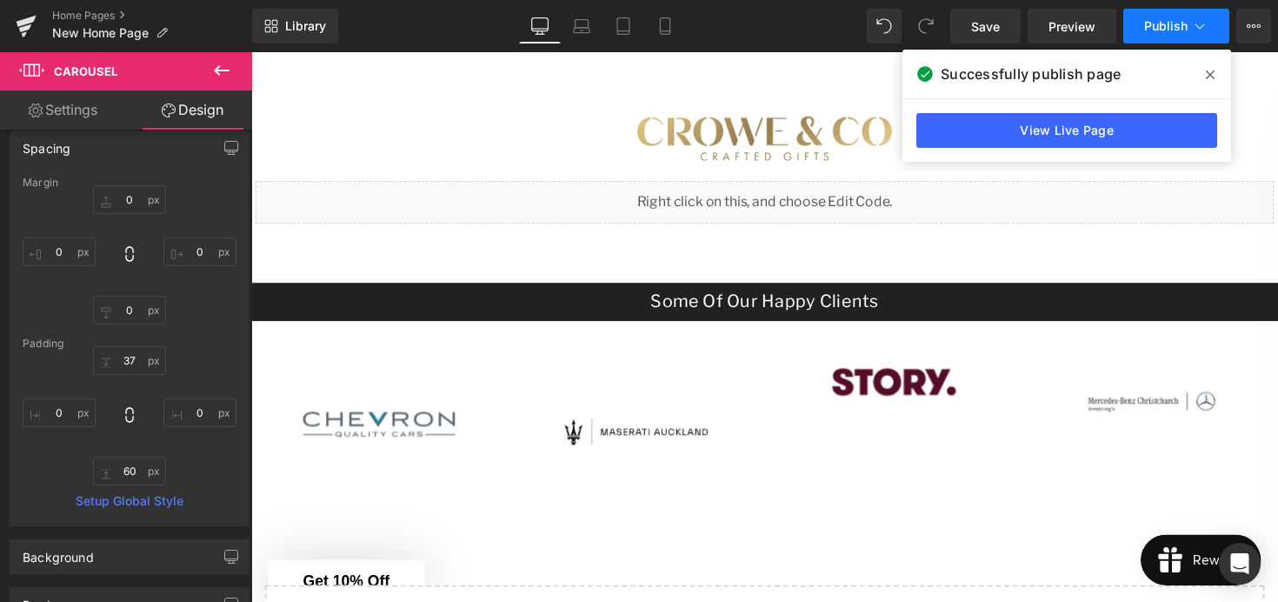
click at [1185, 15] on button "Publish" at bounding box center [1176, 26] width 106 height 35
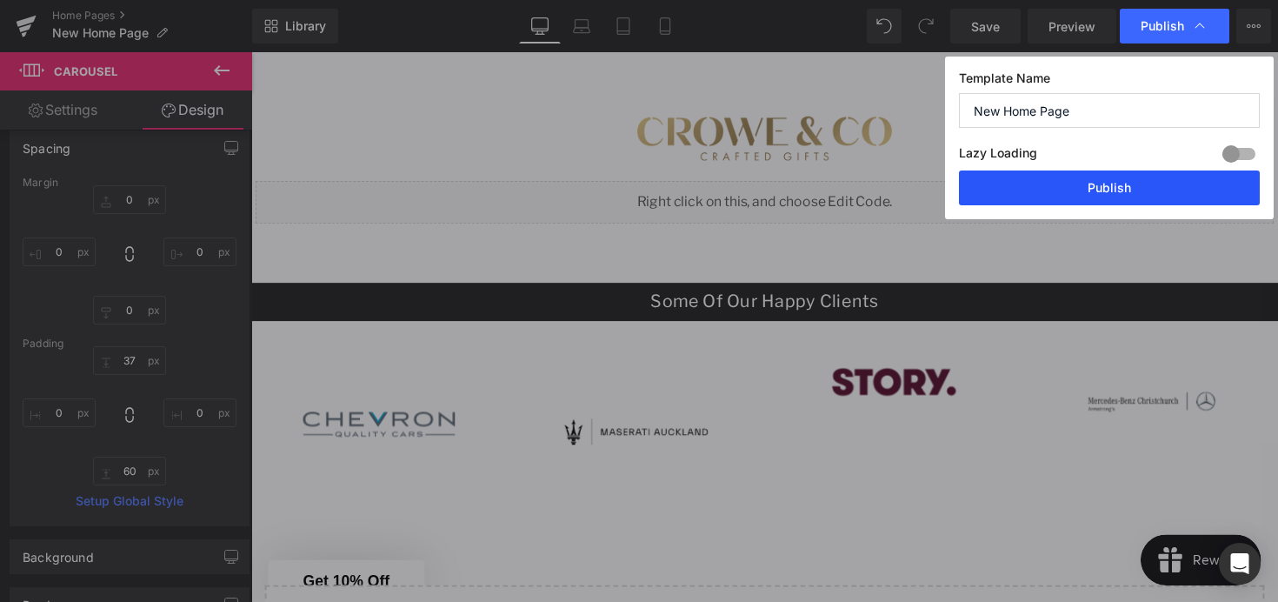
click at [1086, 199] on button "Publish" at bounding box center [1109, 187] width 301 height 35
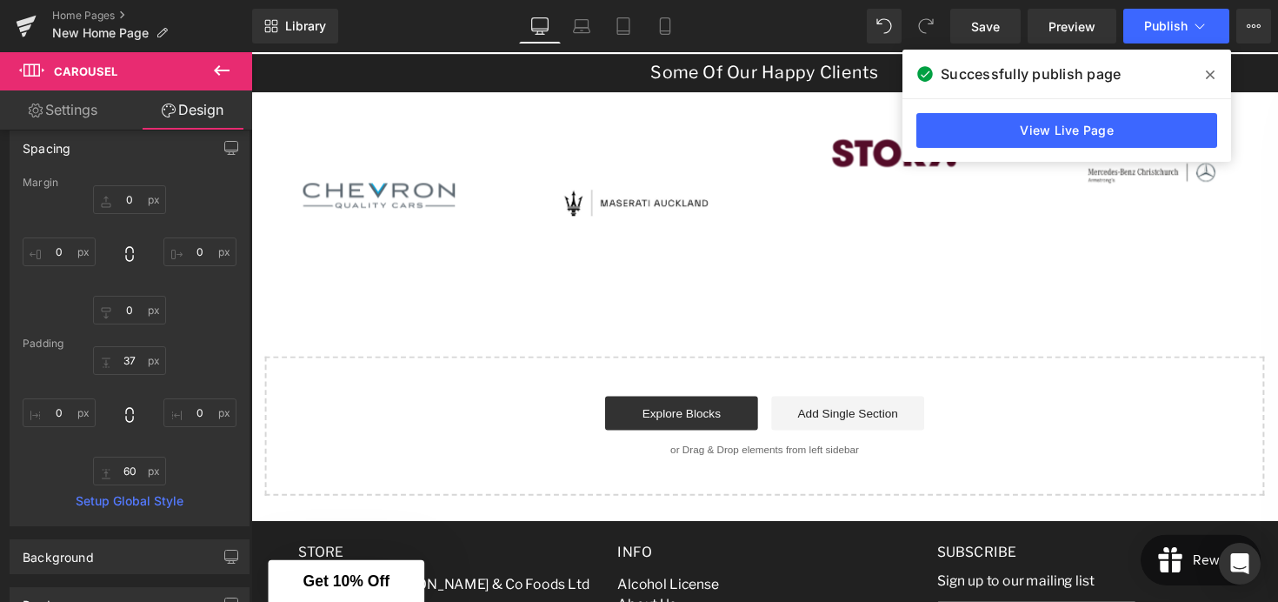
scroll to position [3547, 0]
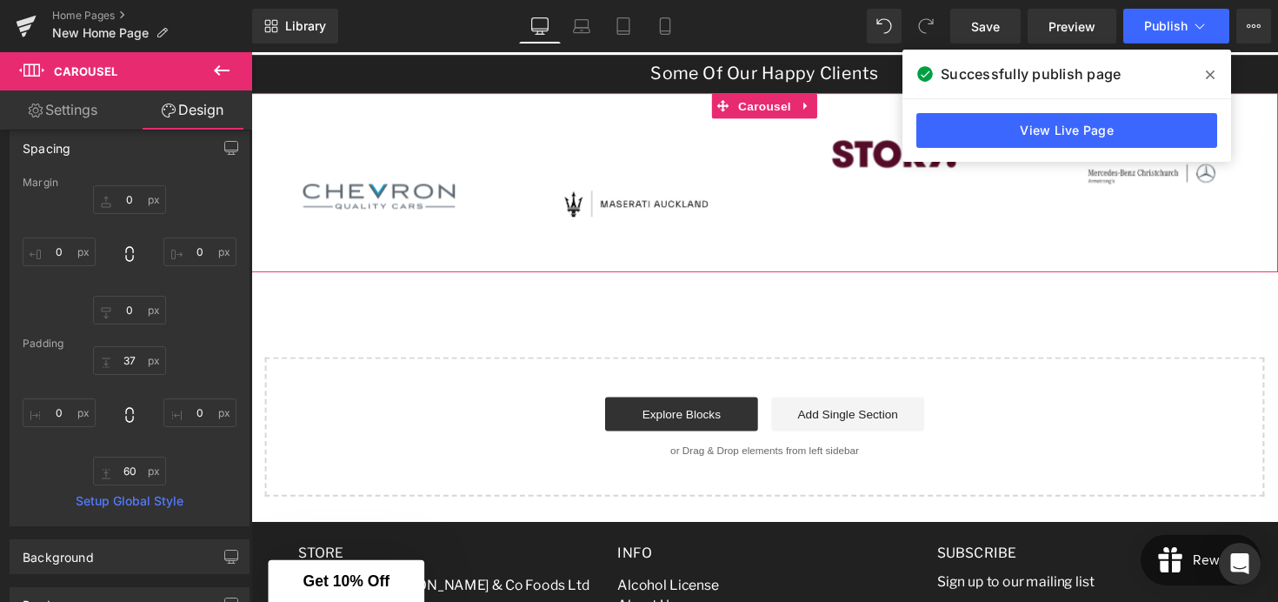
click at [77, 113] on link "Settings" at bounding box center [63, 109] width 126 height 39
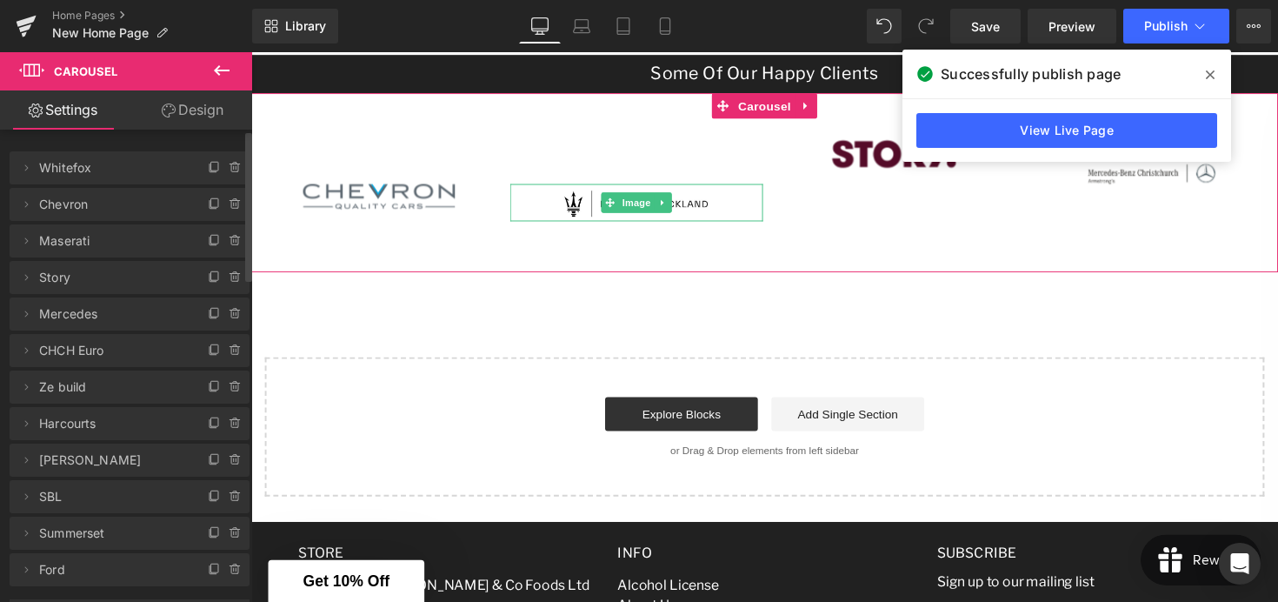
click at [127, 238] on span "Maserati" at bounding box center [112, 240] width 146 height 33
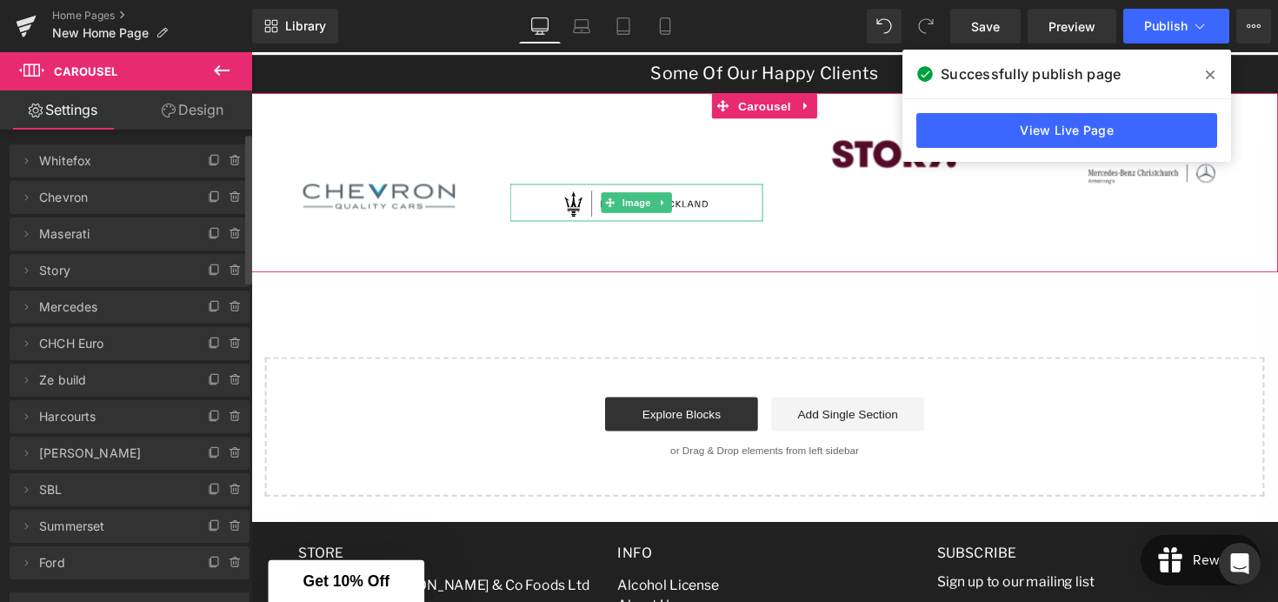
scroll to position [10, 0]
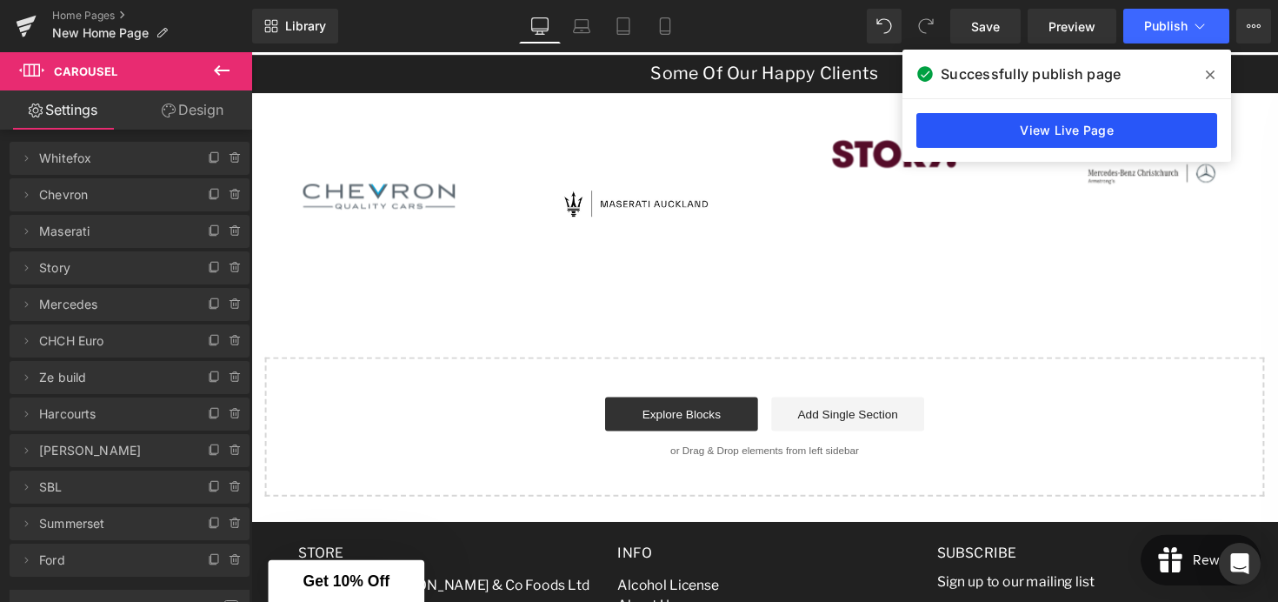
click at [996, 130] on link "View Live Page" at bounding box center [1066, 130] width 301 height 35
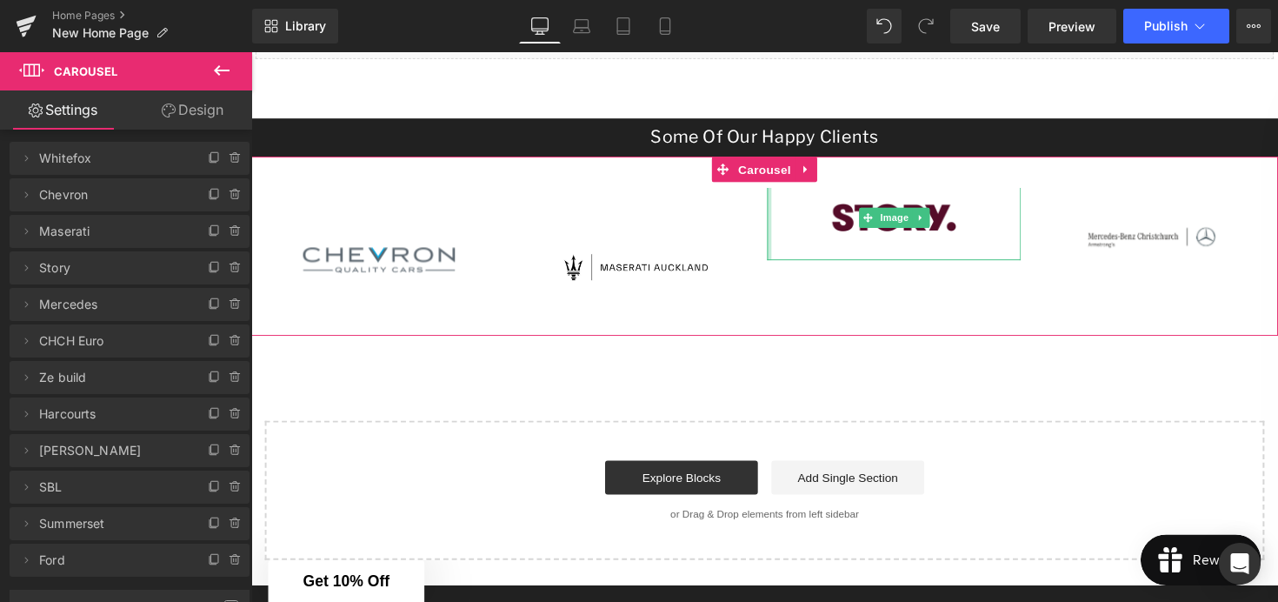
scroll to position [3345, 0]
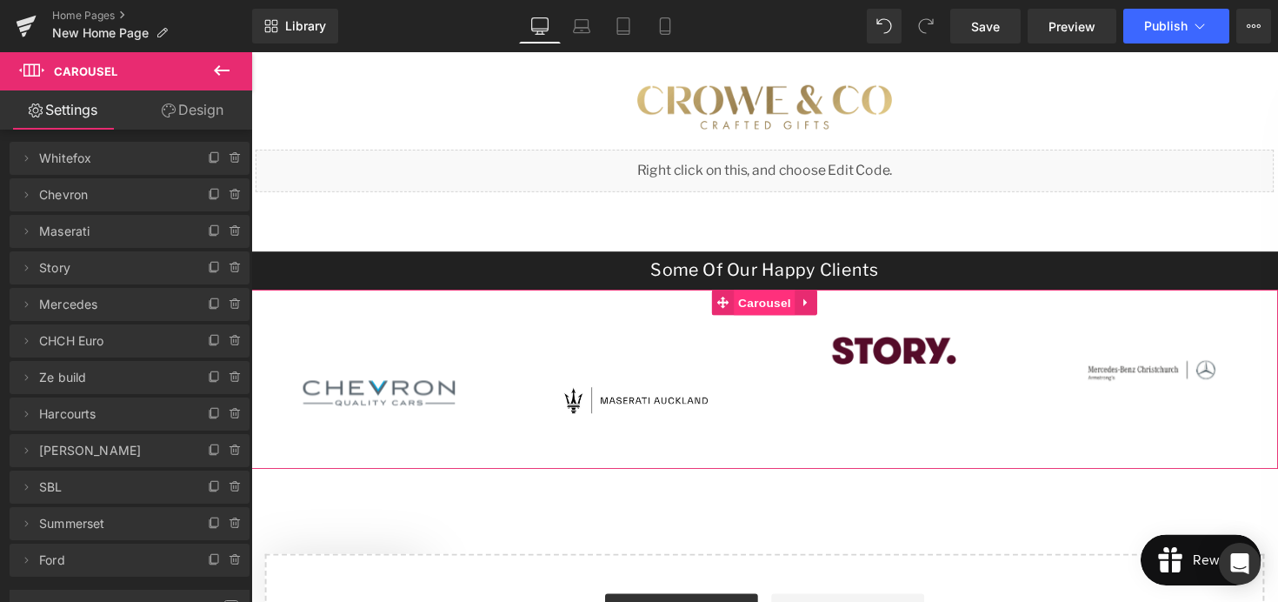
click at [771, 307] on span "Carousel" at bounding box center [777, 309] width 63 height 26
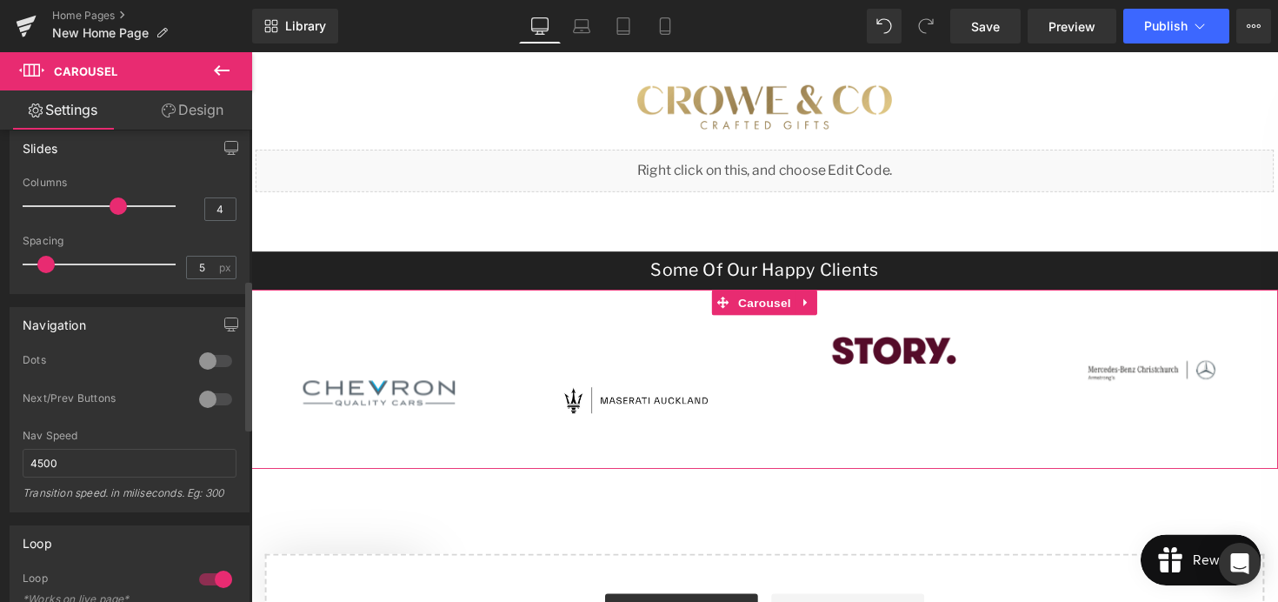
scroll to position [463, 0]
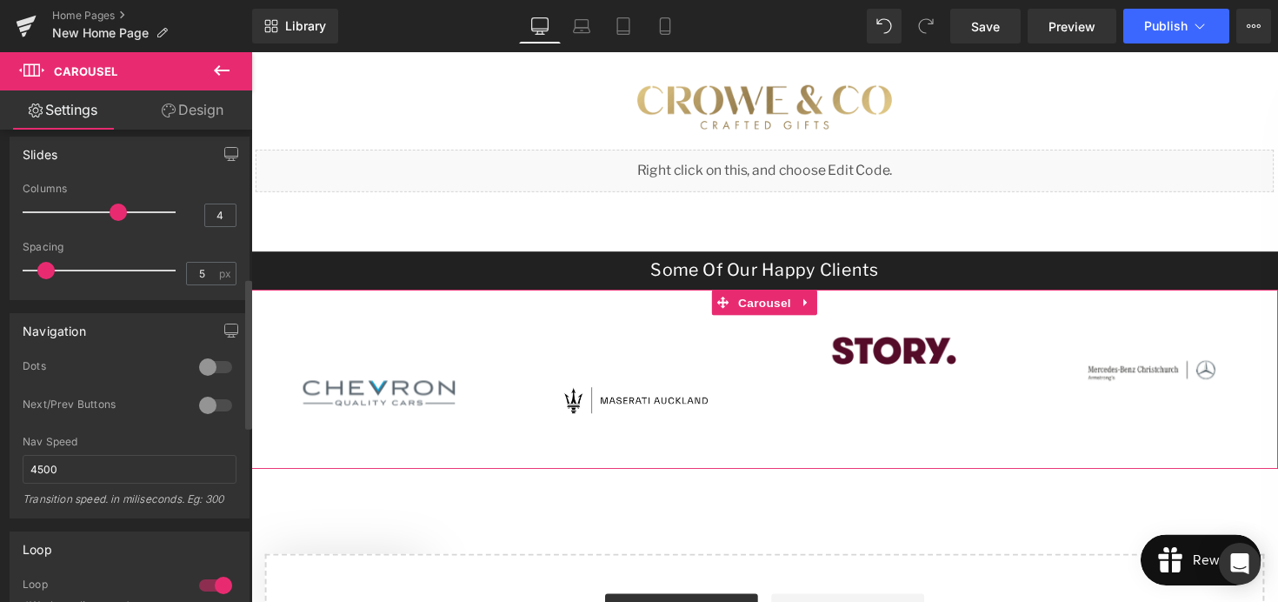
click at [122, 212] on span at bounding box center [118, 211] width 17 height 17
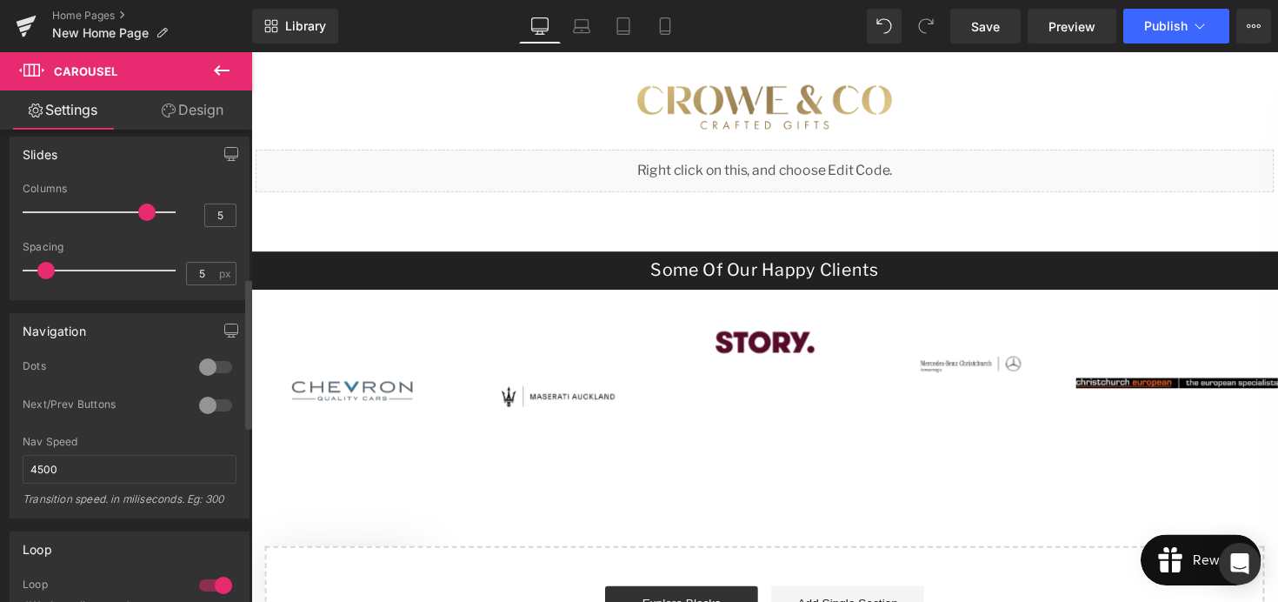
drag, startPoint x: 110, startPoint y: 211, endPoint x: 127, endPoint y: 211, distance: 17.4
click at [127, 211] on div at bounding box center [103, 212] width 144 height 35
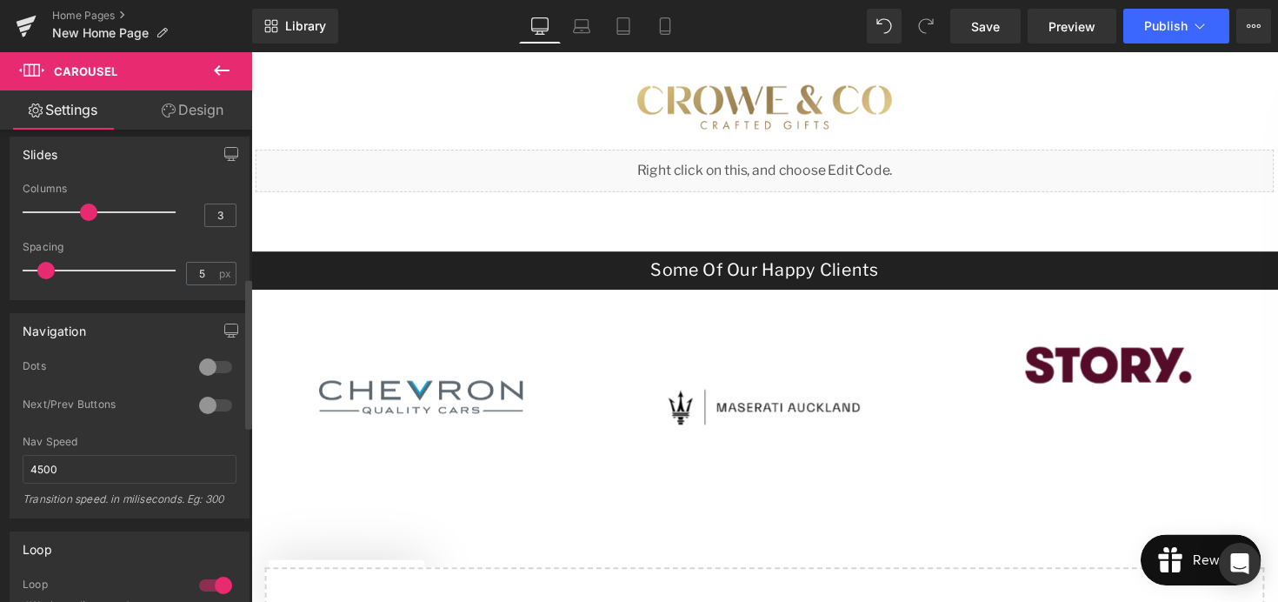
type input "4"
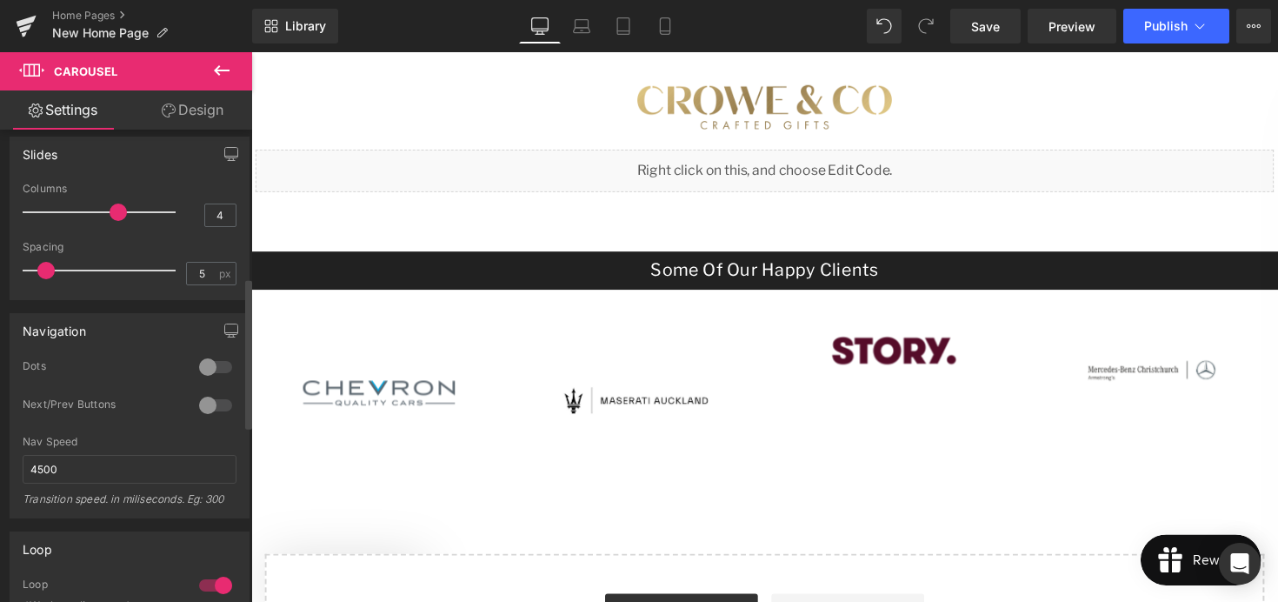
drag, startPoint x: 137, startPoint y: 212, endPoint x: 99, endPoint y: 211, distance: 37.4
click at [99, 211] on div at bounding box center [103, 212] width 144 height 35
click at [988, 17] on span "Save" at bounding box center [985, 26] width 29 height 18
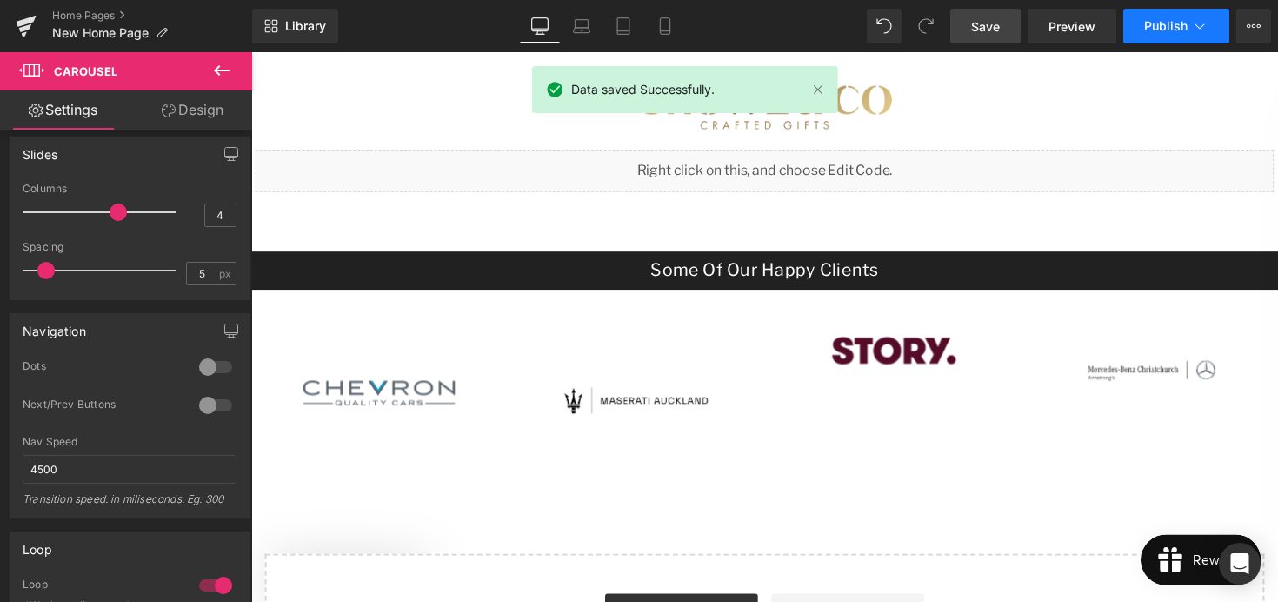
click at [1154, 30] on span "Publish" at bounding box center [1165, 26] width 43 height 14
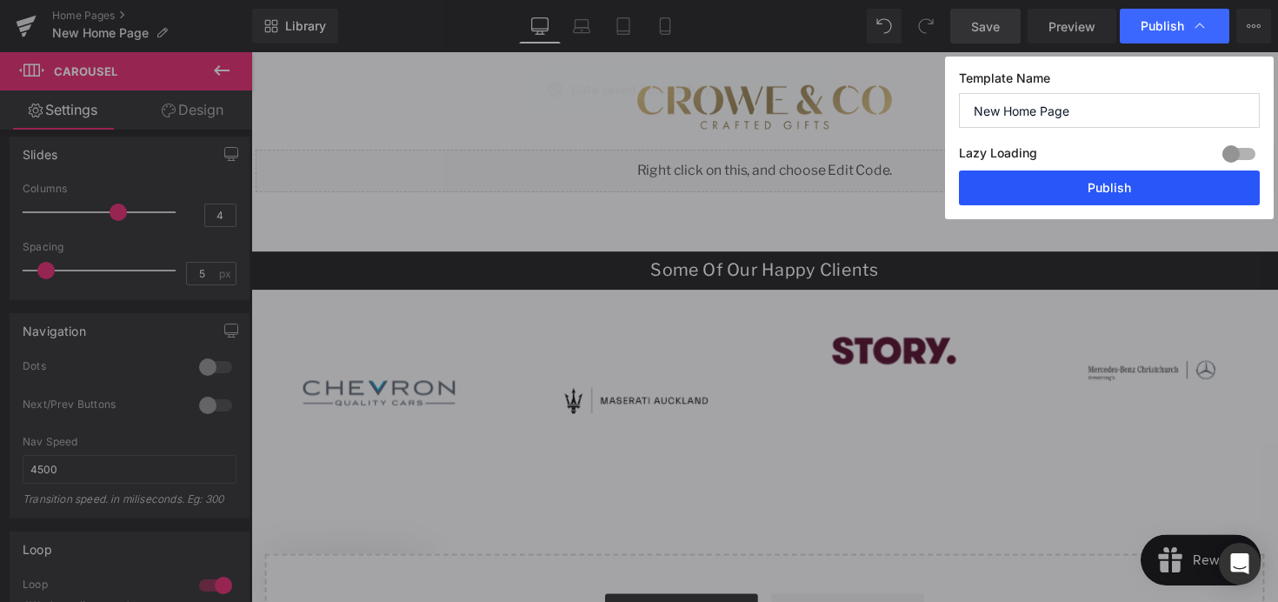
click at [1069, 198] on button "Publish" at bounding box center [1109, 187] width 301 height 35
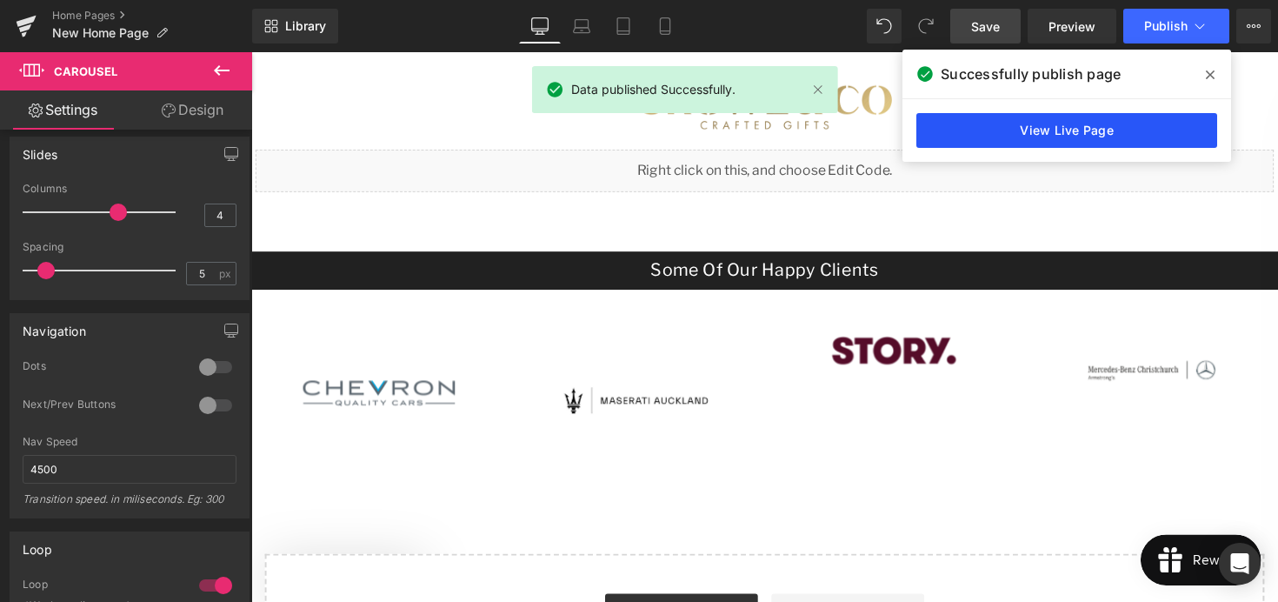
click at [985, 130] on link "View Live Page" at bounding box center [1066, 130] width 301 height 35
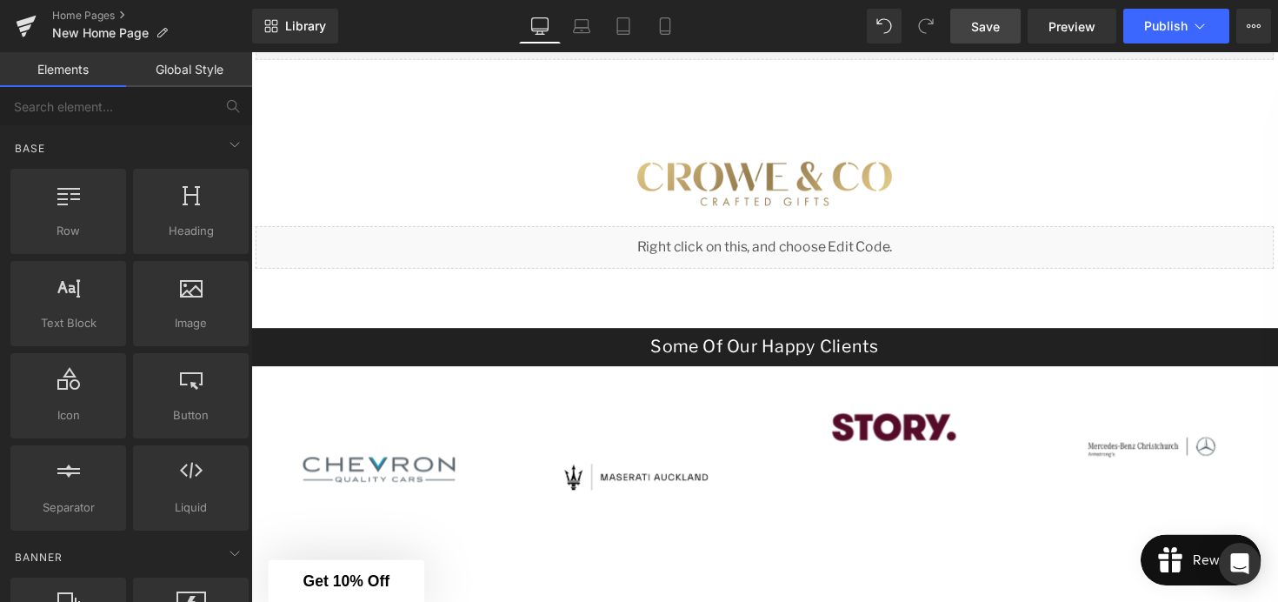
scroll to position [3252, 0]
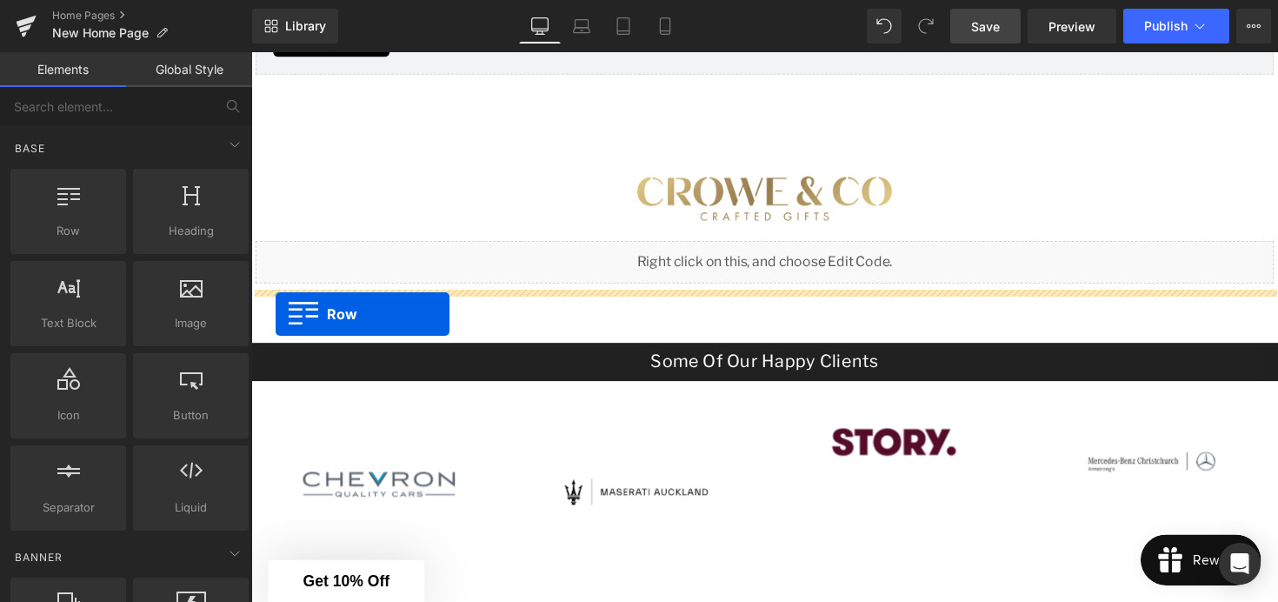
drag, startPoint x: 329, startPoint y: 261, endPoint x: 277, endPoint y: 320, distance: 78.9
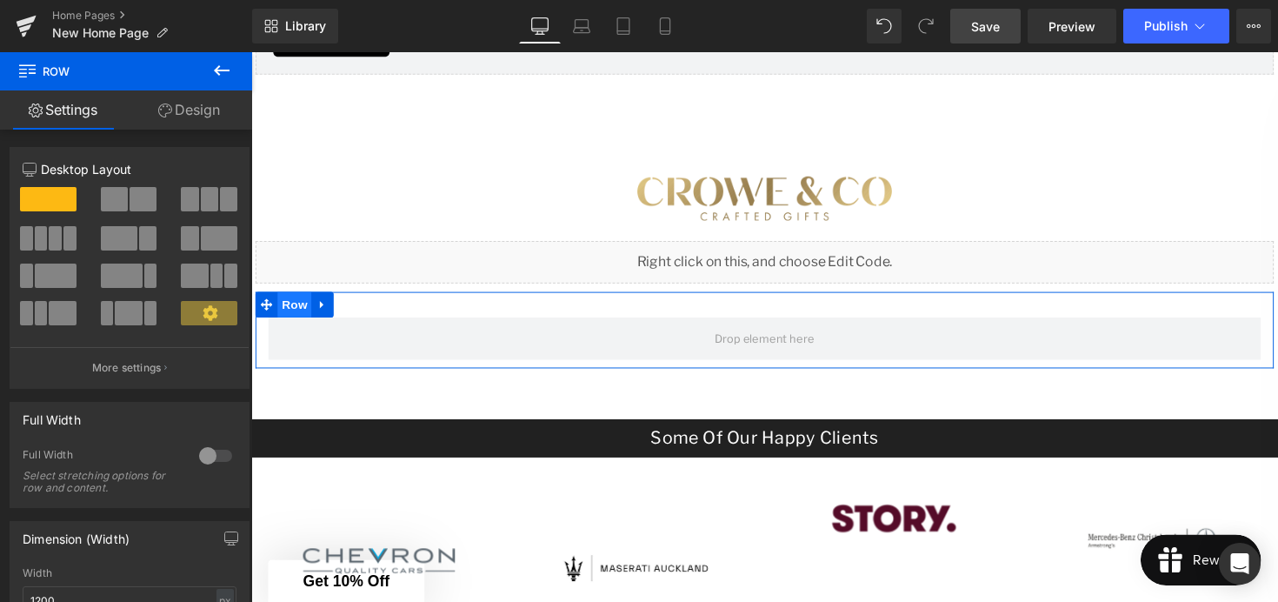
click at [297, 314] on span "Row" at bounding box center [295, 310] width 35 height 26
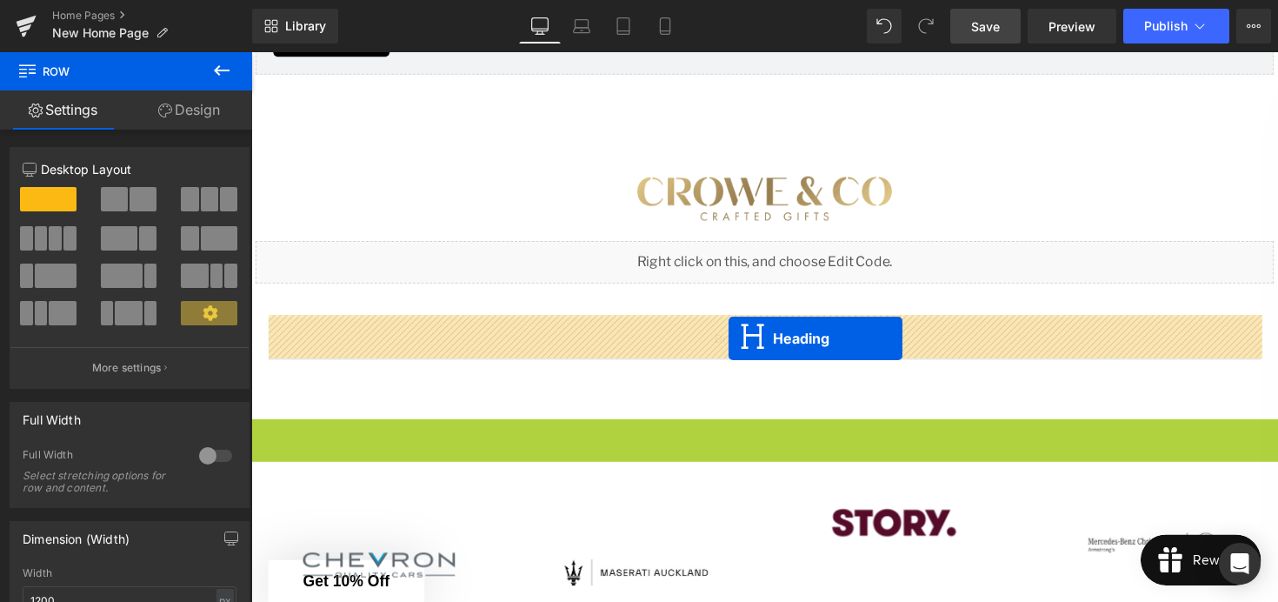
drag, startPoint x: 735, startPoint y: 443, endPoint x: 740, endPoint y: 345, distance: 98.4
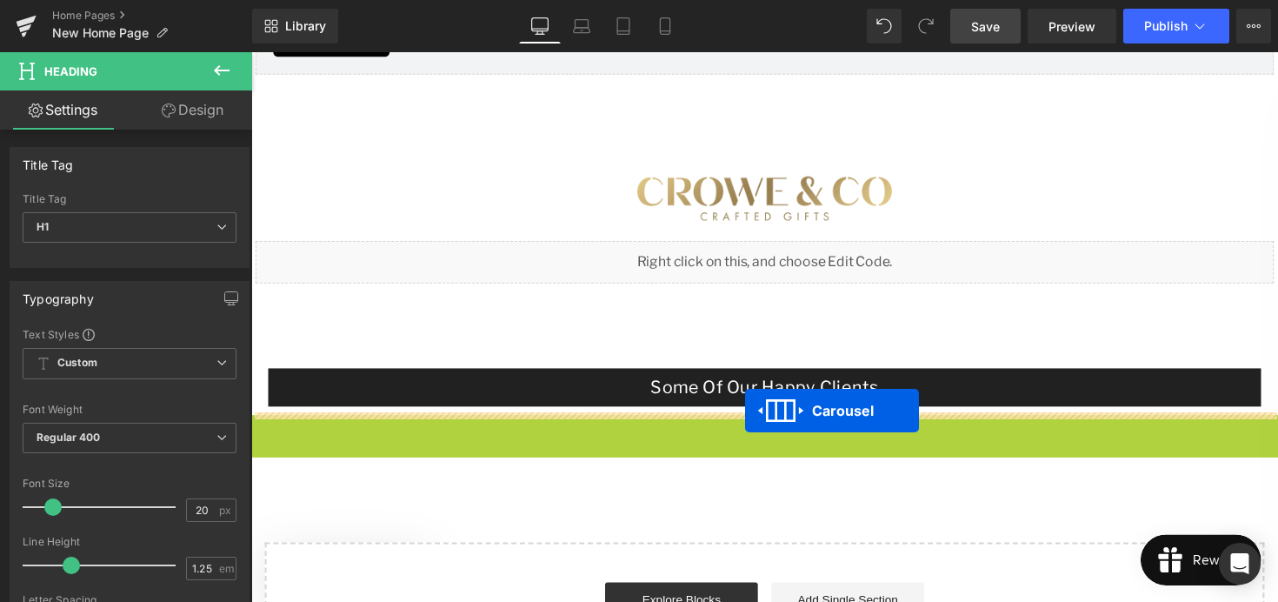
drag, startPoint x: 757, startPoint y: 437, endPoint x: 757, endPoint y: 419, distance: 18.3
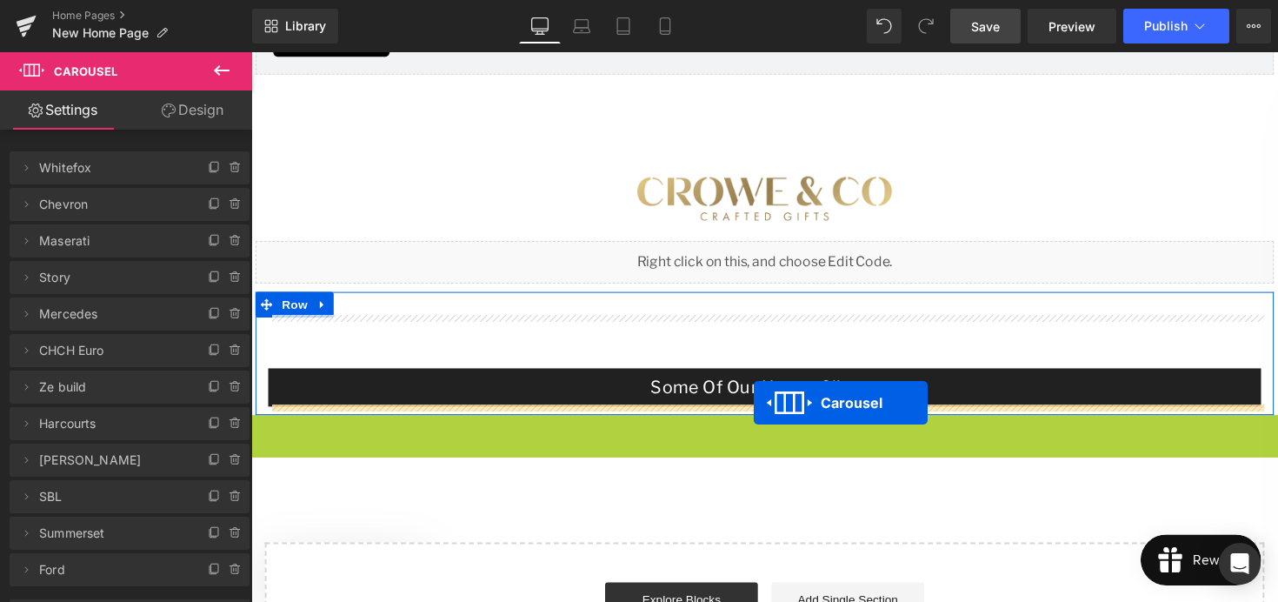
drag, startPoint x: 767, startPoint y: 435, endPoint x: 766, endPoint y: 412, distance: 22.6
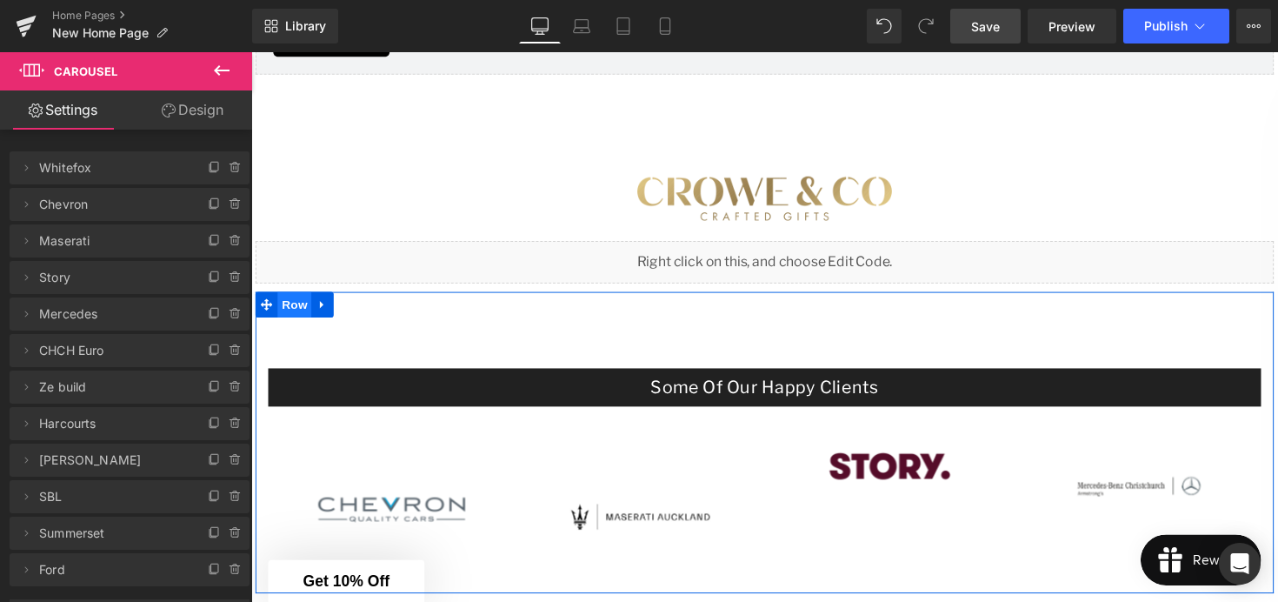
click at [297, 310] on span "Row" at bounding box center [295, 310] width 35 height 26
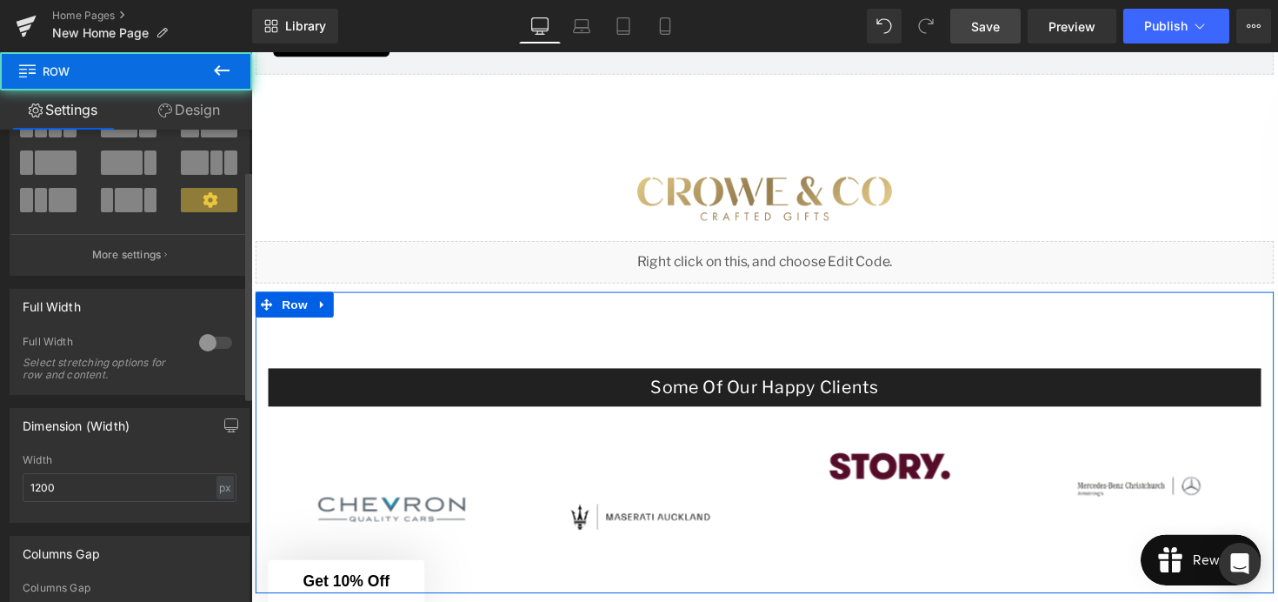
scroll to position [135, 0]
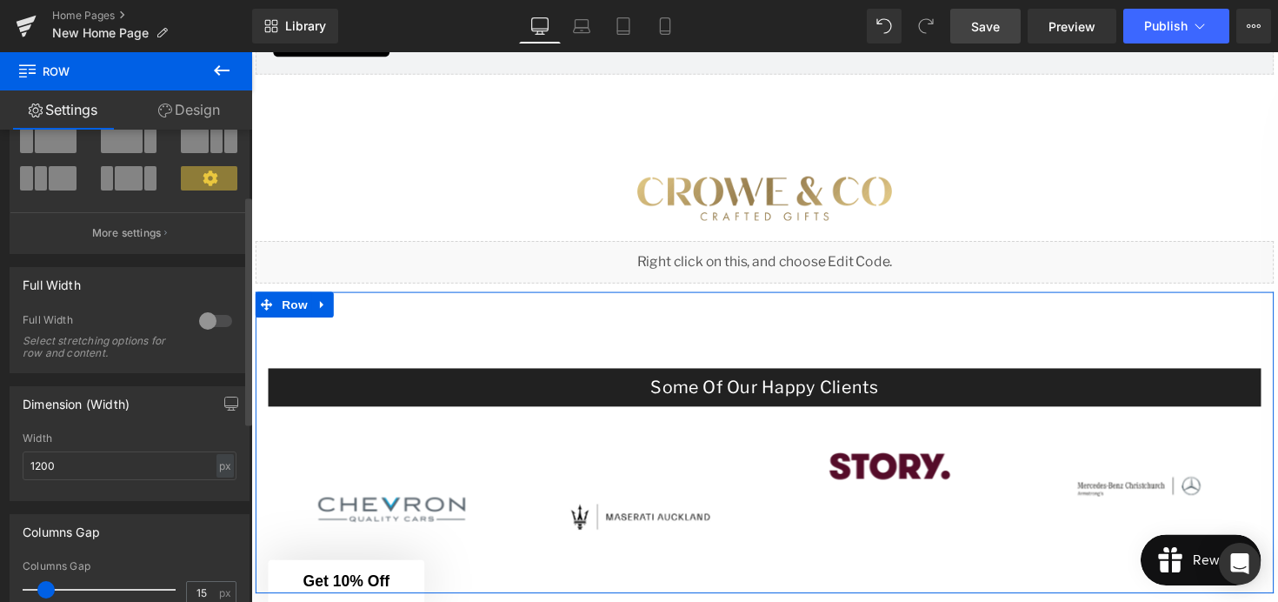
click at [216, 324] on div at bounding box center [216, 321] width 42 height 28
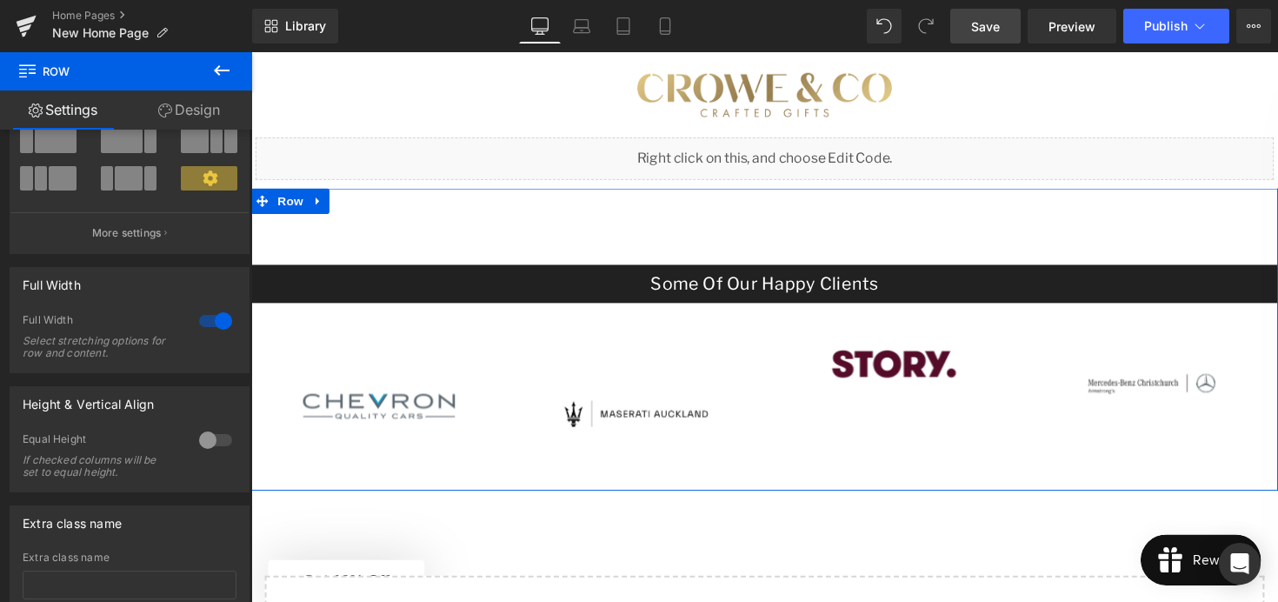
scroll to position [3359, 0]
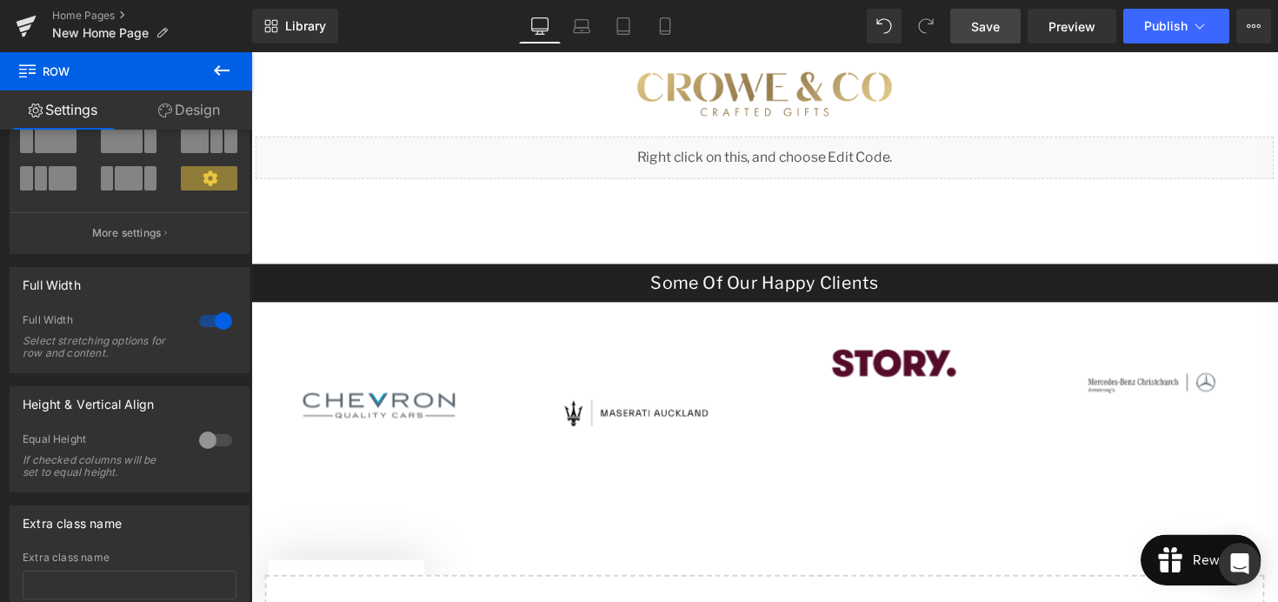
click at [985, 32] on span "Save" at bounding box center [985, 26] width 29 height 18
click at [1081, 36] on link "Preview" at bounding box center [1072, 26] width 89 height 35
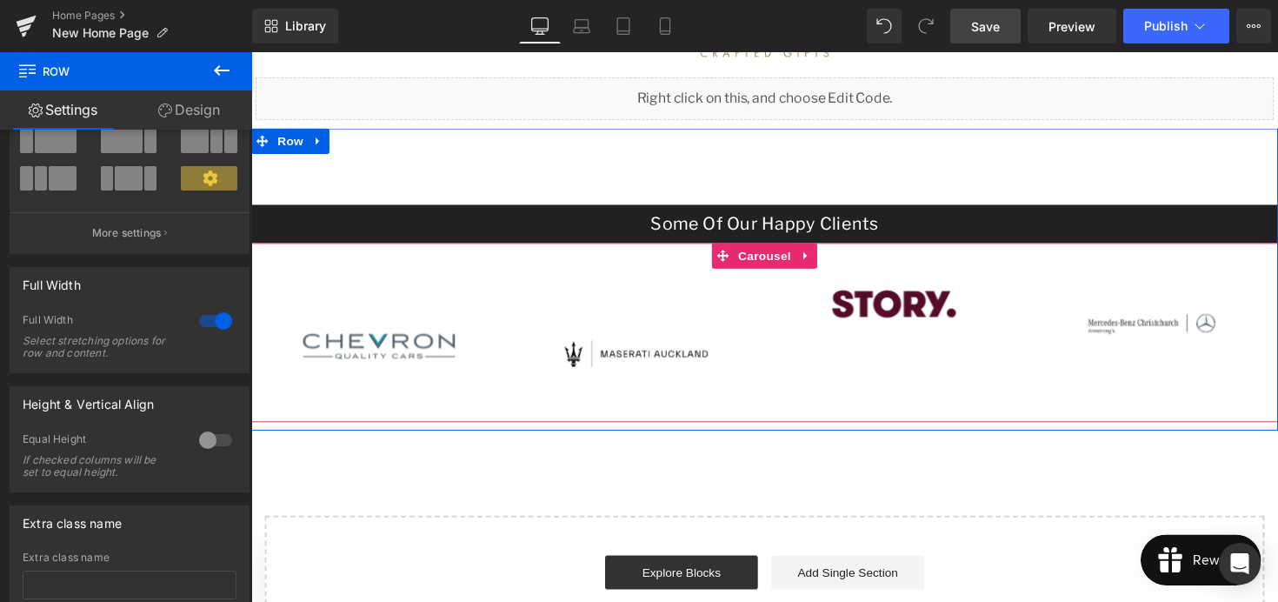
scroll to position [3423, 0]
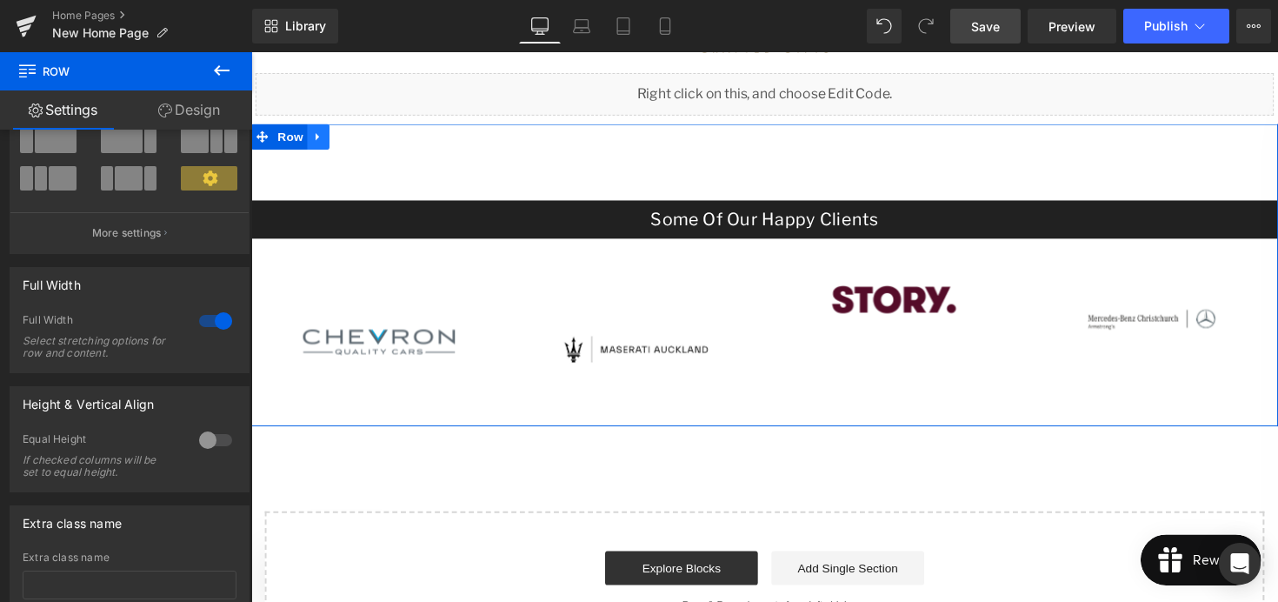
click at [316, 139] on icon at bounding box center [320, 139] width 12 height 13
click at [365, 139] on icon at bounding box center [365, 139] width 12 height 12
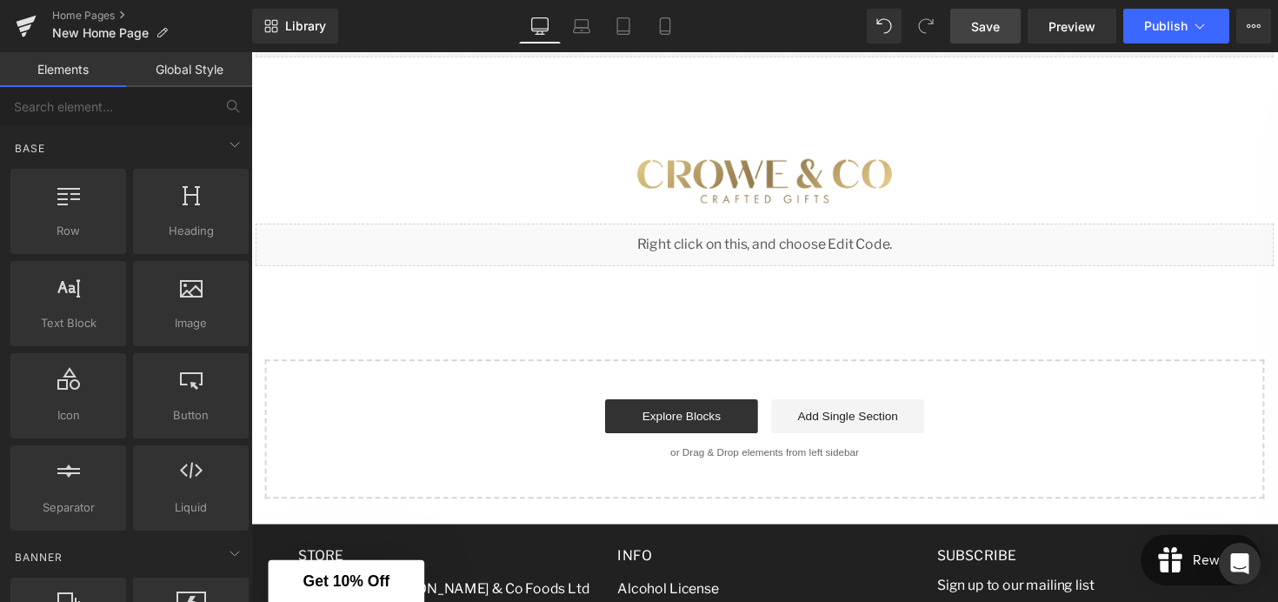
scroll to position [3222, 0]
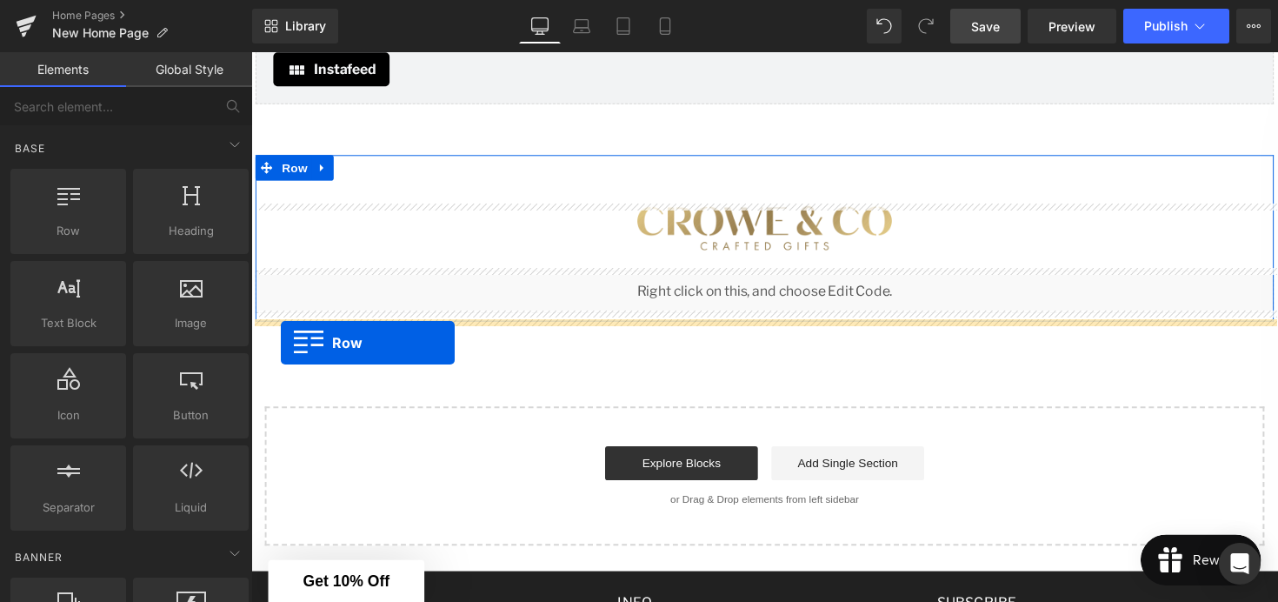
drag, startPoint x: 319, startPoint y: 257, endPoint x: 282, endPoint y: 350, distance: 100.3
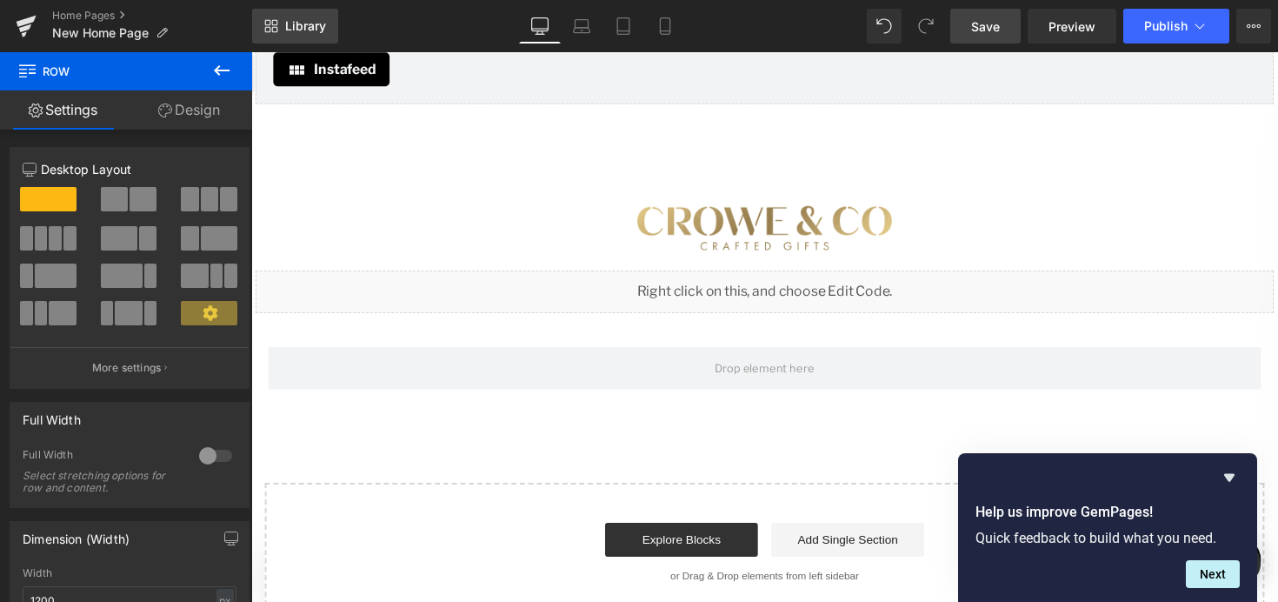
click at [321, 37] on link "Library" at bounding box center [295, 26] width 86 height 35
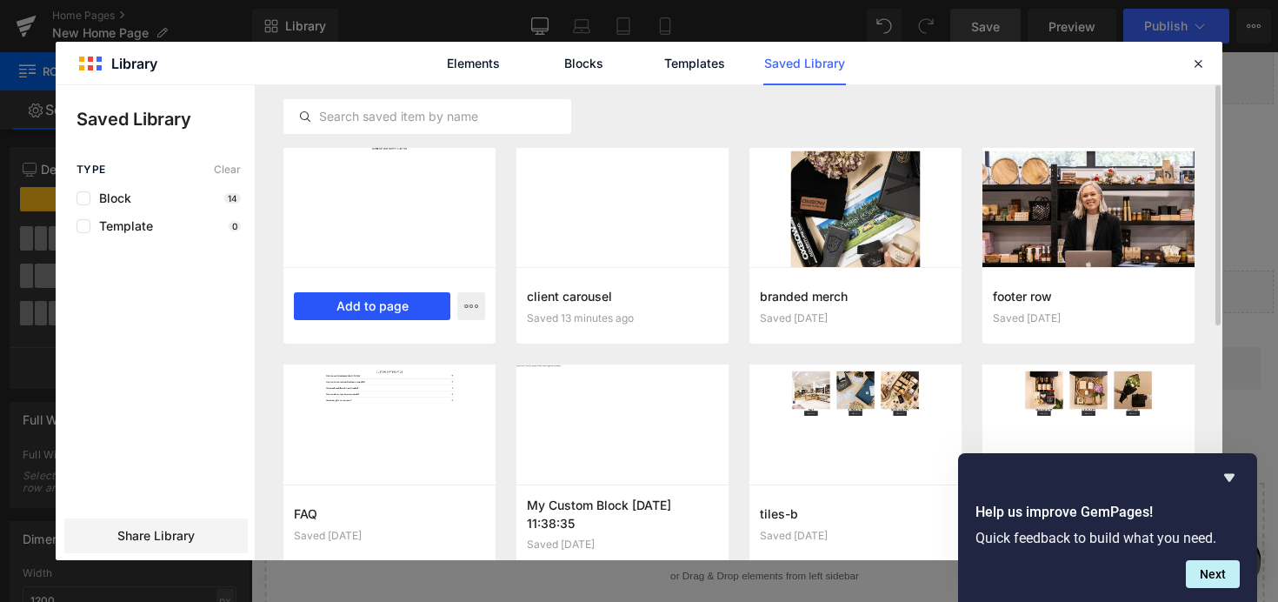
click at [391, 303] on button "Add to page" at bounding box center [372, 306] width 157 height 28
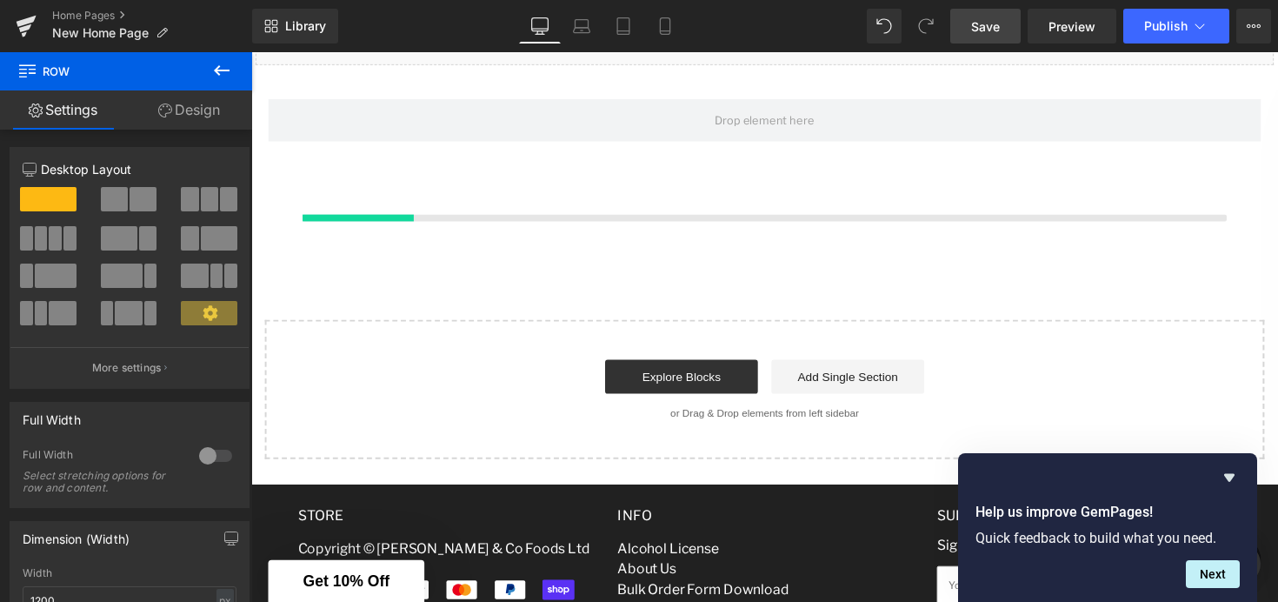
scroll to position [3488, 0]
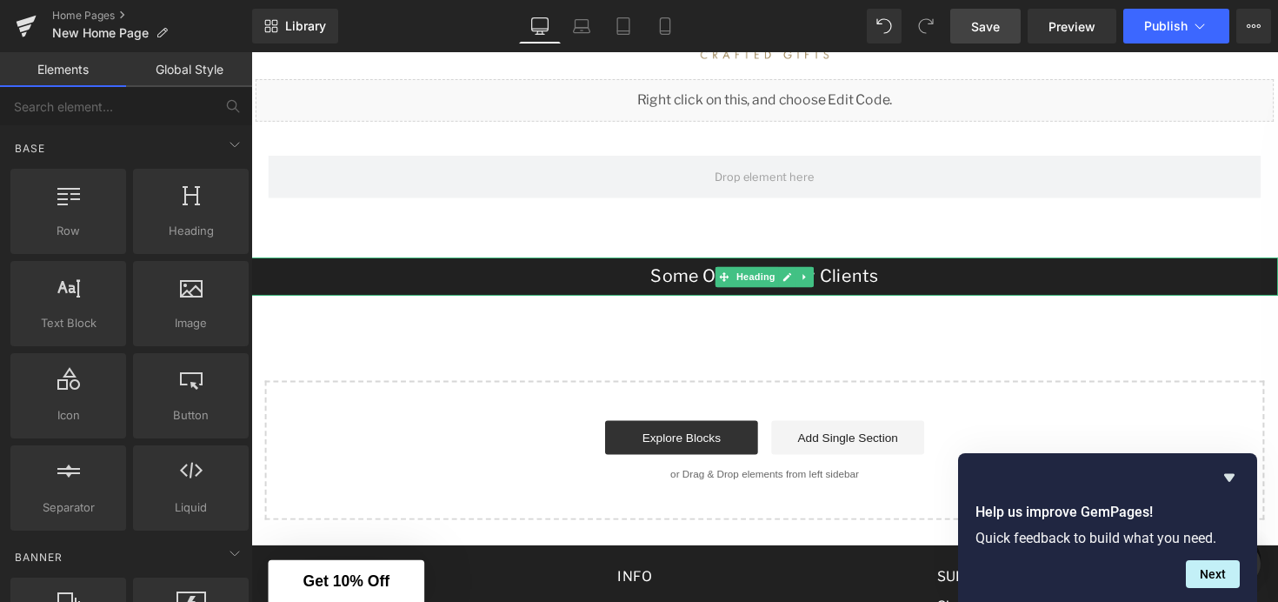
scroll to position [3400, 0]
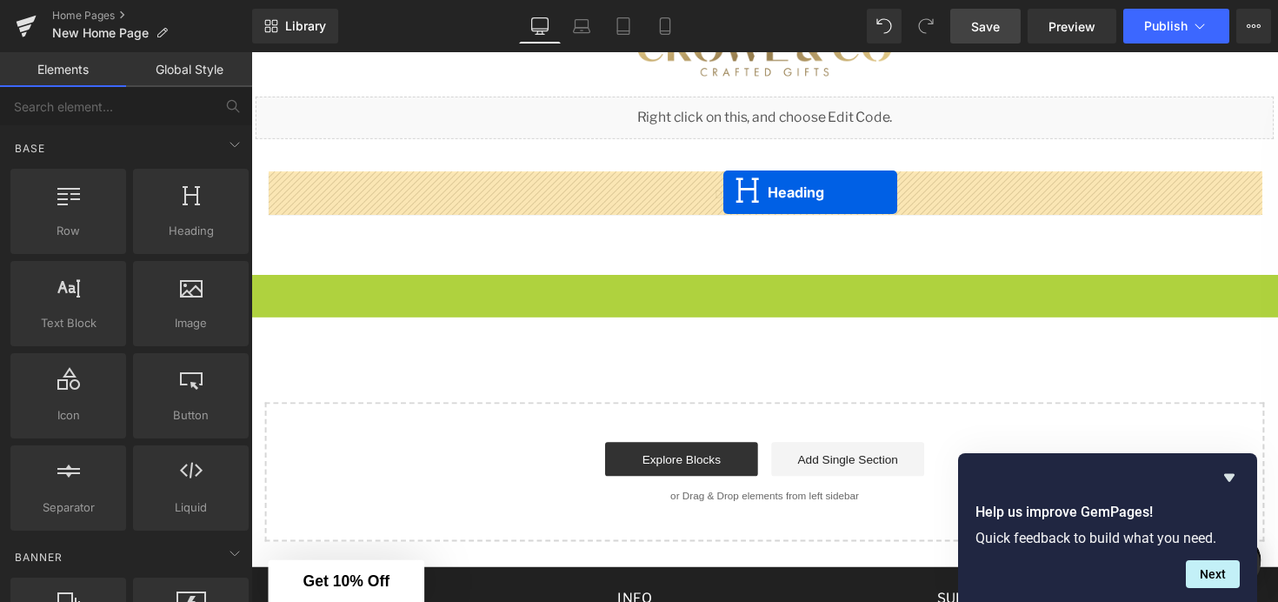
drag, startPoint x: 736, startPoint y: 302, endPoint x: 735, endPoint y: 196, distance: 106.1
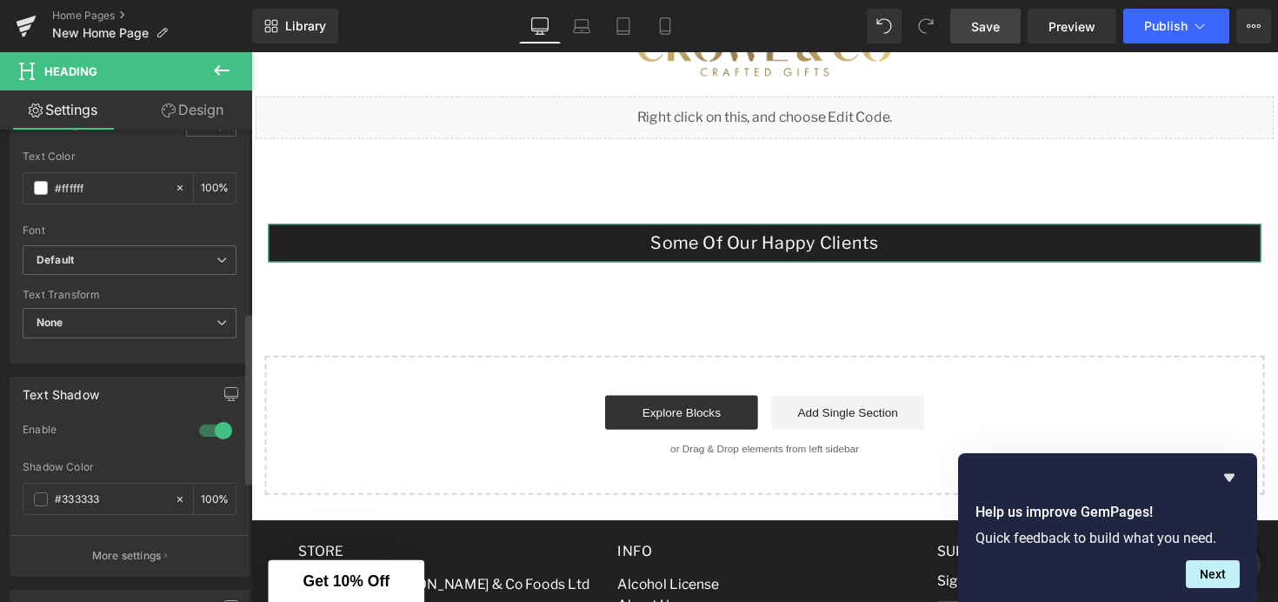
scroll to position [503, 0]
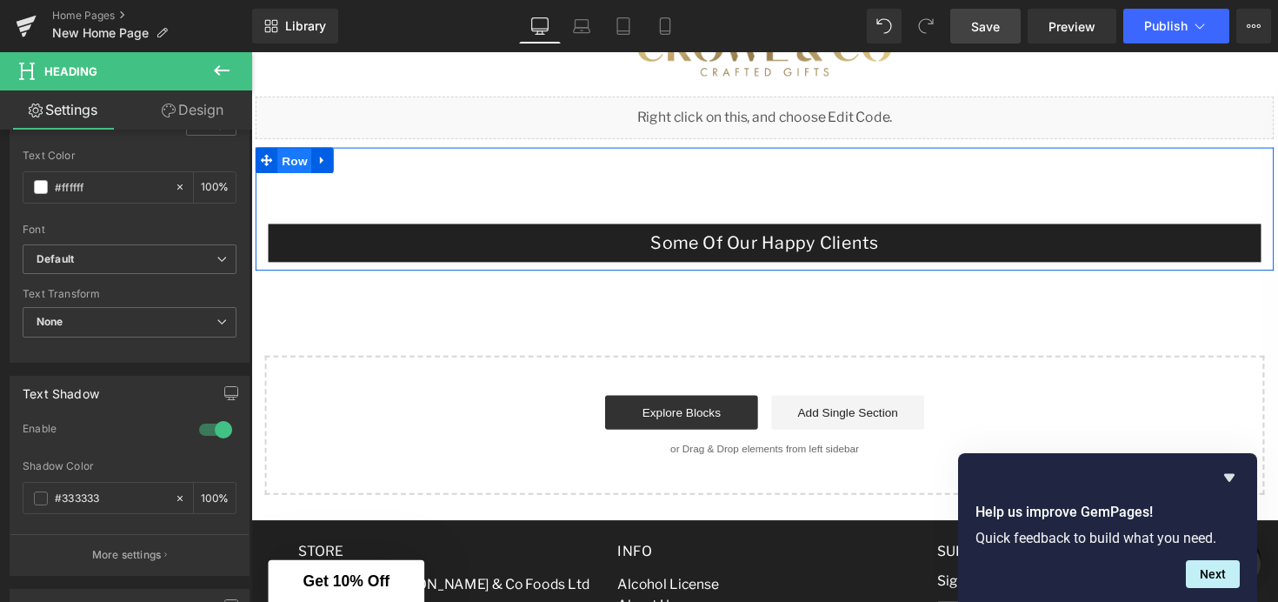
click at [303, 167] on span "Row" at bounding box center [295, 163] width 35 height 26
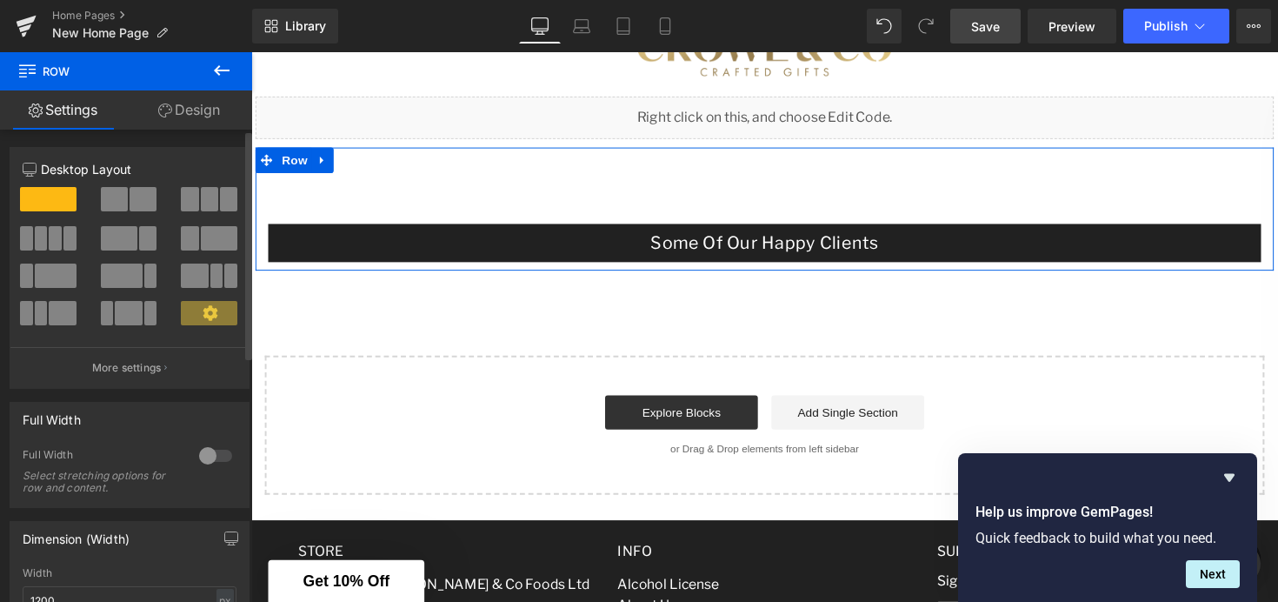
click at [221, 455] on div at bounding box center [216, 456] width 42 height 28
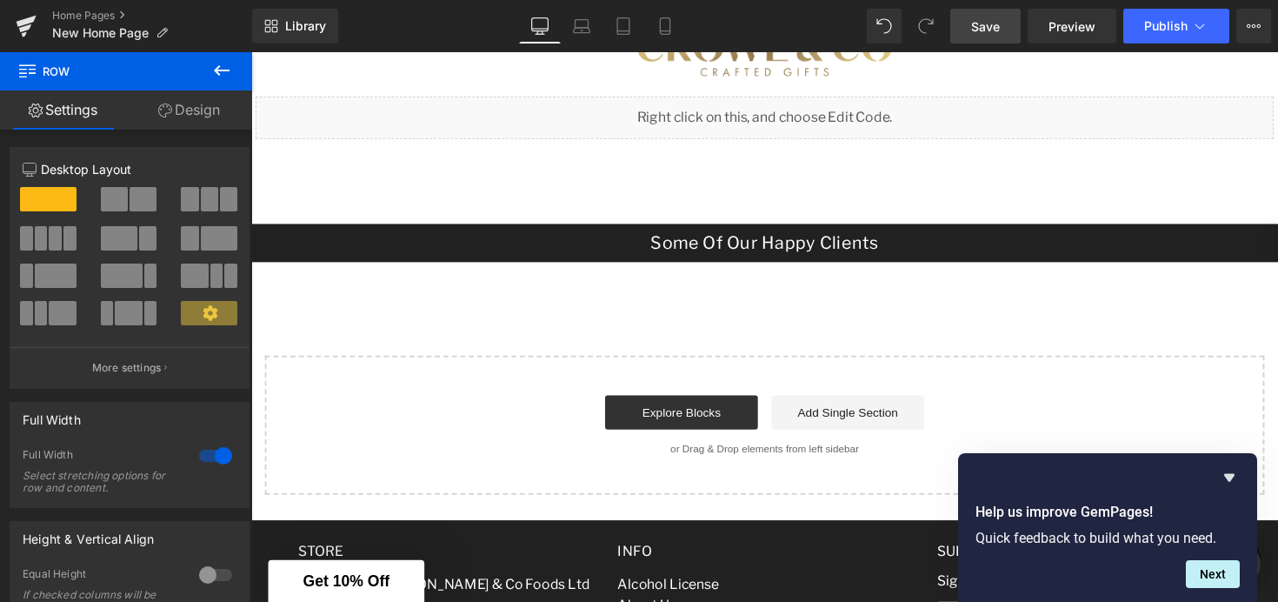
click at [648, 260] on div "Some Of Our Happy Clients" at bounding box center [777, 247] width 1052 height 39
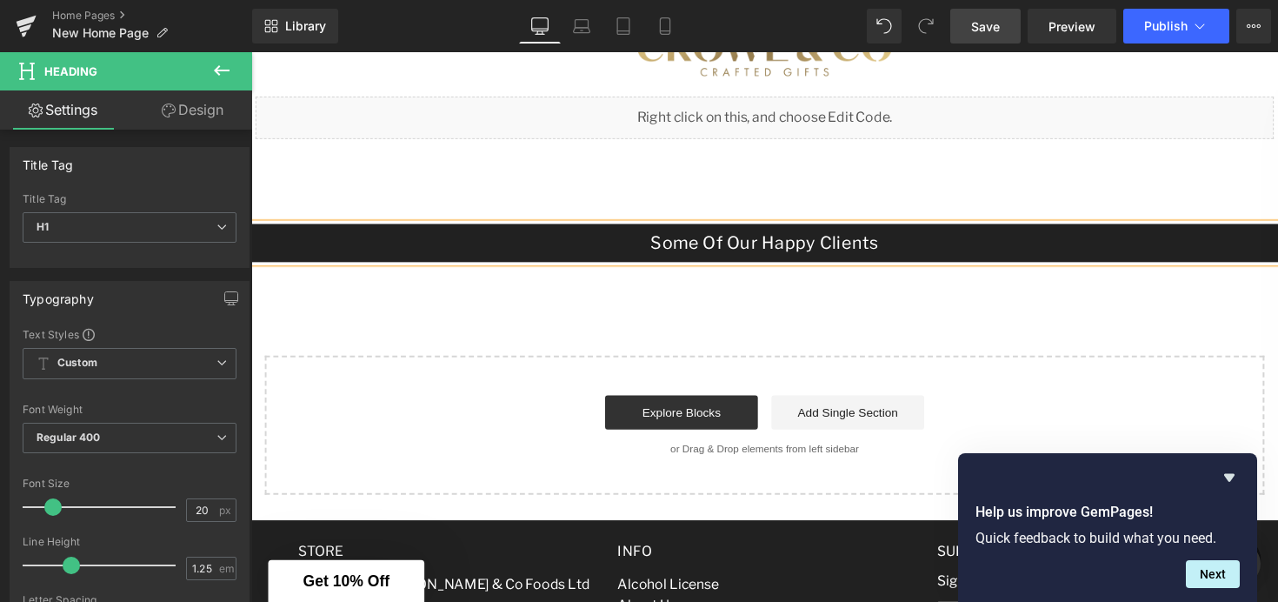
click at [977, 26] on span "Save" at bounding box center [985, 26] width 29 height 18
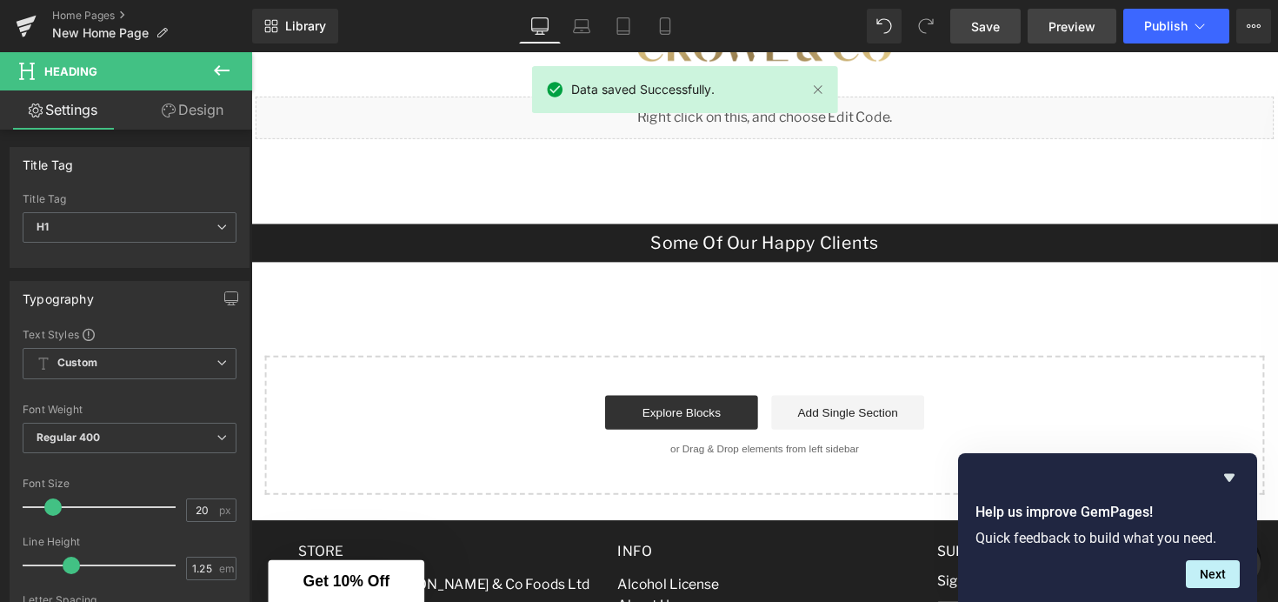
click at [1064, 34] on span "Preview" at bounding box center [1072, 26] width 47 height 18
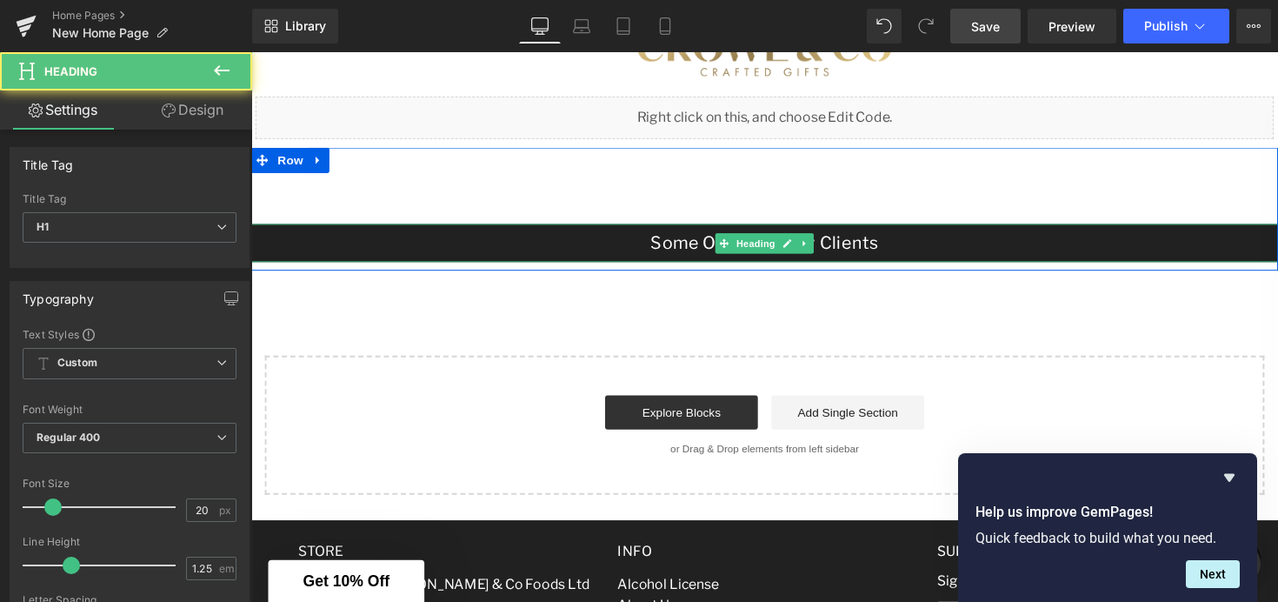
click at [702, 257] on div "Some Of Our Happy Clients" at bounding box center [777, 247] width 1052 height 39
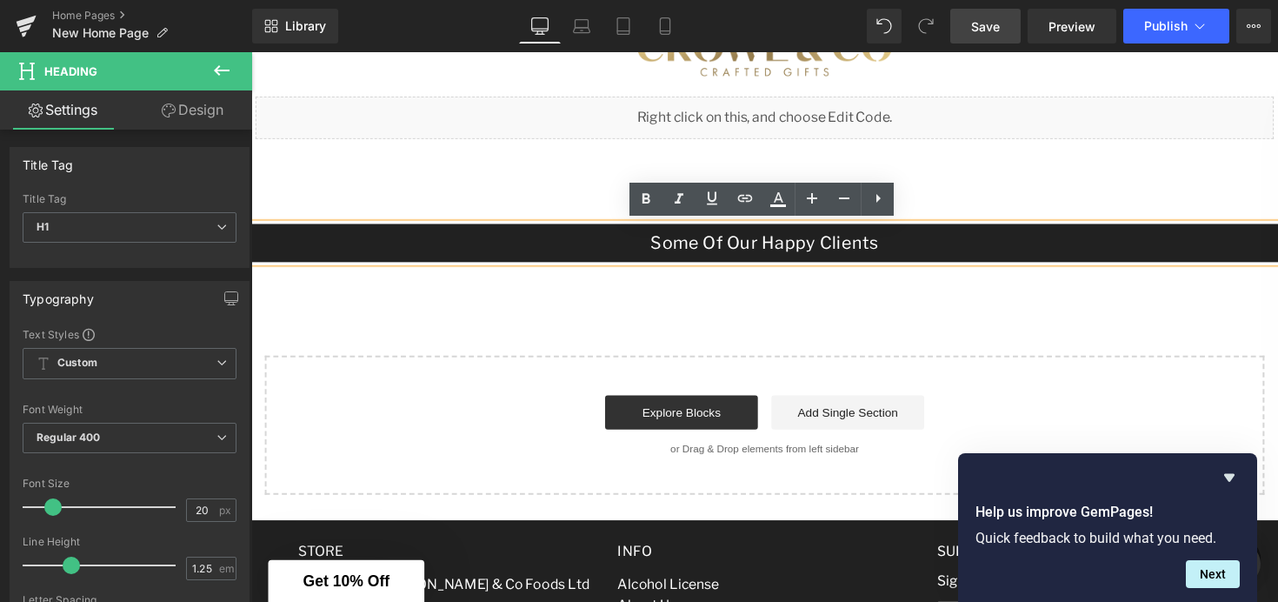
click at [755, 253] on h1 "Some Of Our Happy Clients" at bounding box center [777, 248] width 1052 height 22
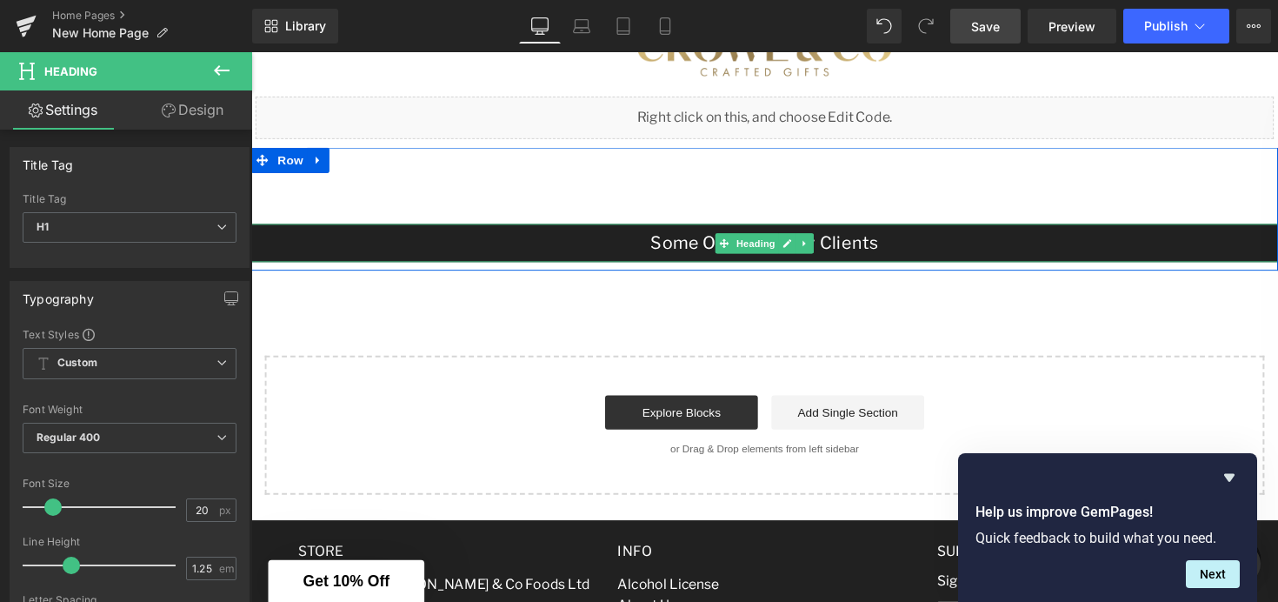
click at [450, 252] on h1 "Some Of Our Happy Clients" at bounding box center [777, 248] width 1052 height 22
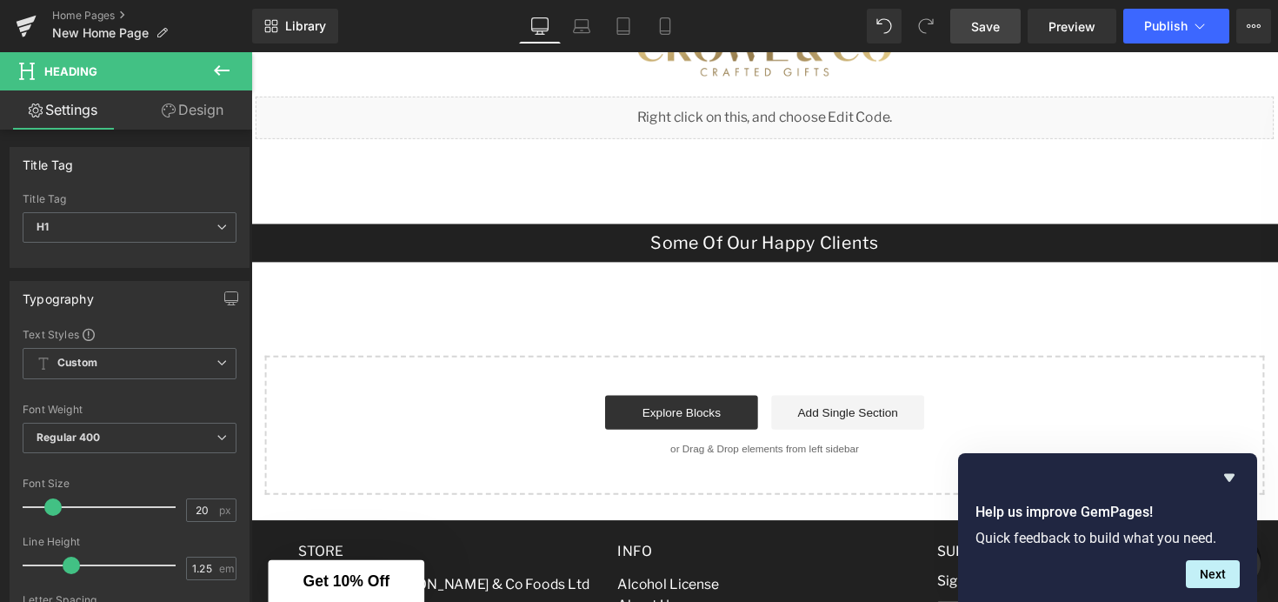
click at [207, 114] on link "Design" at bounding box center [193, 109] width 126 height 39
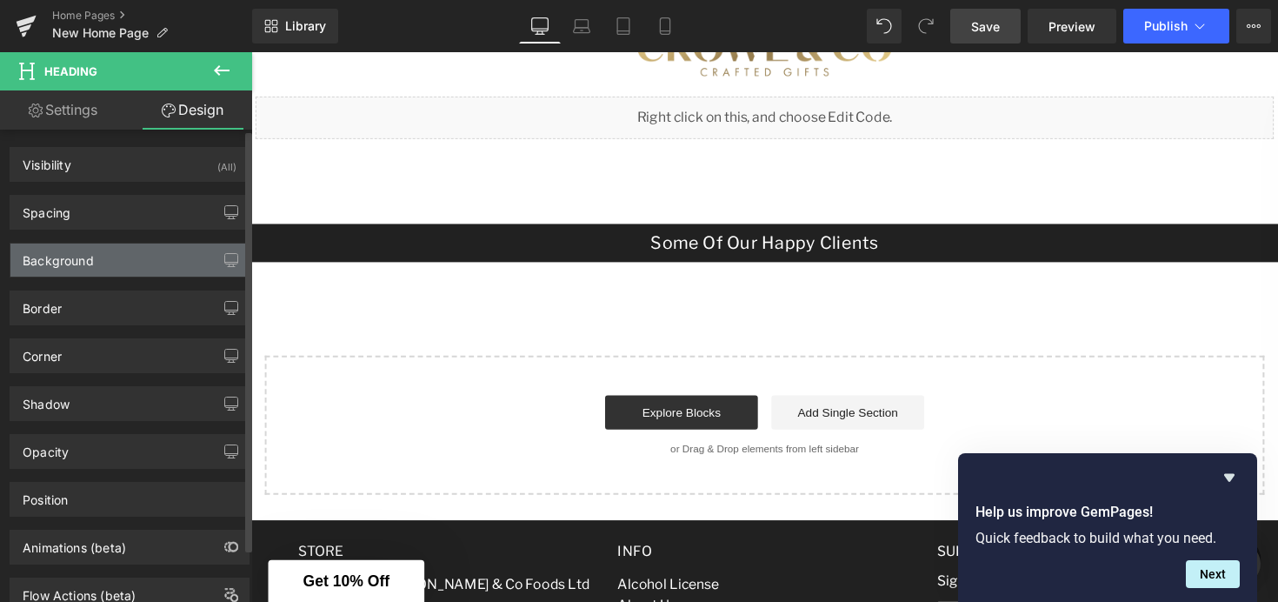
click at [115, 265] on div "Background" at bounding box center [129, 259] width 238 height 33
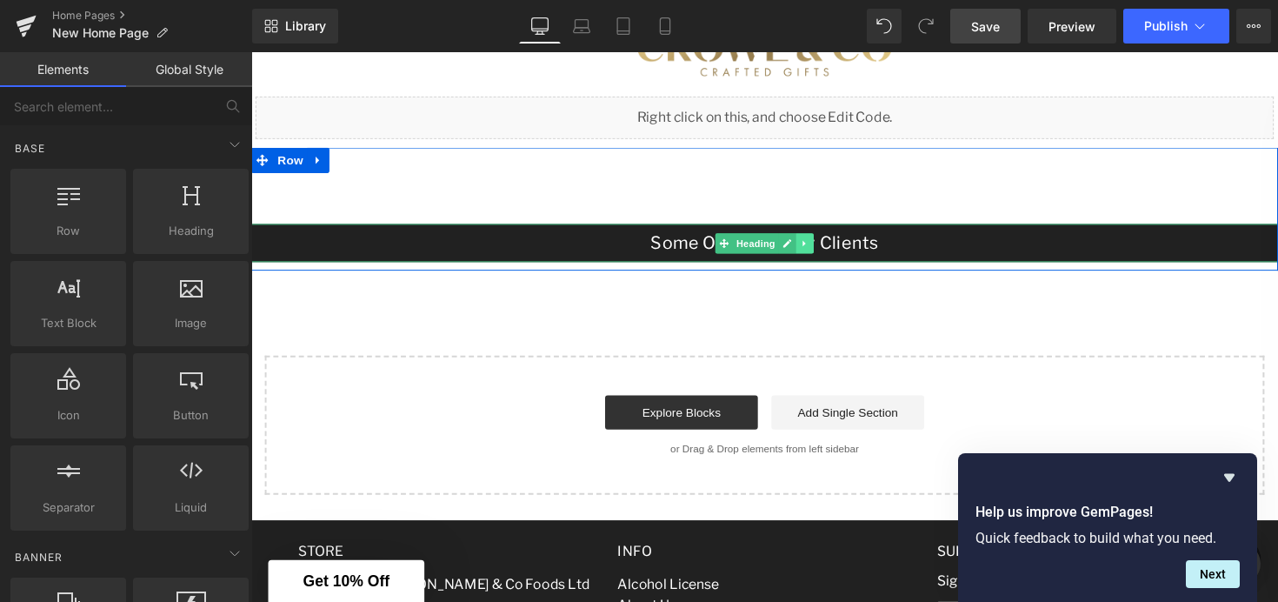
click at [819, 251] on icon at bounding box center [819, 248] width 10 height 10
click at [827, 250] on icon at bounding box center [828, 248] width 10 height 10
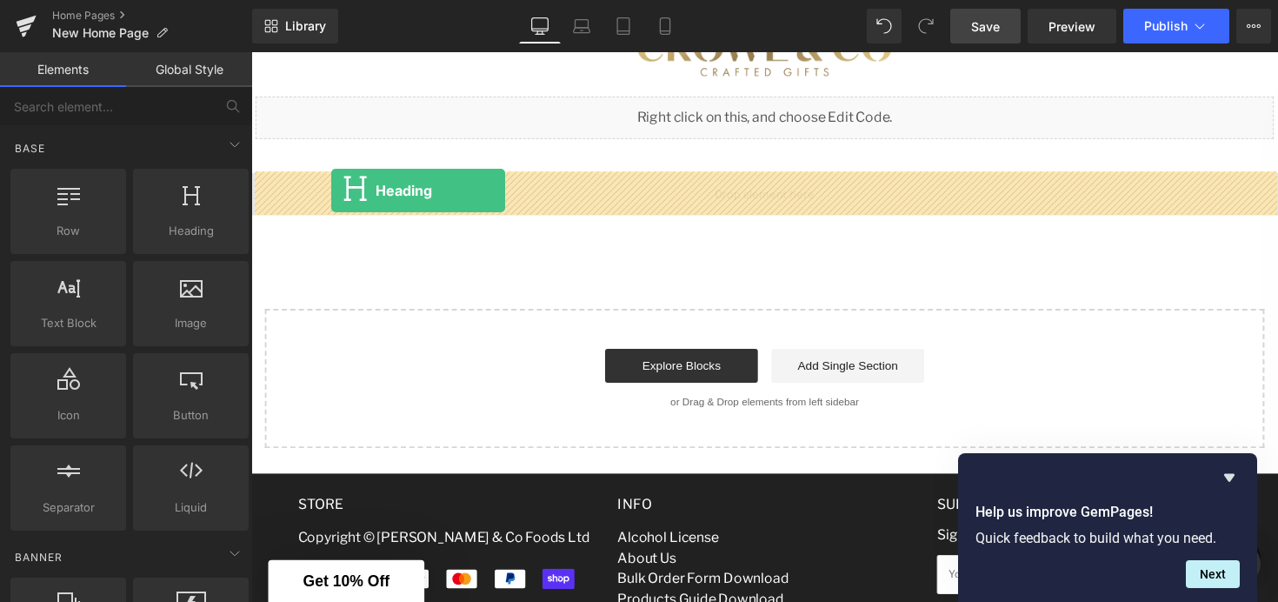
drag, startPoint x: 441, startPoint y: 254, endPoint x: 333, endPoint y: 195, distance: 123.0
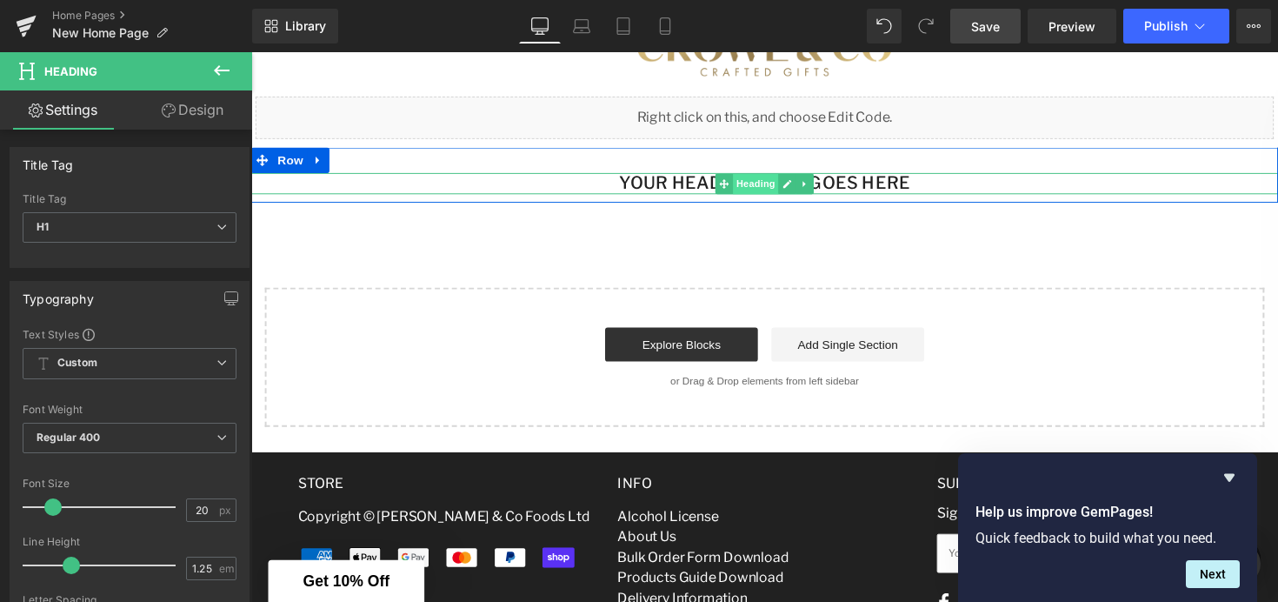
click at [770, 189] on span "Heading" at bounding box center [768, 187] width 47 height 21
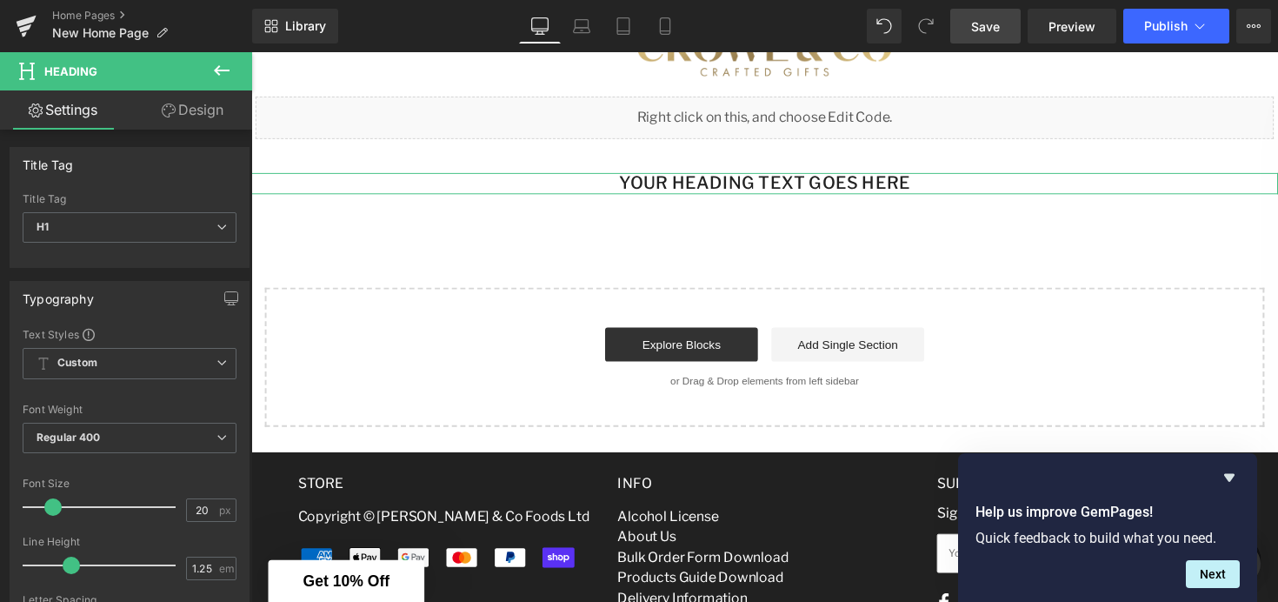
click at [176, 117] on link "Design" at bounding box center [193, 109] width 126 height 39
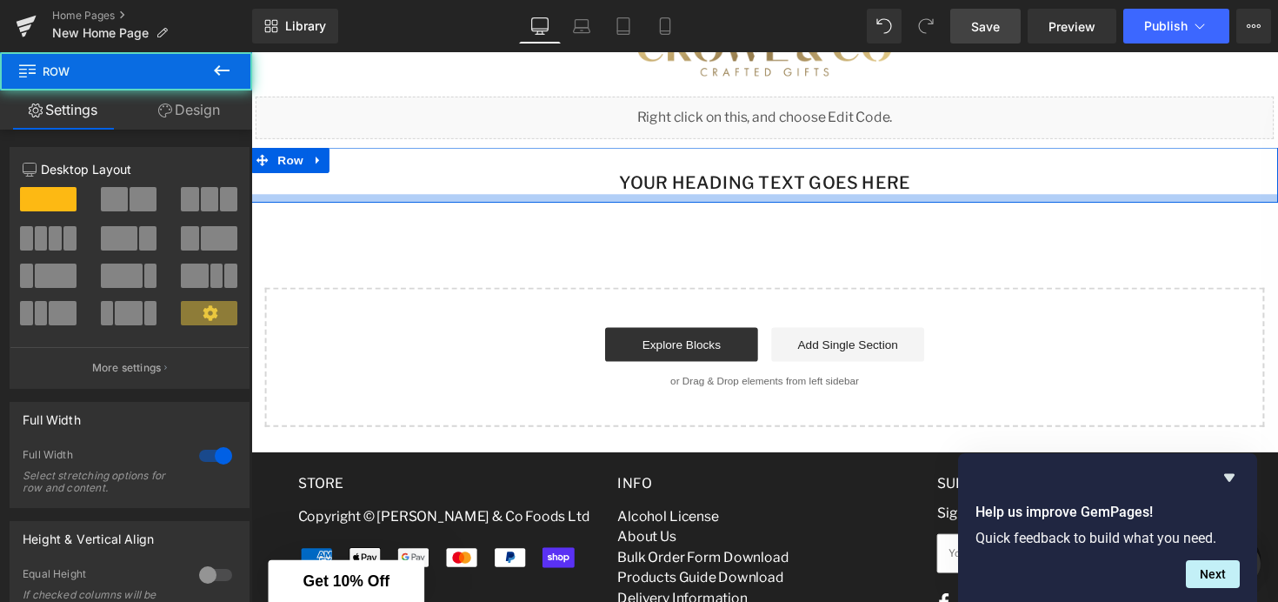
click at [765, 197] on div at bounding box center [777, 201] width 1052 height 9
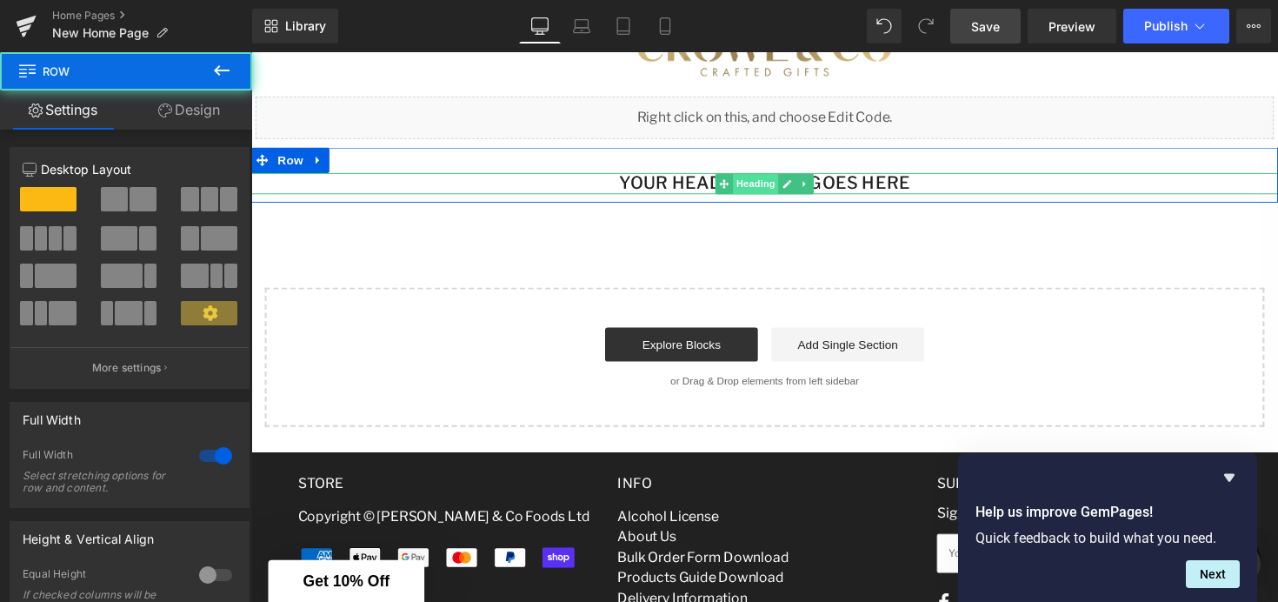
click at [772, 185] on span "Heading" at bounding box center [768, 187] width 47 height 21
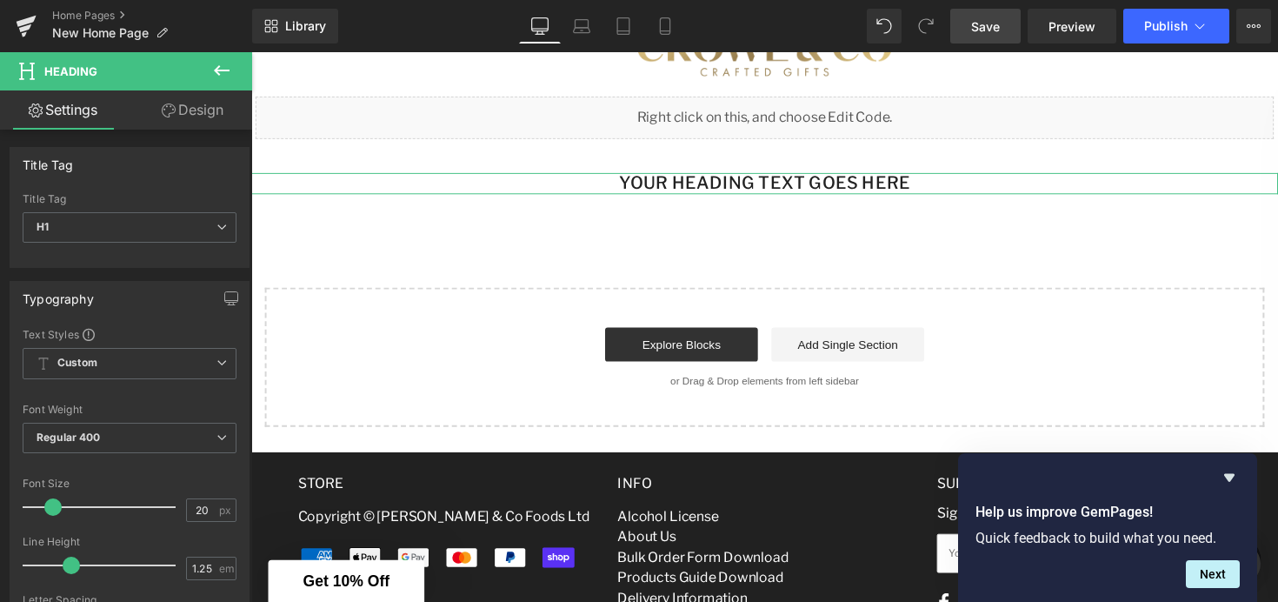
click at [210, 117] on link "Design" at bounding box center [193, 109] width 126 height 39
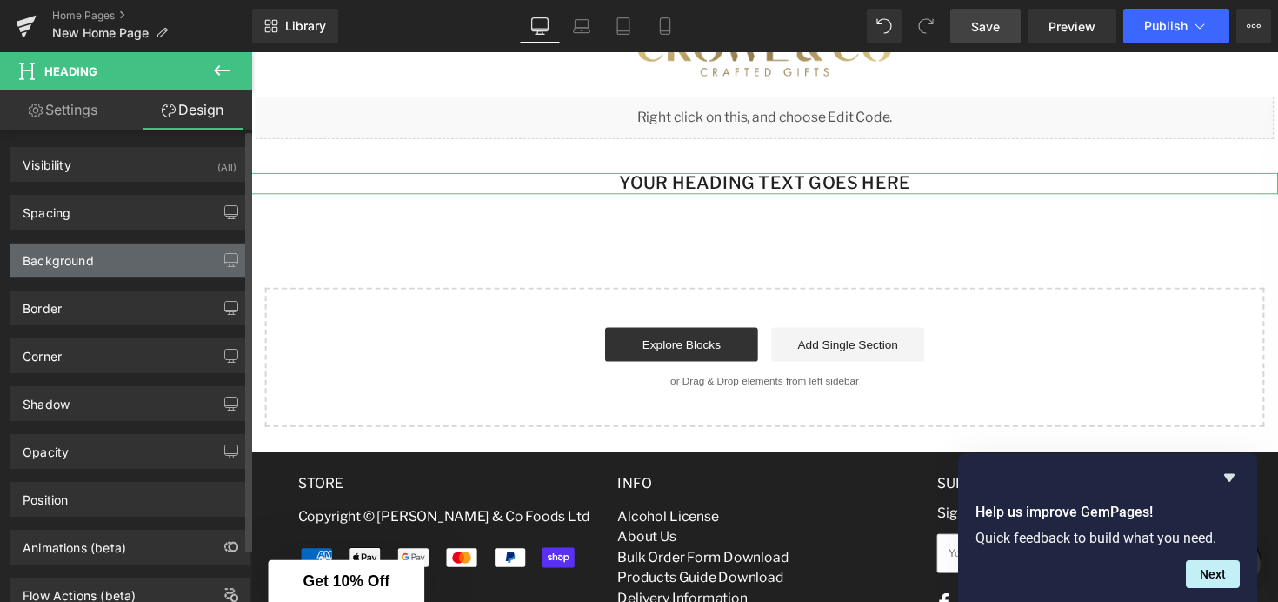
click at [110, 272] on div "Background" at bounding box center [129, 259] width 238 height 33
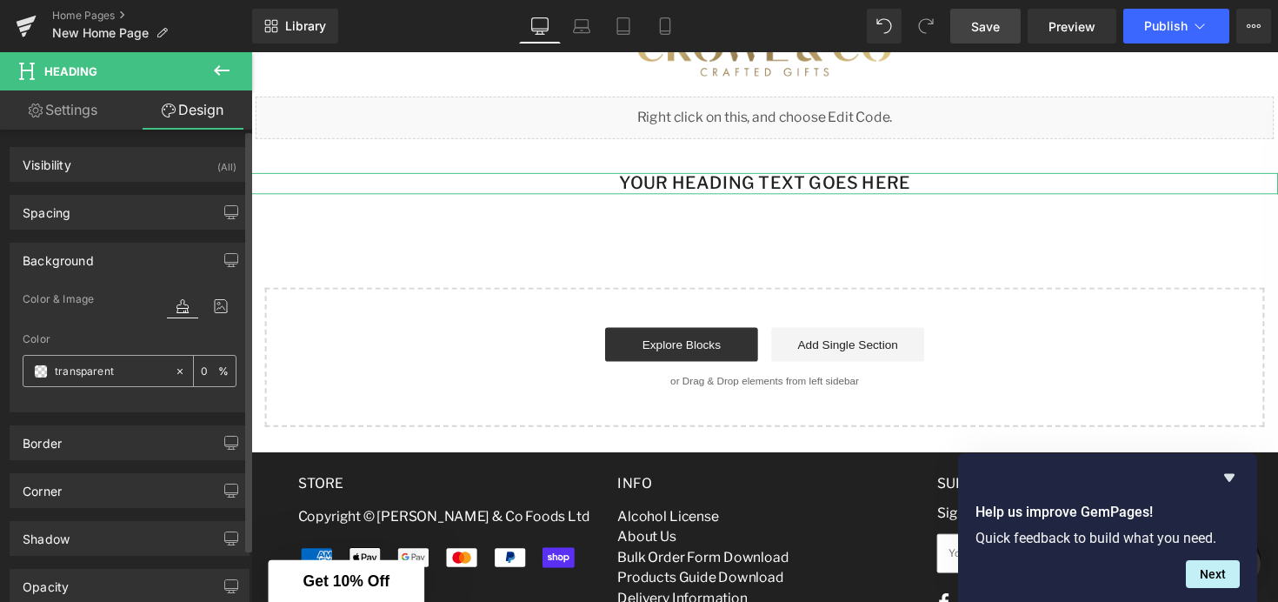
click at [126, 366] on input "transparent" at bounding box center [110, 371] width 111 height 19
paste input "#212121"
type input "#212121"
type input "100"
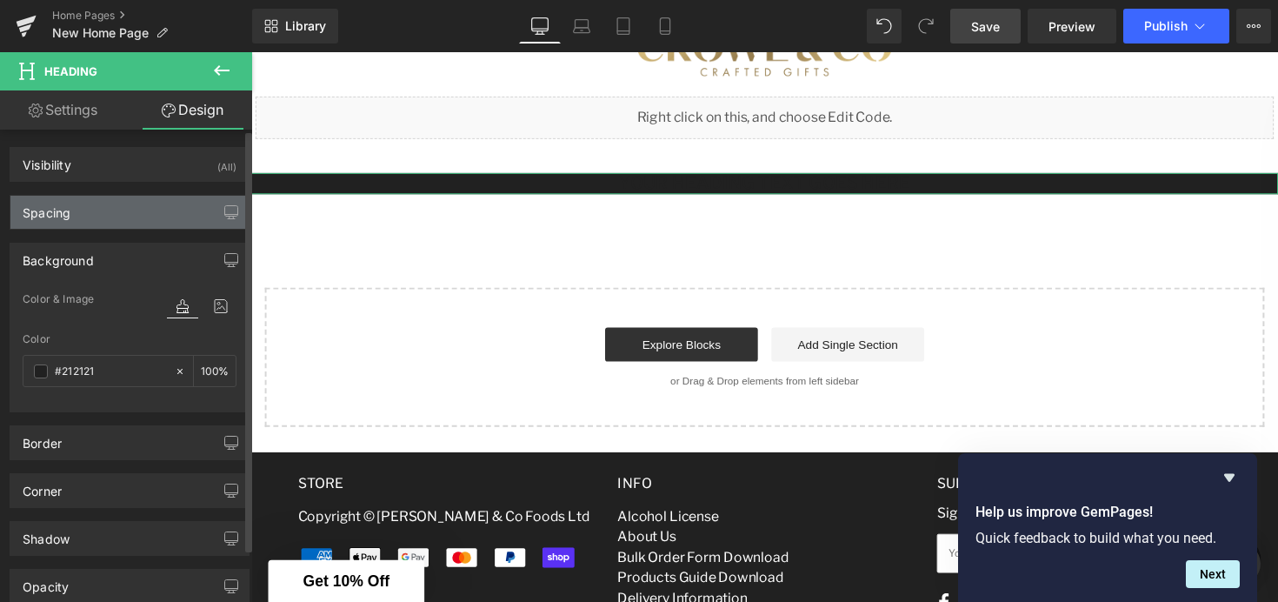
type input "#212121"
click at [142, 209] on div "Spacing" at bounding box center [129, 212] width 238 height 33
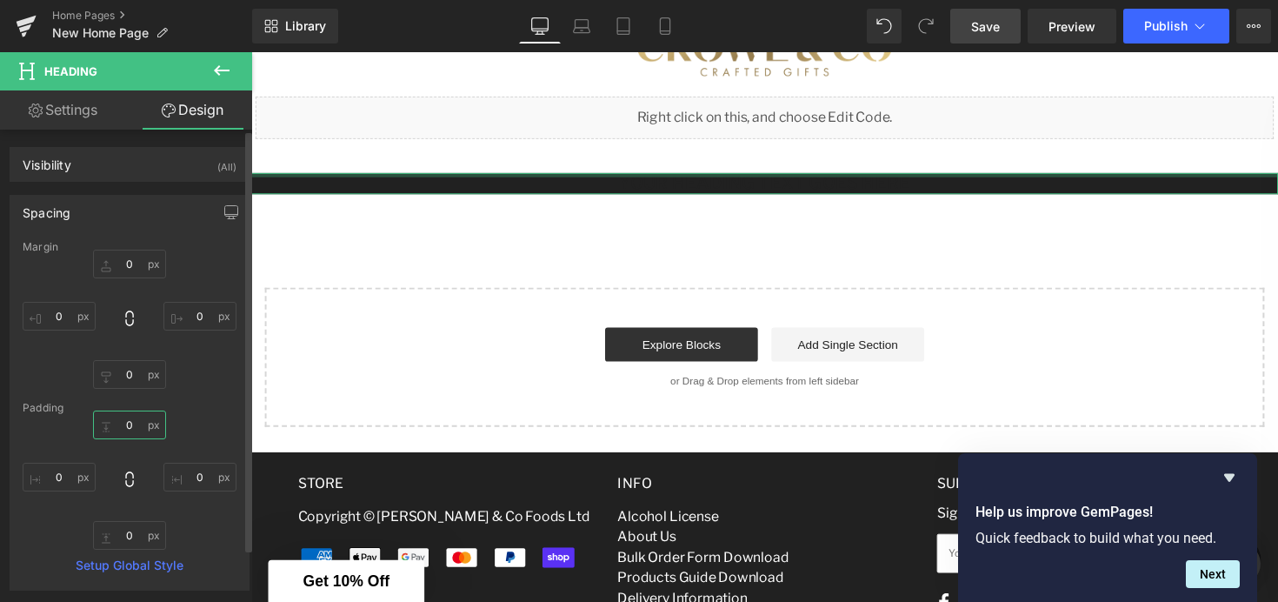
click at [125, 418] on input "0" at bounding box center [129, 424] width 73 height 29
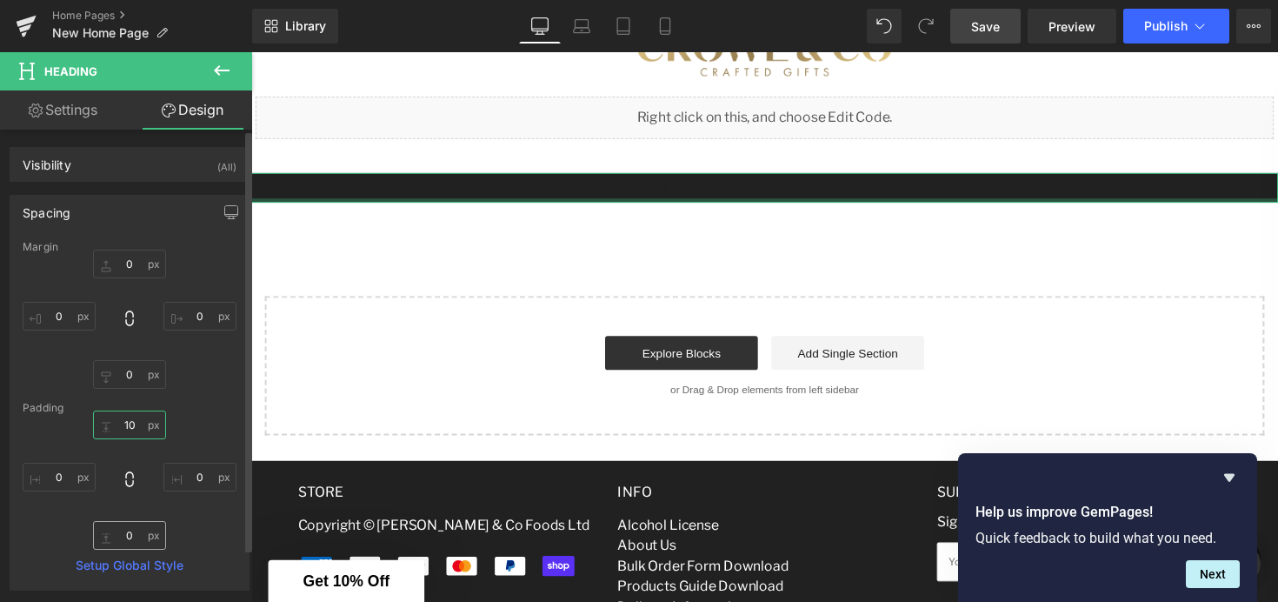
type input "10"
click at [123, 532] on input "0" at bounding box center [129, 535] width 73 height 29
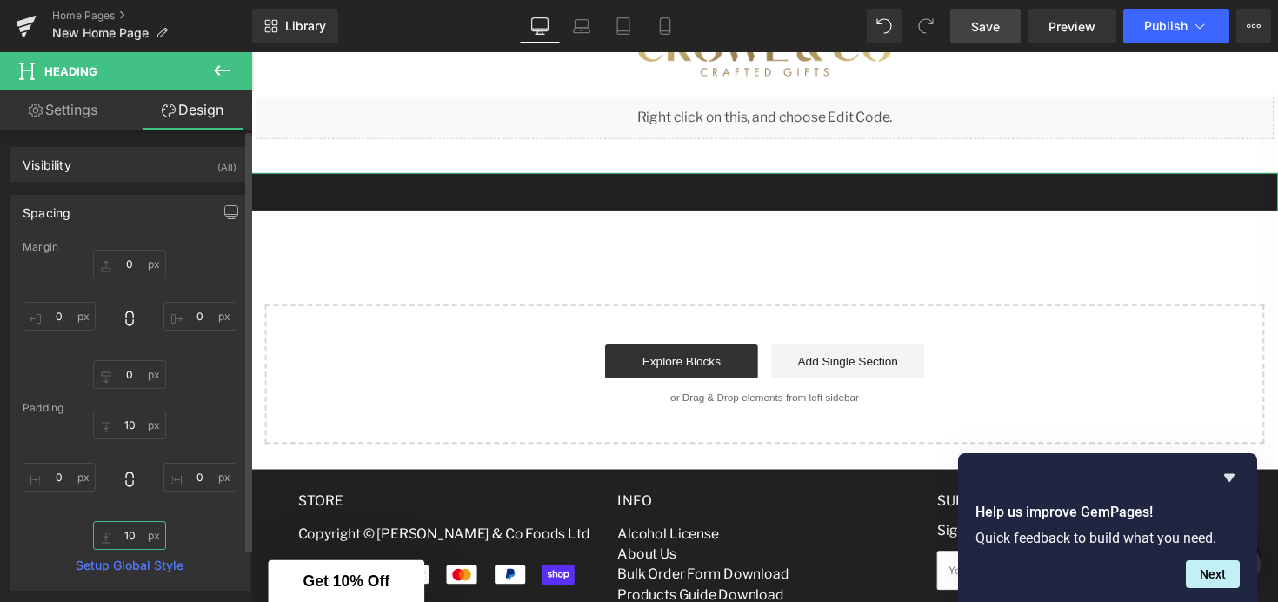
click at [123, 530] on input "10" at bounding box center [129, 535] width 73 height 29
type input "10"
click at [187, 113] on link "Design" at bounding box center [193, 109] width 126 height 39
click at [133, 217] on div "Spacing" at bounding box center [129, 212] width 238 height 33
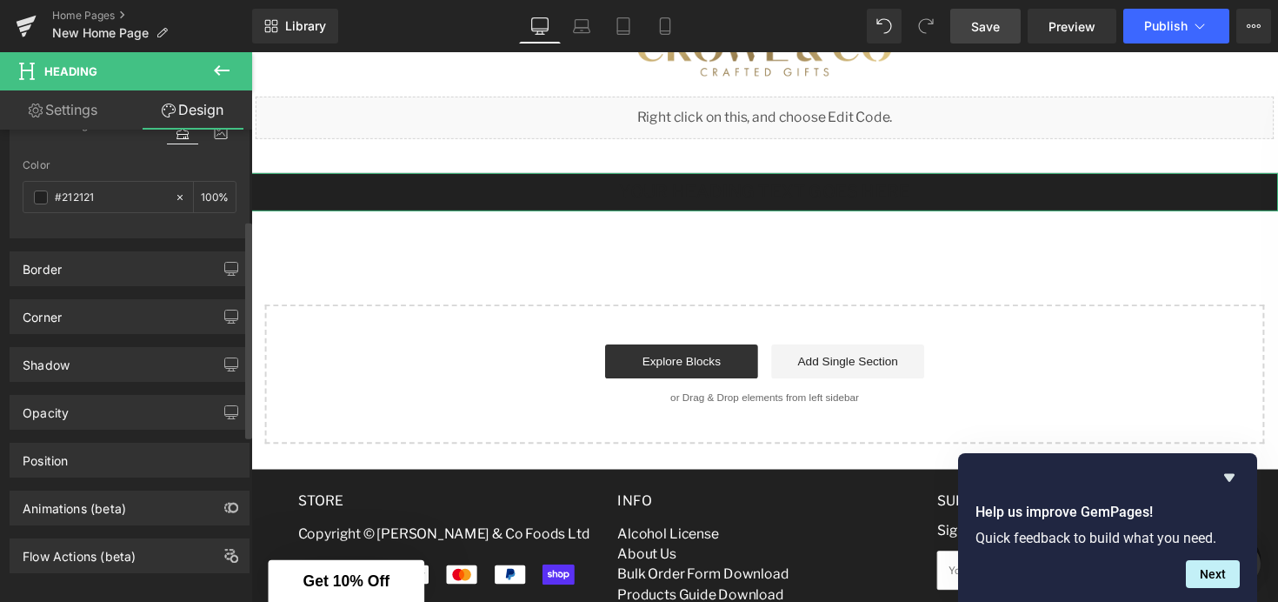
scroll to position [195, 0]
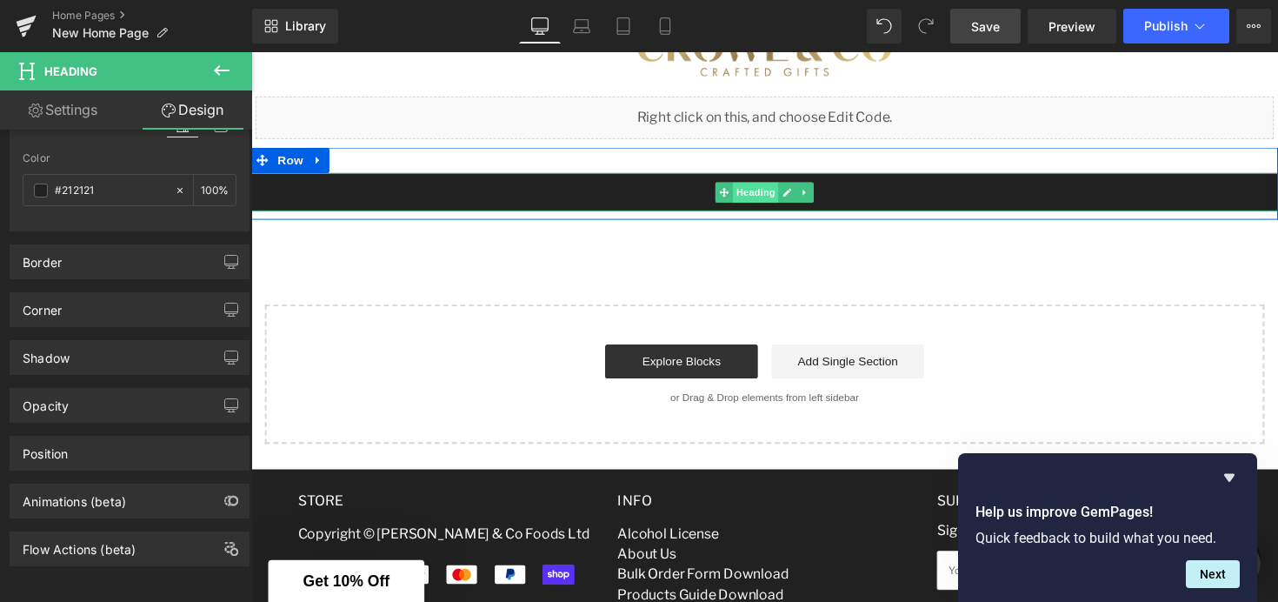
click at [774, 195] on span "Heading" at bounding box center [768, 195] width 47 height 21
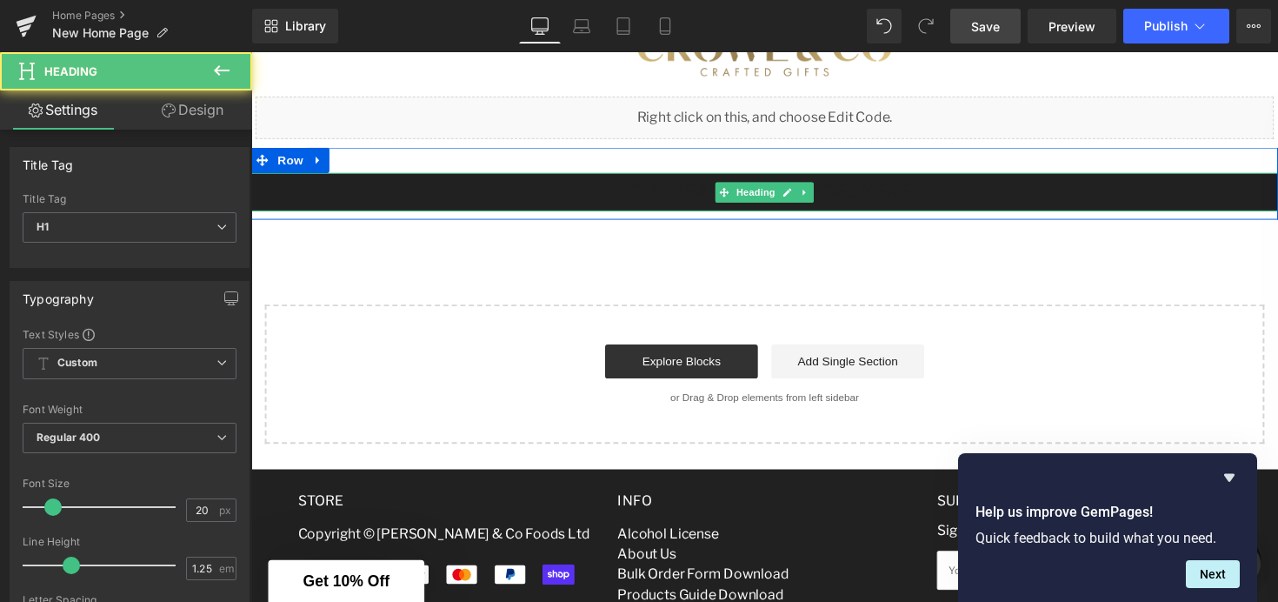
click at [704, 197] on h1 "Your heading text goes here" at bounding box center [777, 195] width 1052 height 22
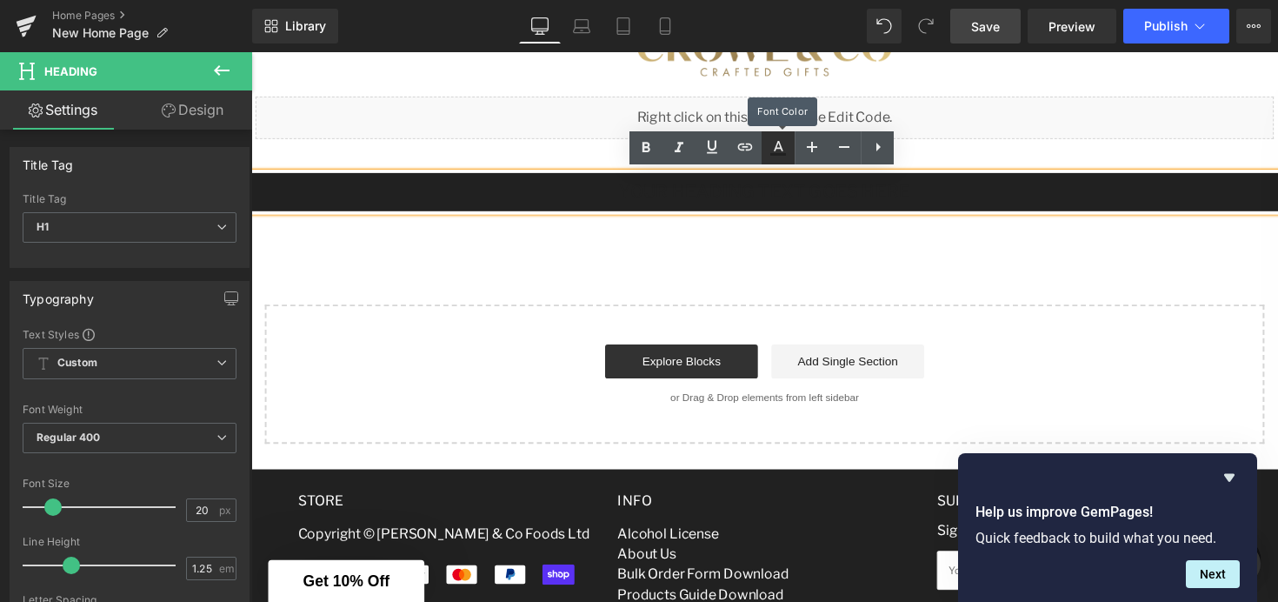
click at [770, 150] on icon at bounding box center [778, 147] width 21 height 21
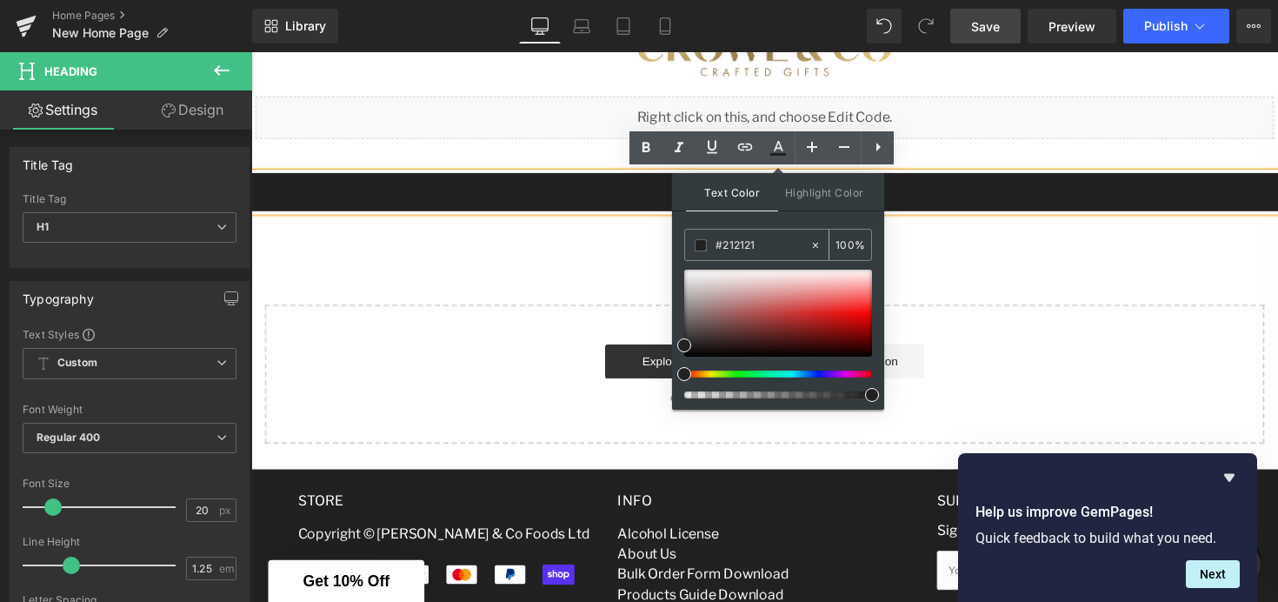
click at [699, 250] on span at bounding box center [701, 245] width 12 height 12
click at [761, 244] on input "#212121" at bounding box center [763, 245] width 94 height 19
type input "#21212"
type input "0"
type input "#2121"
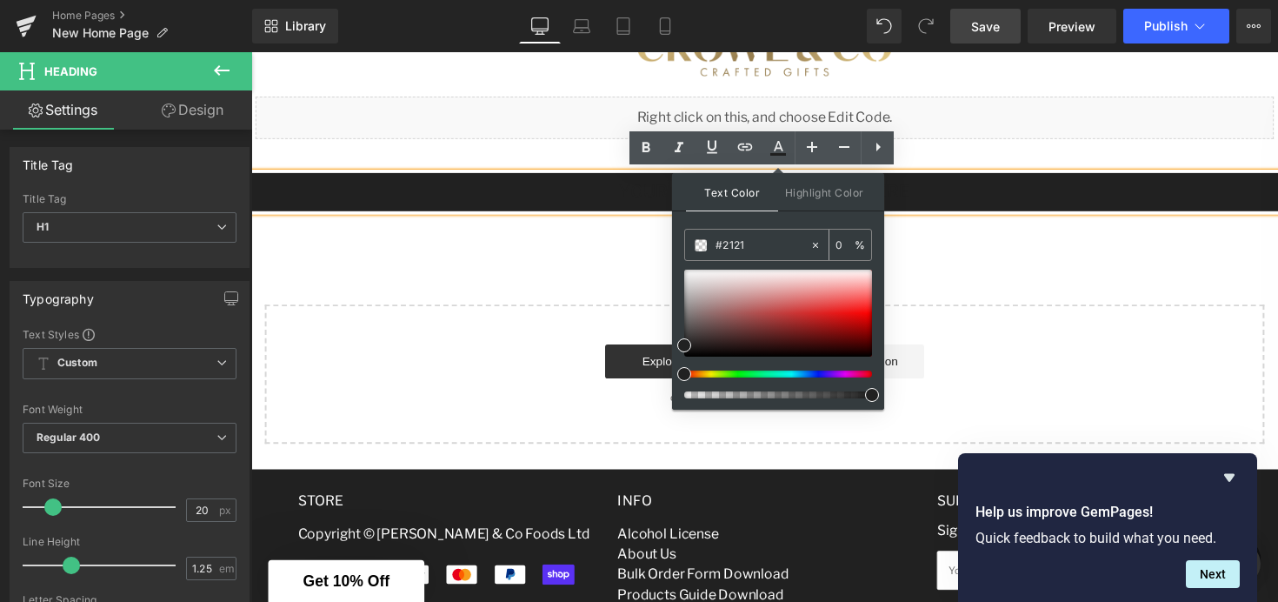
type input "7"
type input "#212"
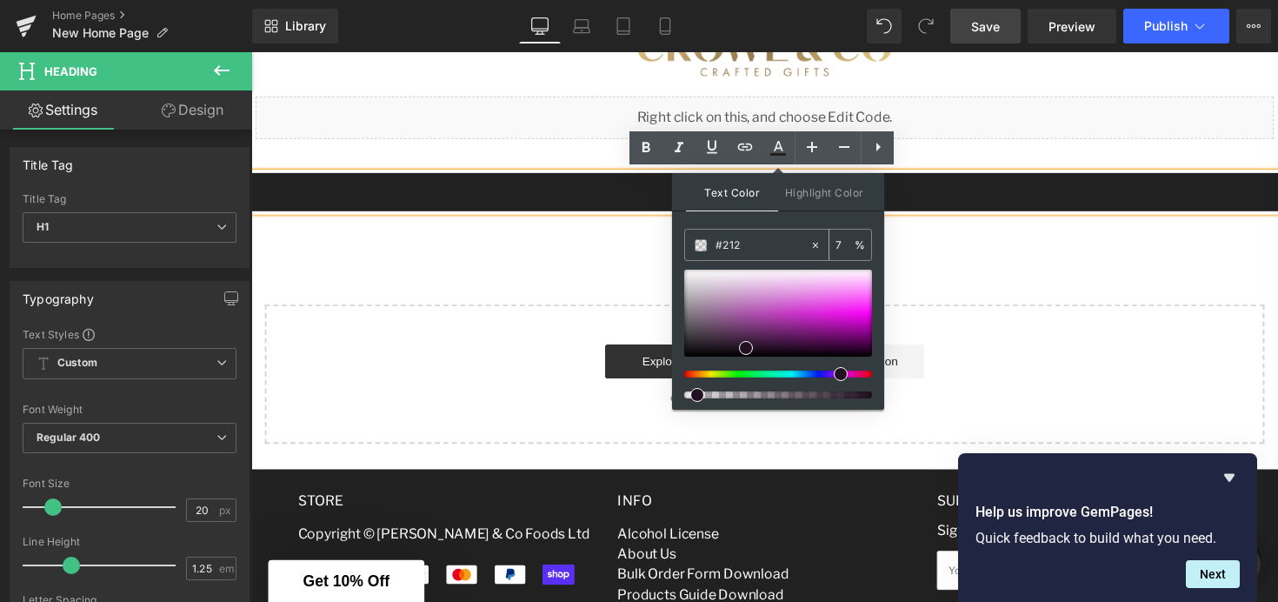
type input "100"
type input "#21"
type input "0"
type input "#fff"
type input "100"
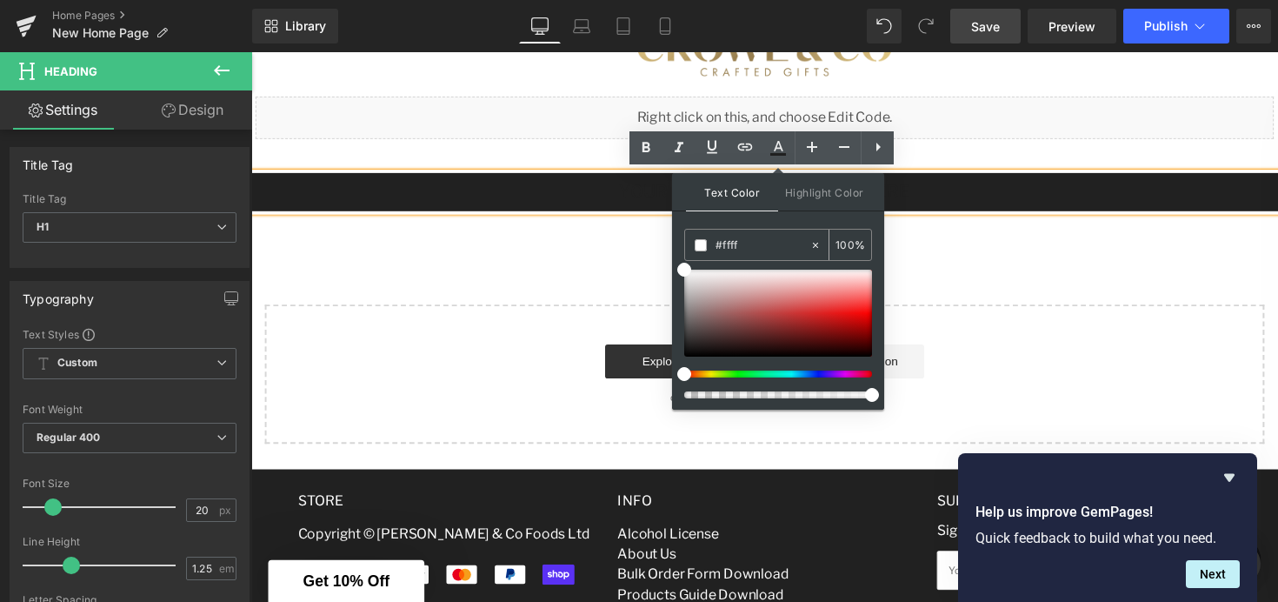
type input "#fffff"
type input "0"
type input "#ffffff"
type input "100"
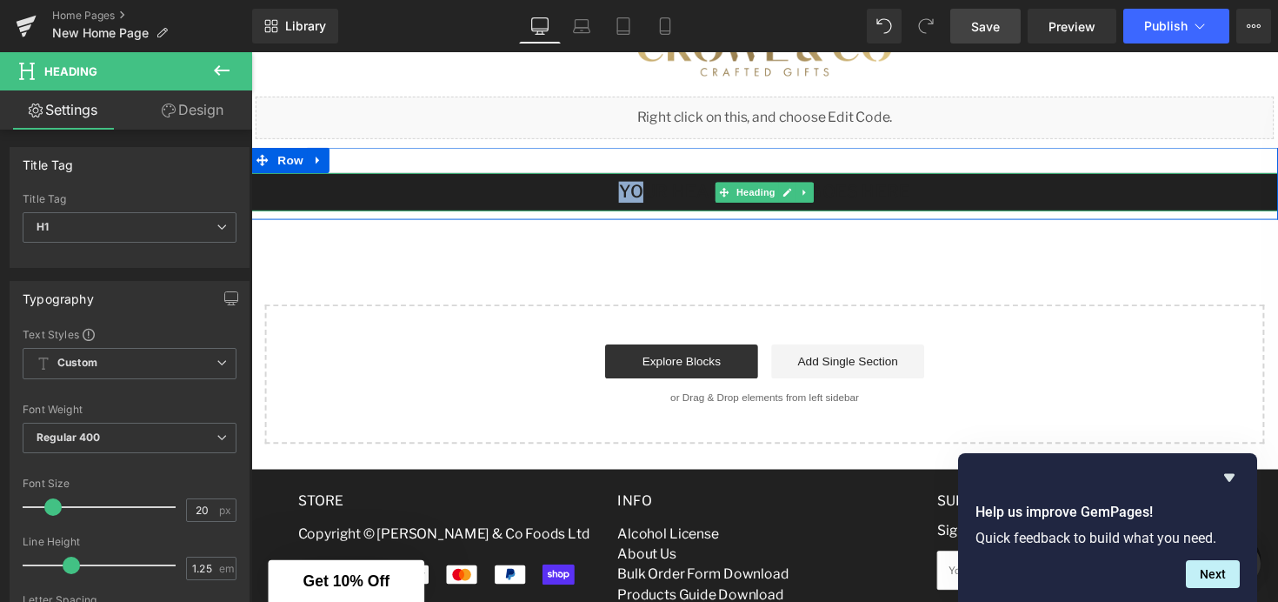
drag, startPoint x: 647, startPoint y: 197, endPoint x: 573, endPoint y: 194, distance: 74.0
click at [573, 194] on h1 "Your heading text goes here" at bounding box center [777, 195] width 1052 height 22
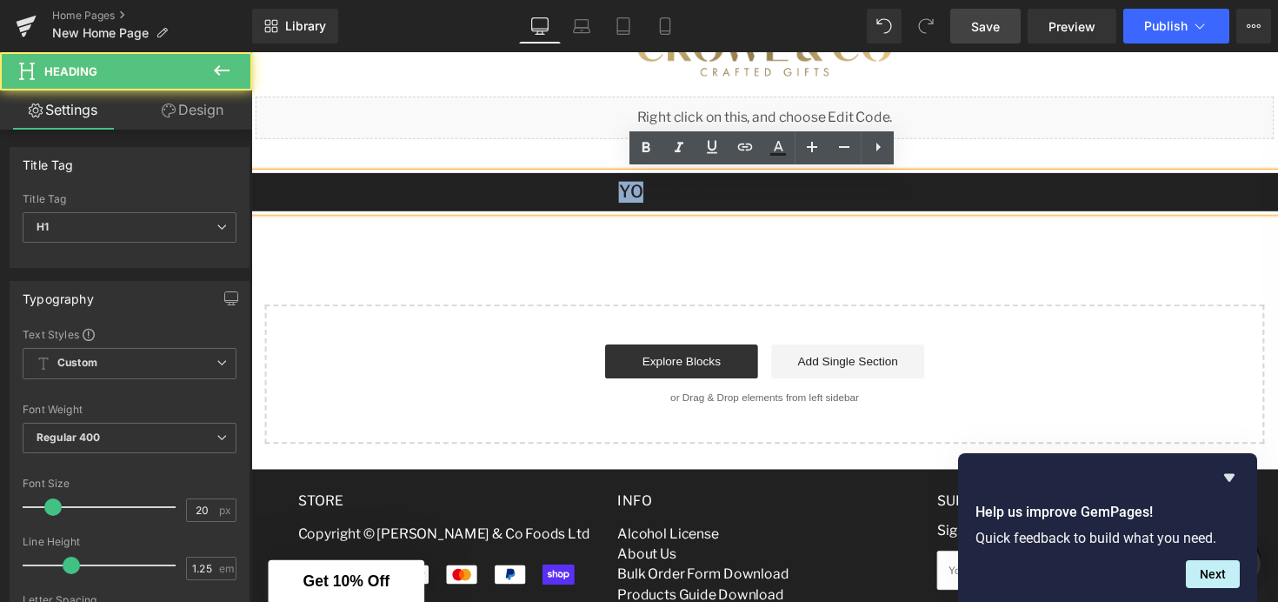
click at [573, 194] on h1 "Your heading text goes here" at bounding box center [777, 195] width 1052 height 22
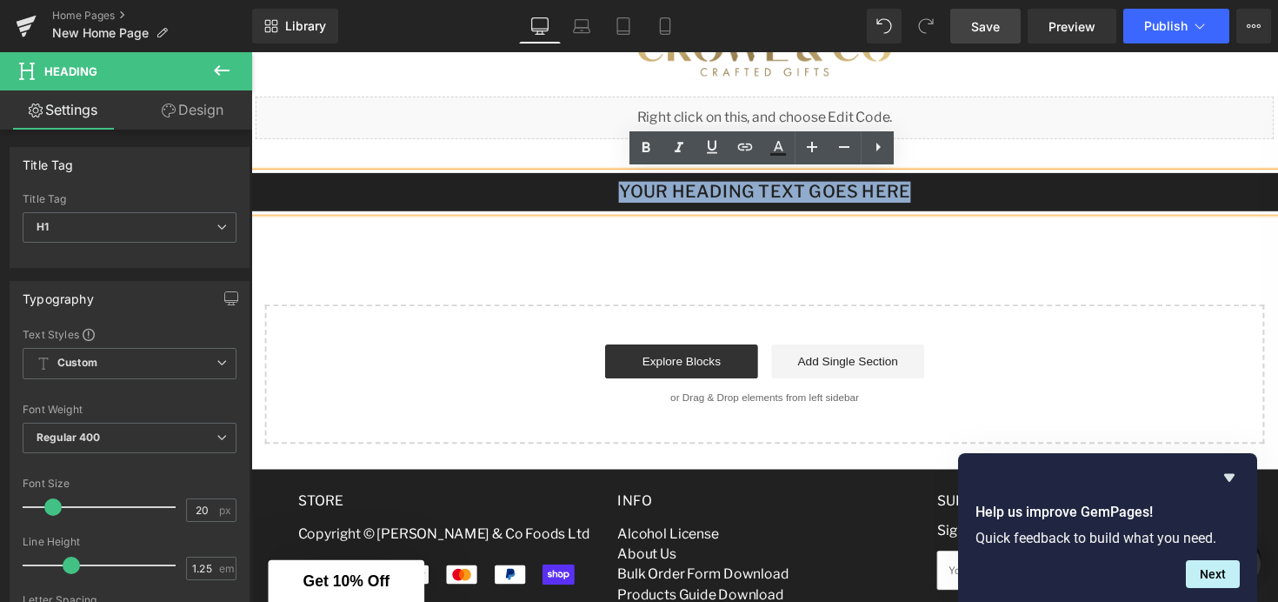
drag, startPoint x: 602, startPoint y: 199, endPoint x: 971, endPoint y: 193, distance: 369.6
click at [971, 193] on h1 "Your heading text goes here" at bounding box center [777, 195] width 1052 height 22
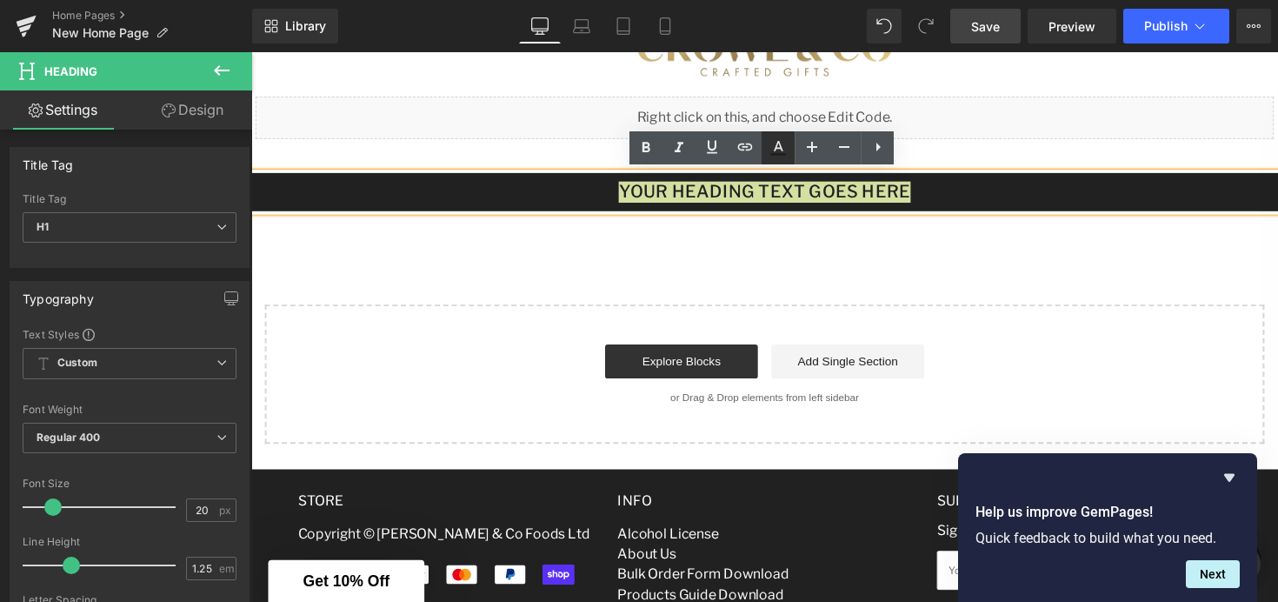
click at [780, 151] on icon at bounding box center [778, 147] width 21 height 21
type input "#212121"
type input "100"
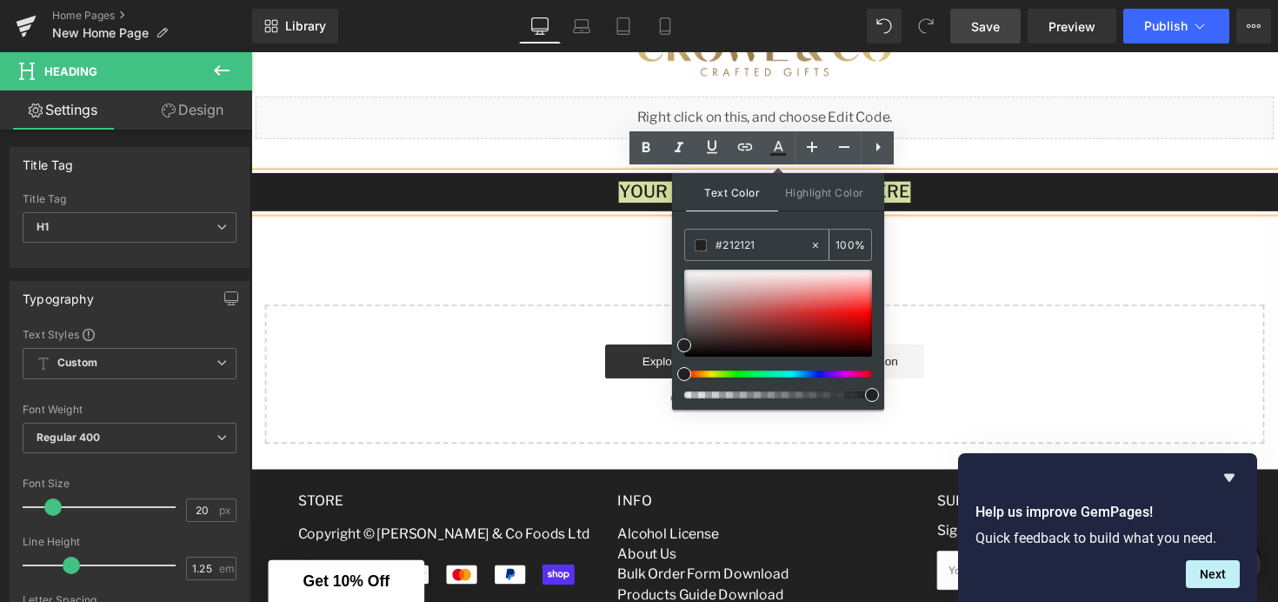
click at [756, 249] on input "#212121" at bounding box center [763, 245] width 94 height 19
type input "#21212"
type input "0"
type input "#2121"
type input "7"
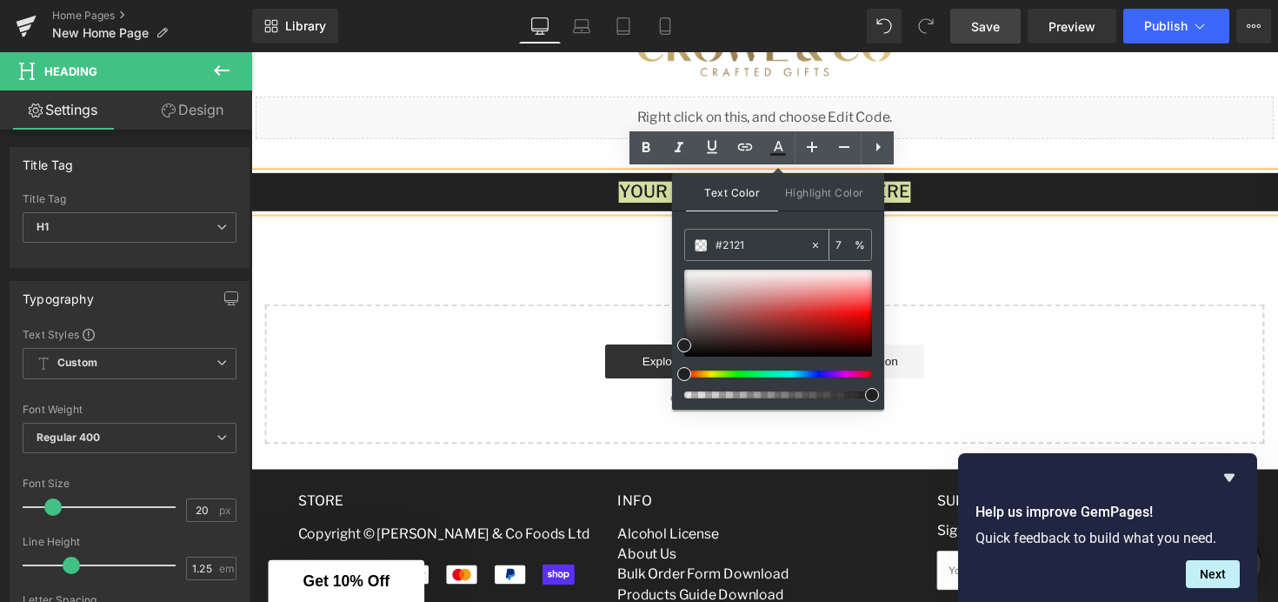
type input "#212"
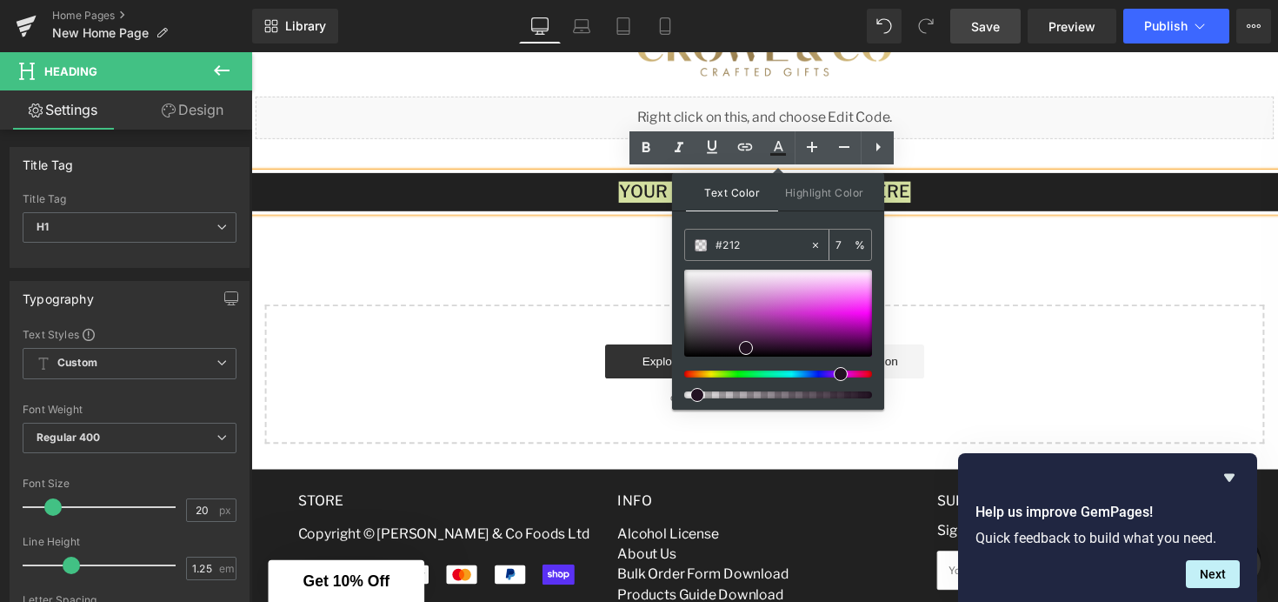
type input "100"
type input "#21"
type input "0"
type input "#fff"
type input "100"
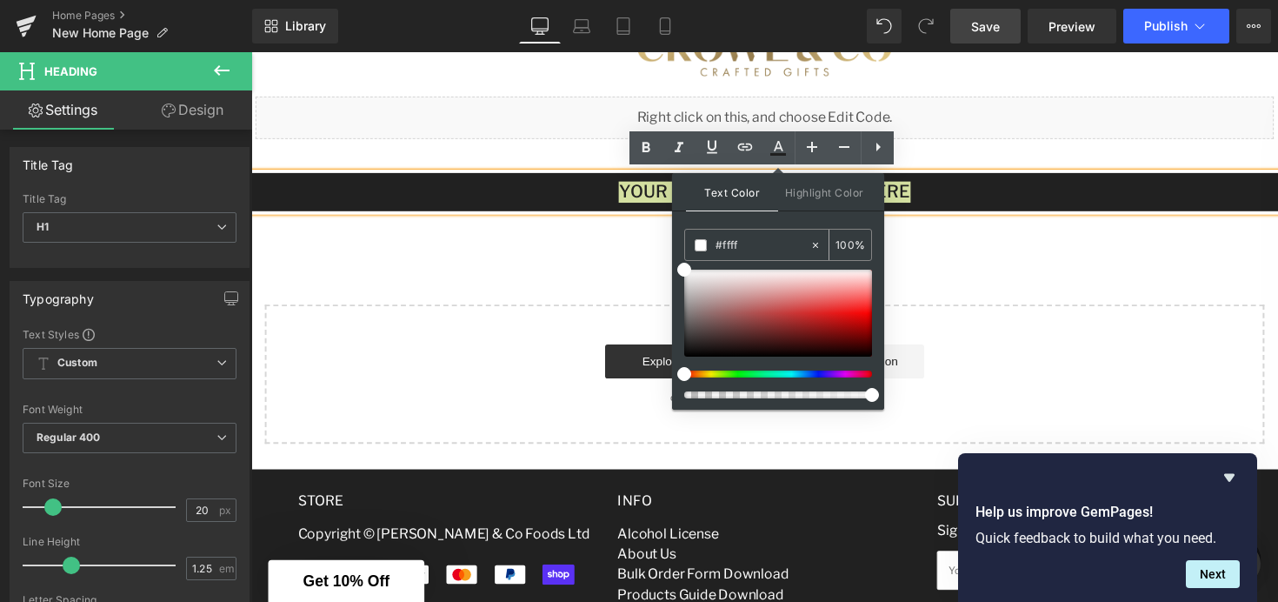
type input "#fffff"
type input "0"
type input "#ffffff"
type input "100"
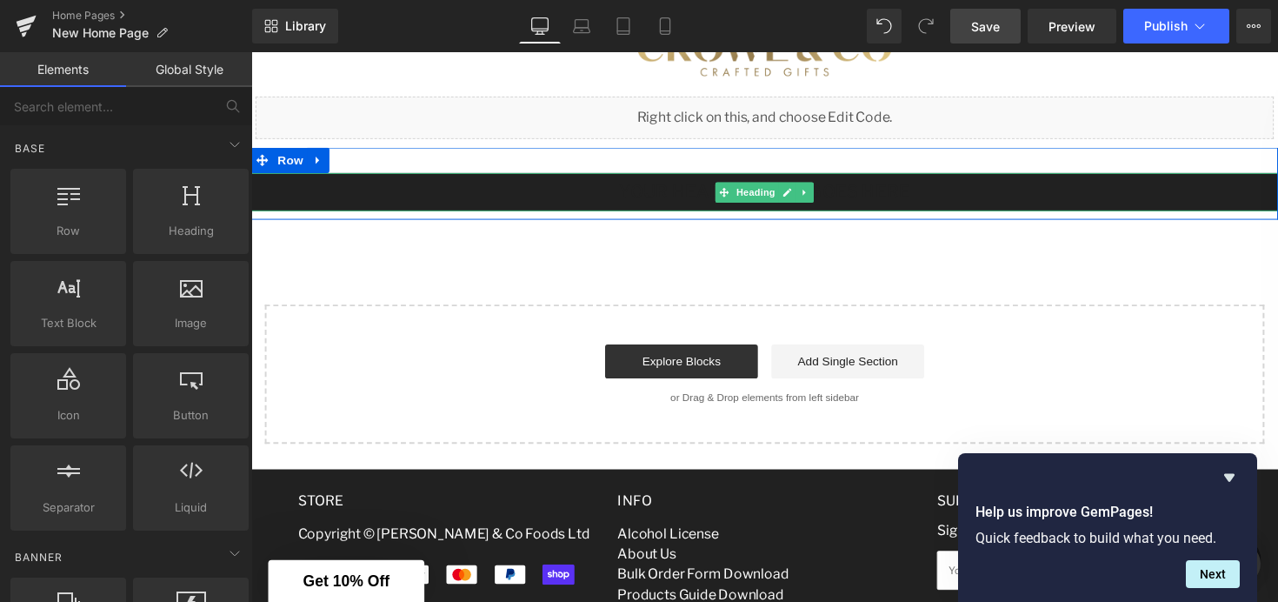
click at [673, 201] on h1 "Your heading text goes here" at bounding box center [777, 195] width 1052 height 22
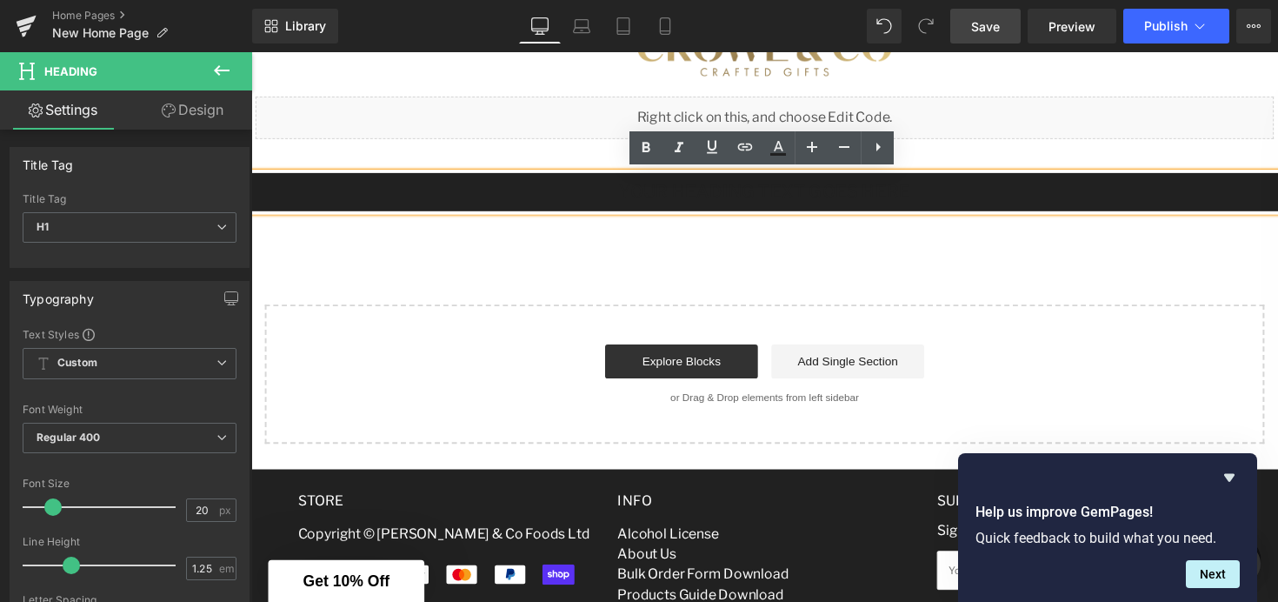
click at [654, 190] on h1 "Your heading text goes here" at bounding box center [777, 195] width 1052 height 22
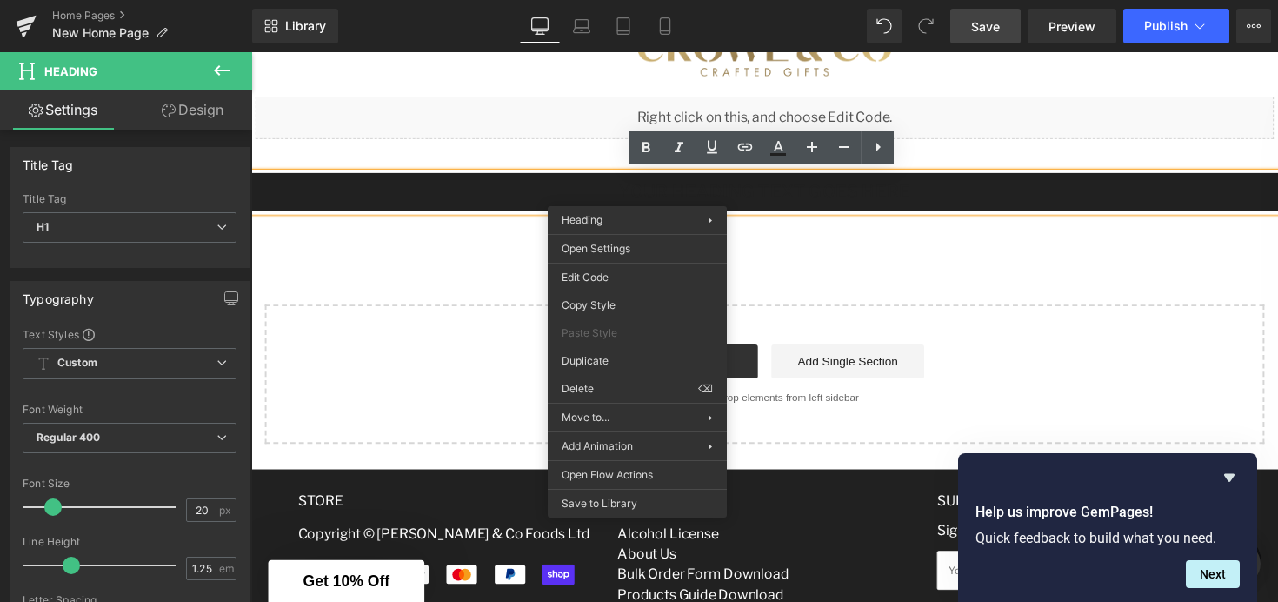
drag, startPoint x: 644, startPoint y: 193, endPoint x: 694, endPoint y: 192, distance: 49.6
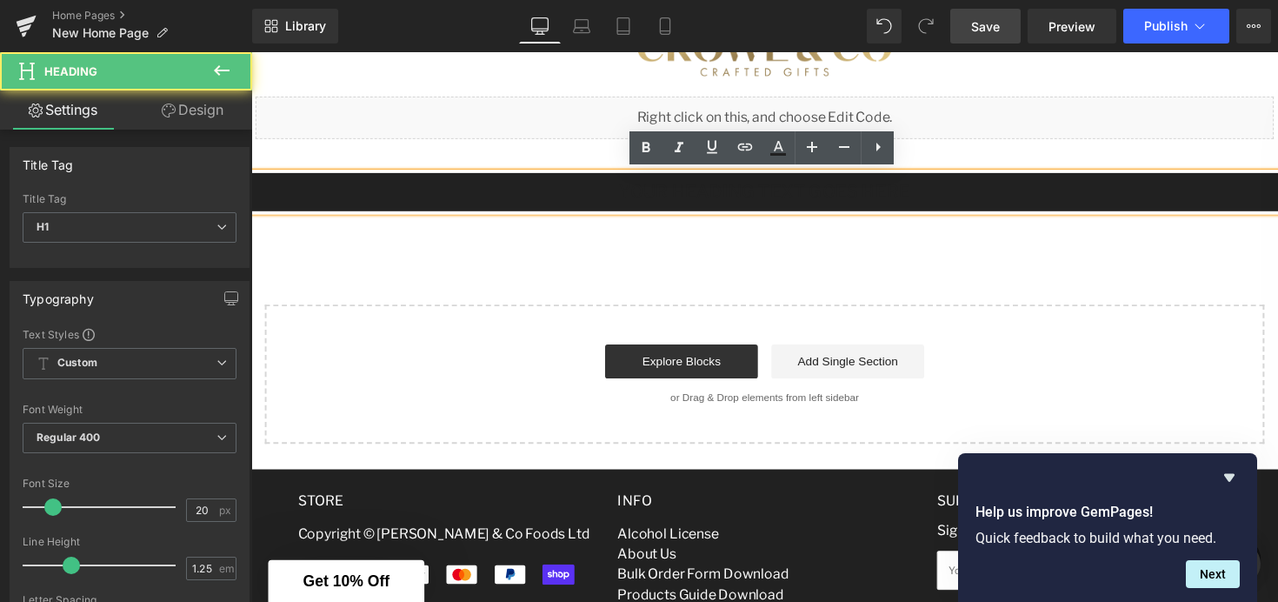
click at [835, 194] on h1 "Your heading text goes here" at bounding box center [777, 195] width 1052 height 22
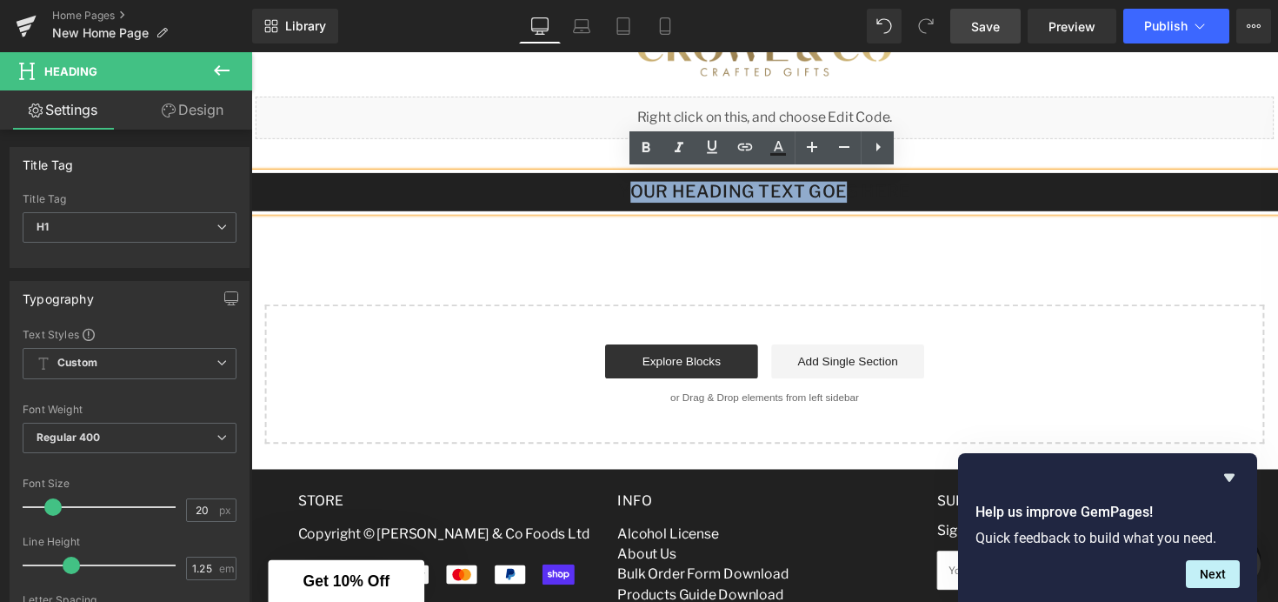
drag, startPoint x: 935, startPoint y: 194, endPoint x: 857, endPoint y: 199, distance: 77.6
click at [856, 199] on h1 "Your heading text goes here" at bounding box center [777, 195] width 1052 height 22
click at [857, 199] on h1 "Your heading text goes here" at bounding box center [777, 195] width 1052 height 22
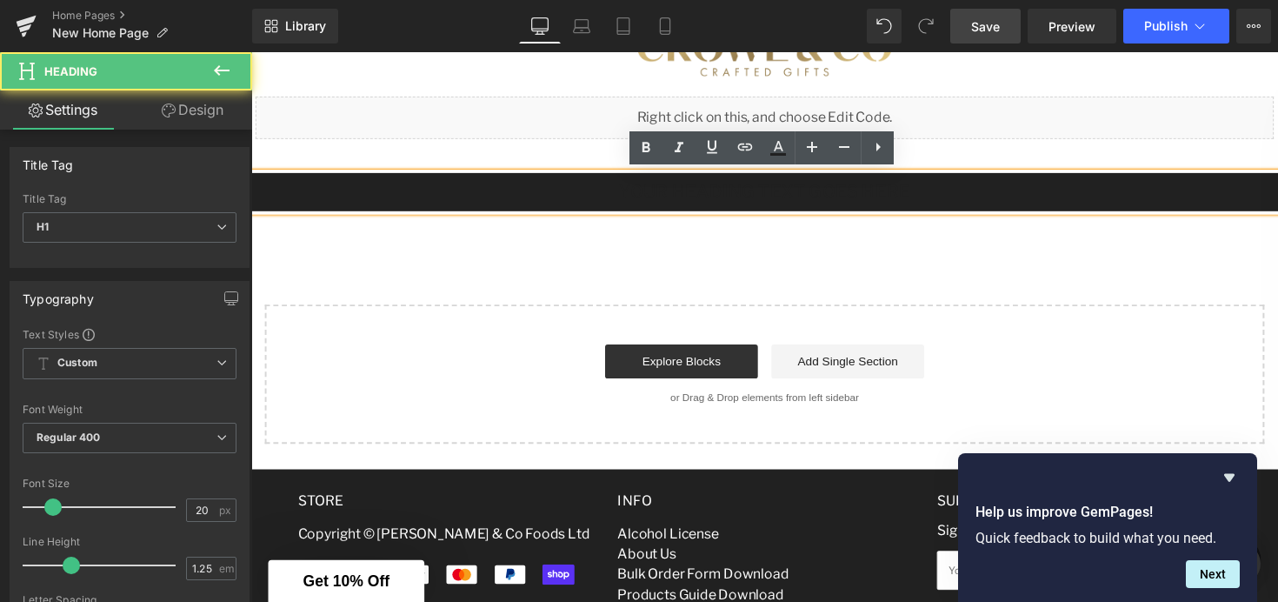
click at [946, 195] on h1 "Your heading text goes here" at bounding box center [777, 195] width 1052 height 22
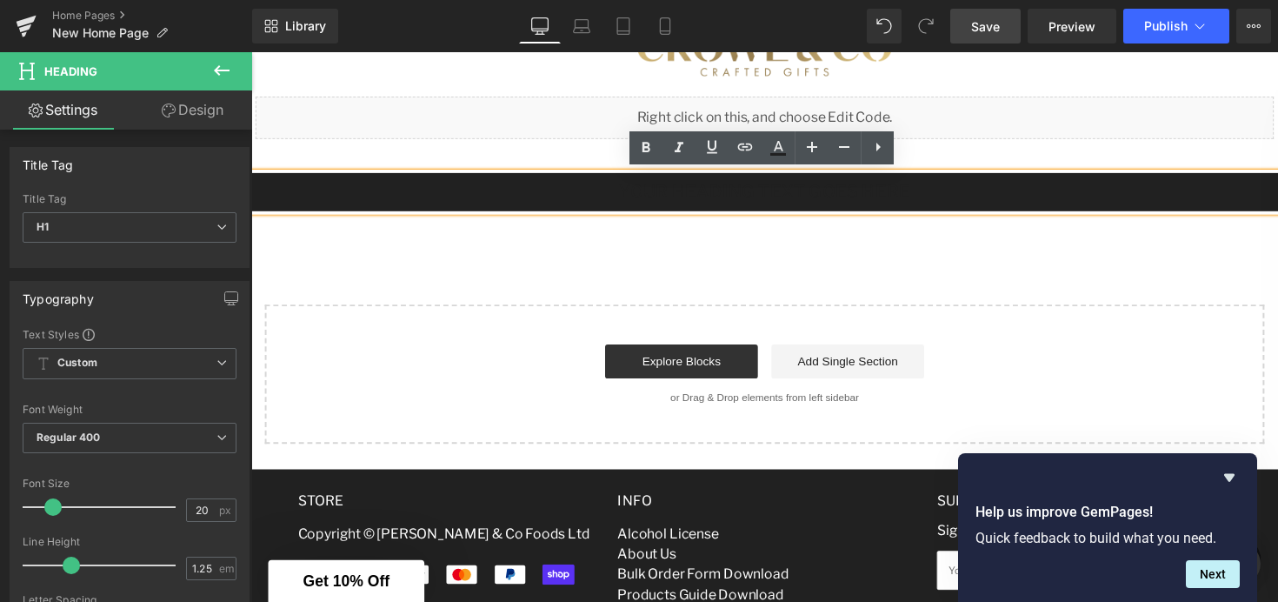
click at [946, 195] on h1 "Your heading text goes here" at bounding box center [777, 195] width 1052 height 22
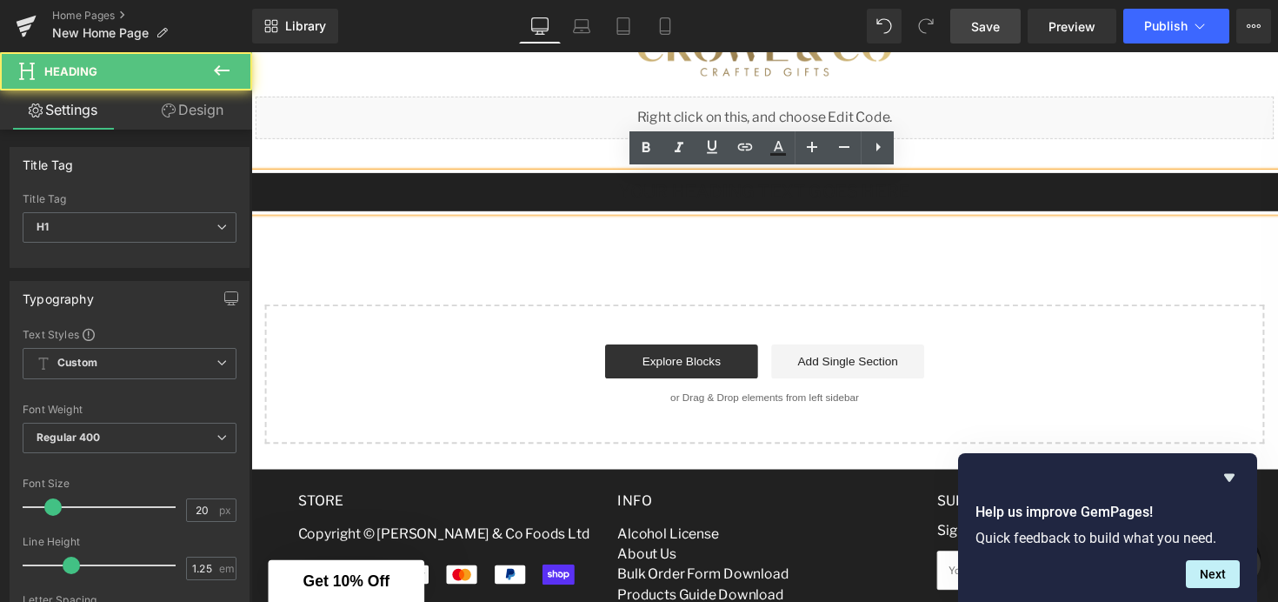
click at [920, 195] on h1 "Your heading text goes here" at bounding box center [777, 195] width 1052 height 22
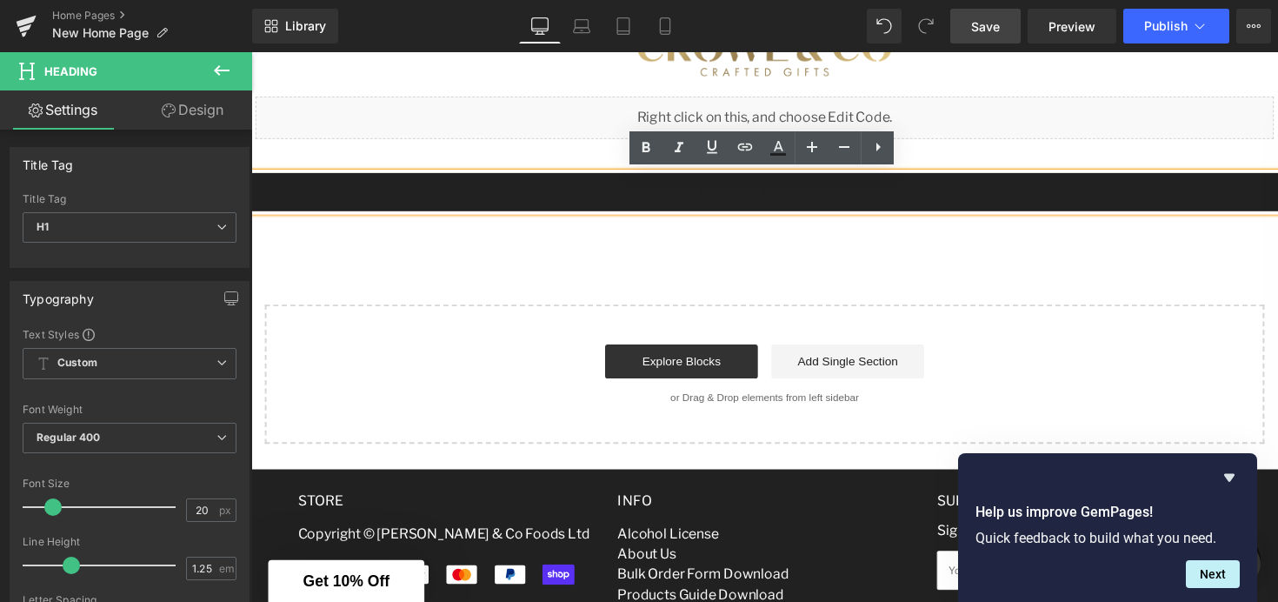
click at [929, 195] on h1 "Your heading text goes here" at bounding box center [777, 195] width 1052 height 22
drag, startPoint x: 929, startPoint y: 195, endPoint x: 657, endPoint y: 196, distance: 272.2
click at [657, 196] on h1 "Your heading text goes here" at bounding box center [777, 195] width 1052 height 22
click at [693, 196] on h1 "Your heading text goes here" at bounding box center [777, 195] width 1052 height 22
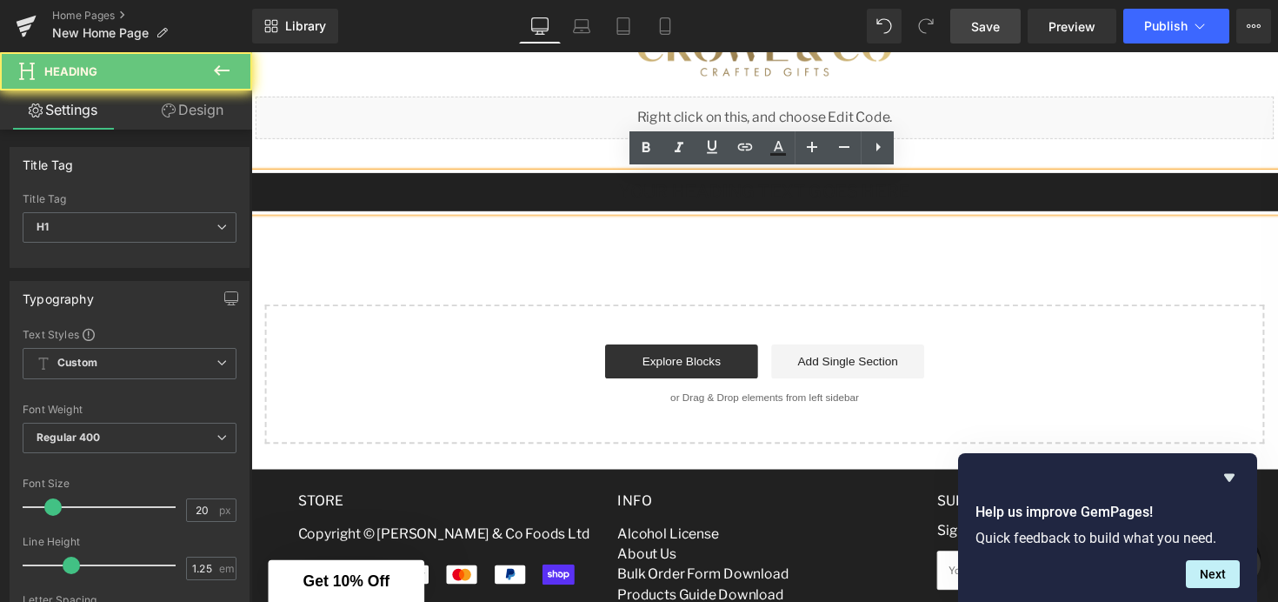
click at [761, 191] on h1 "Your heading text goes here" at bounding box center [777, 195] width 1052 height 22
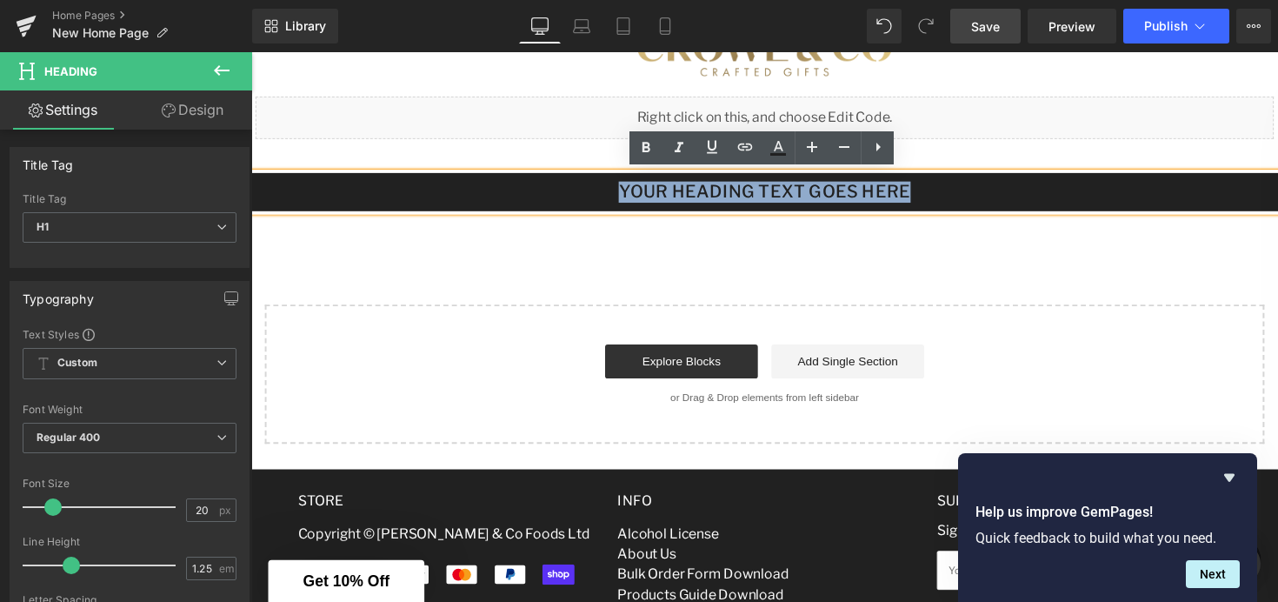
drag, startPoint x: 937, startPoint y: 195, endPoint x: 598, endPoint y: 190, distance: 339.1
click at [598, 190] on h1 "Your heading text goes here" at bounding box center [777, 195] width 1052 height 22
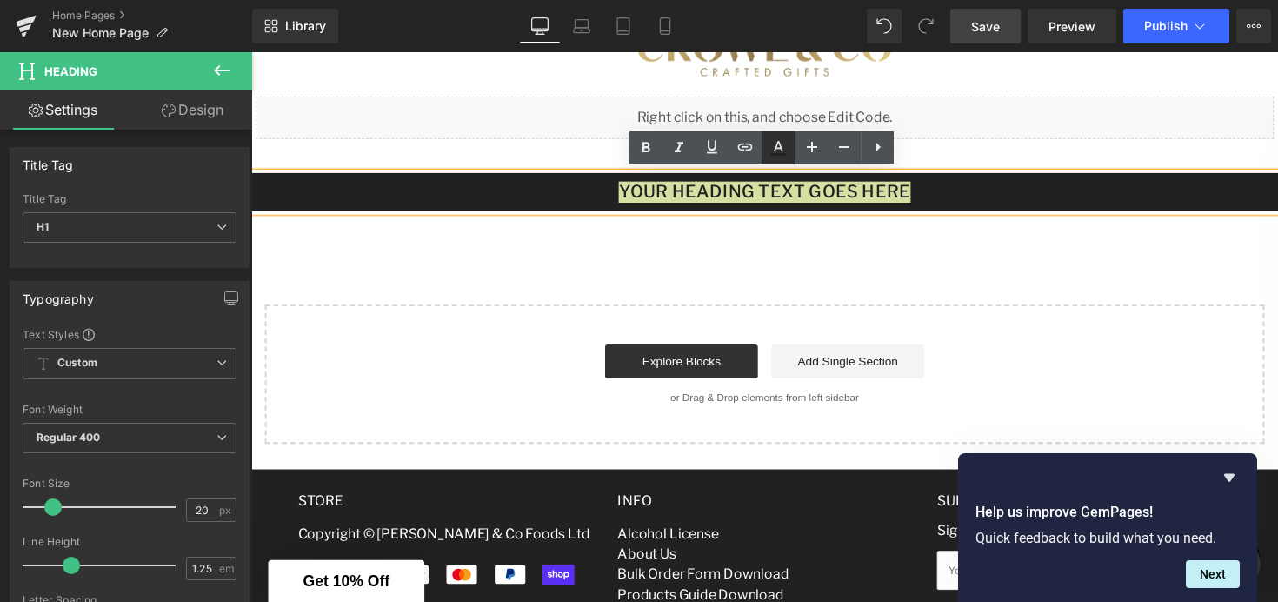
click at [775, 154] on icon at bounding box center [778, 154] width 16 height 3
type input "#212121"
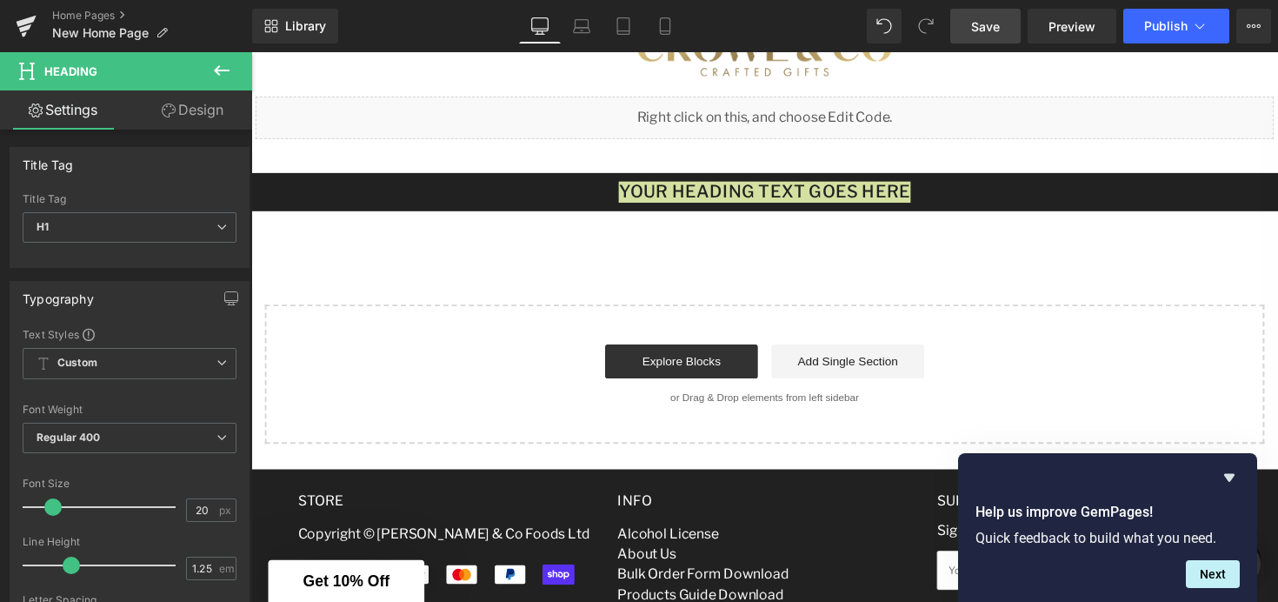
click at [178, 120] on link "Design" at bounding box center [193, 109] width 126 height 39
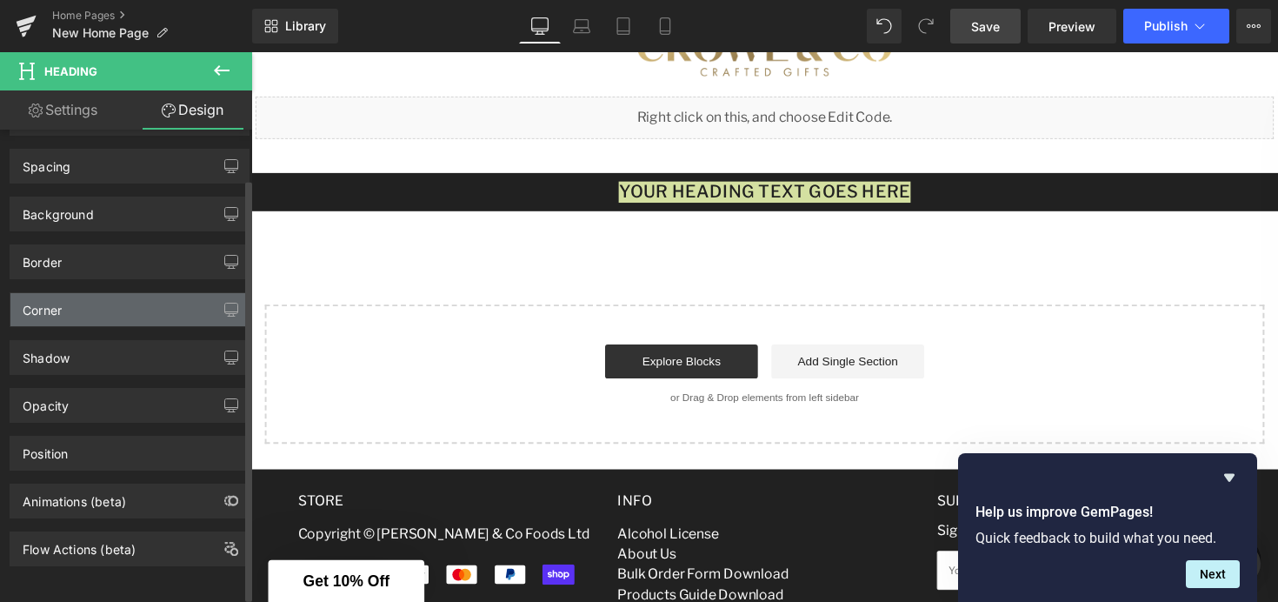
scroll to position [43, 0]
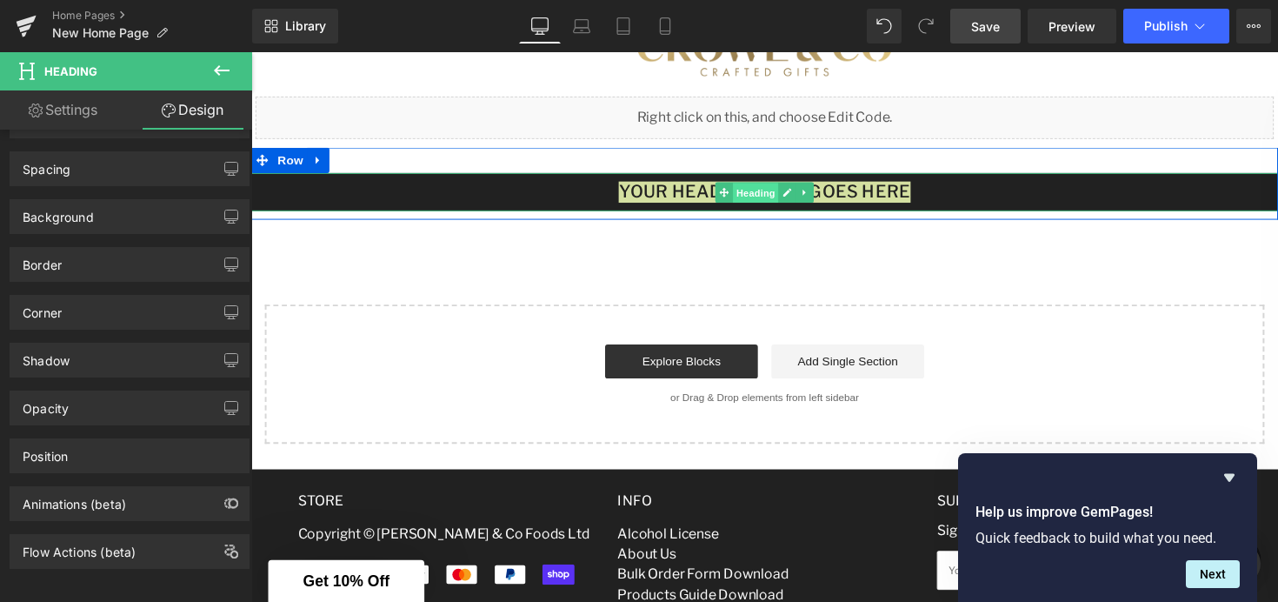
click at [783, 186] on span "Heading" at bounding box center [768, 196] width 47 height 21
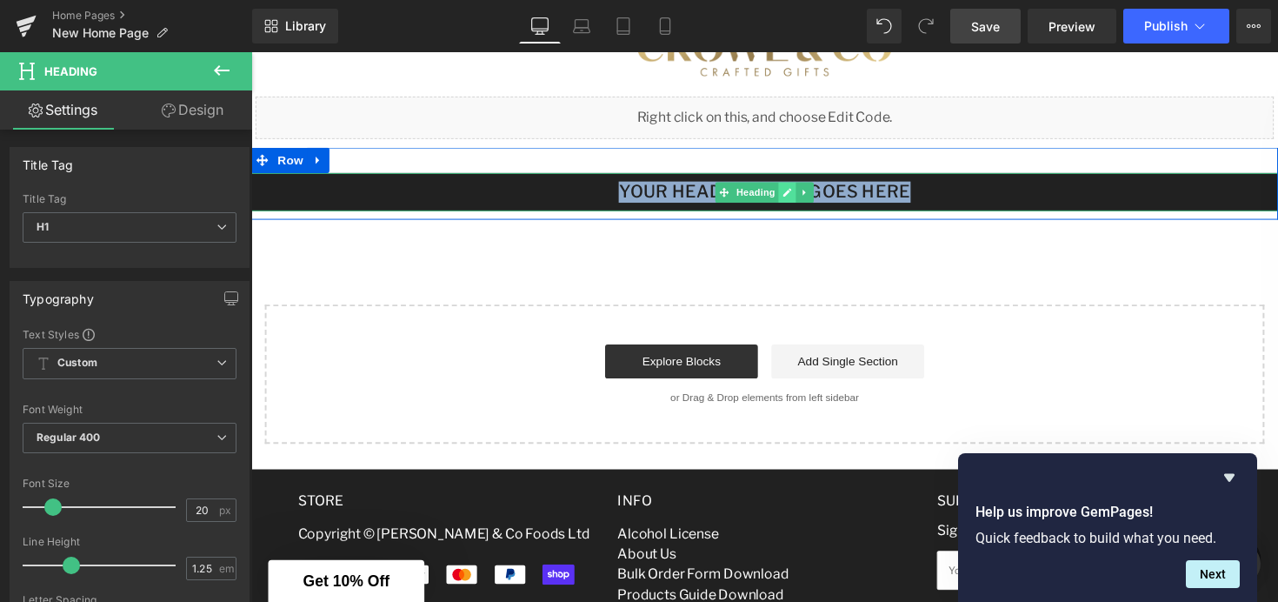
click at [794, 196] on link at bounding box center [801, 195] width 18 height 21
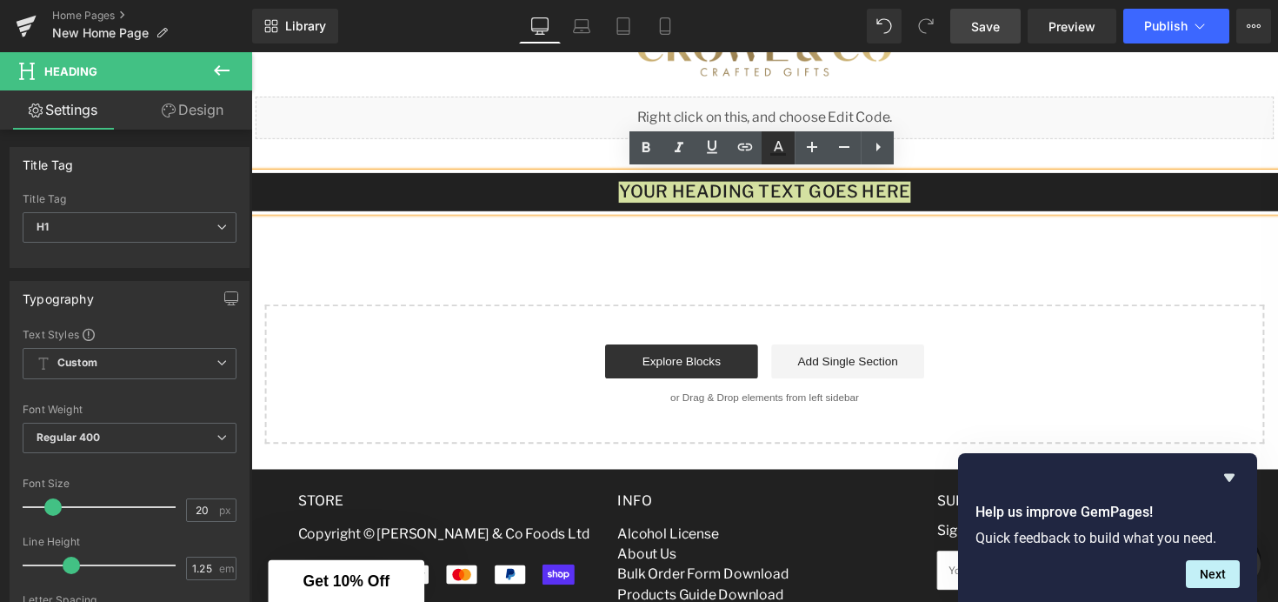
click at [784, 154] on icon at bounding box center [778, 154] width 16 height 3
type input "100"
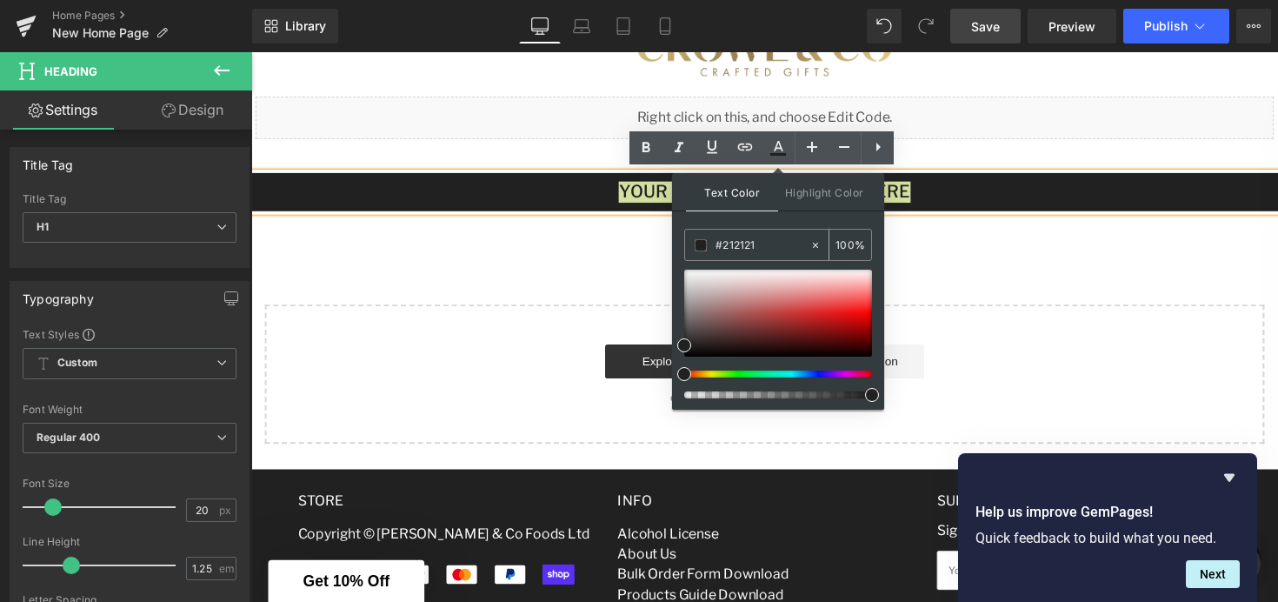
click at [763, 249] on input "#212121" at bounding box center [763, 245] width 94 height 19
type input "#21212"
type input "0"
type input "#2121"
type input "7"
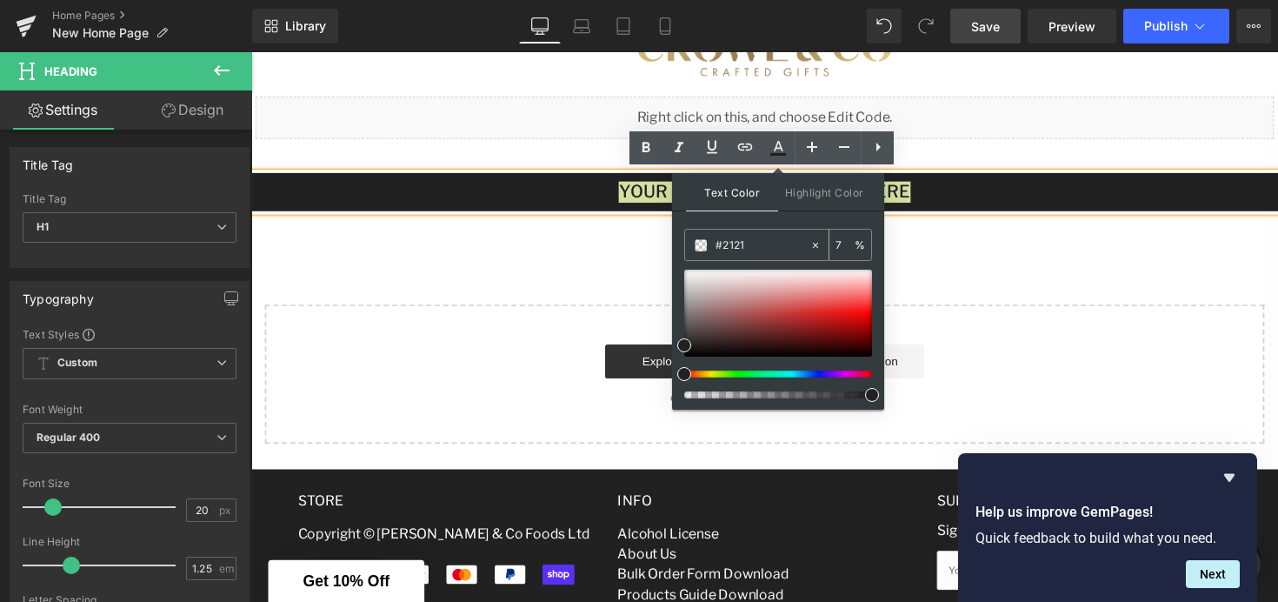
type input "#212"
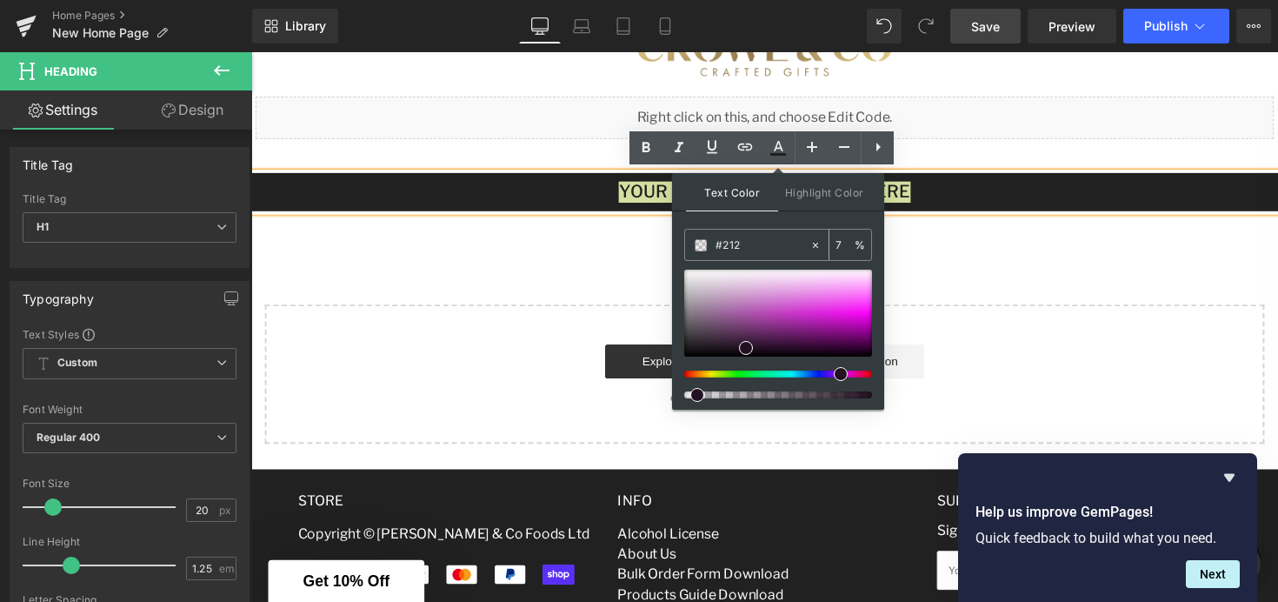
type input "100"
type input "#21"
type input "0"
type input "#fff"
type input "100"
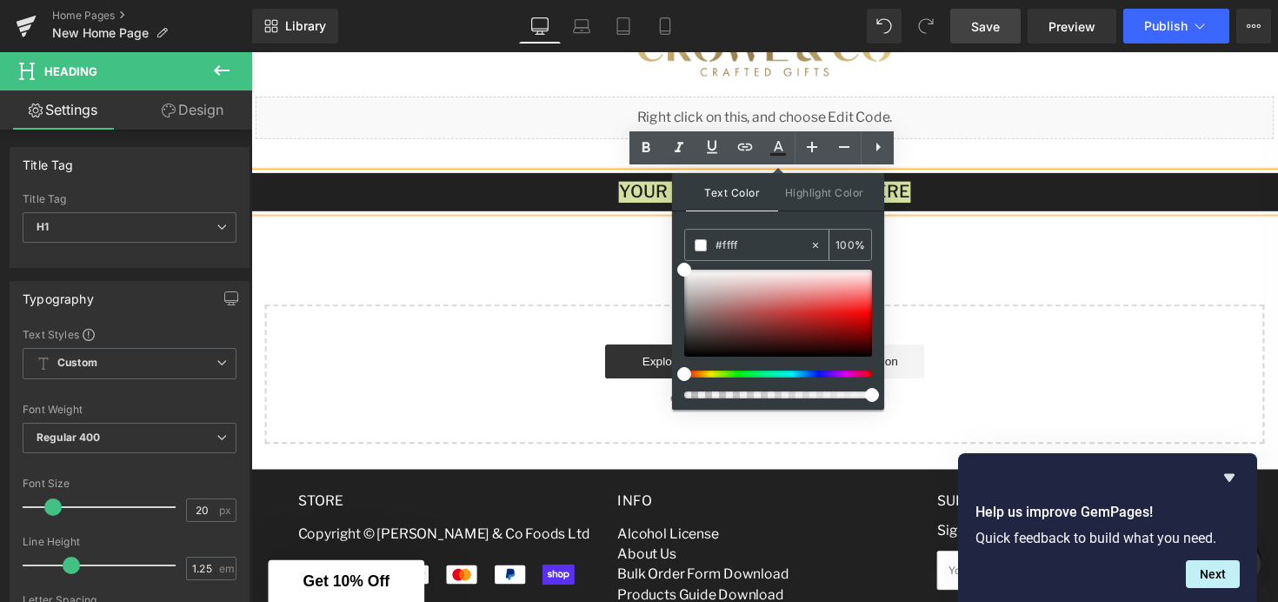
type input "#fffff"
type input "0"
type input "#ffffff"
type input "100"
type input "#ffffff"
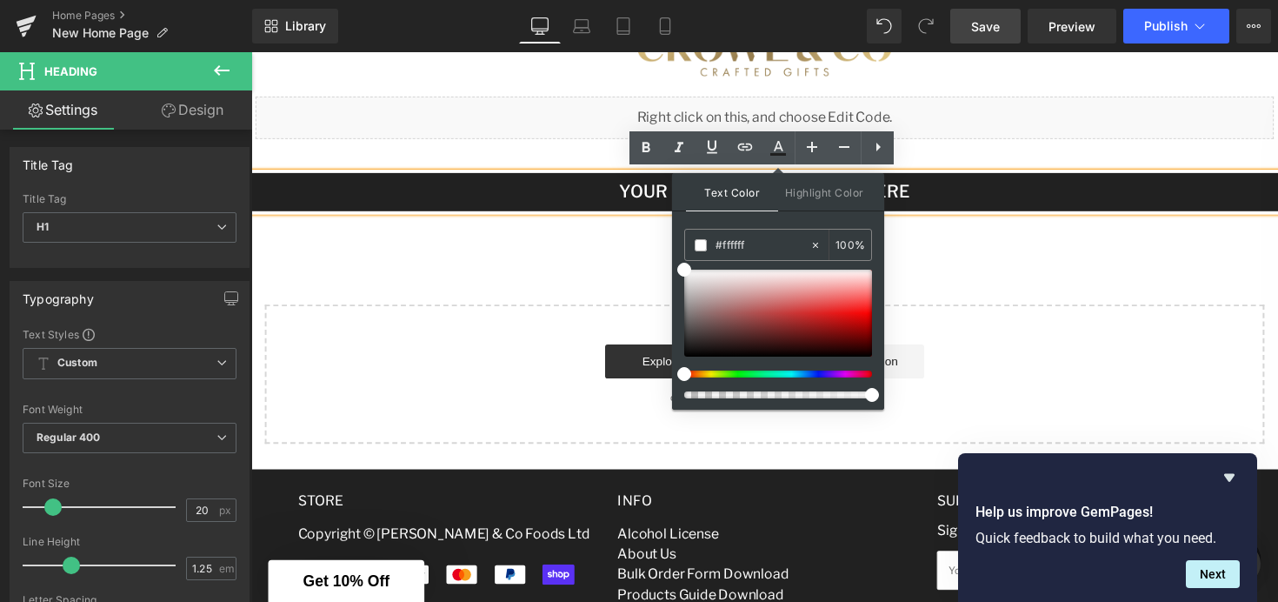
click at [722, 200] on span "Text Color" at bounding box center [732, 192] width 92 height 38
click at [657, 209] on div "Your heading text goes here" at bounding box center [777, 195] width 1052 height 39
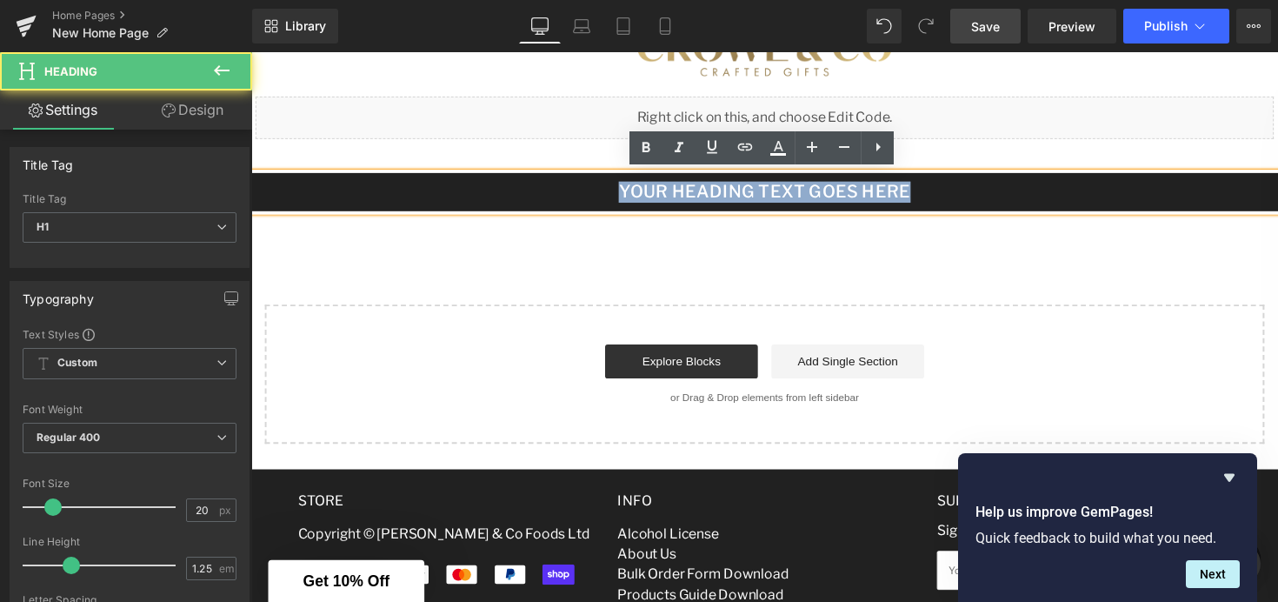
drag, startPoint x: 930, startPoint y: 190, endPoint x: 617, endPoint y: 183, distance: 313.1
click at [617, 184] on h1 "Your heading text goes here" at bounding box center [777, 195] width 1052 height 22
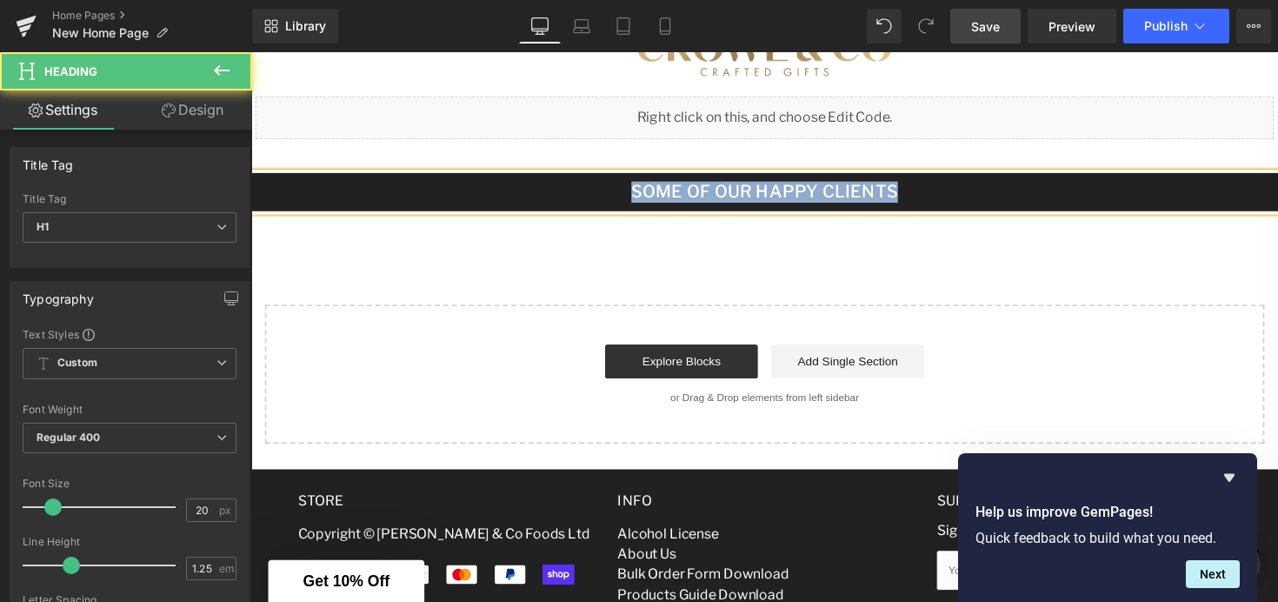
drag, startPoint x: 929, startPoint y: 194, endPoint x: 635, endPoint y: 196, distance: 293.9
click at [635, 196] on h1 "Some Of Our Happy Clients" at bounding box center [777, 195] width 1052 height 22
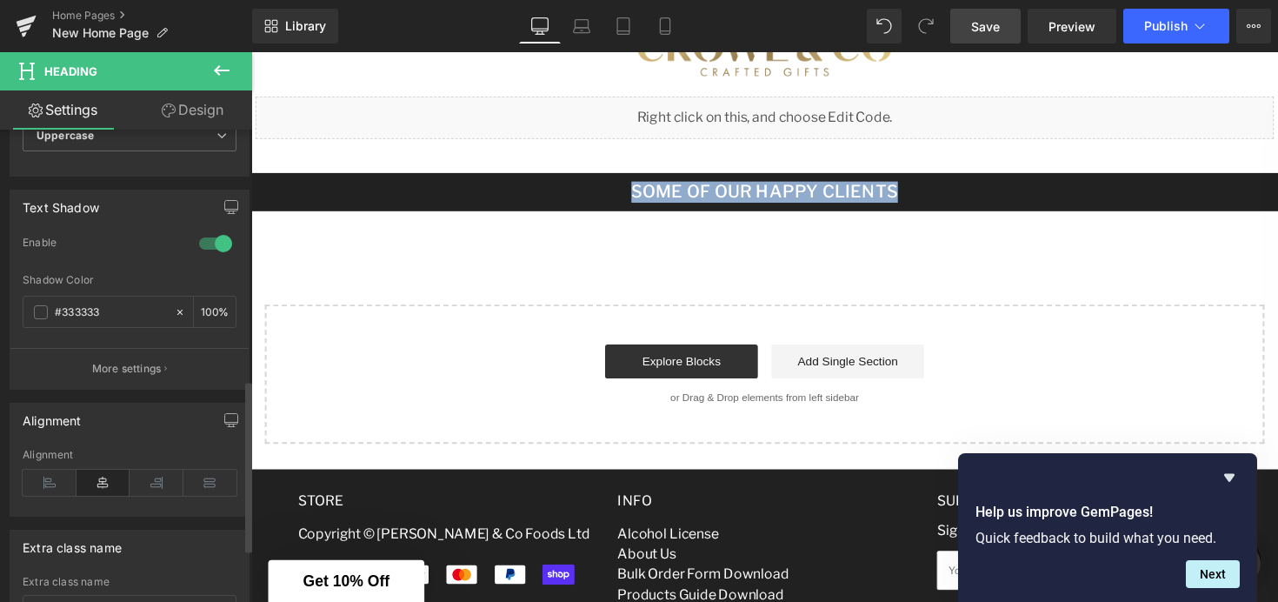
scroll to position [552, 0]
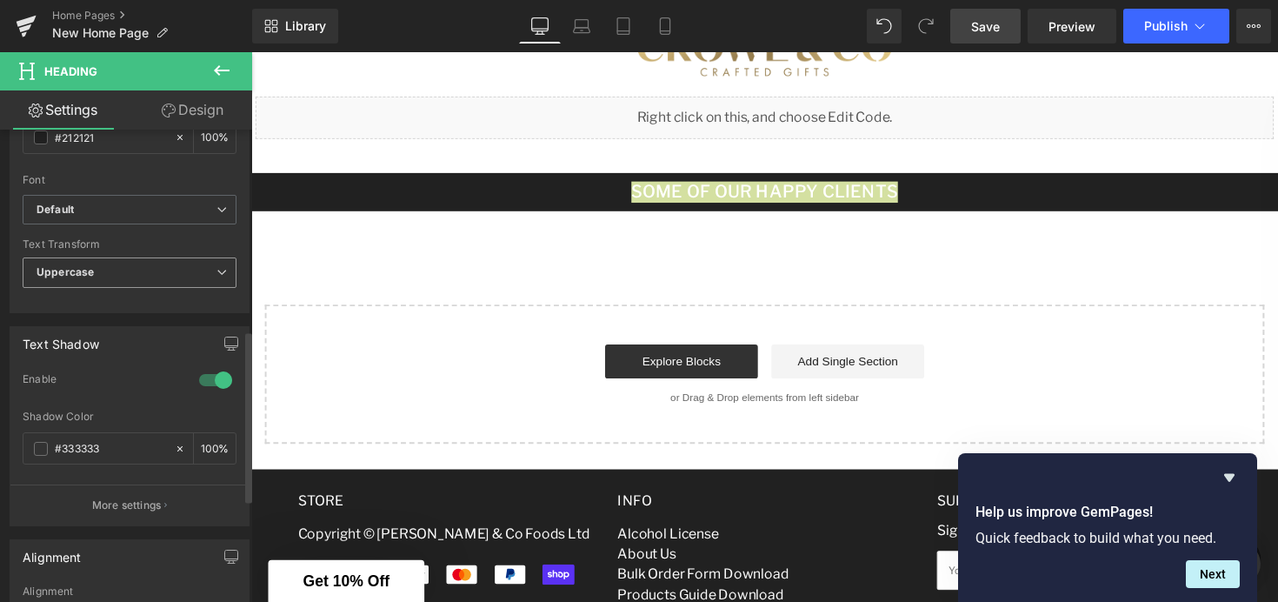
click at [153, 283] on span "Uppercase" at bounding box center [130, 272] width 214 height 30
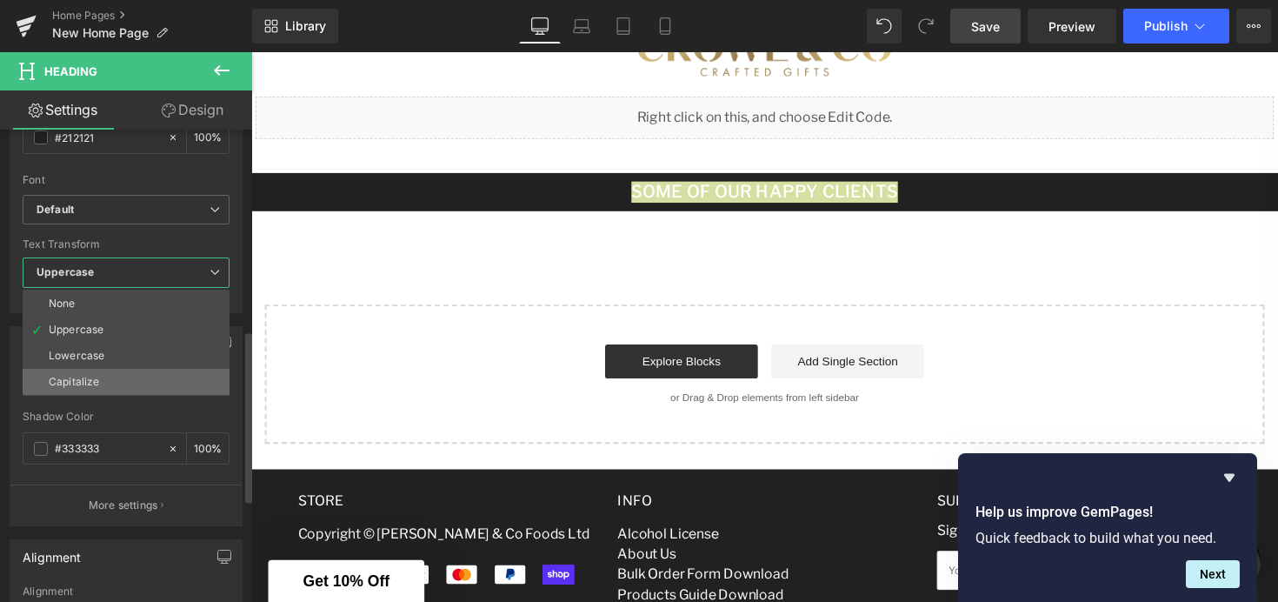
click at [89, 383] on div "Capitalize" at bounding box center [74, 382] width 50 height 12
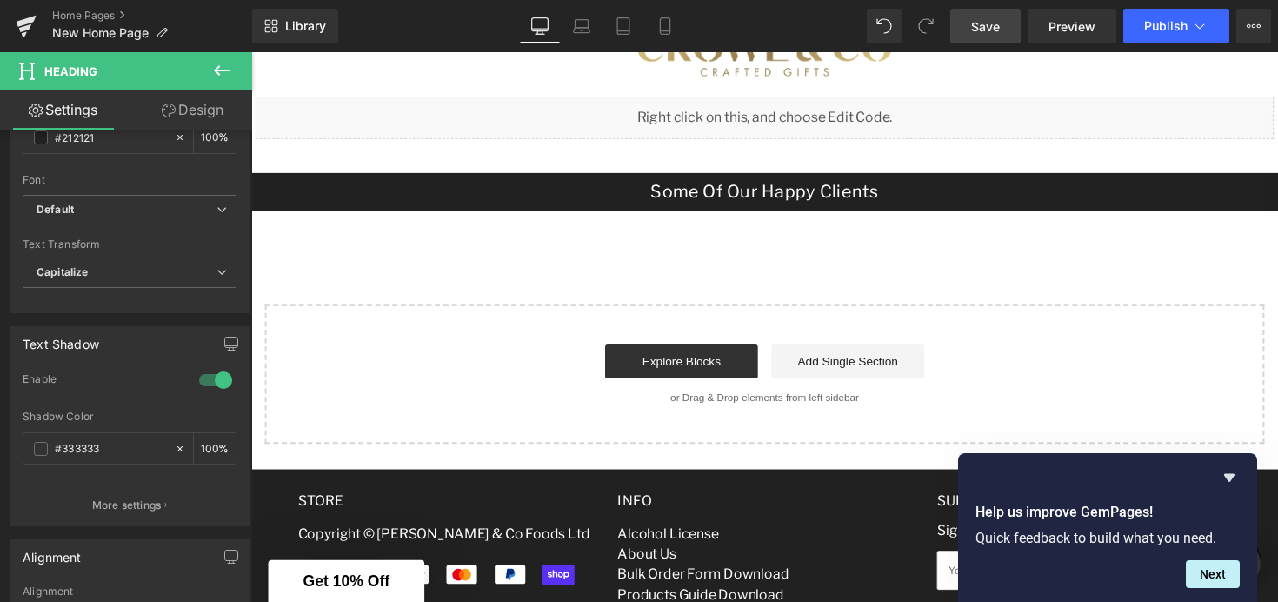
click at [988, 33] on span "Save" at bounding box center [985, 26] width 29 height 18
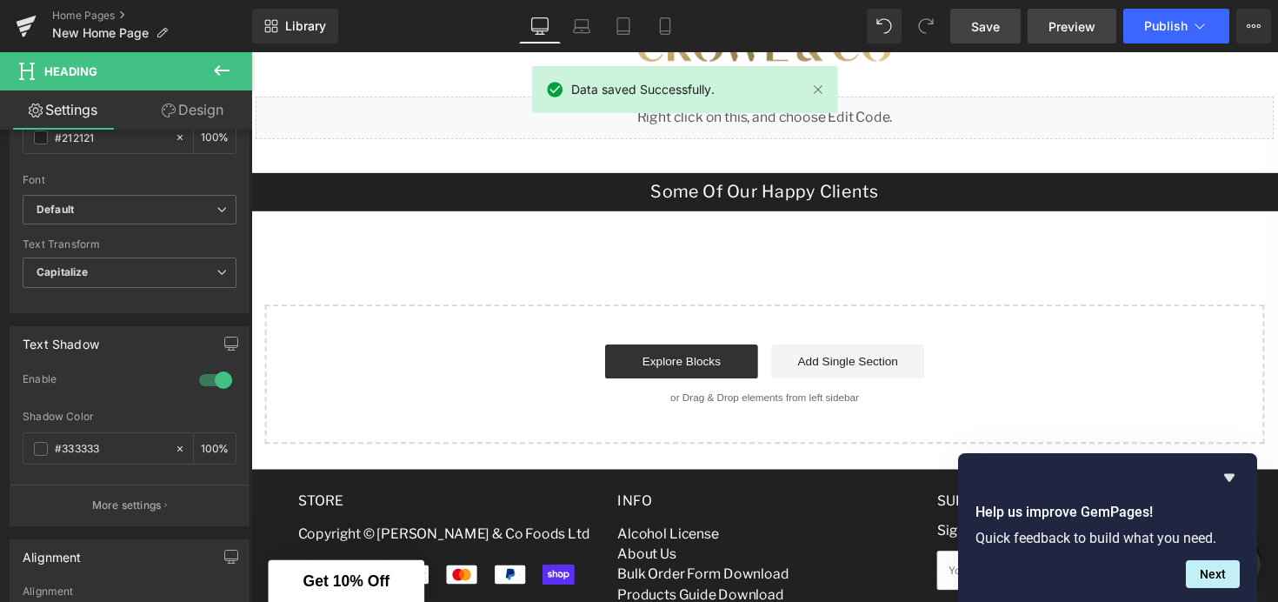
click at [1063, 30] on span "Preview" at bounding box center [1072, 26] width 47 height 18
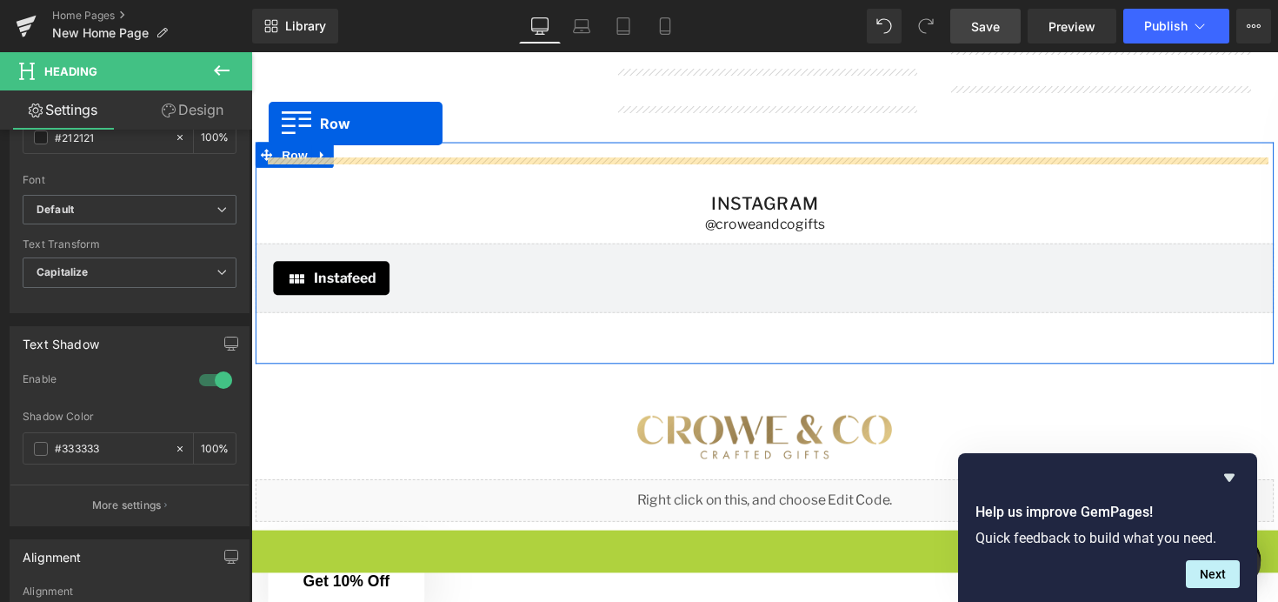
scroll to position [2921, 0]
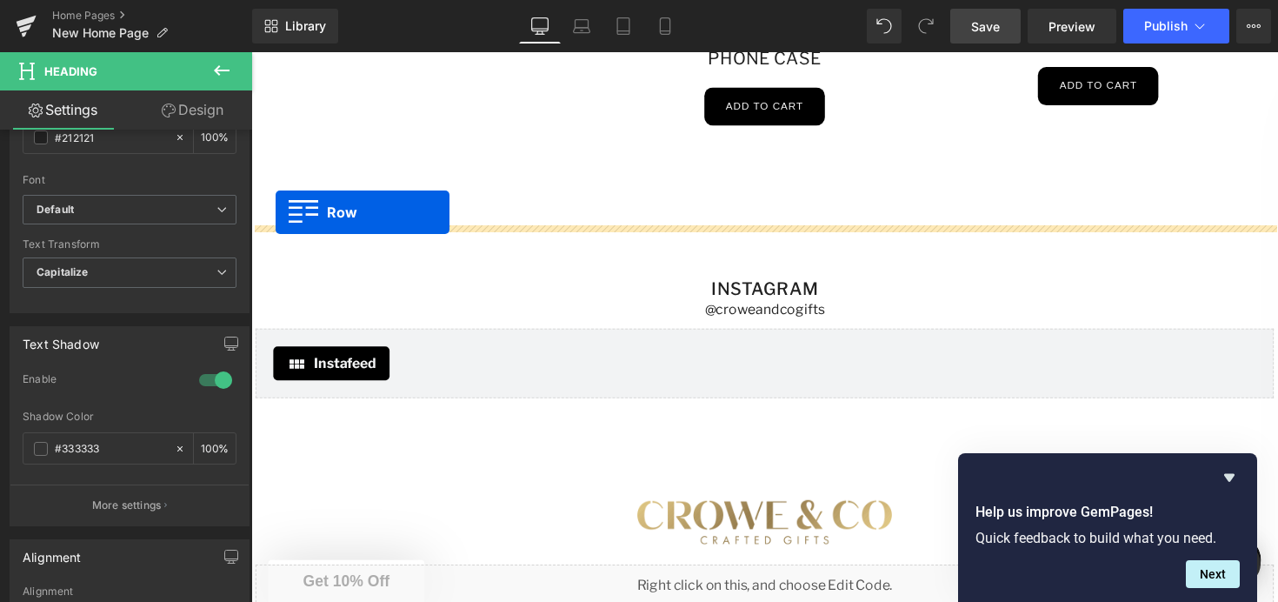
drag, startPoint x: 258, startPoint y: 310, endPoint x: 277, endPoint y: 217, distance: 95.7
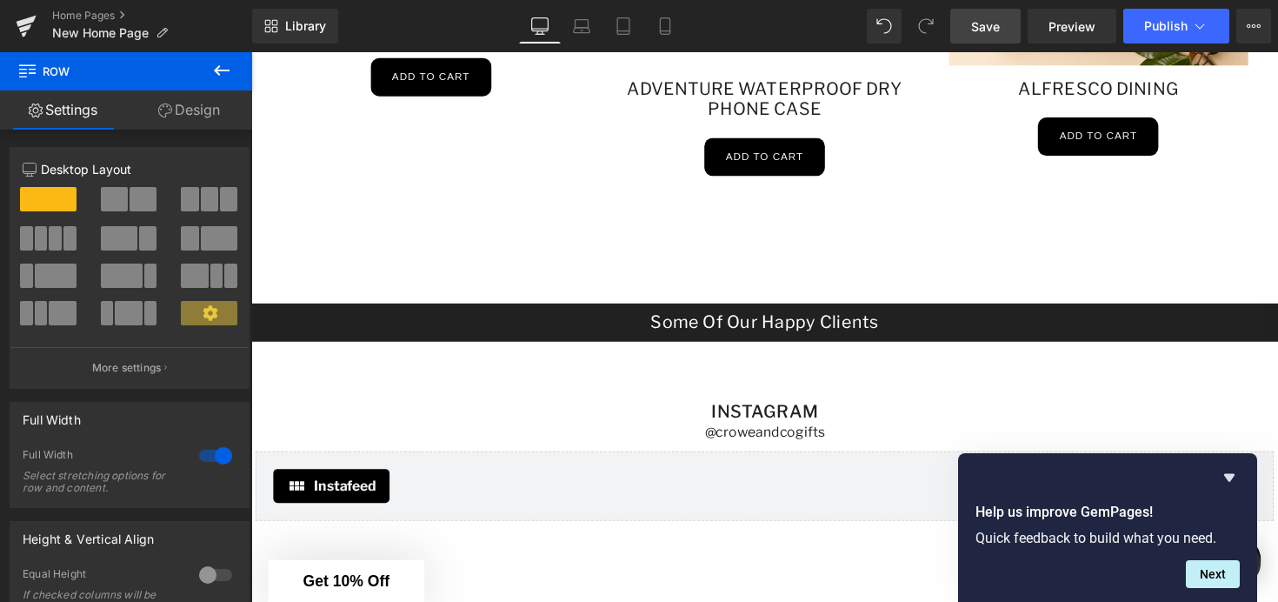
scroll to position [2767, 0]
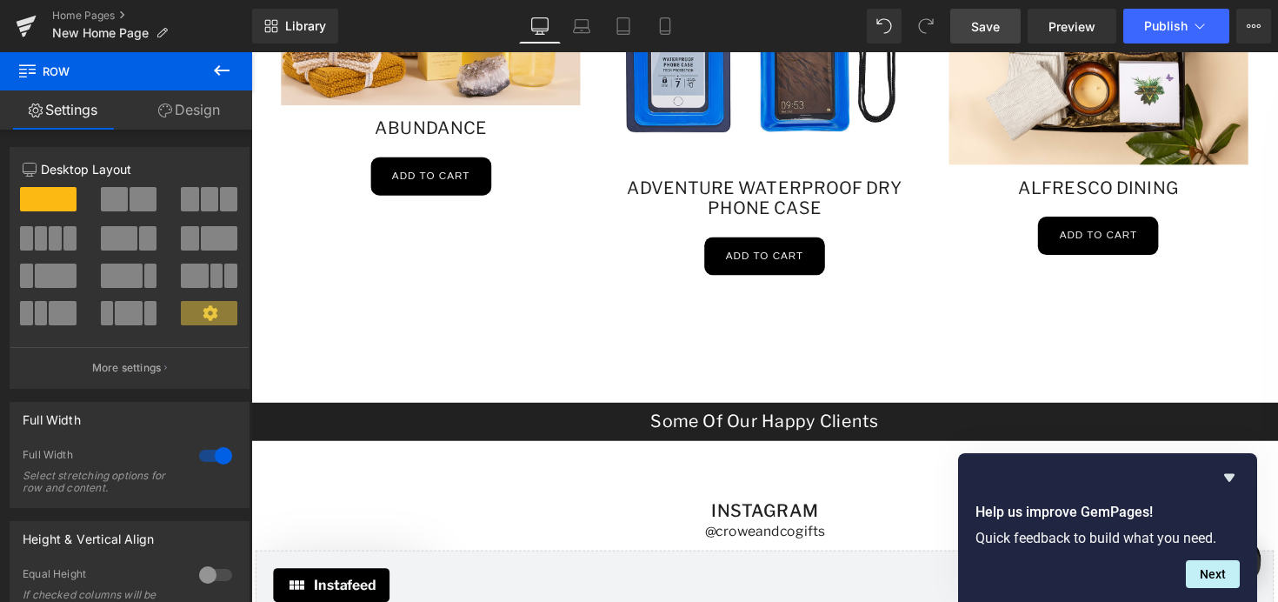
click at [979, 37] on link "Save" at bounding box center [985, 26] width 70 height 35
click at [1081, 30] on span "Preview" at bounding box center [1072, 26] width 47 height 18
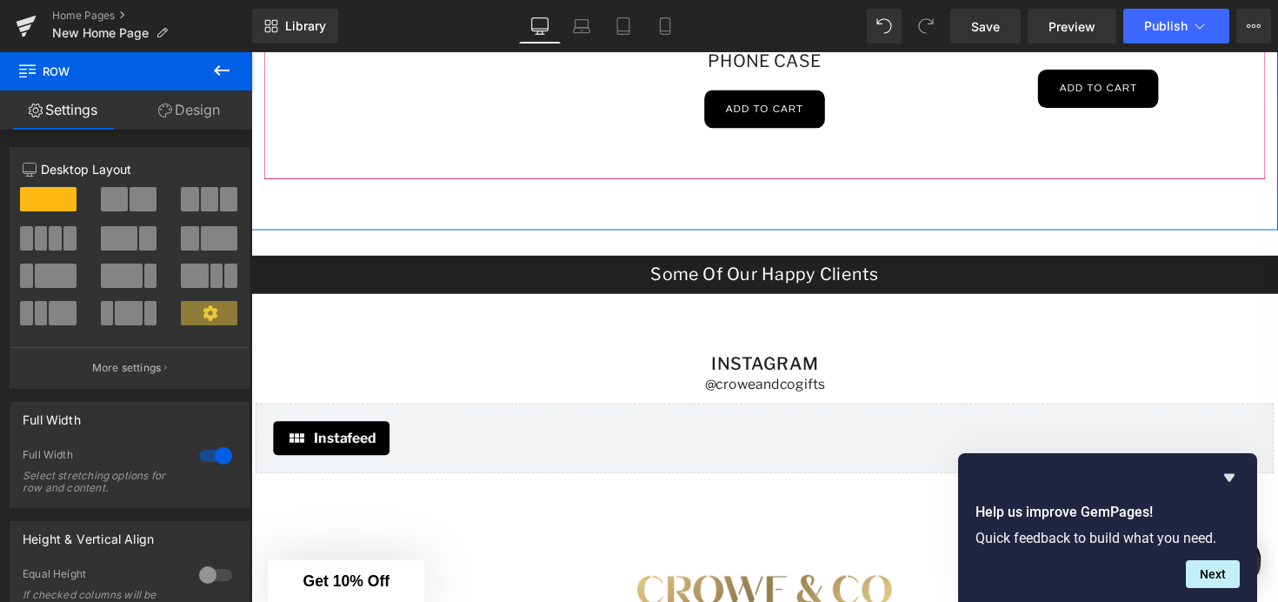
scroll to position [2921, 0]
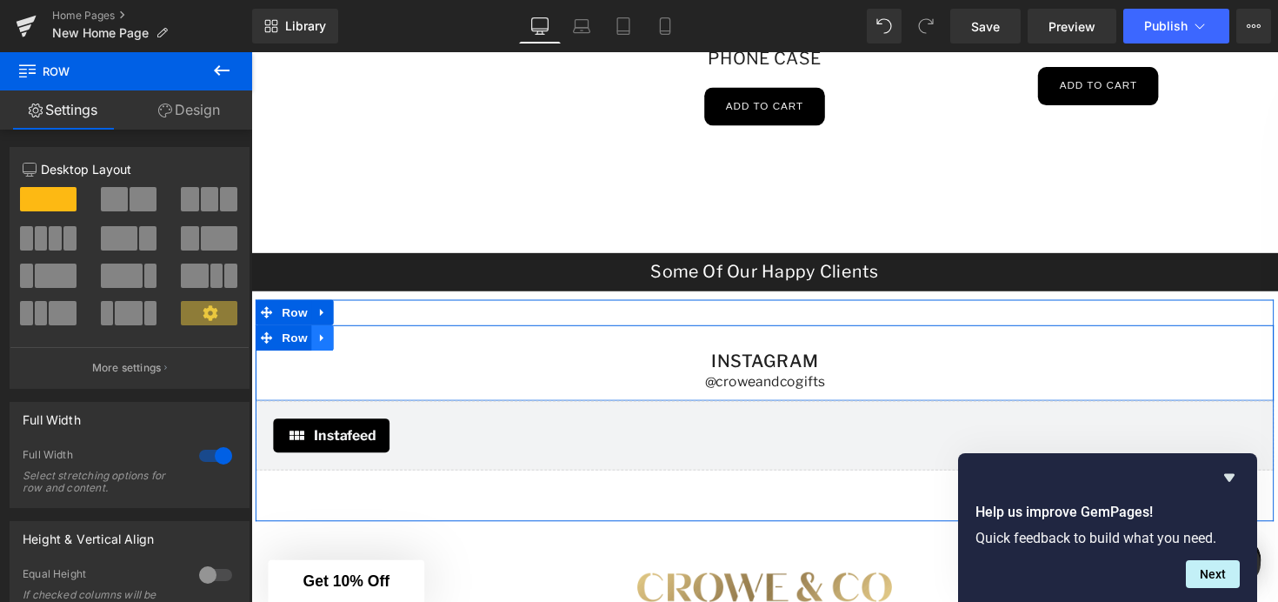
click at [328, 352] on link at bounding box center [324, 344] width 23 height 26
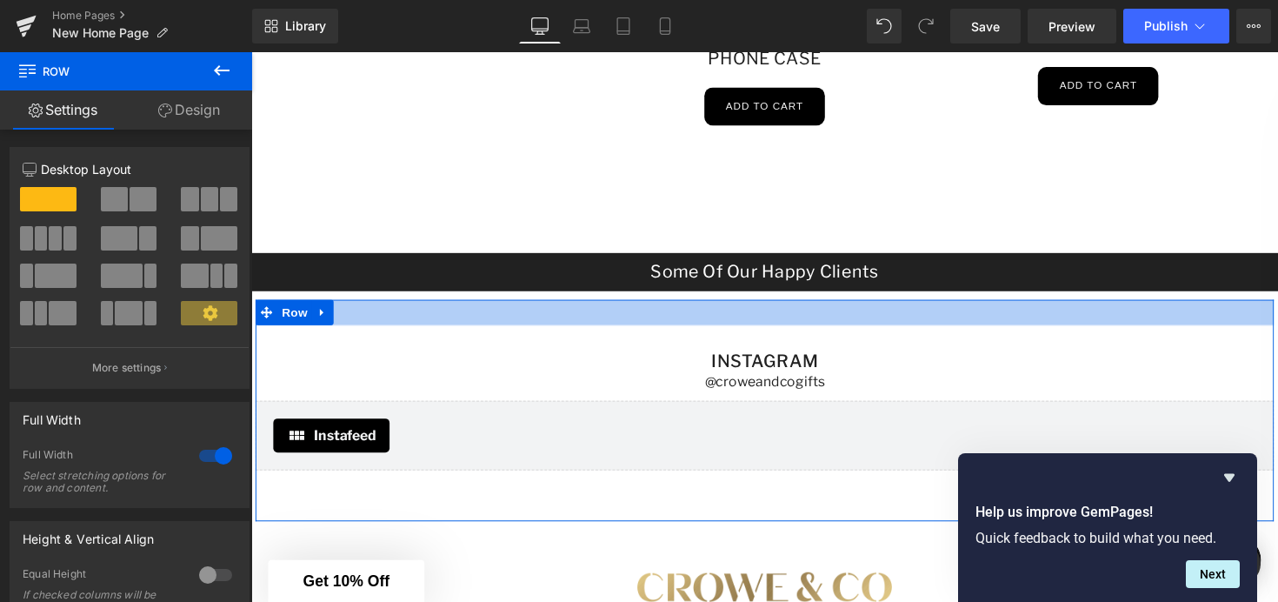
click at [387, 307] on div at bounding box center [777, 318] width 1043 height 26
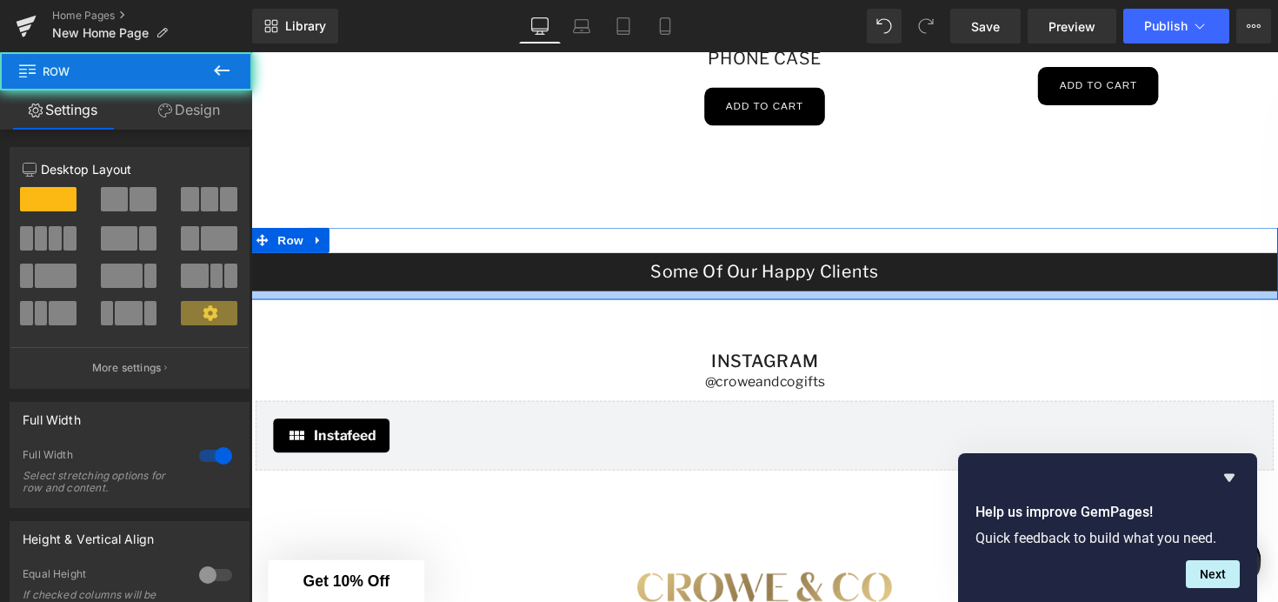
click at [382, 298] on div at bounding box center [777, 301] width 1052 height 9
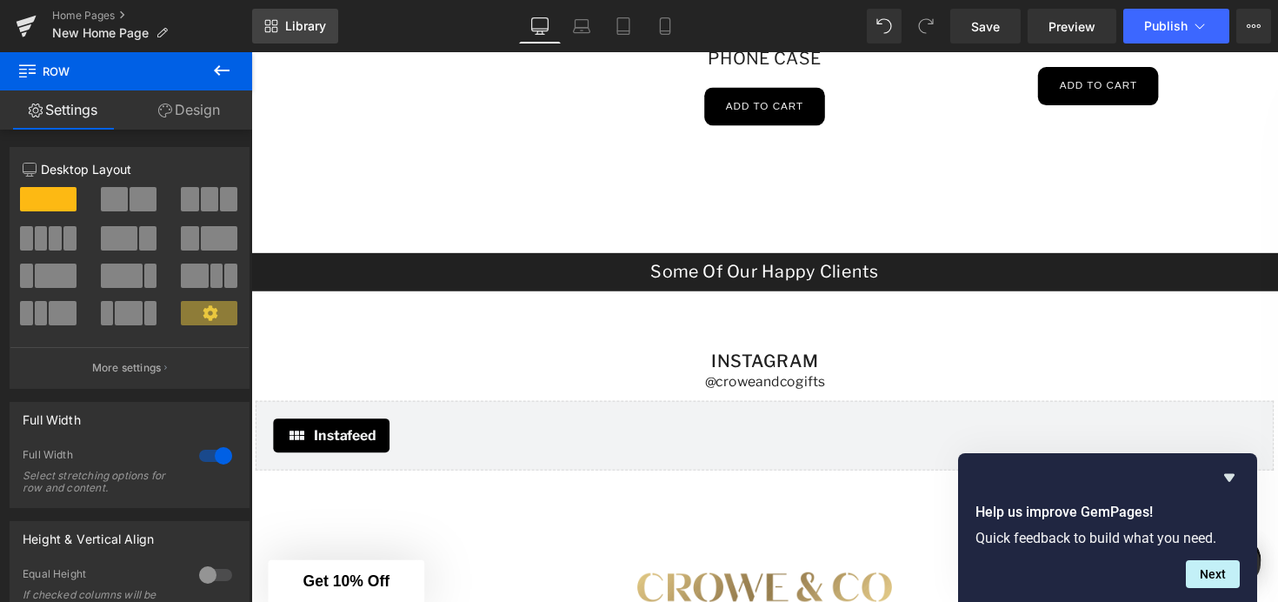
click at [298, 32] on span "Library" at bounding box center [305, 26] width 41 height 16
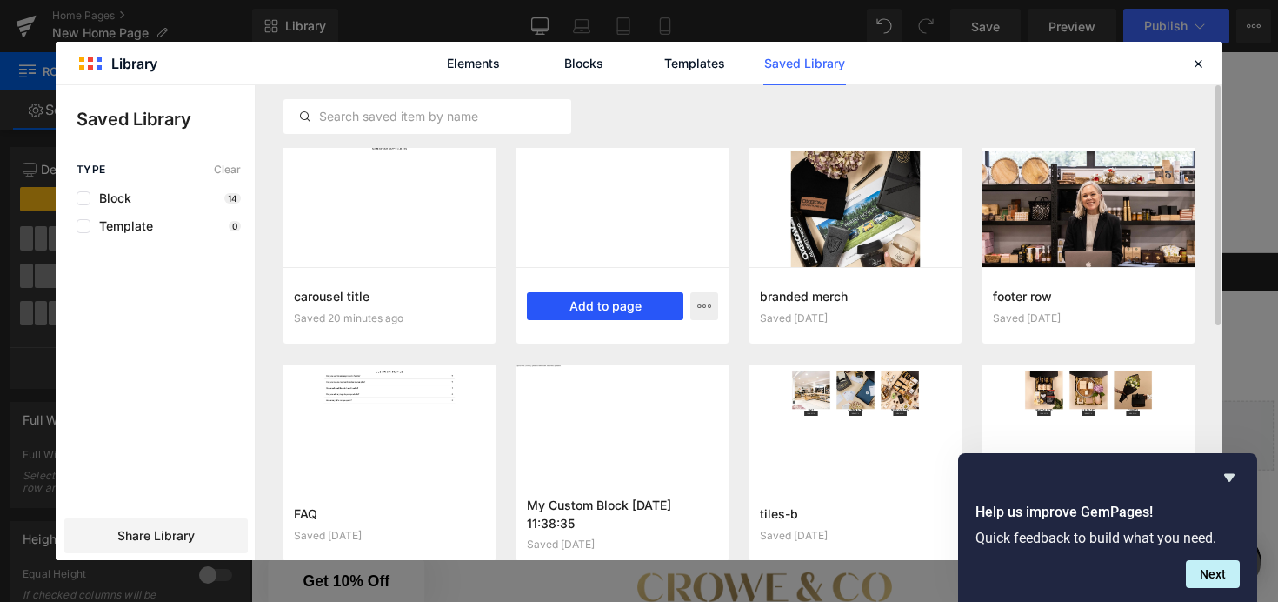
click at [600, 305] on button "Add to page" at bounding box center [605, 306] width 157 height 28
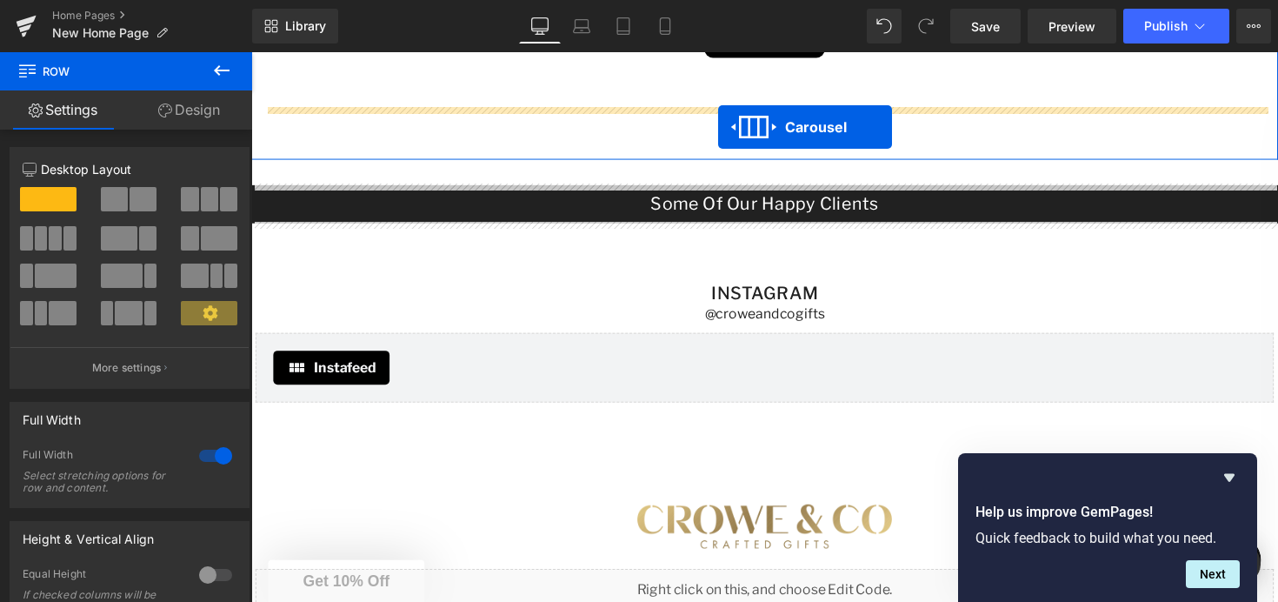
scroll to position [2937, 0]
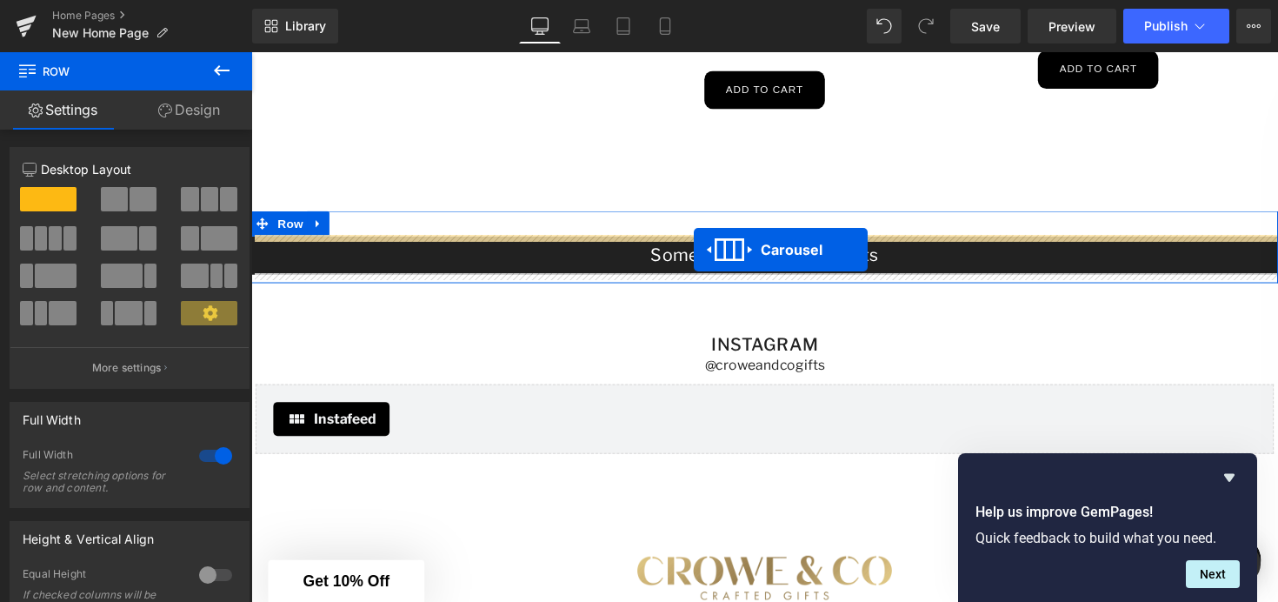
drag, startPoint x: 731, startPoint y: 502, endPoint x: 703, endPoint y: 257, distance: 246.8
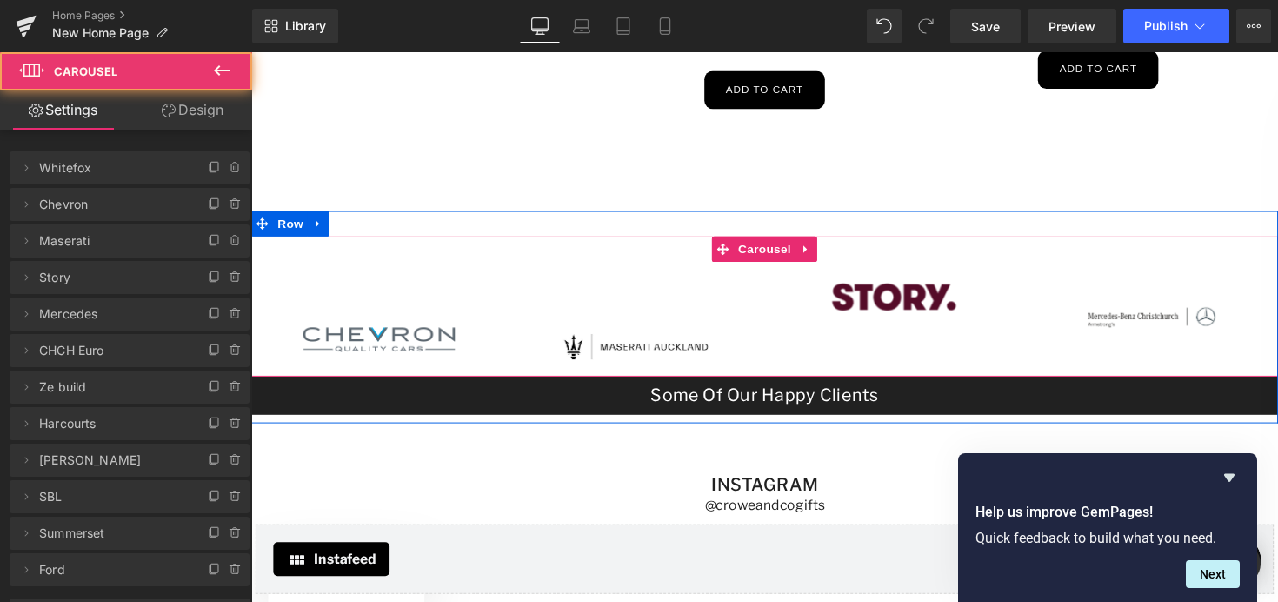
click at [512, 273] on div "Image" at bounding box center [382, 316] width 260 height 87
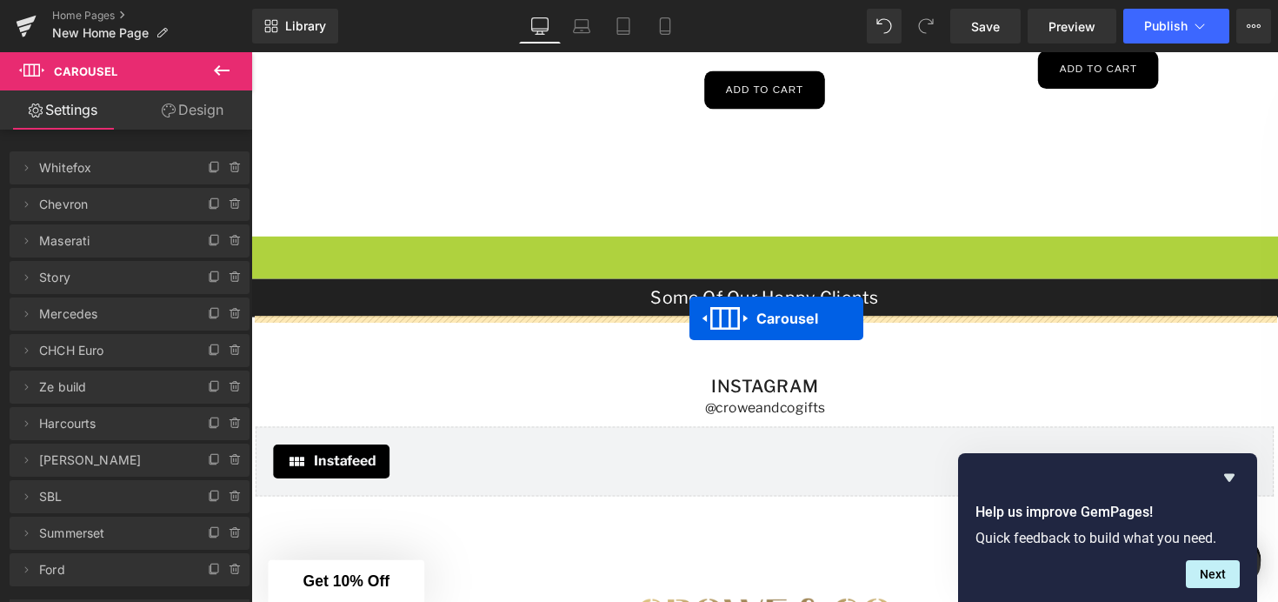
drag, startPoint x: 730, startPoint y: 253, endPoint x: 700, endPoint y: 325, distance: 78.0
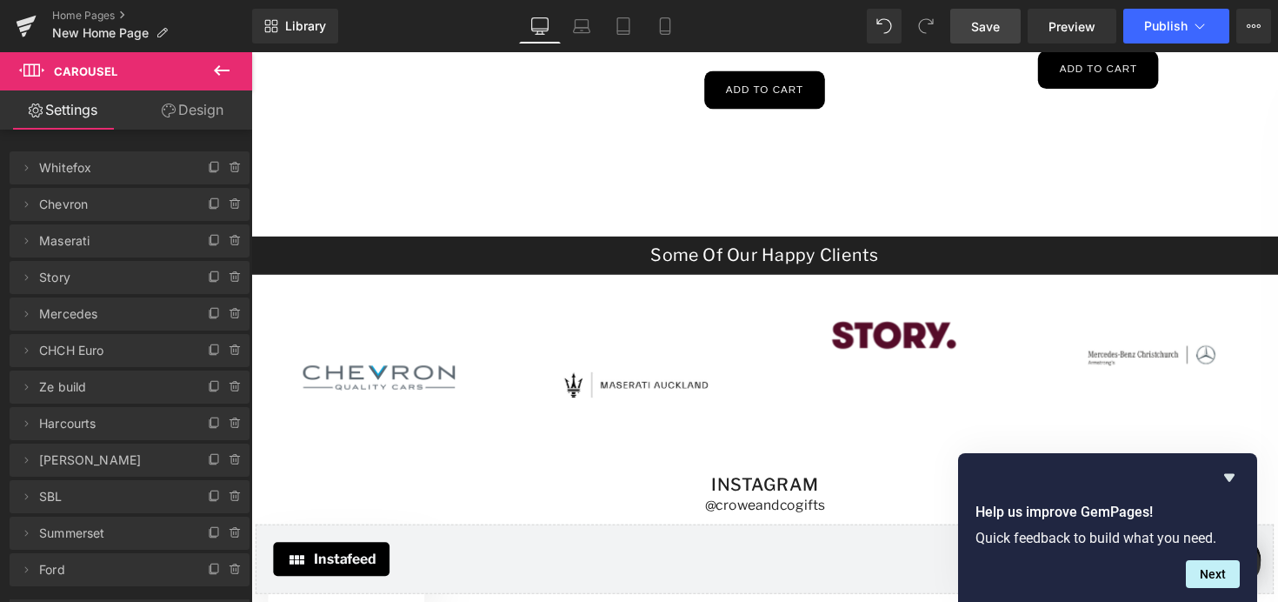
click at [996, 34] on span "Save" at bounding box center [985, 26] width 29 height 18
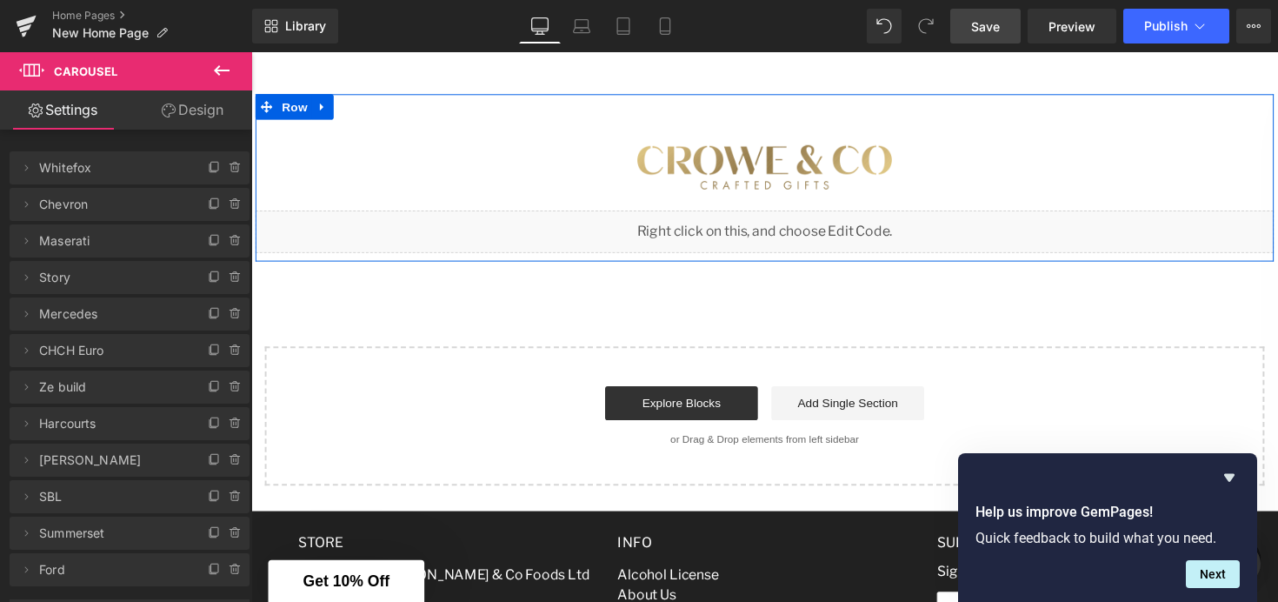
scroll to position [3512, 0]
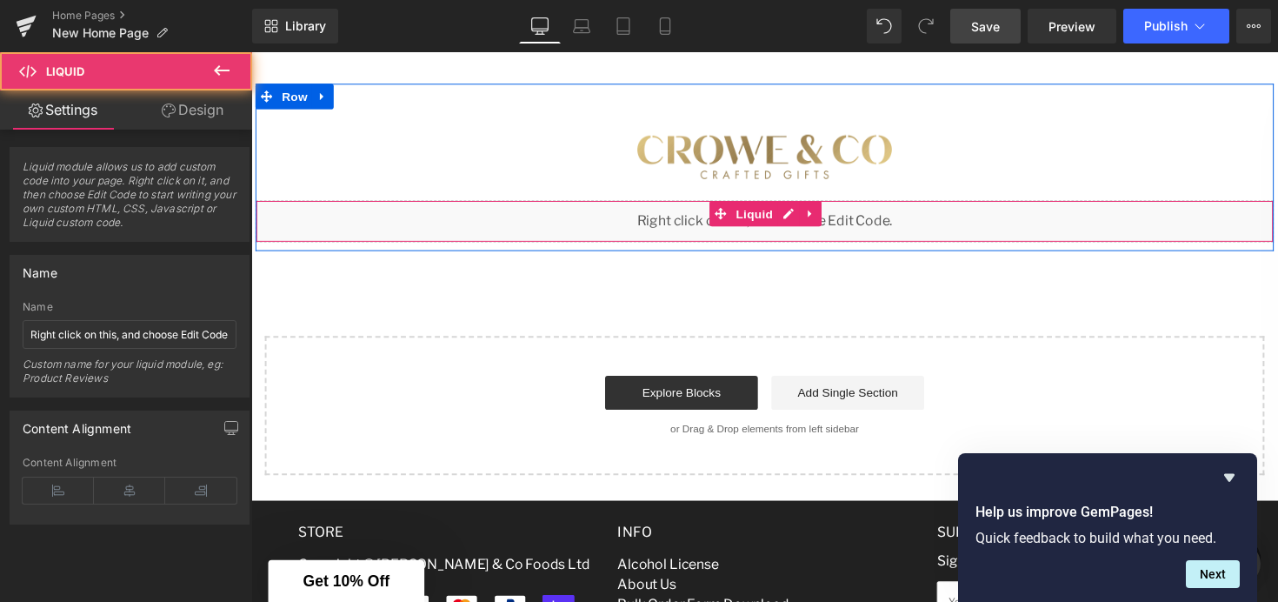
click at [796, 210] on div "Liquid" at bounding box center [777, 224] width 1043 height 43
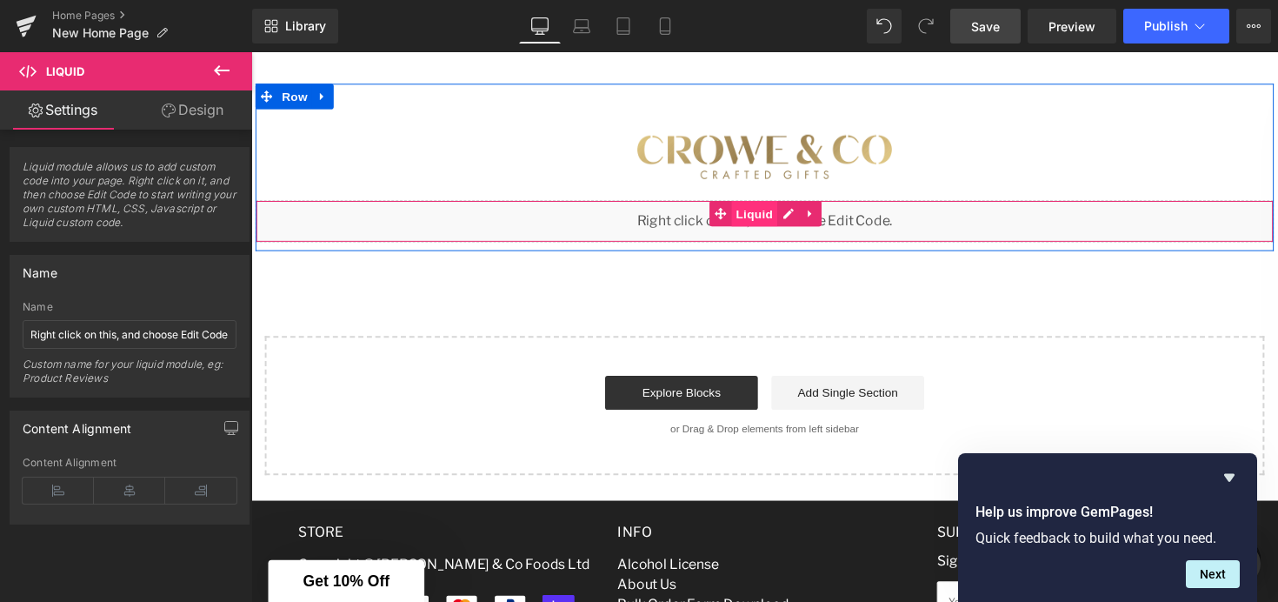
click at [777, 216] on span "Liquid" at bounding box center [766, 217] width 47 height 26
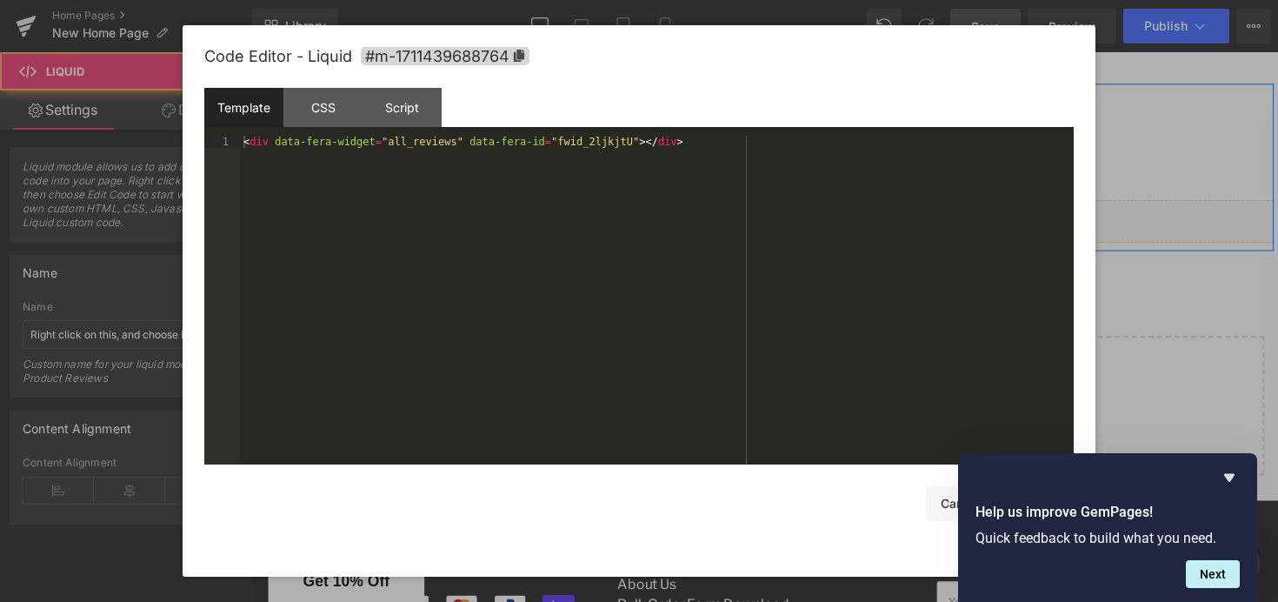
click at [802, 220] on div "Liquid" at bounding box center [777, 224] width 1043 height 43
click at [614, 135] on div "Template CSS Script Data" at bounding box center [639, 112] width 870 height 48
click at [1126, 130] on div at bounding box center [639, 301] width 1278 height 602
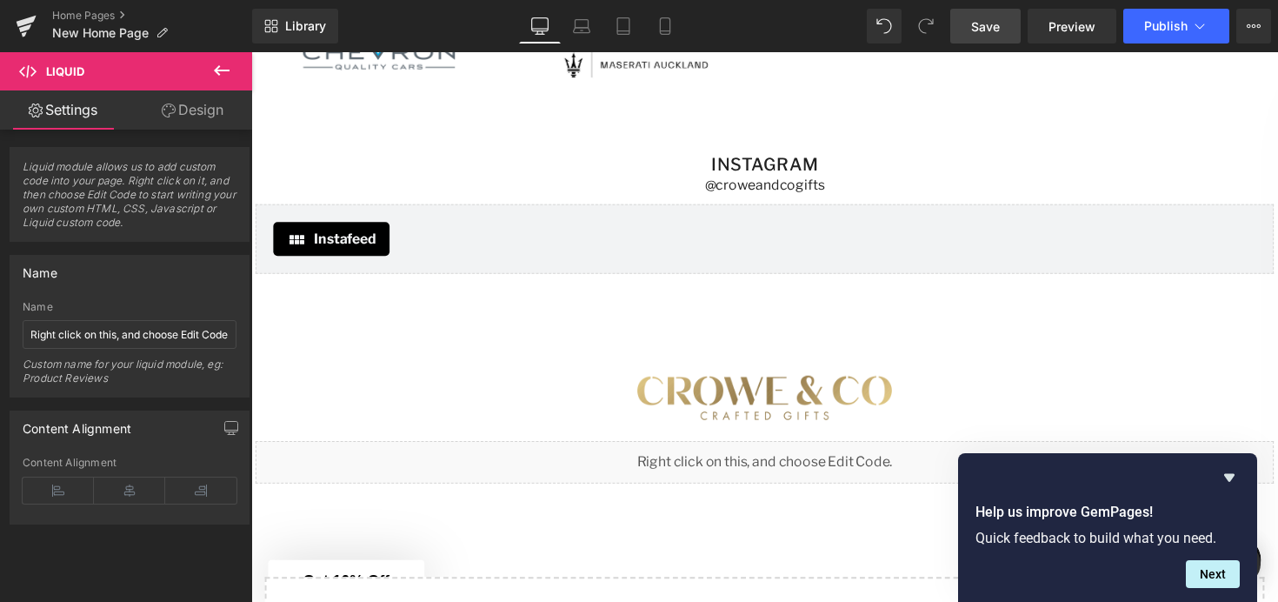
scroll to position [3263, 0]
click at [222, 70] on icon at bounding box center [222, 70] width 16 height 10
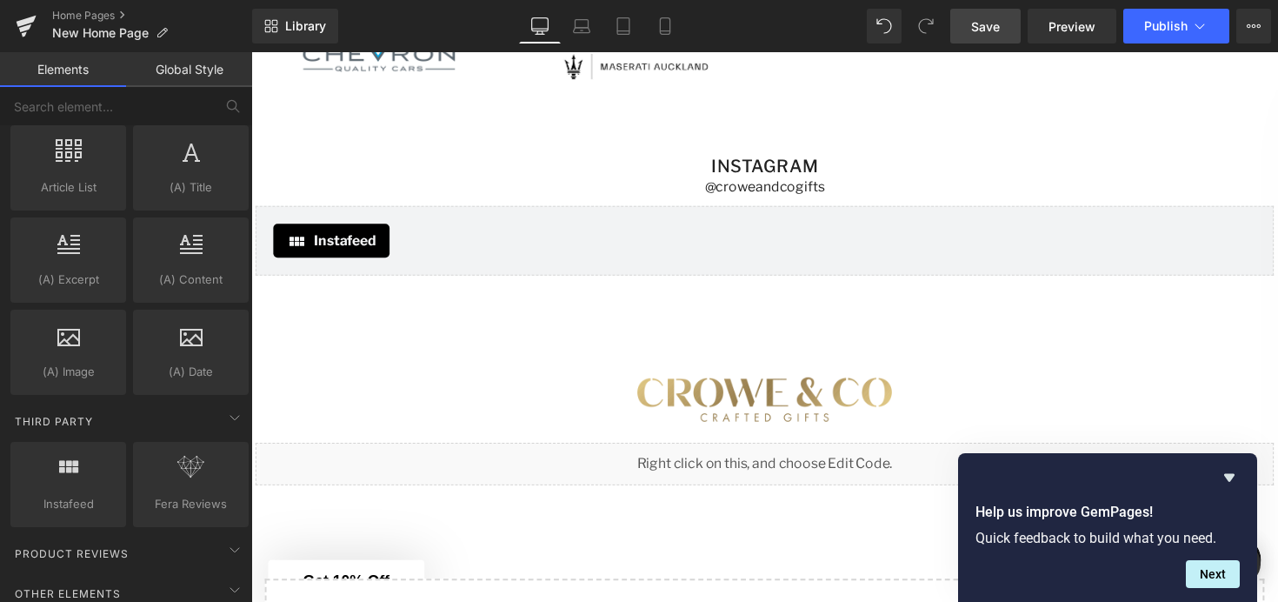
scroll to position [3452, 0]
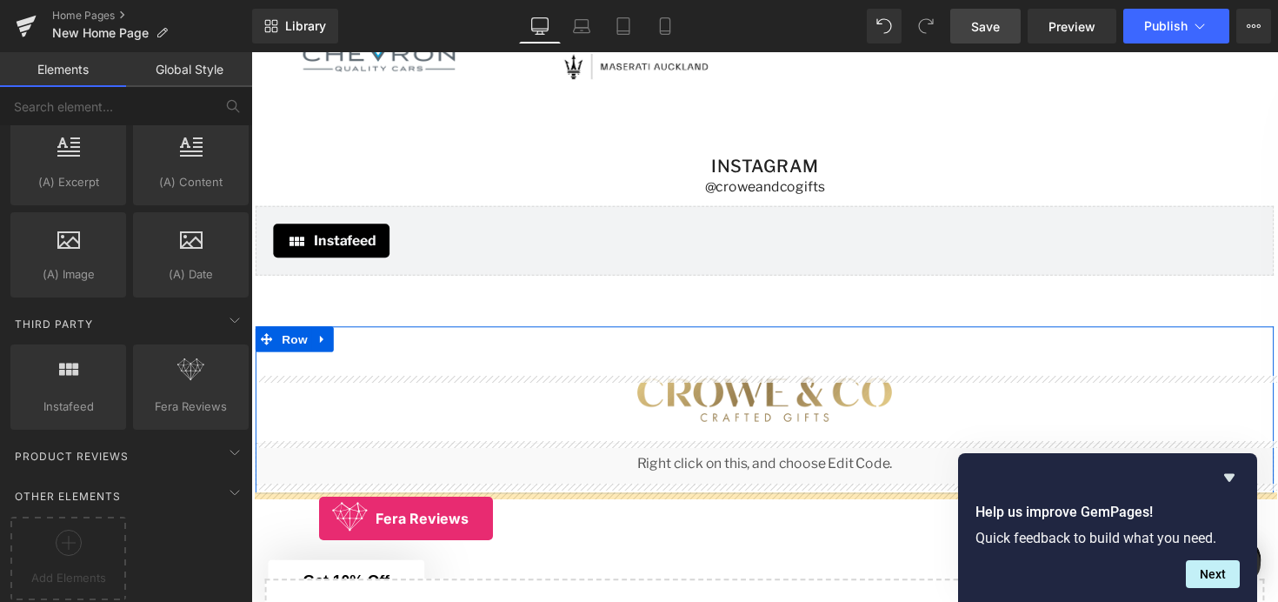
drag, startPoint x: 436, startPoint y: 416, endPoint x: 321, endPoint y: 530, distance: 161.7
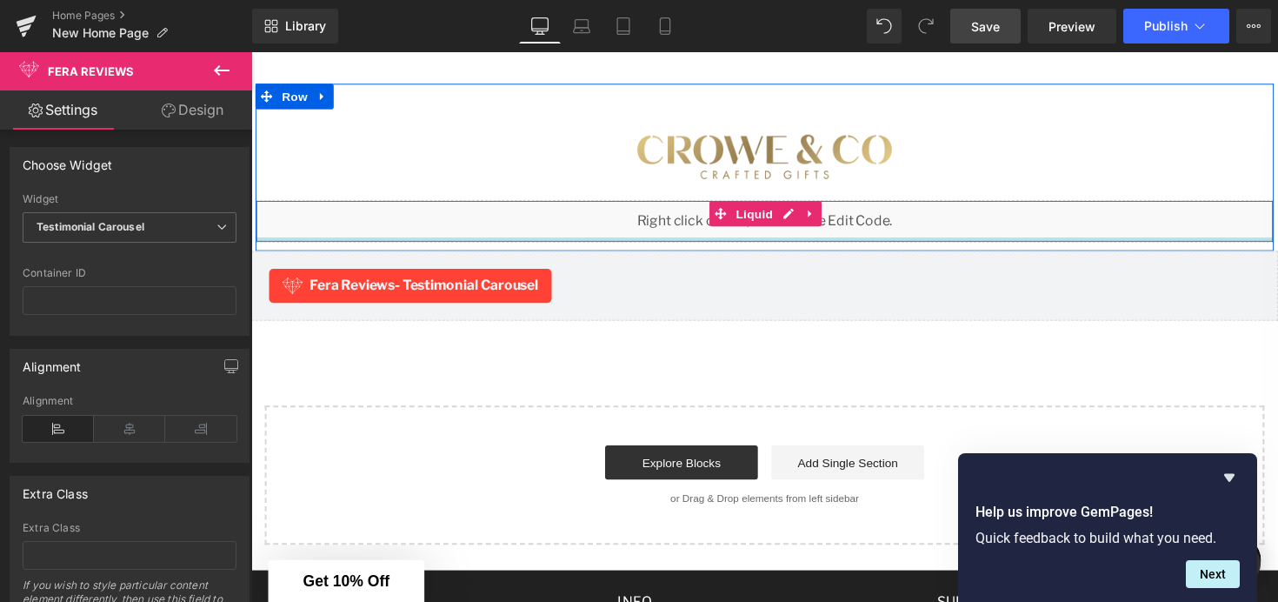
scroll to position [3599, 0]
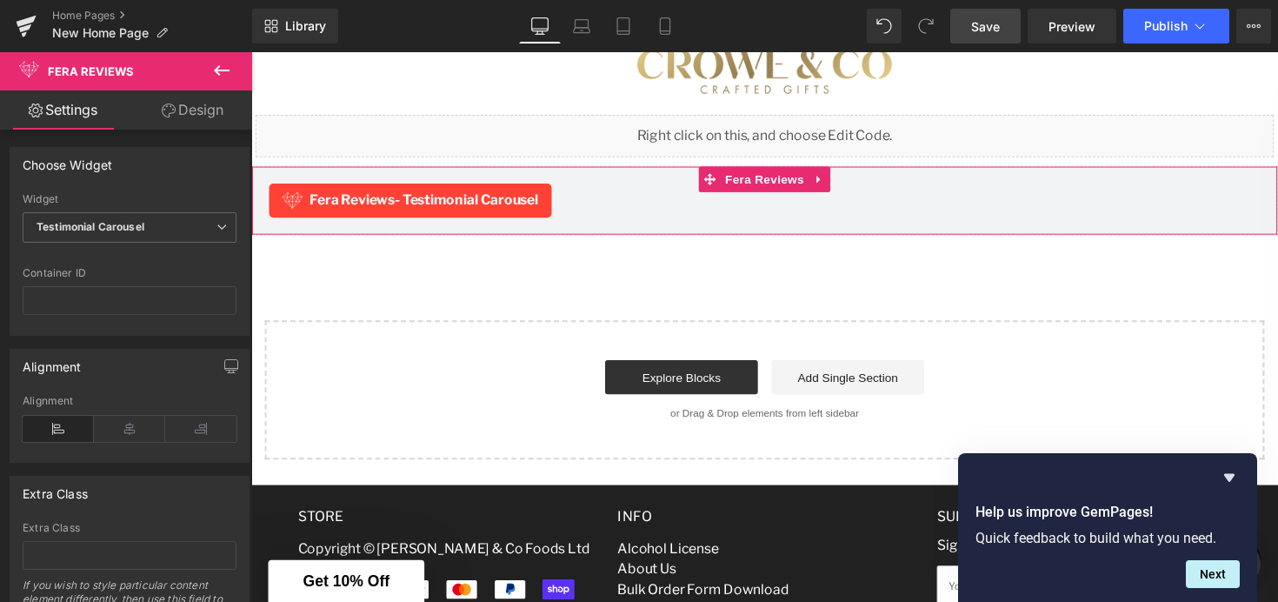
click at [525, 205] on span "- Testimonial Carousel" at bounding box center [471, 204] width 147 height 17
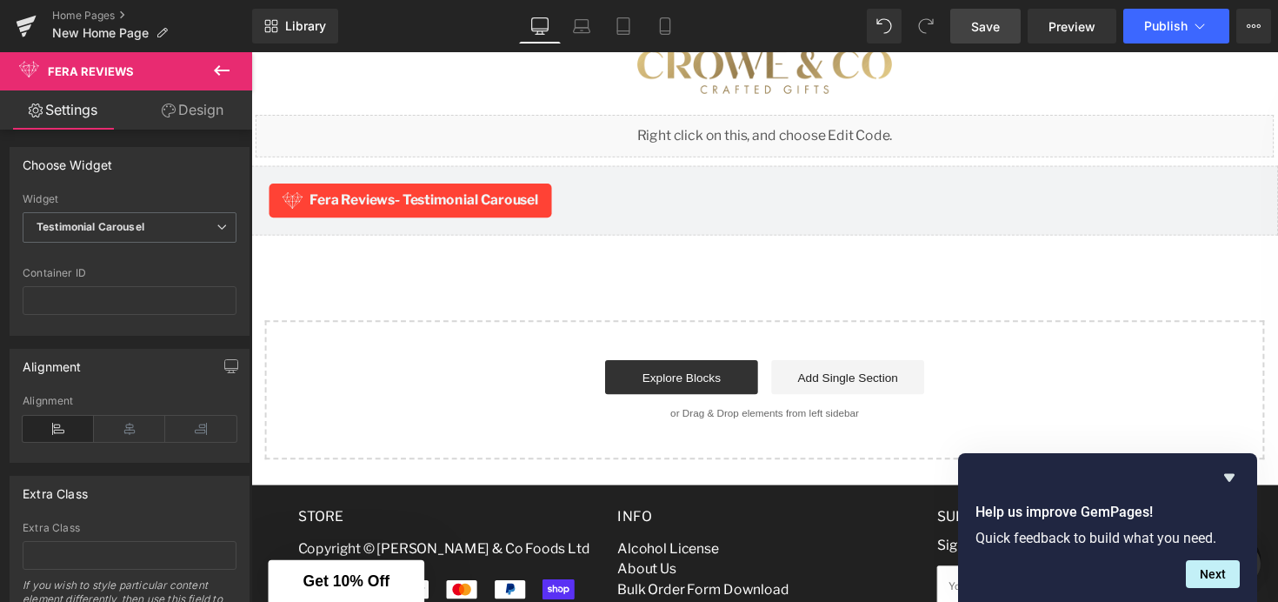
click at [978, 38] on link "Save" at bounding box center [985, 26] width 70 height 35
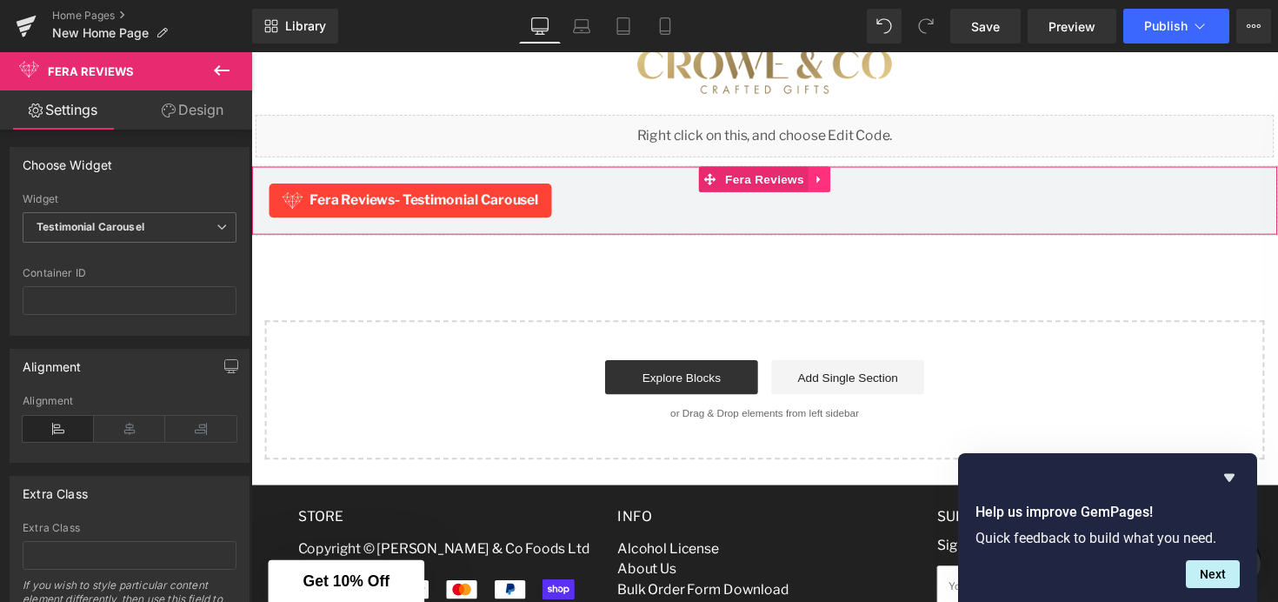
click at [837, 190] on link at bounding box center [834, 183] width 23 height 26
click at [843, 185] on icon at bounding box center [845, 183] width 12 height 12
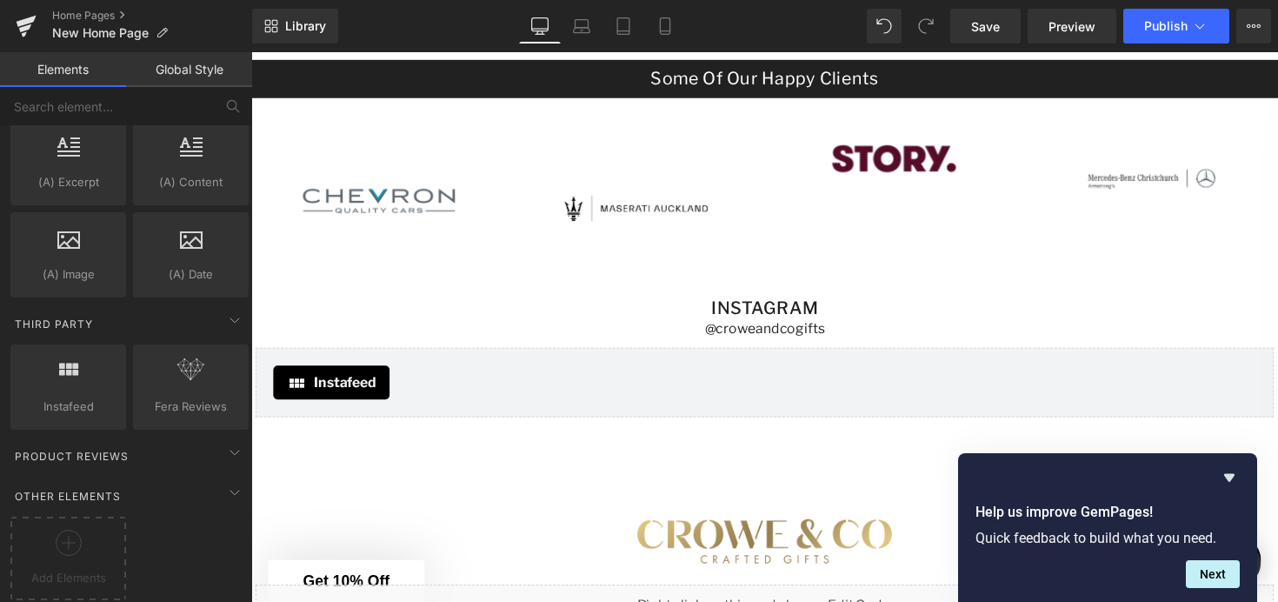
scroll to position [3120, 0]
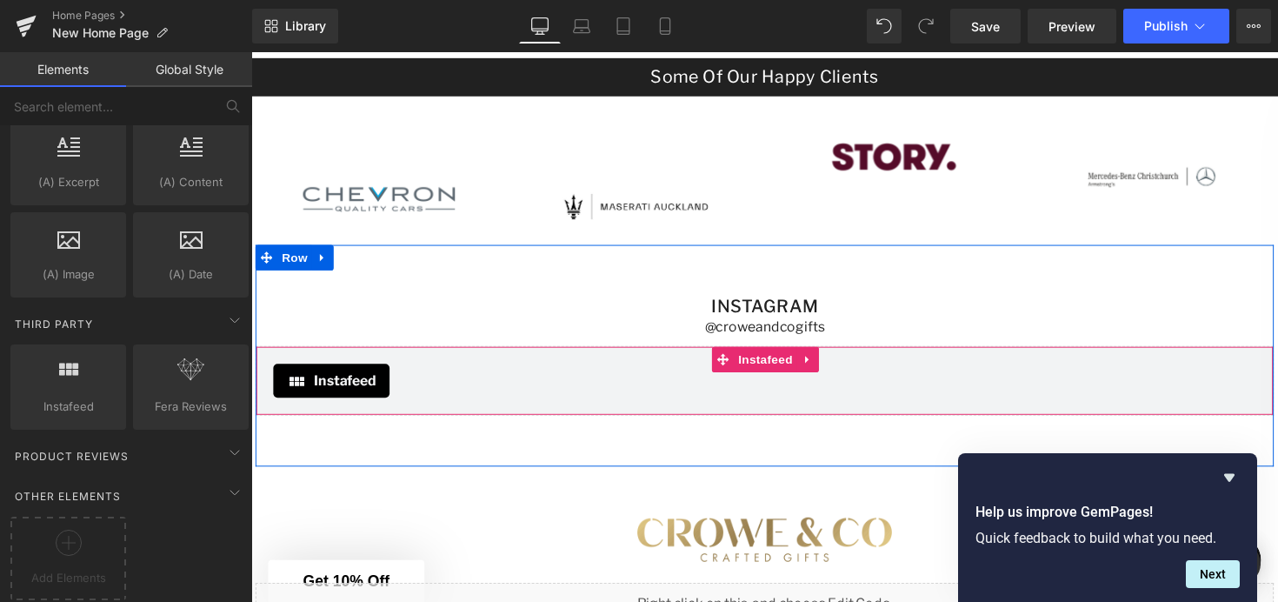
click at [336, 391] on span "Instafeed" at bounding box center [347, 388] width 63 height 21
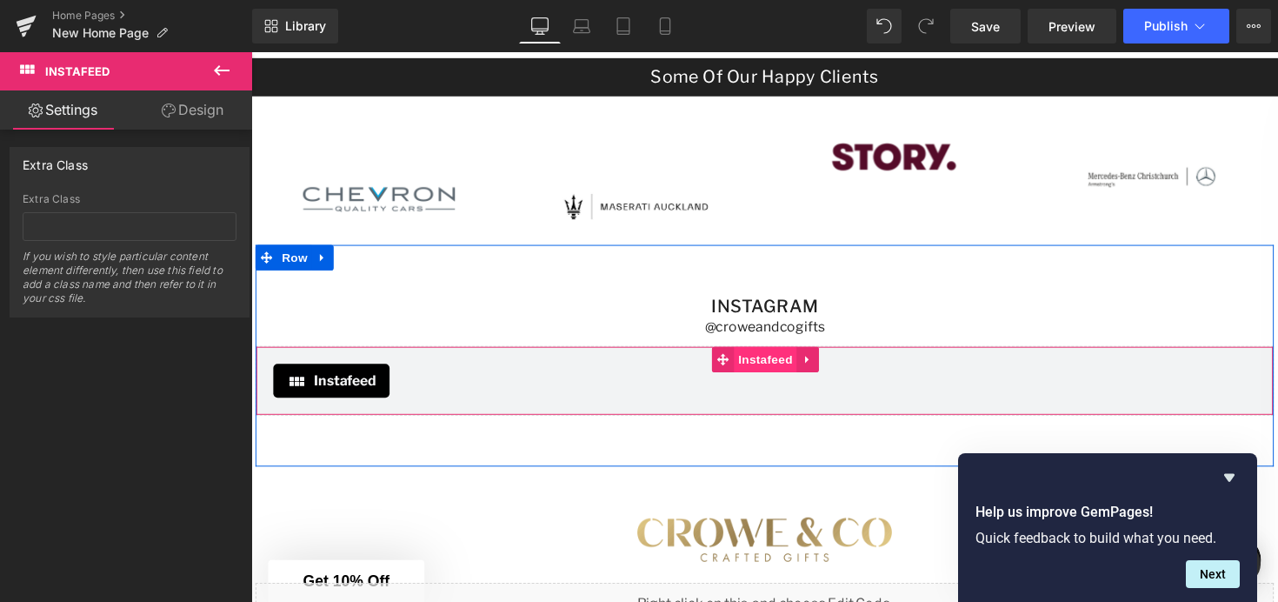
click at [776, 368] on span "Instafeed" at bounding box center [778, 367] width 64 height 26
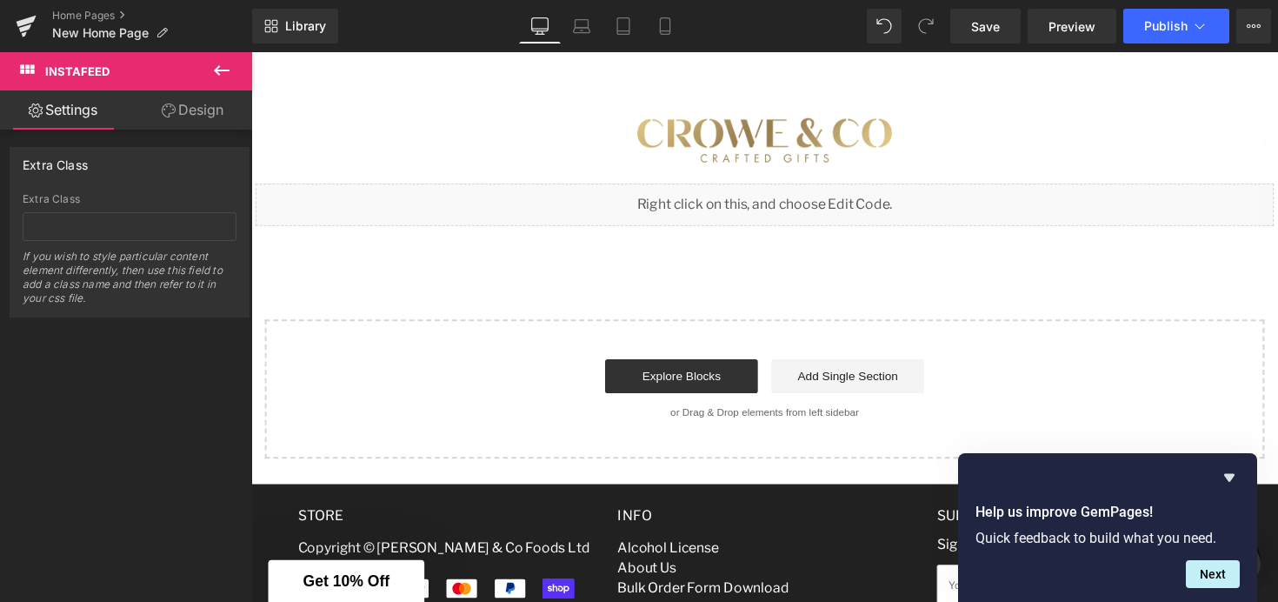
scroll to position [3508, 0]
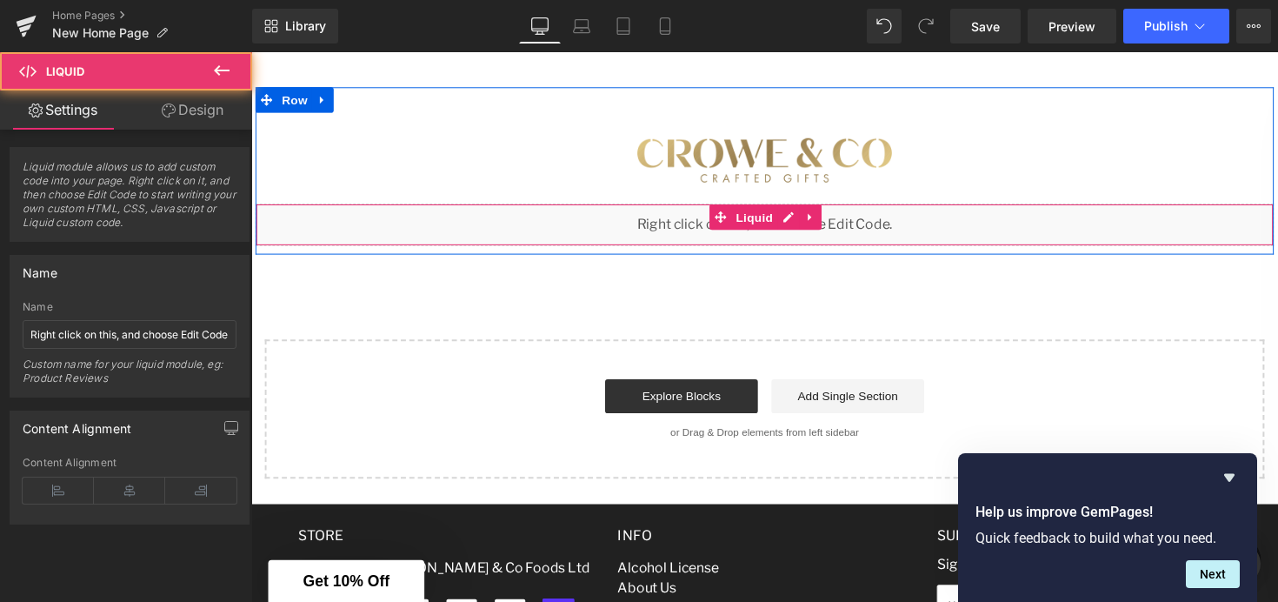
click at [776, 218] on div "Liquid" at bounding box center [777, 228] width 1043 height 43
click at [767, 220] on span "Liquid" at bounding box center [766, 221] width 47 height 26
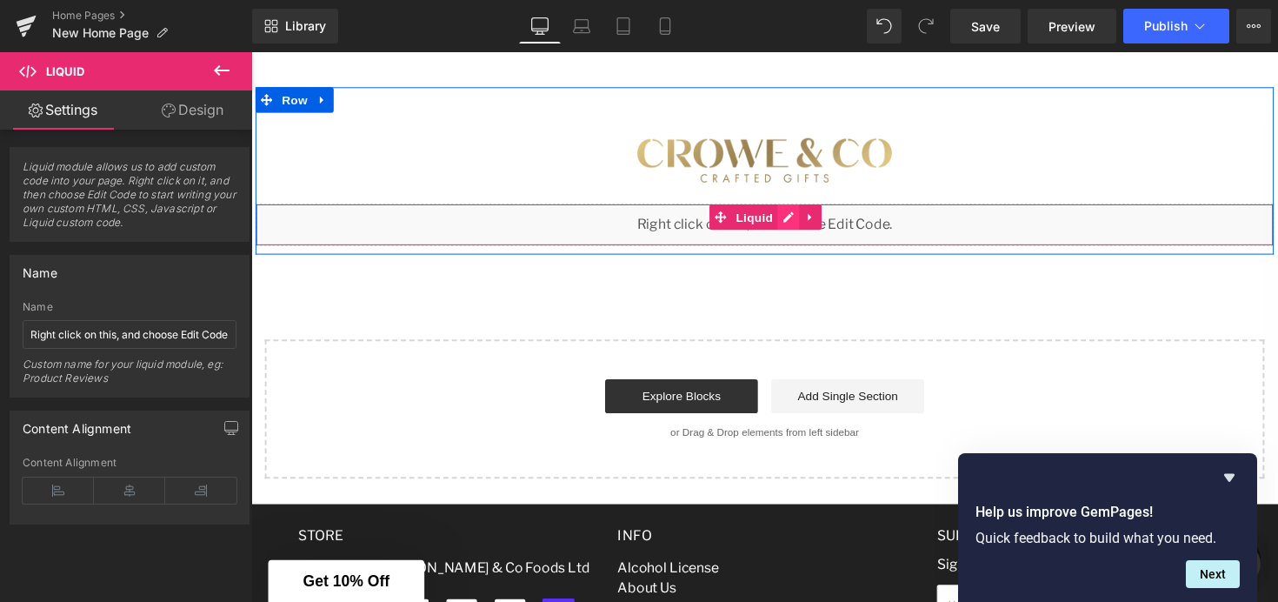
click at [798, 221] on icon at bounding box center [801, 221] width 10 height 10
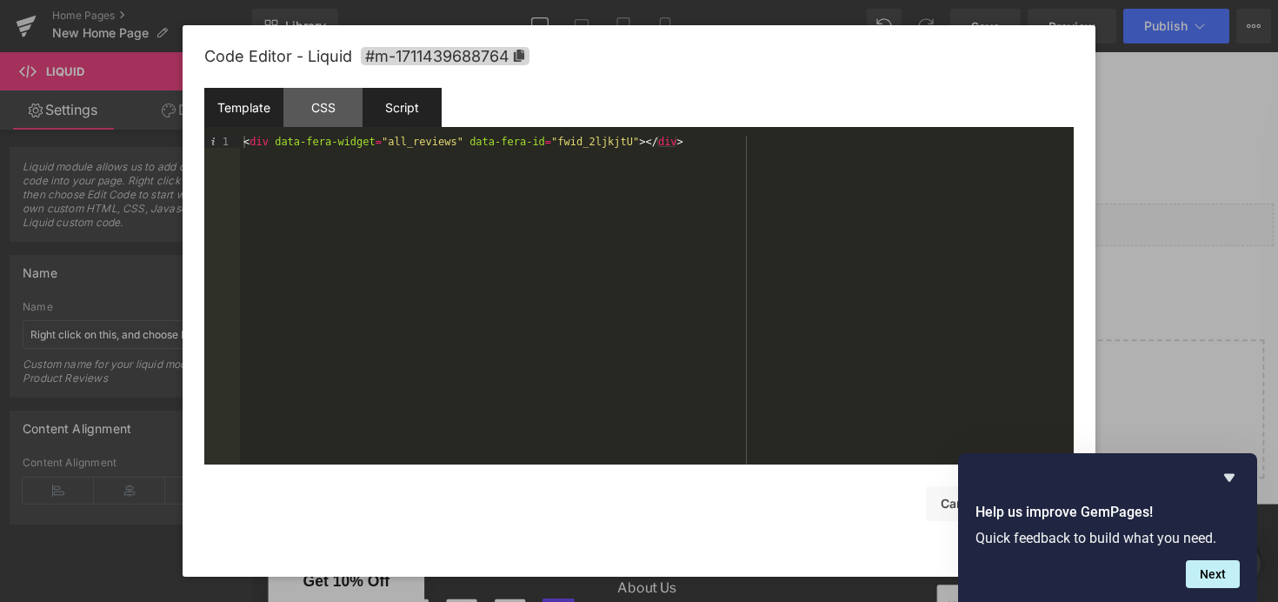
click at [414, 117] on div "Script" at bounding box center [402, 107] width 79 height 39
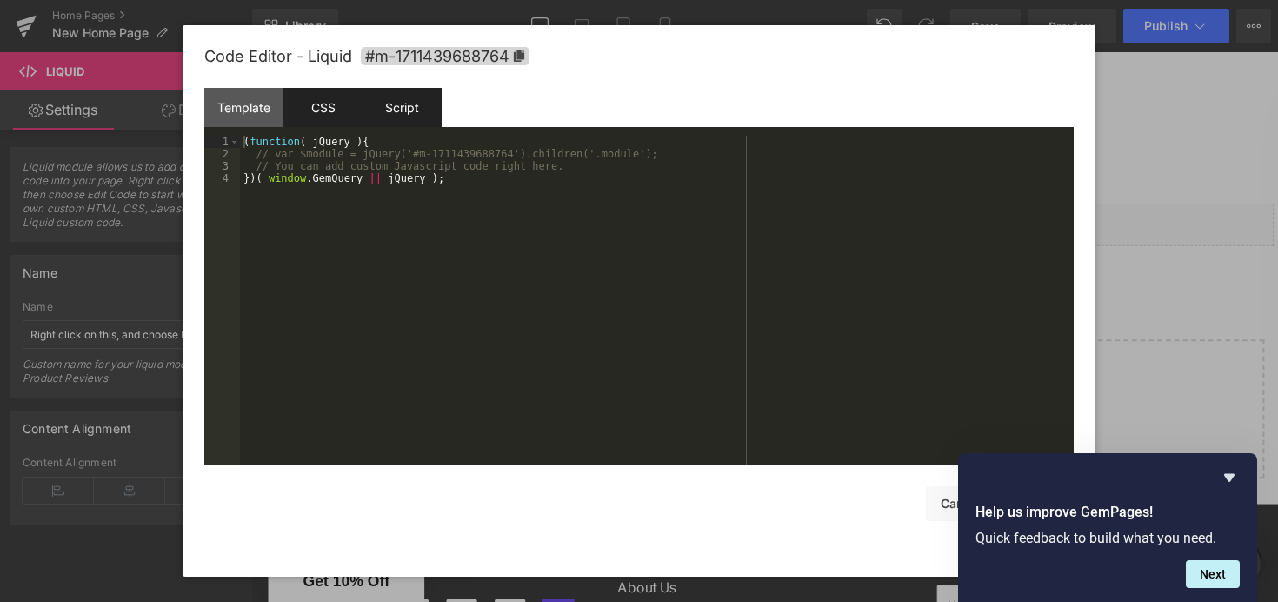
click at [334, 118] on div "CSS" at bounding box center [322, 107] width 79 height 39
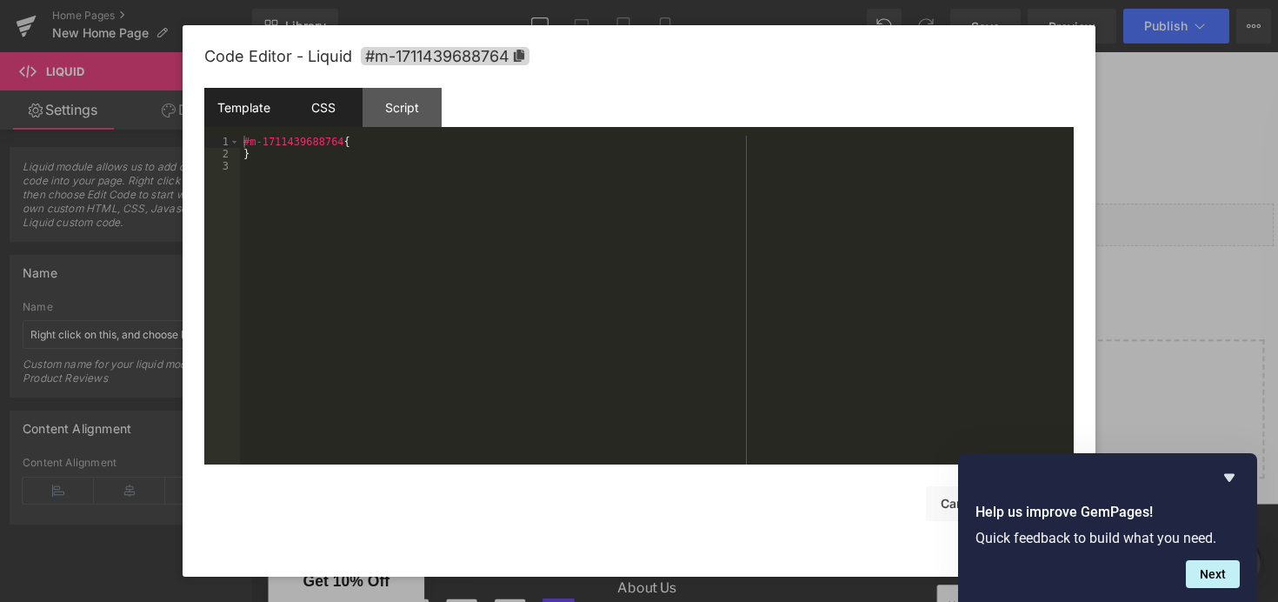
click at [265, 117] on div "Template" at bounding box center [243, 107] width 79 height 39
click at [1157, 133] on div at bounding box center [639, 301] width 1278 height 602
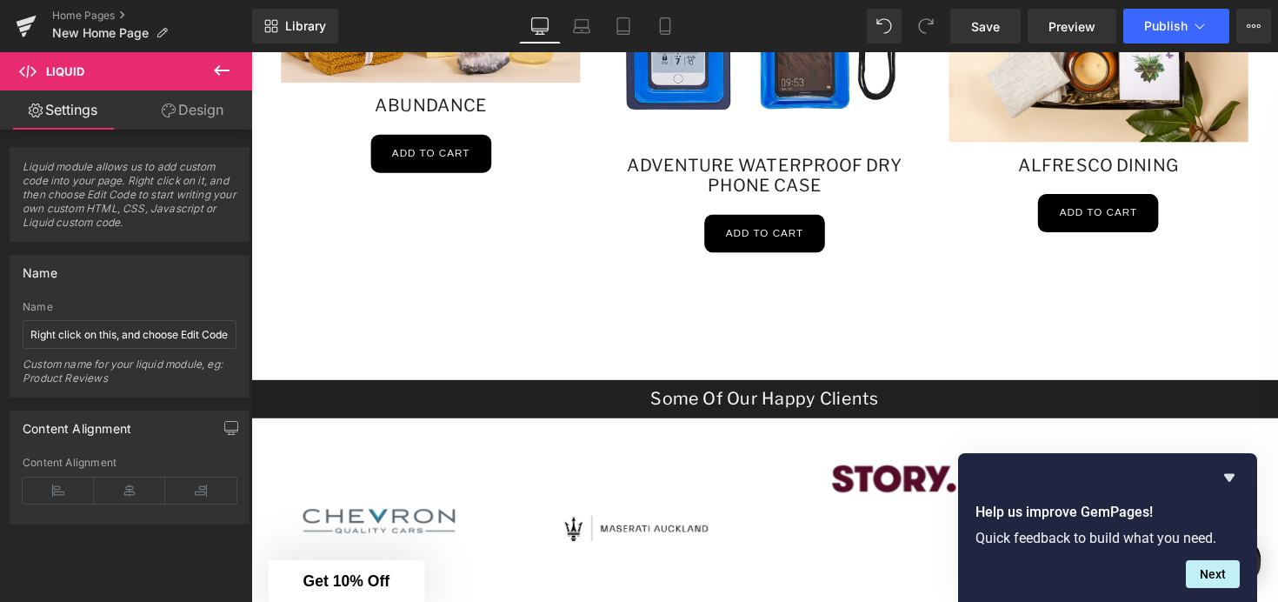
scroll to position [2960, 0]
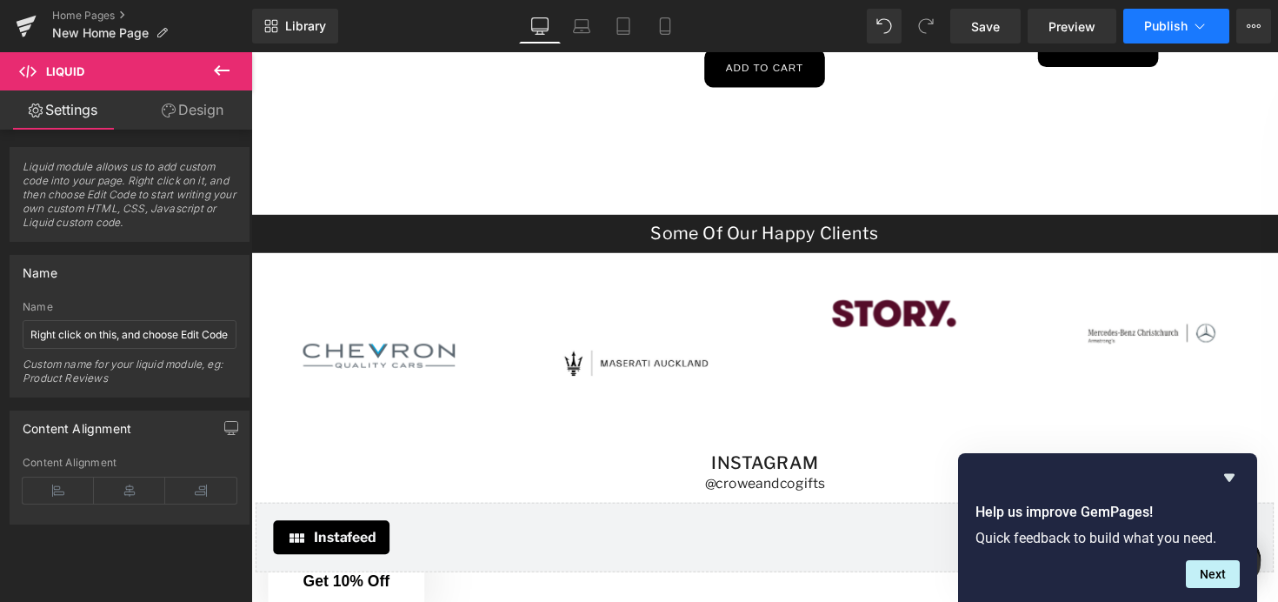
click at [1153, 28] on span "Publish" at bounding box center [1165, 26] width 43 height 14
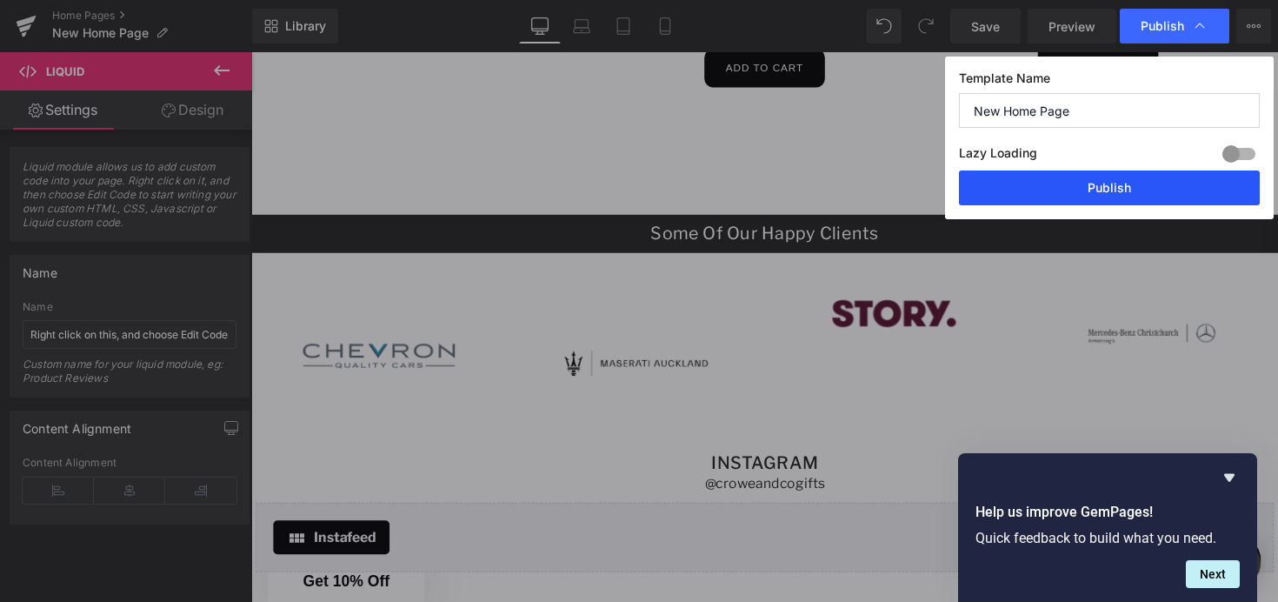
drag, startPoint x: 1076, startPoint y: 199, endPoint x: 840, endPoint y: 150, distance: 240.6
click at [1076, 199] on button "Publish" at bounding box center [1109, 187] width 301 height 35
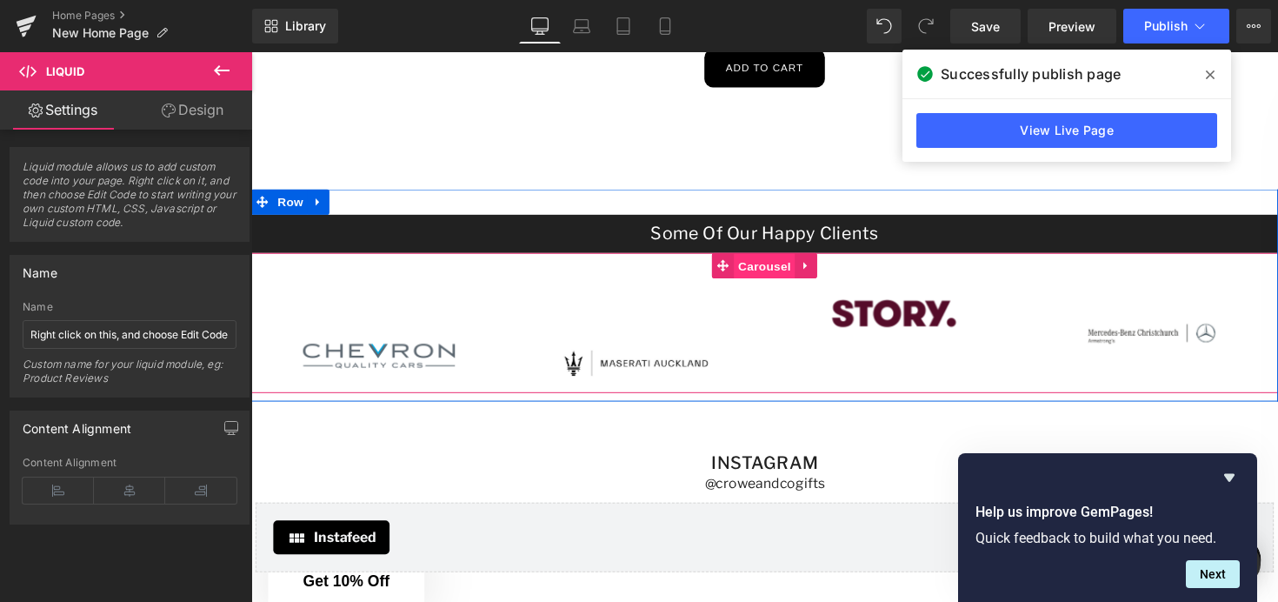
click at [781, 271] on span "Carousel" at bounding box center [777, 271] width 63 height 26
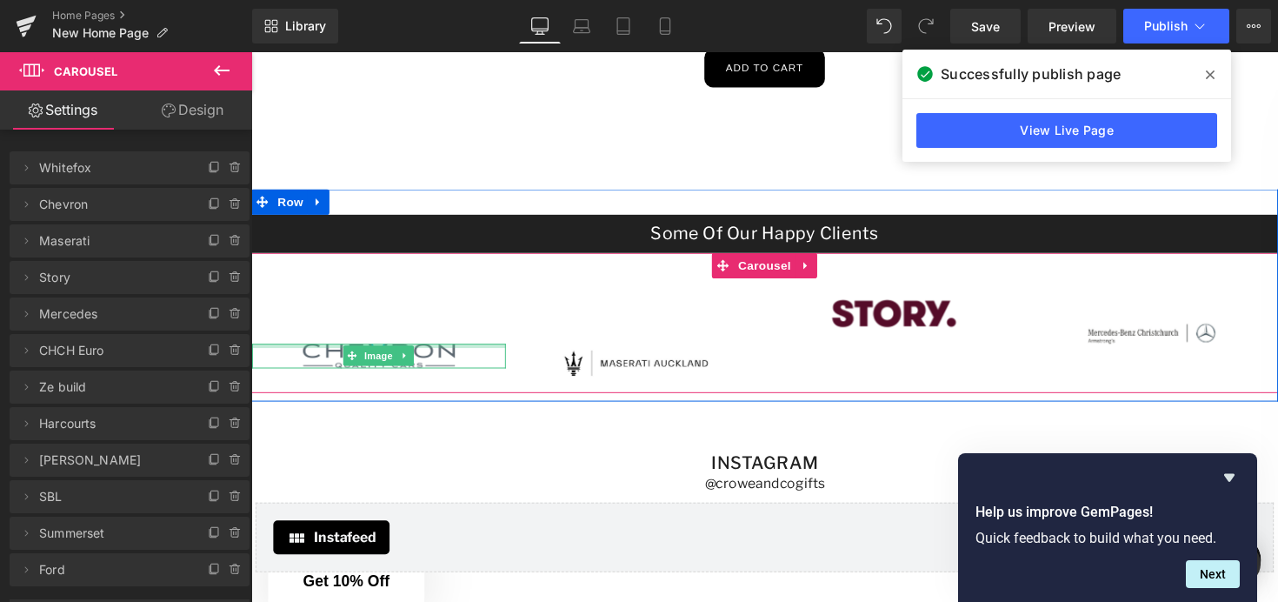
click at [403, 350] on div at bounding box center [382, 352] width 260 height 4
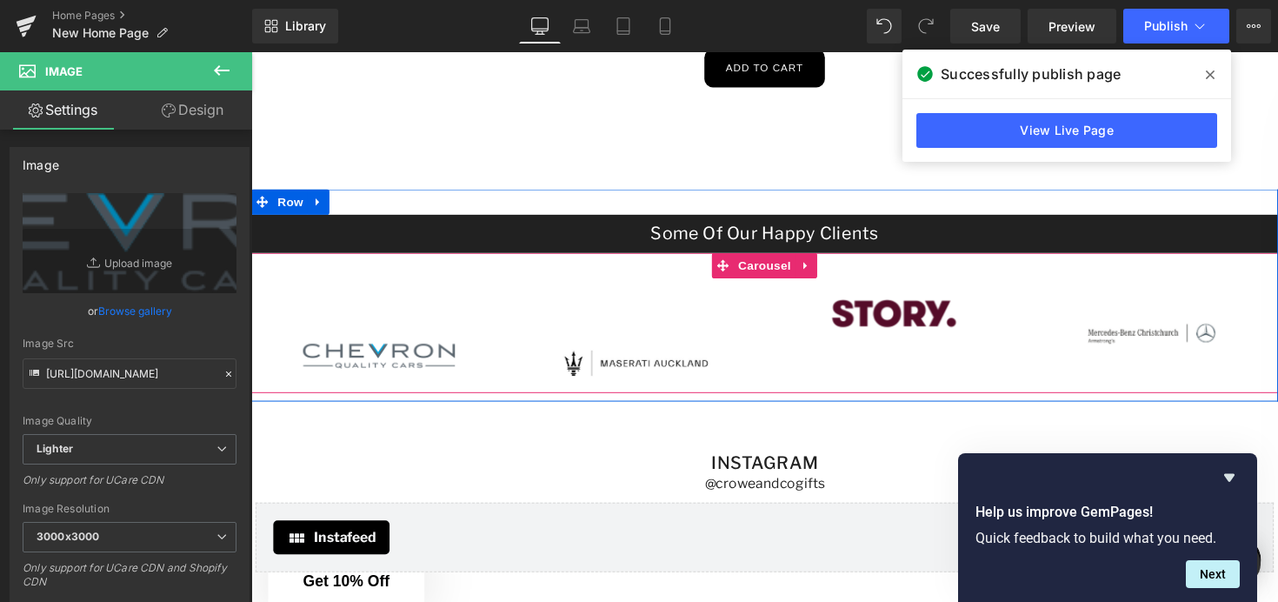
click at [387, 332] on div "Image" at bounding box center [382, 333] width 260 height 87
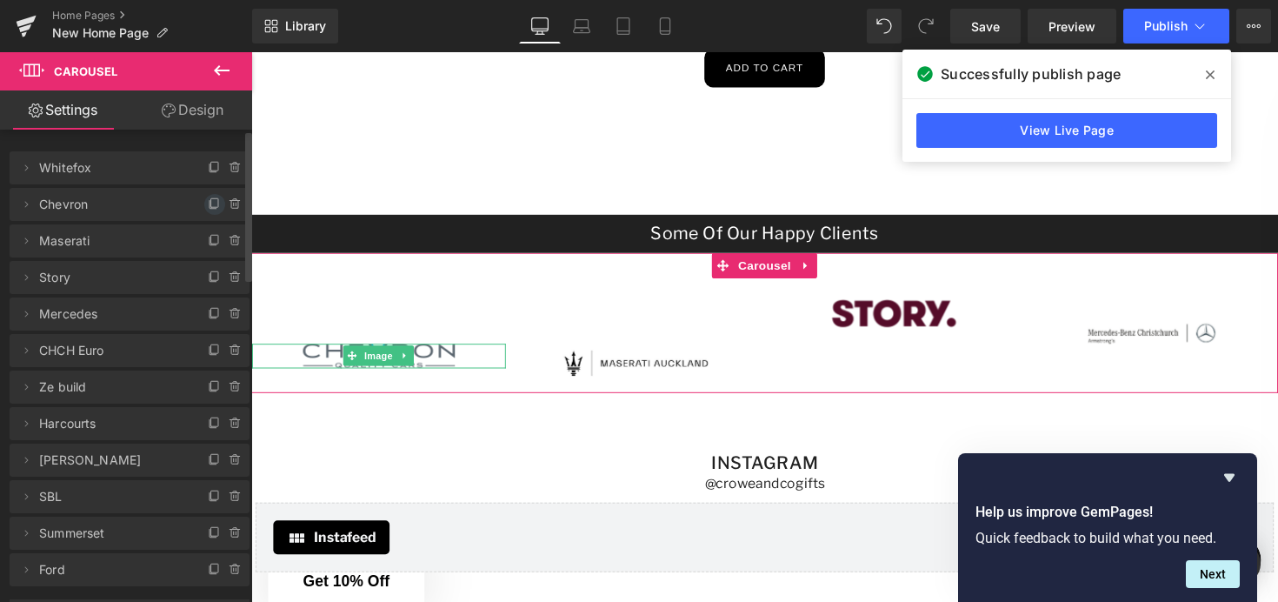
click at [210, 204] on icon at bounding box center [215, 204] width 14 height 14
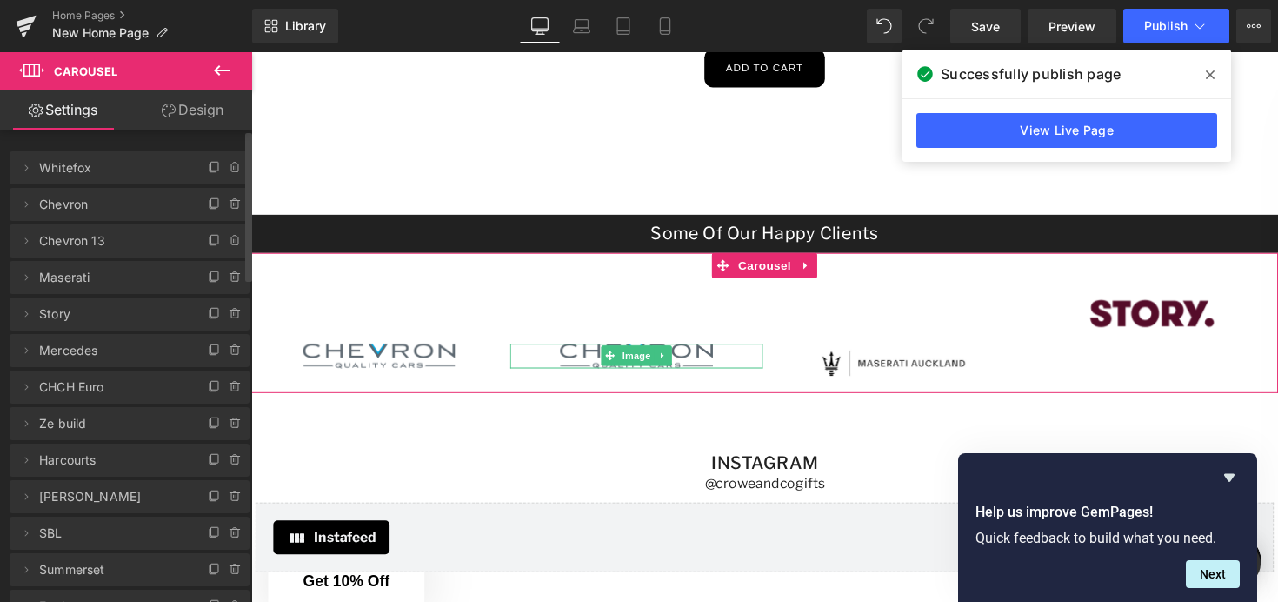
click at [101, 241] on span "Chevron 13" at bounding box center [112, 240] width 146 height 33
click at [26, 244] on icon at bounding box center [26, 241] width 14 height 14
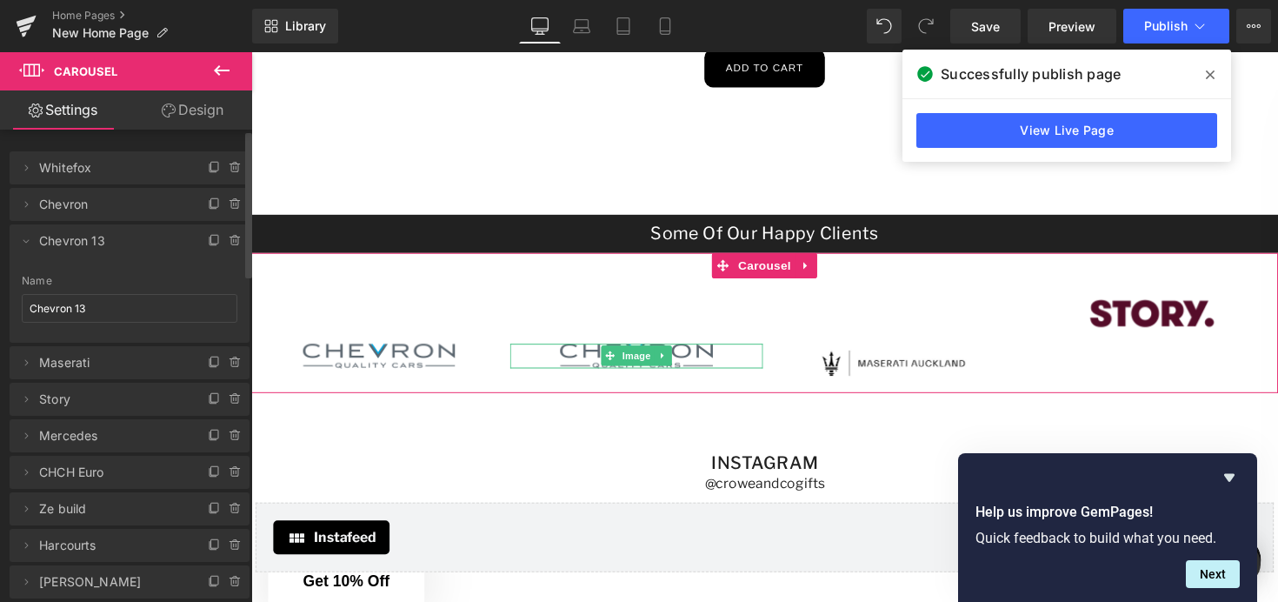
click at [122, 244] on span "Chevron 13" at bounding box center [112, 240] width 146 height 33
drag, startPoint x: 93, startPoint y: 305, endPoint x: 29, endPoint y: 304, distance: 64.3
click at [29, 305] on input "Chevron 13" at bounding box center [130, 308] width 216 height 29
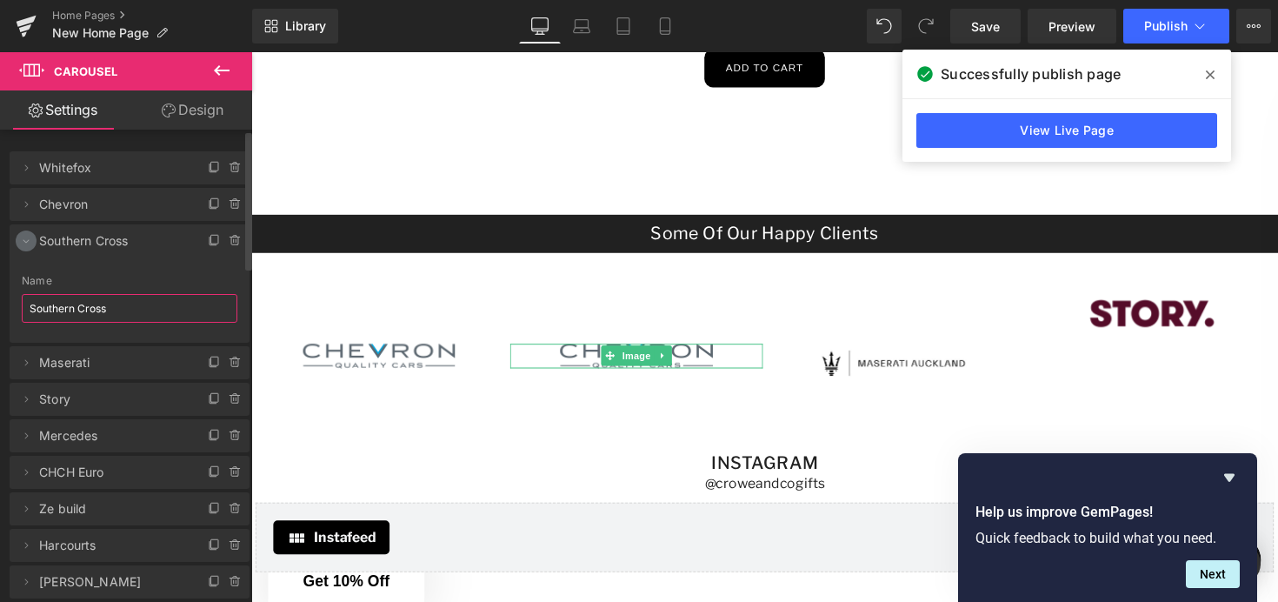
type input "Southern Cross"
click at [24, 242] on icon at bounding box center [26, 241] width 14 height 14
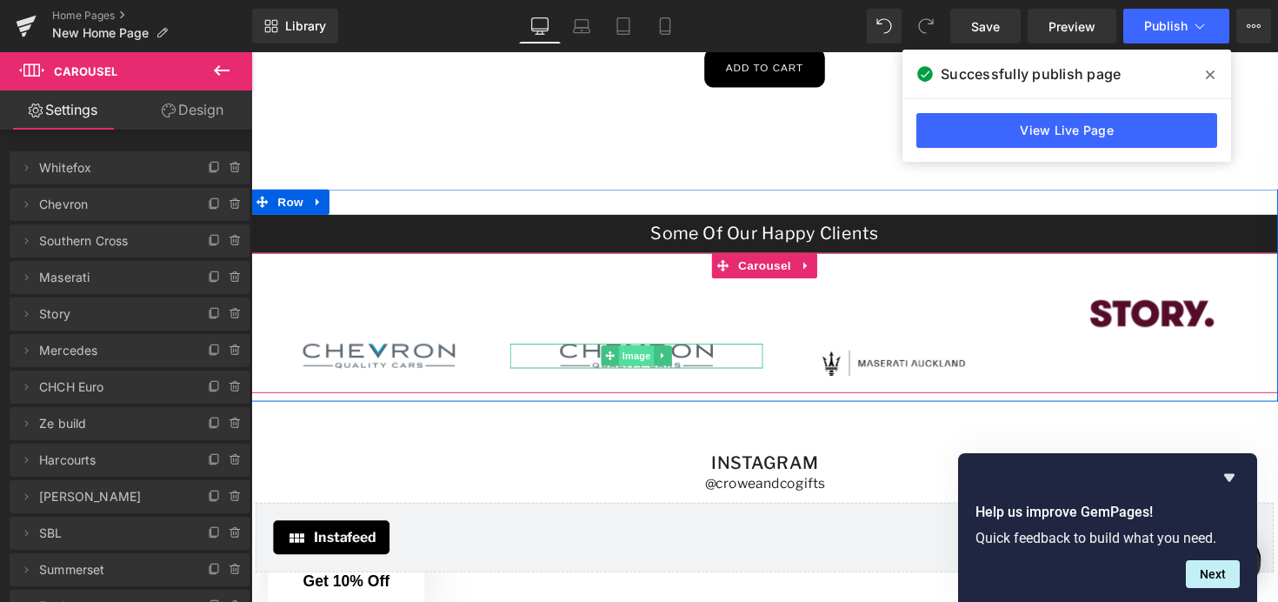
click at [664, 365] on span "Image" at bounding box center [646, 362] width 37 height 21
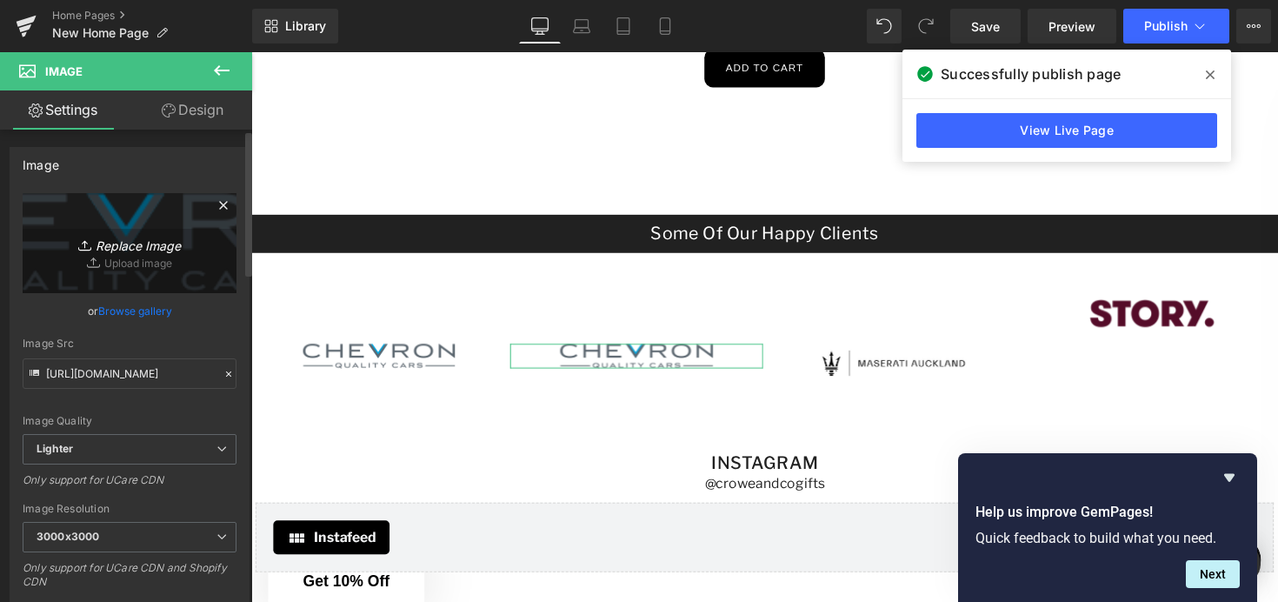
click at [150, 238] on icon "Replace Image" at bounding box center [129, 243] width 139 height 22
type input "C:\fakepath\download.svg"
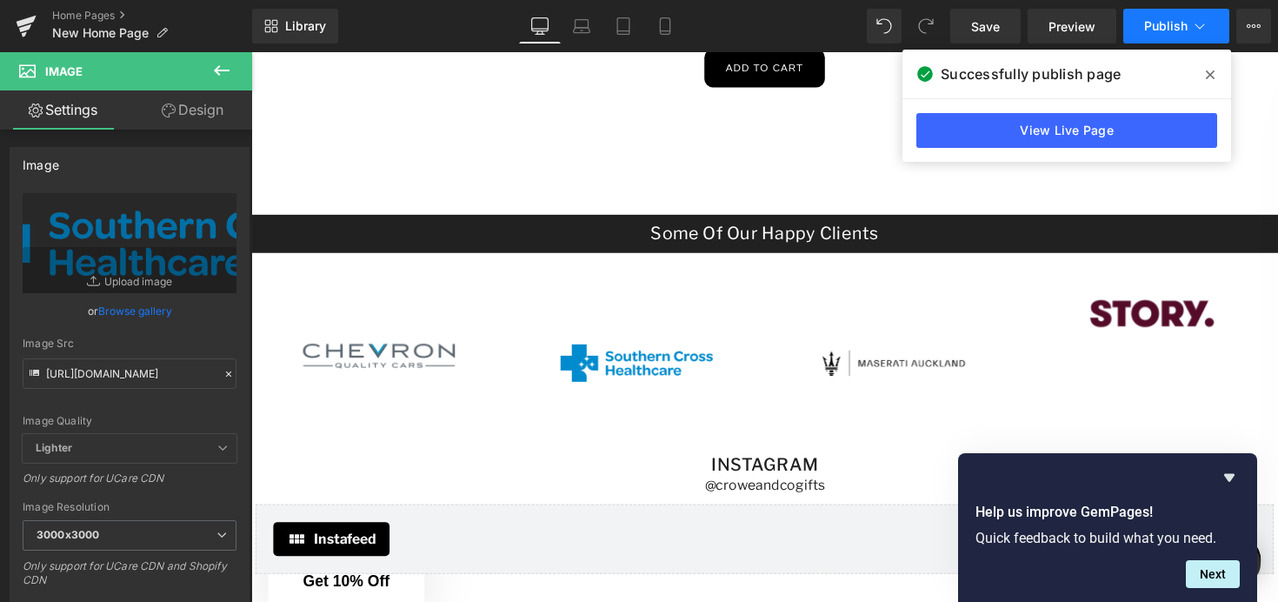
click at [1141, 34] on button "Publish" at bounding box center [1176, 26] width 106 height 35
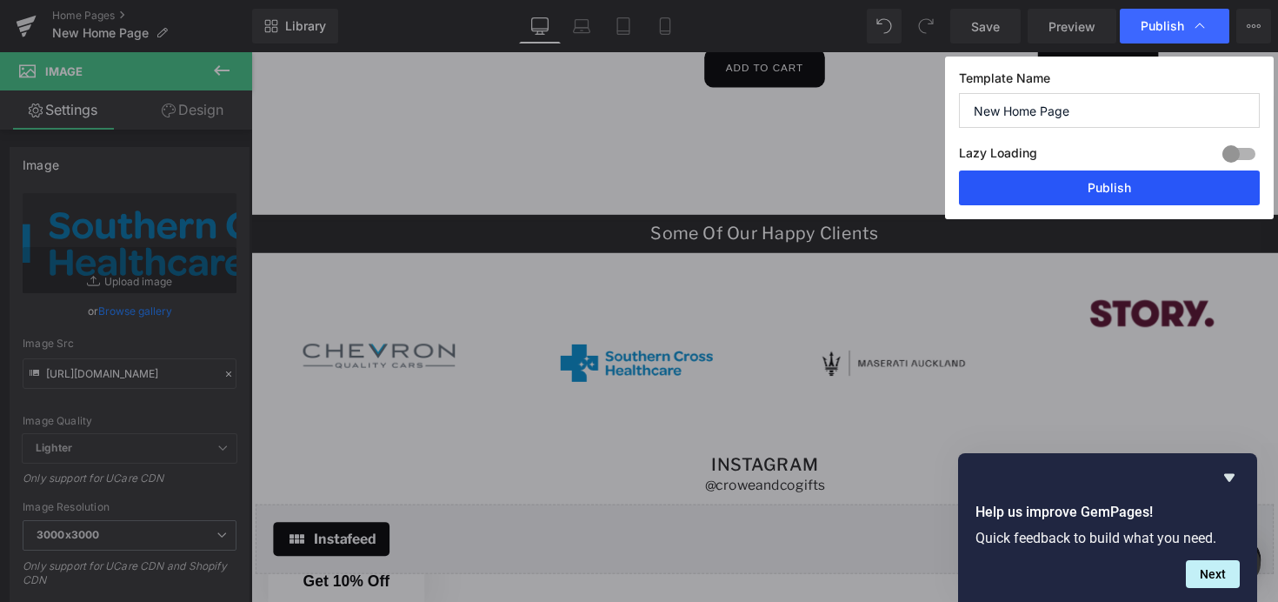
click at [1102, 193] on button "Publish" at bounding box center [1109, 187] width 301 height 35
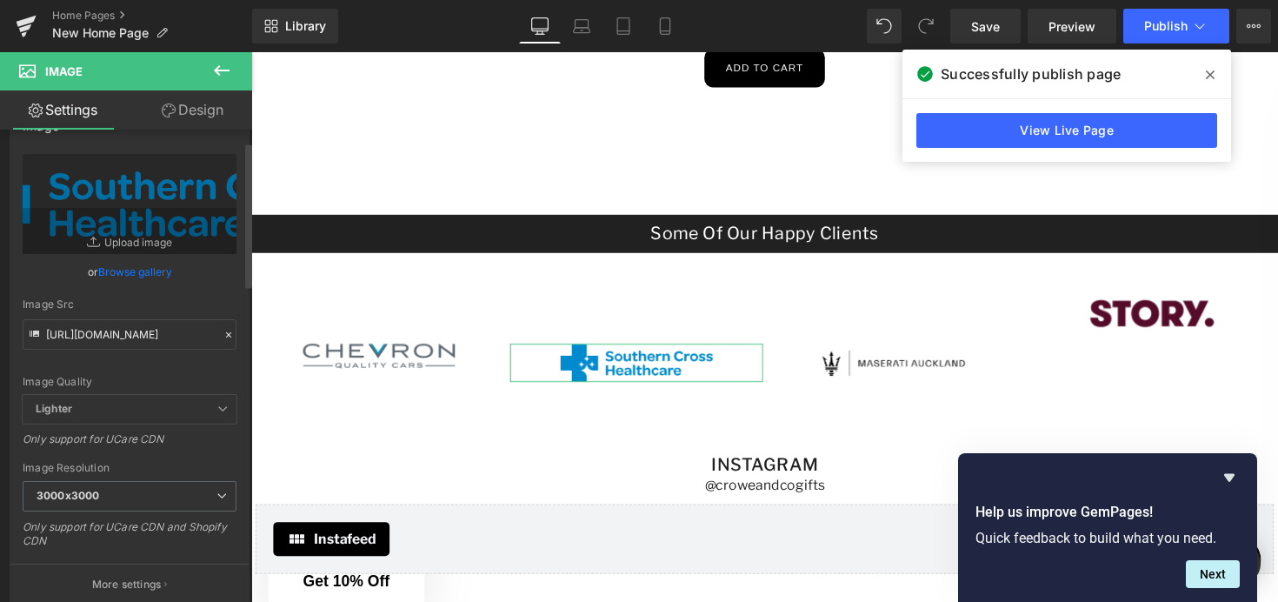
scroll to position [38, 0]
click at [222, 70] on icon at bounding box center [222, 70] width 16 height 10
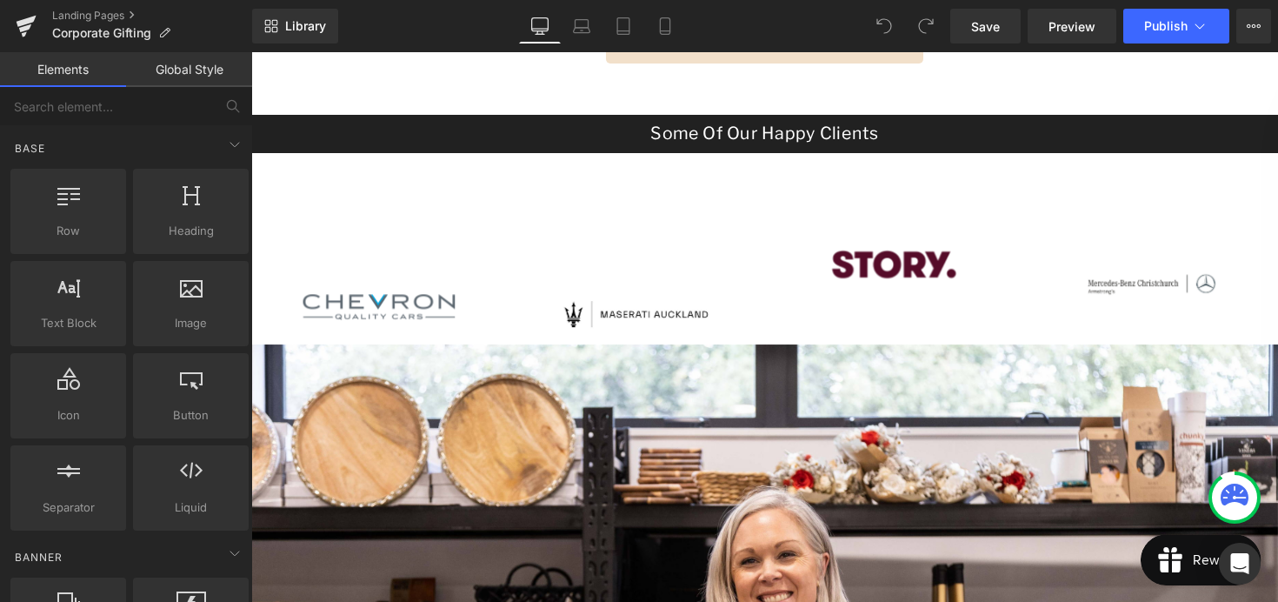
scroll to position [1115, 0]
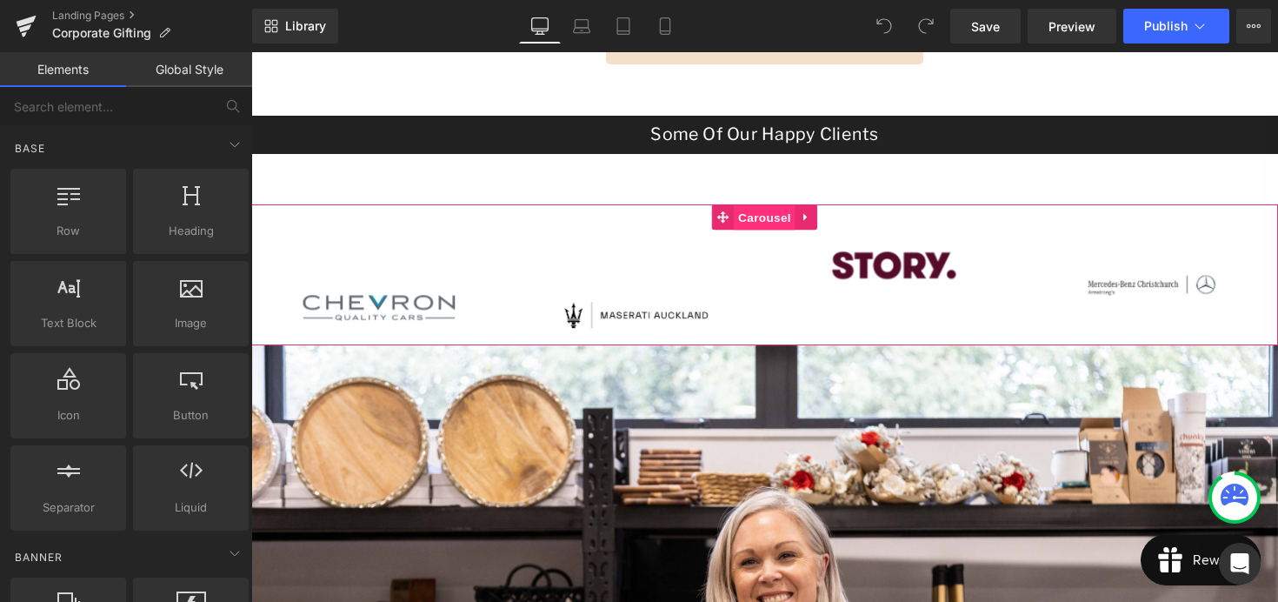
click at [760, 225] on span "Carousel" at bounding box center [777, 222] width 63 height 26
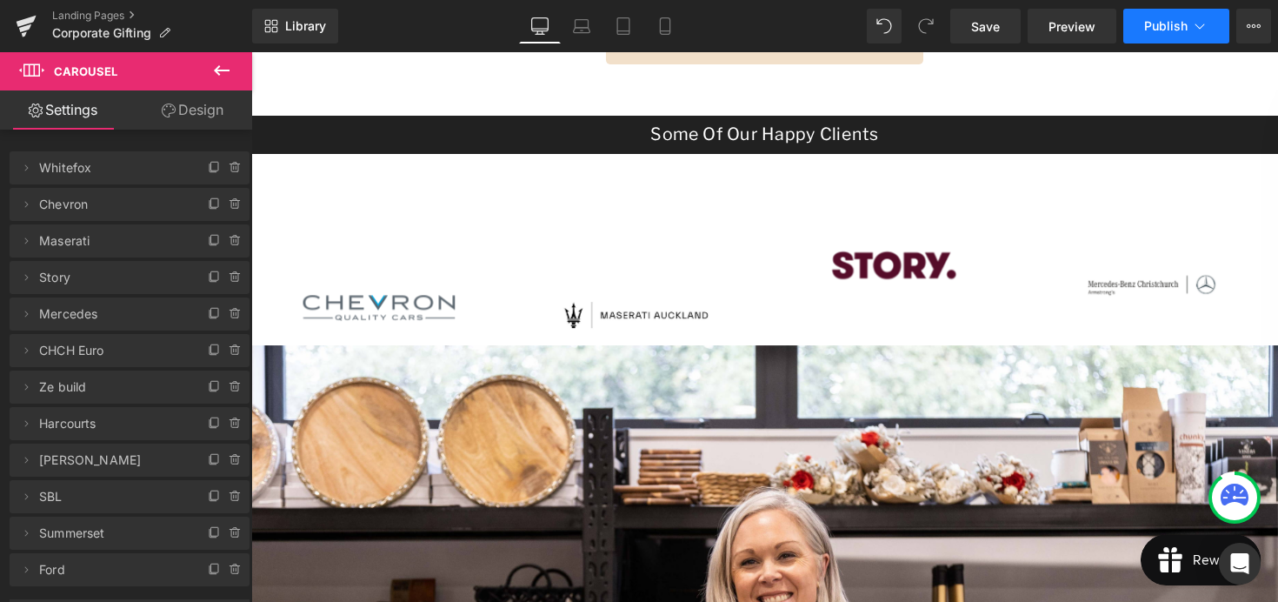
click at [1135, 29] on button "Publish" at bounding box center [1176, 26] width 106 height 35
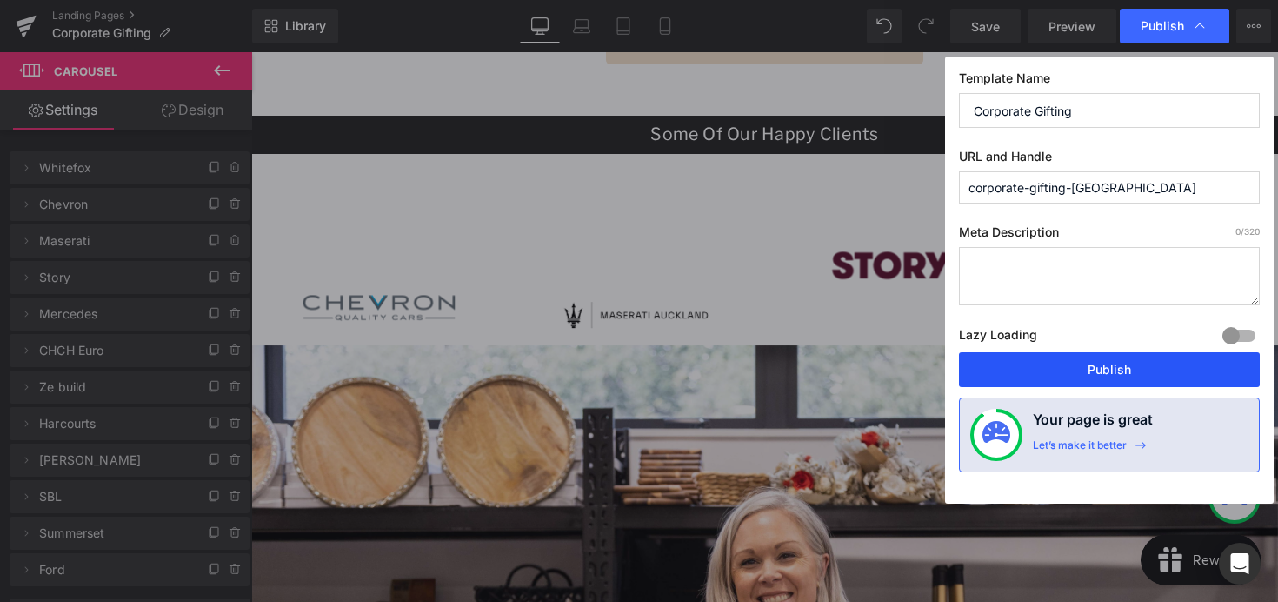
click at [1076, 367] on button "Publish" at bounding box center [1109, 369] width 301 height 35
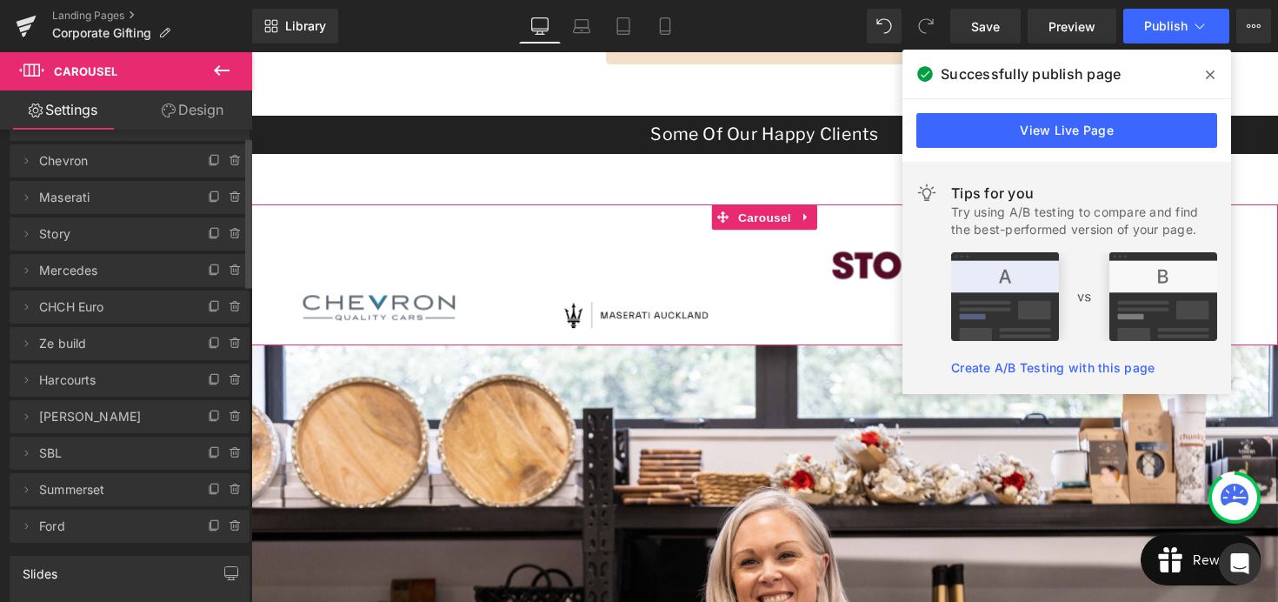
scroll to position [21, 0]
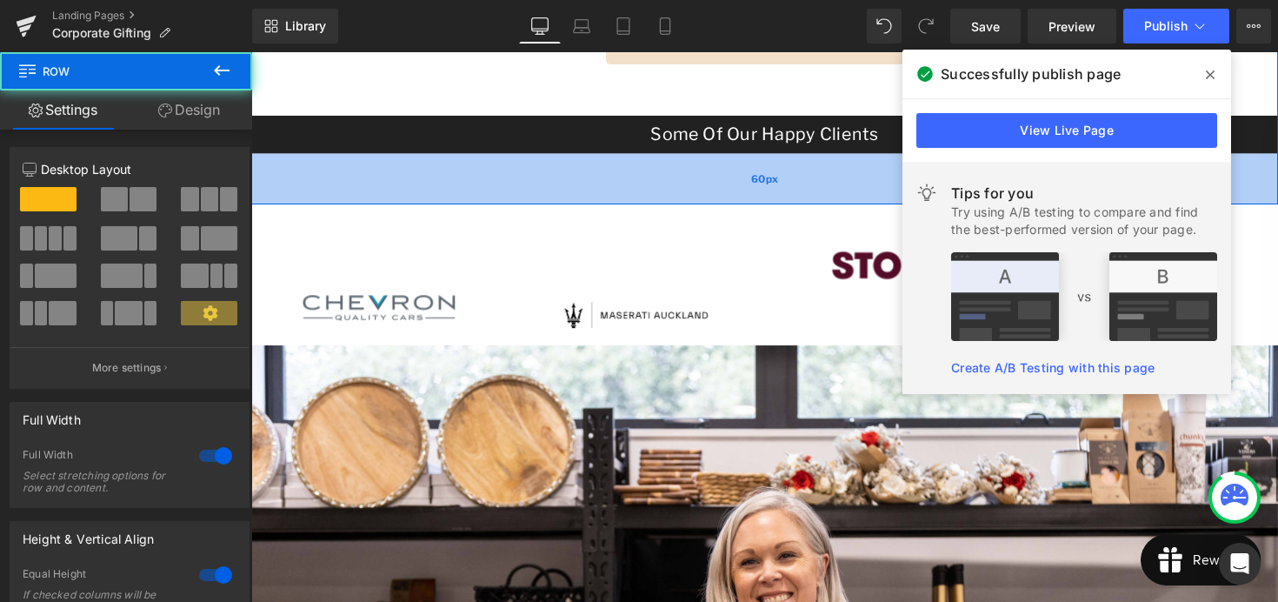
click at [677, 197] on div "60px" at bounding box center [777, 182] width 1052 height 52
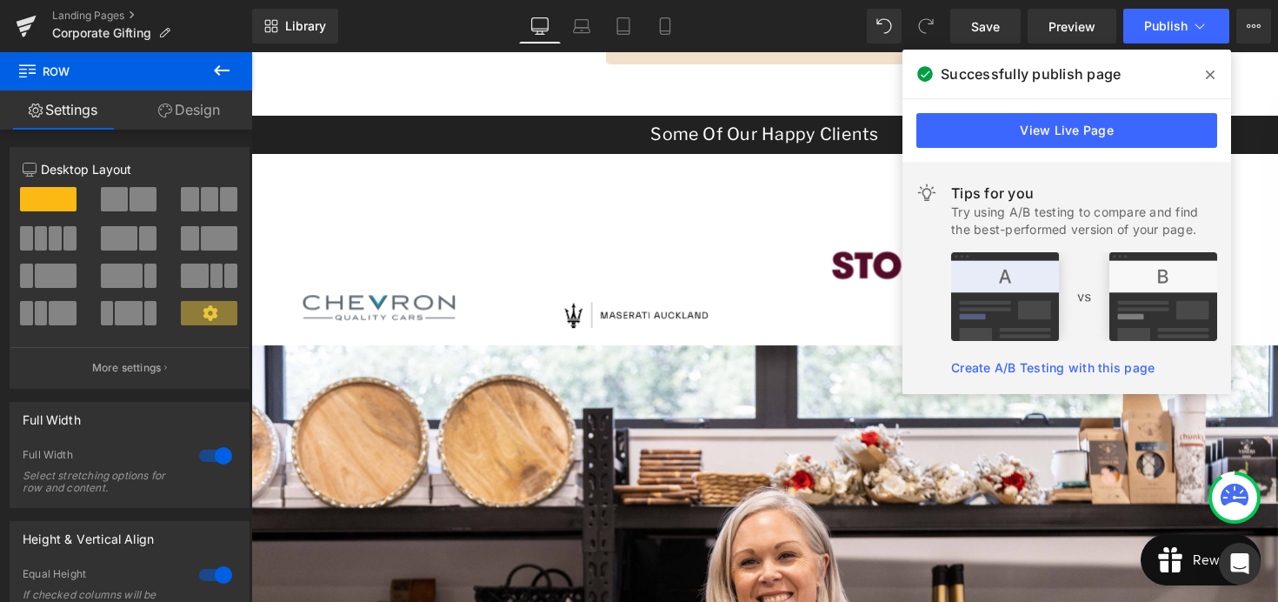
click at [1210, 71] on icon at bounding box center [1210, 75] width 9 height 14
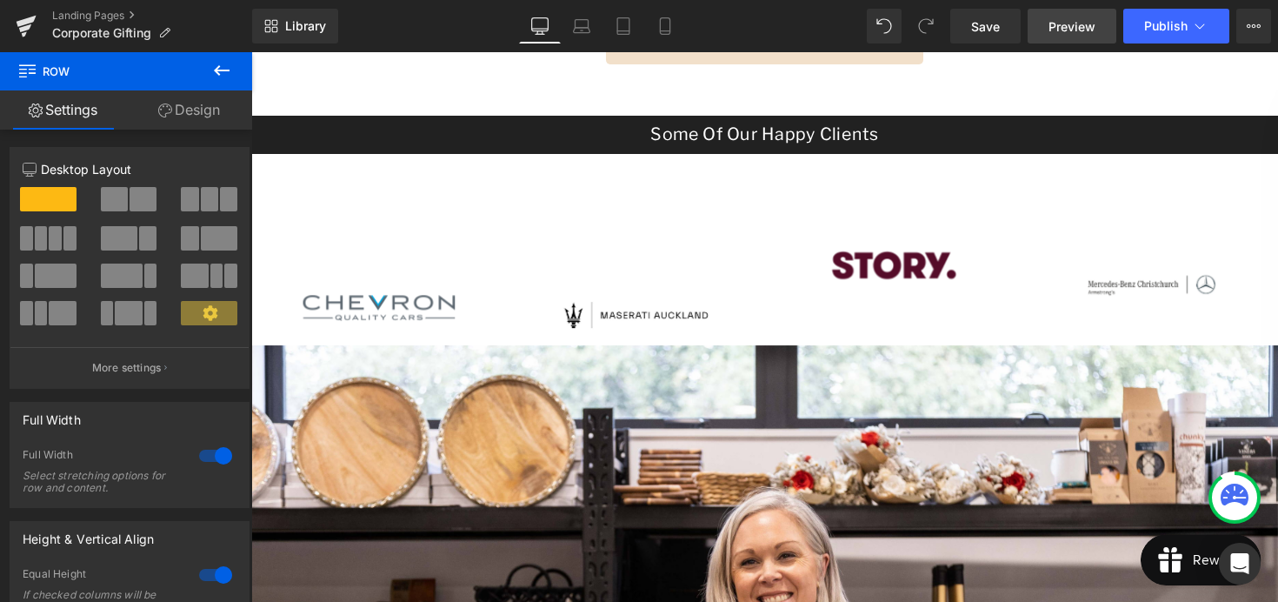
click at [1061, 33] on span "Preview" at bounding box center [1072, 26] width 47 height 18
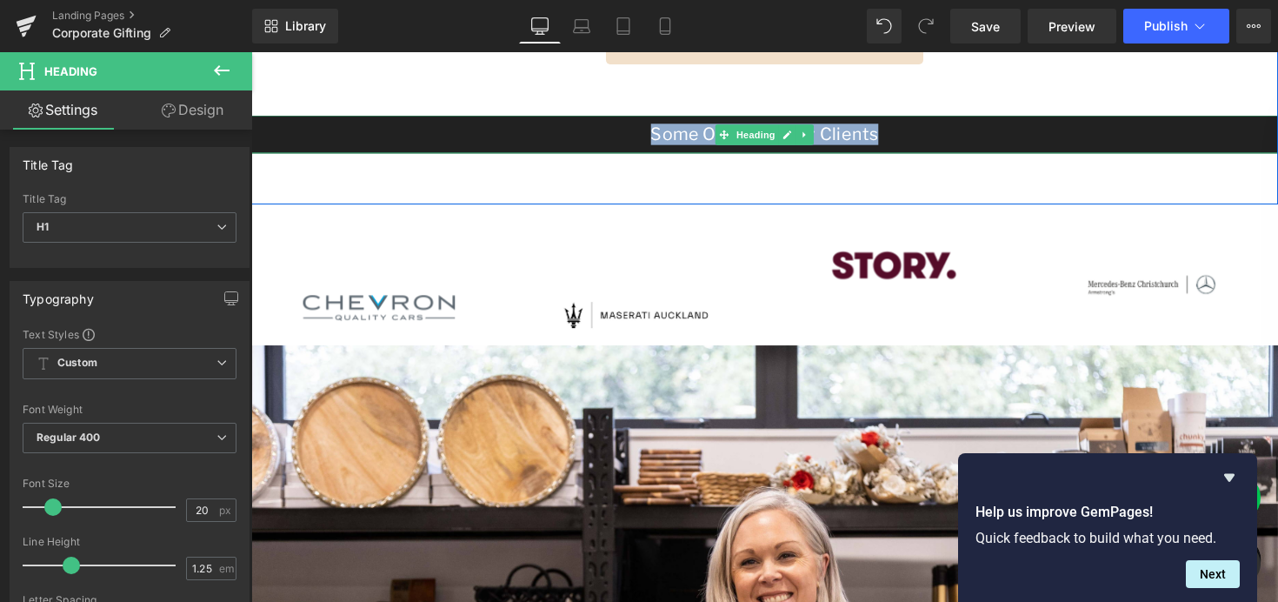
drag, startPoint x: 896, startPoint y: 136, endPoint x: 666, endPoint y: 135, distance: 230.4
click at [666, 135] on h1 "Some Of Our Happy Clients" at bounding box center [777, 136] width 1052 height 22
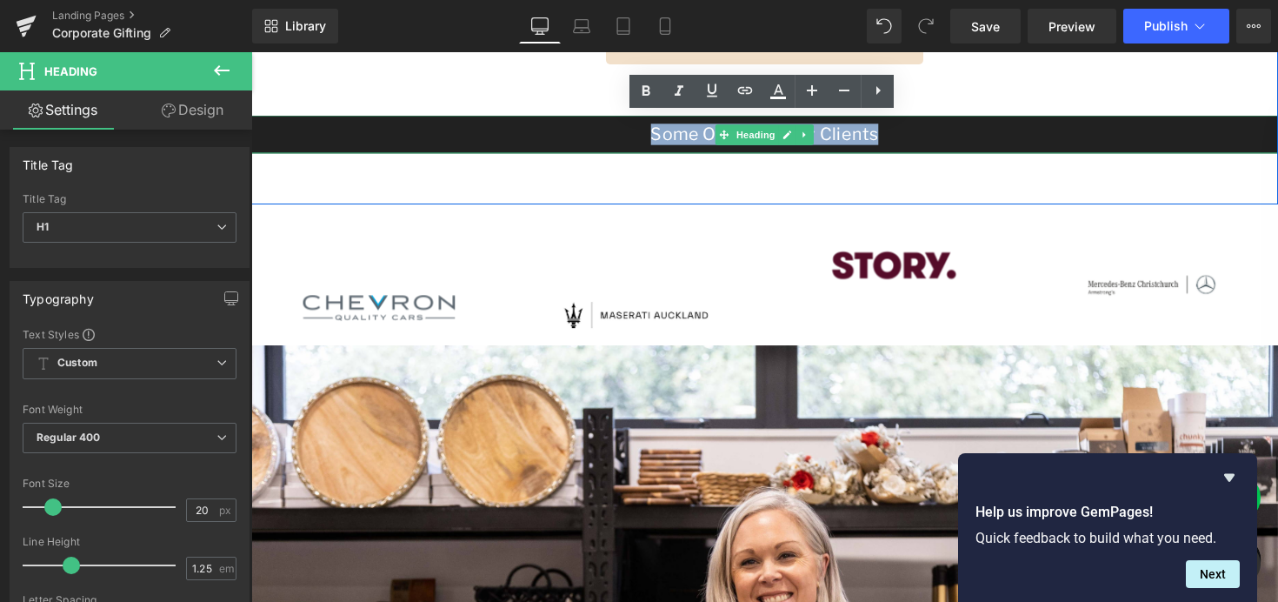
copy h1 "Some Of Our Happy Clients"
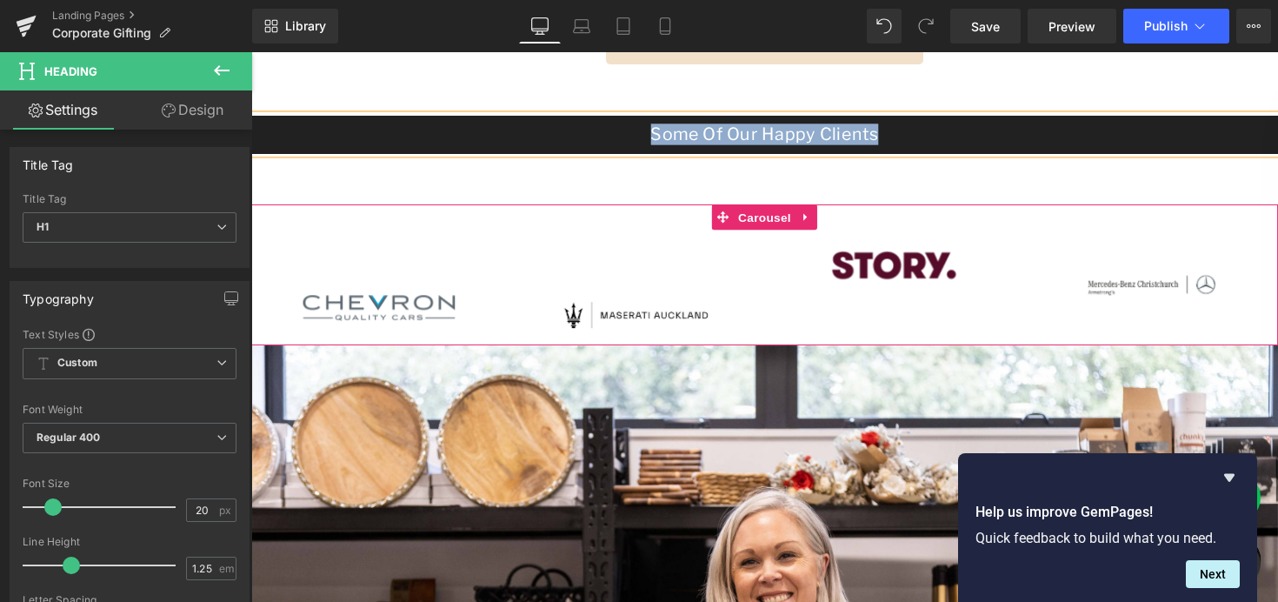
click at [378, 253] on div "Image" at bounding box center [382, 283] width 260 height 87
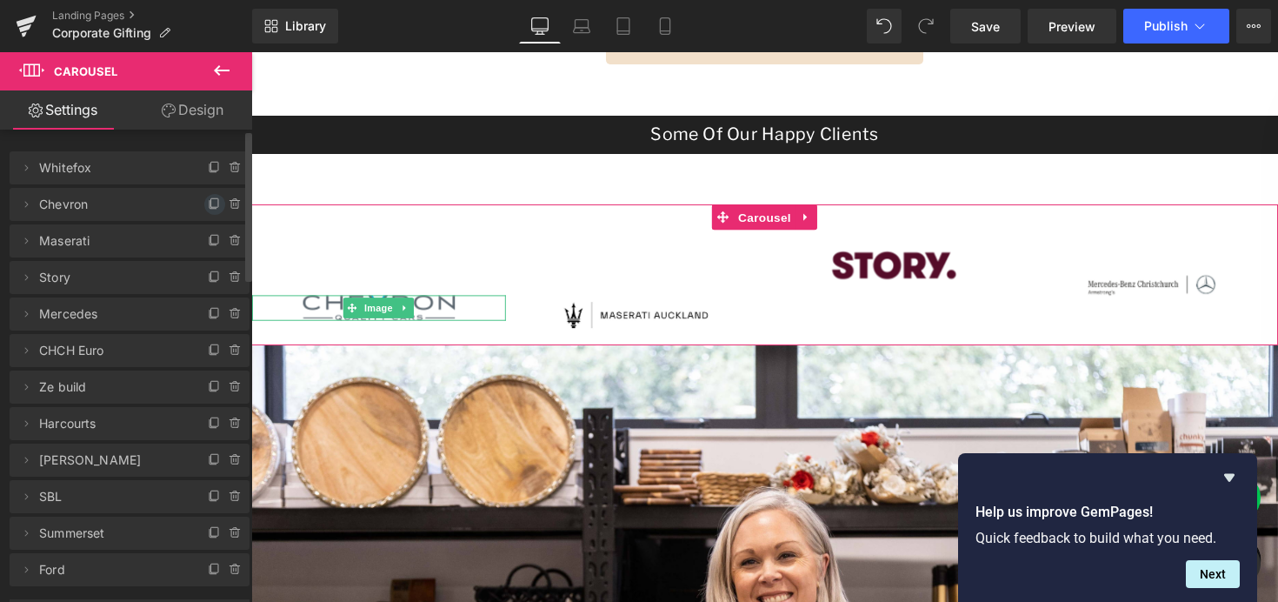
click at [208, 203] on icon at bounding box center [215, 204] width 14 height 14
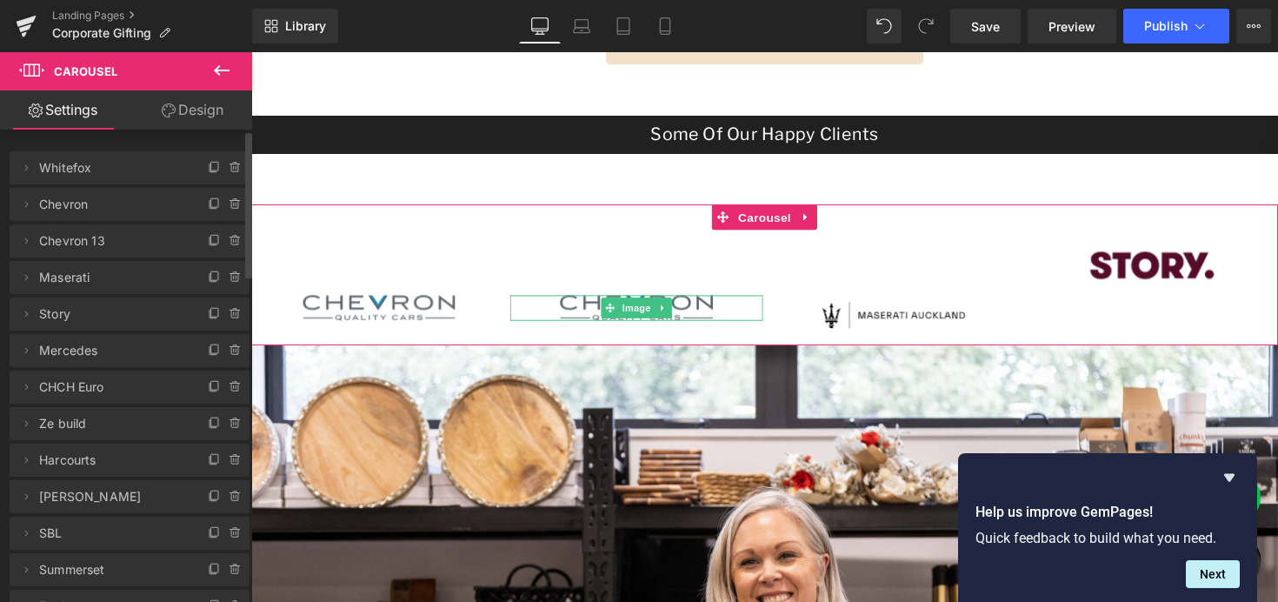
click at [88, 240] on span "Chevron 13" at bounding box center [112, 240] width 146 height 33
click at [29, 244] on icon at bounding box center [26, 241] width 14 height 14
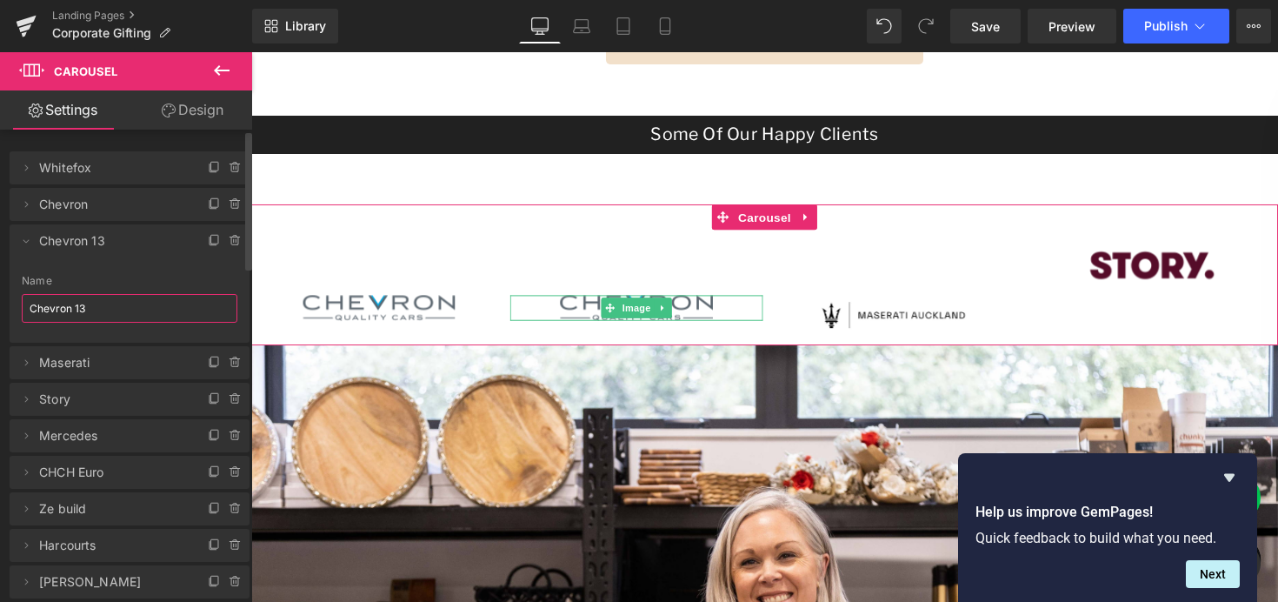
click at [94, 295] on input "Chevron 13" at bounding box center [130, 308] width 216 height 29
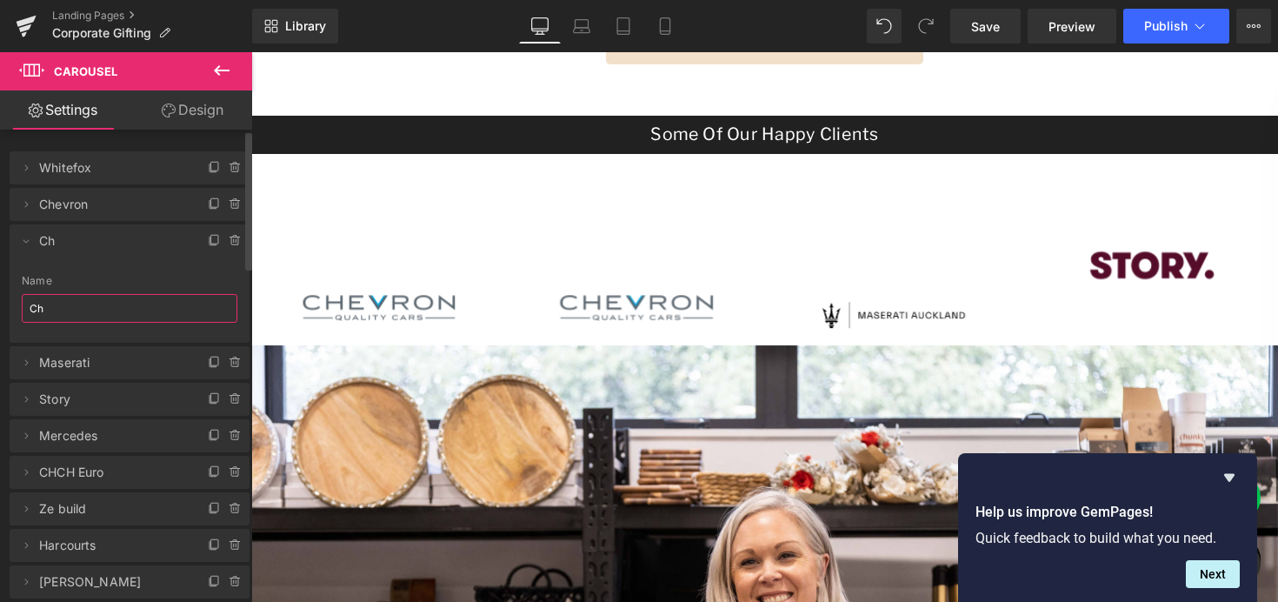
type input "C"
type input "Southern Cross"
click at [25, 239] on icon at bounding box center [26, 241] width 14 height 14
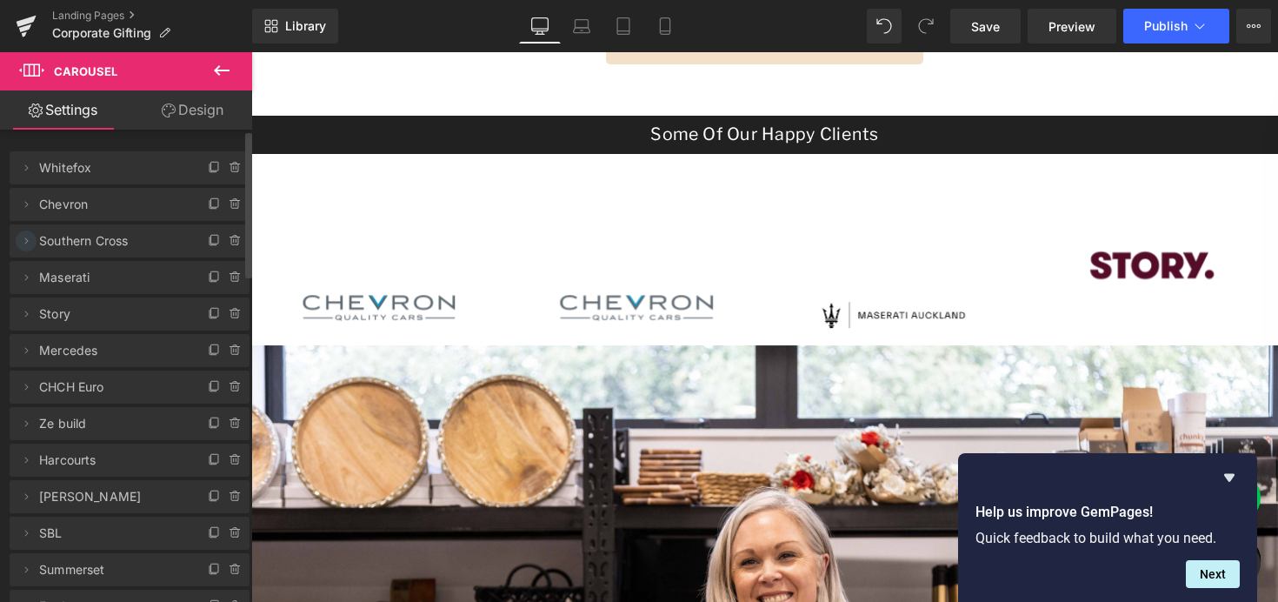
click at [26, 241] on icon at bounding box center [26, 241] width 14 height 14
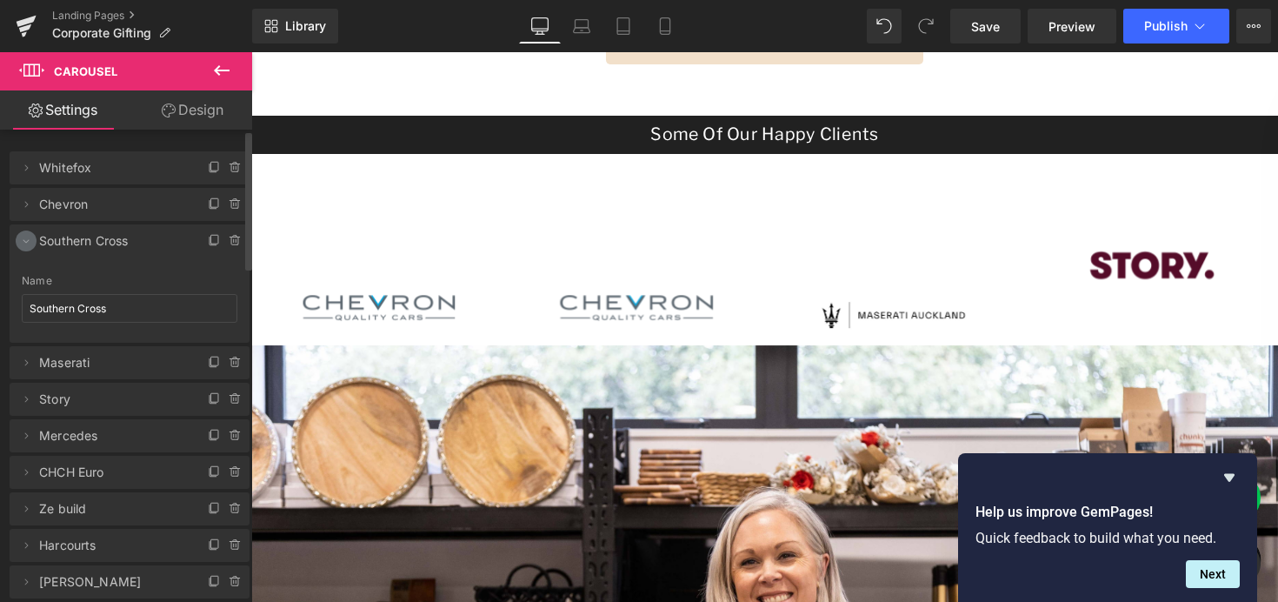
click at [28, 244] on icon at bounding box center [26, 241] width 14 height 14
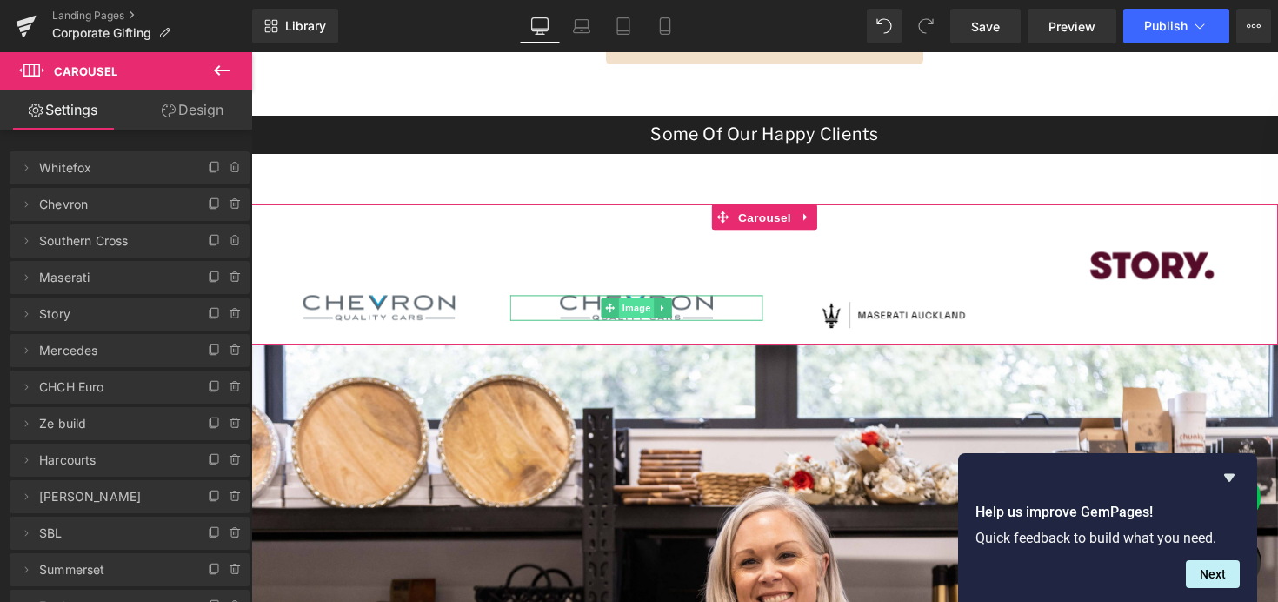
click at [646, 309] on span "Image" at bounding box center [646, 313] width 37 height 21
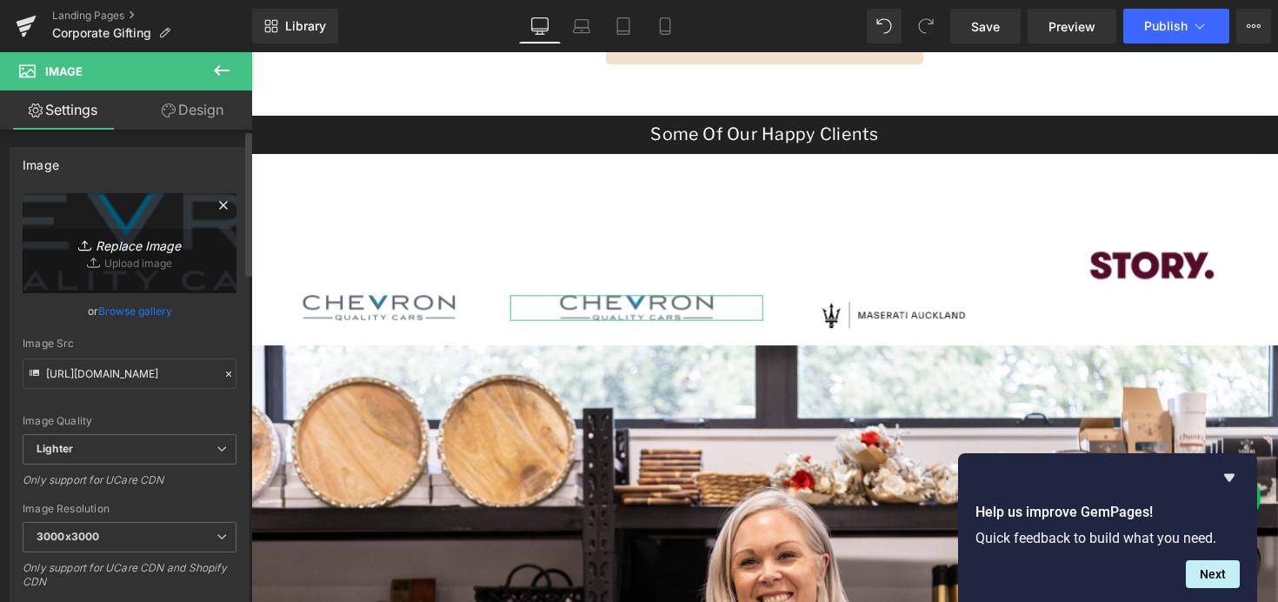
click at [115, 240] on icon "Replace Image" at bounding box center [129, 243] width 139 height 22
type input "C:\fakepath\download.svg"
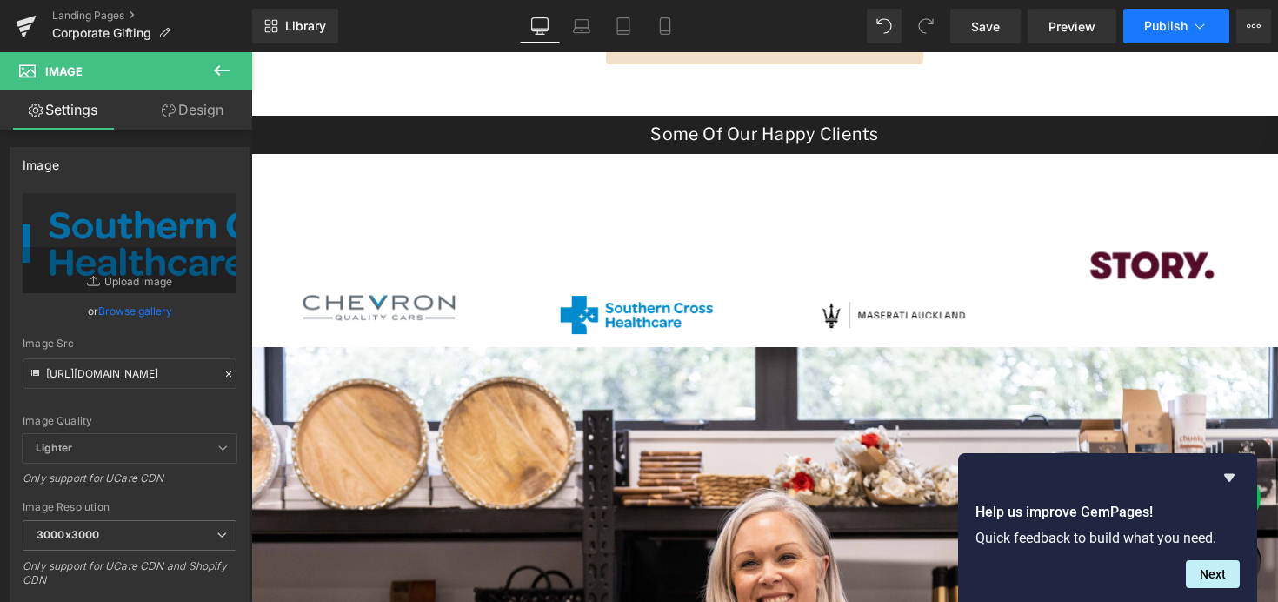
click at [1158, 26] on span "Publish" at bounding box center [1165, 26] width 43 height 14
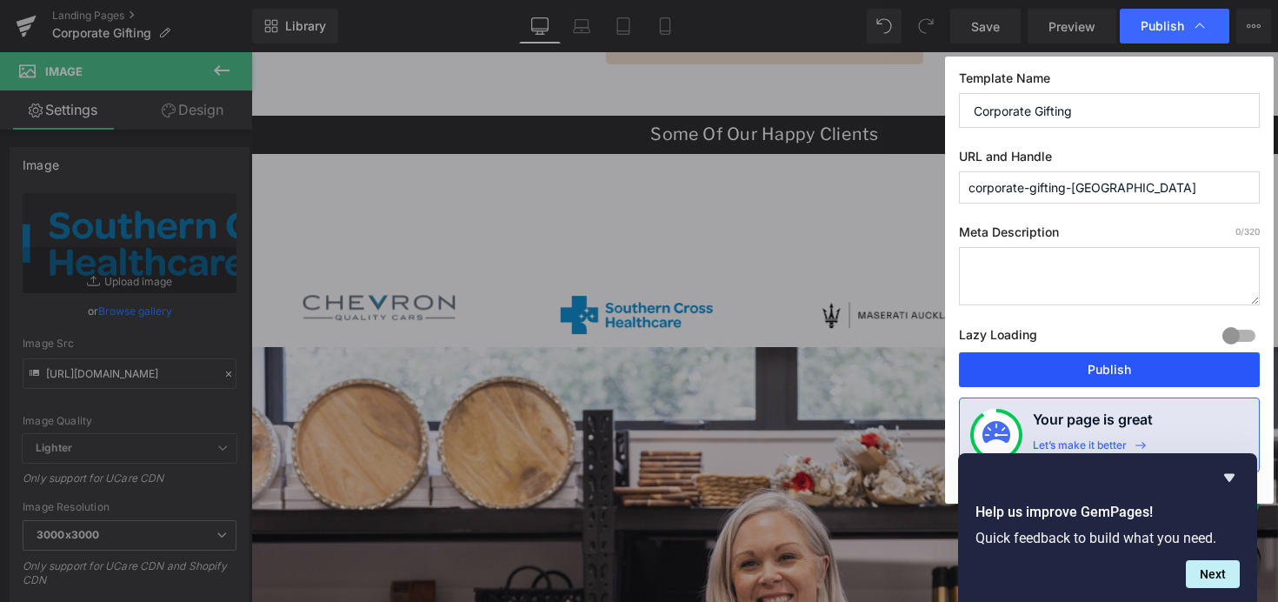
click at [1049, 368] on button "Publish" at bounding box center [1109, 369] width 301 height 35
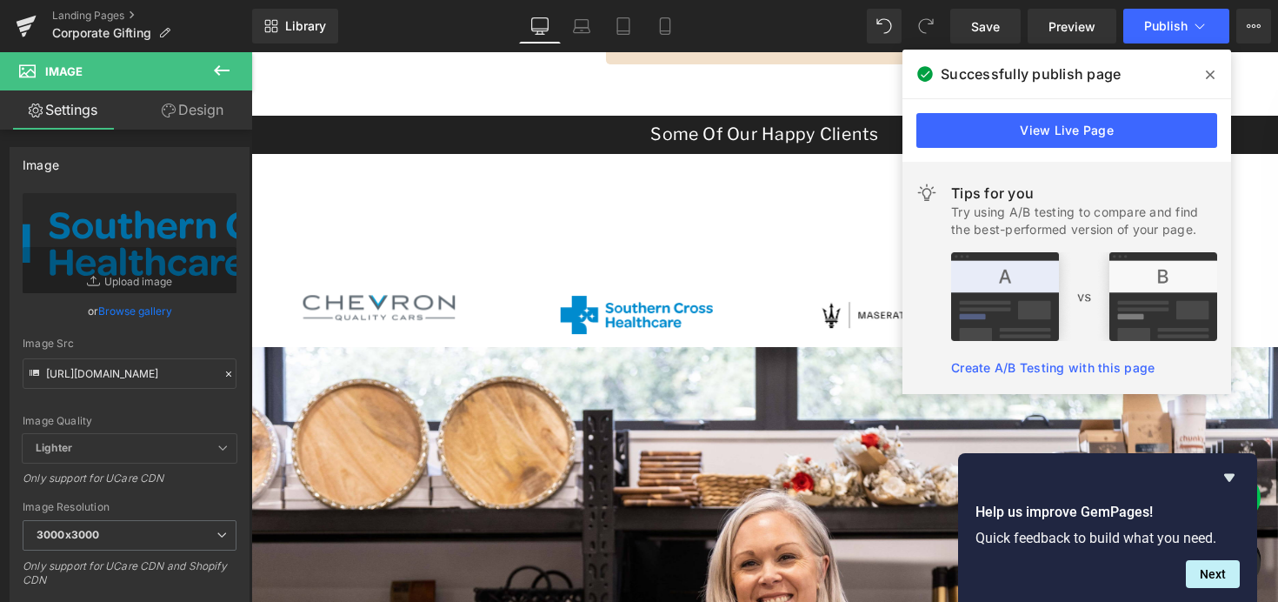
click at [1208, 74] on icon at bounding box center [1210, 75] width 9 height 14
